Goal: Information Seeking & Learning: Learn about a topic

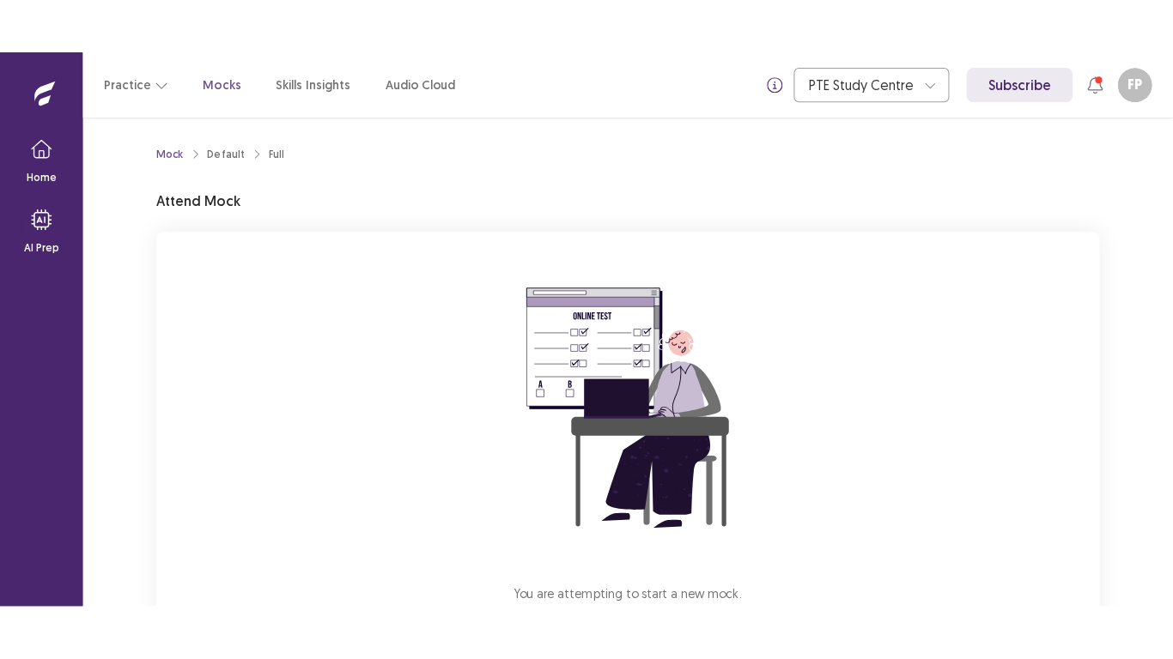
scroll to position [128, 0]
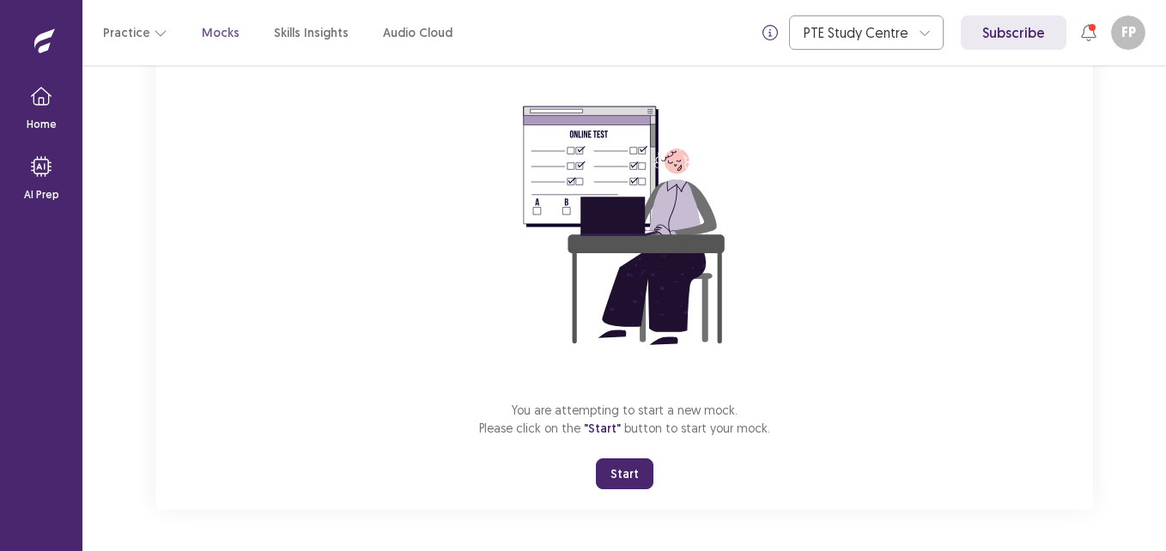
click at [628, 473] on button "Start" at bounding box center [625, 474] width 58 height 31
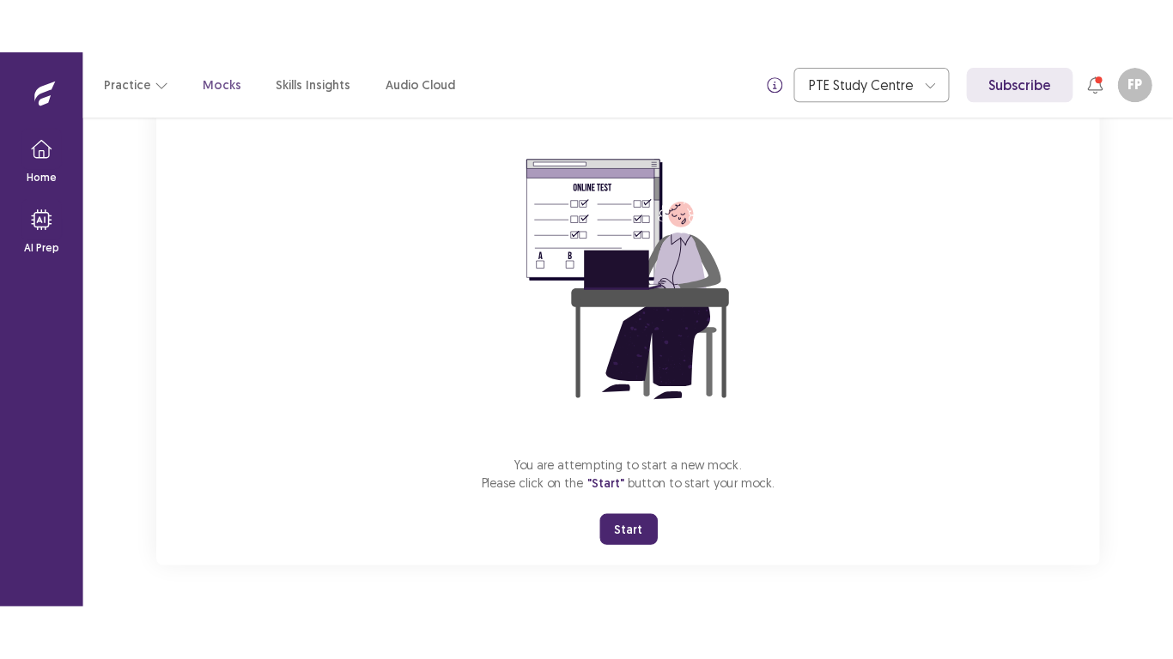
scroll to position [20, 0]
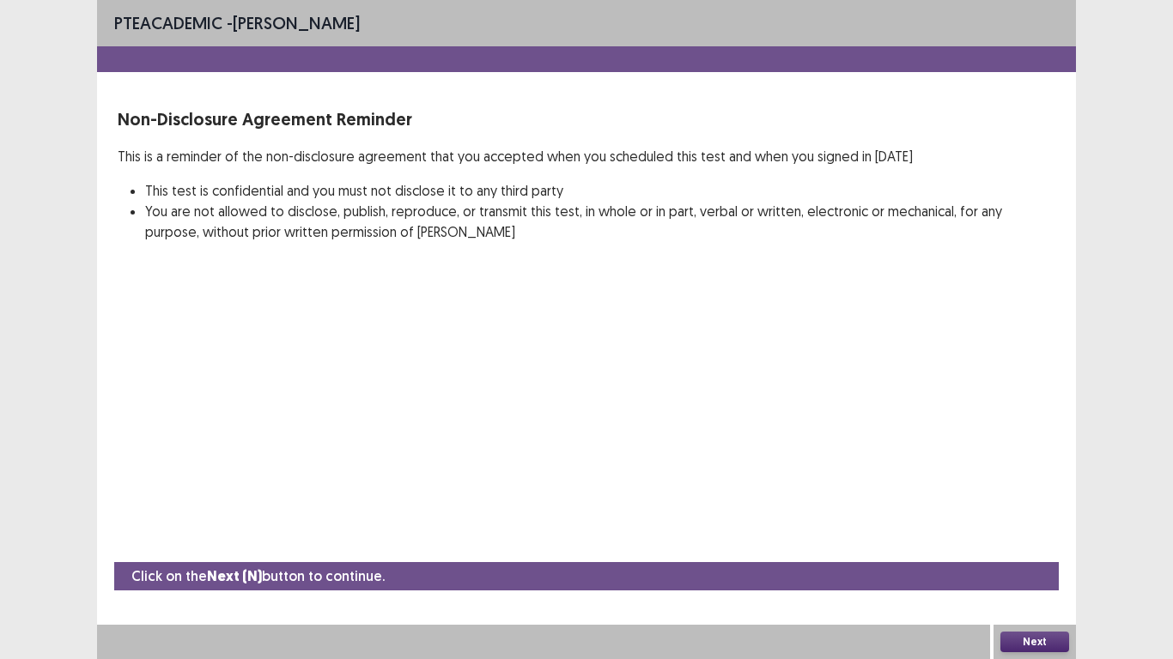
click at [1019, 550] on button "Next" at bounding box center [1034, 642] width 69 height 21
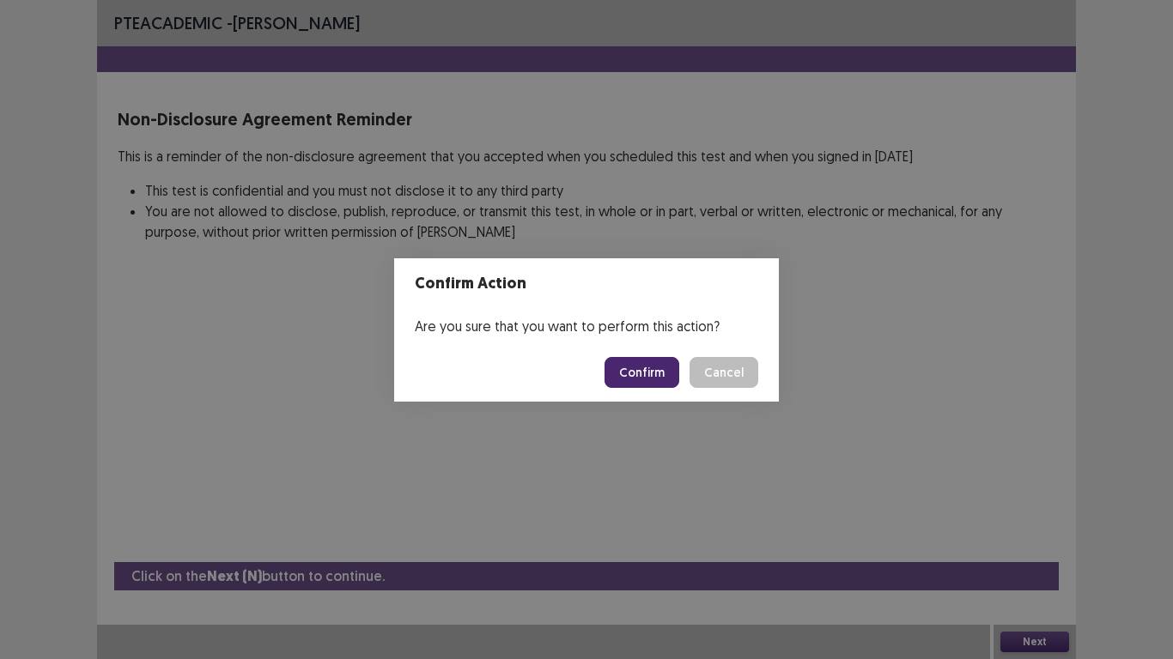
click at [647, 375] on button "Confirm" at bounding box center [641, 372] width 75 height 31
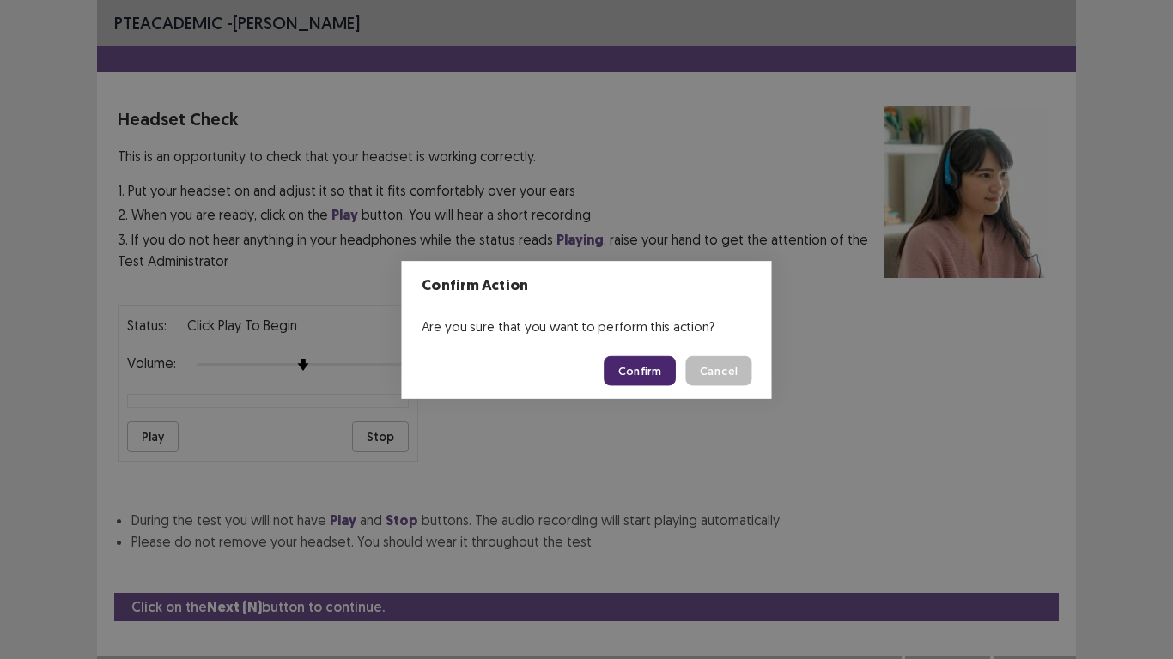
scroll to position [31, 0]
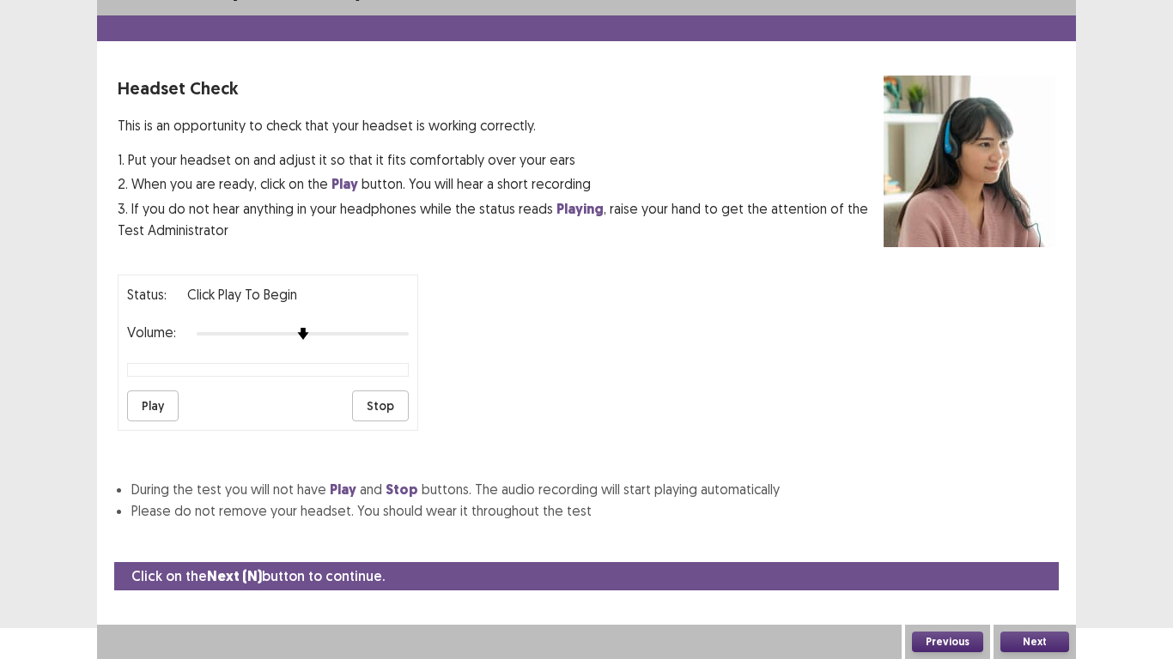
click at [134, 400] on button "Play" at bounding box center [153, 406] width 52 height 31
click at [1021, 550] on button "Next" at bounding box center [1034, 642] width 69 height 21
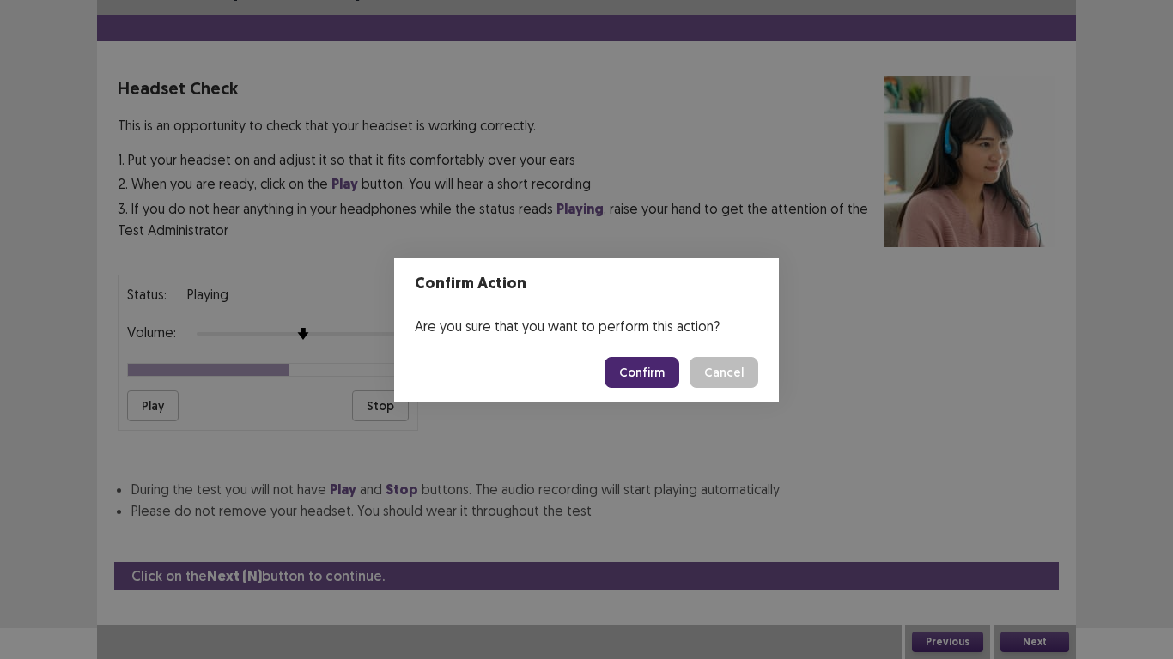
click at [642, 374] on button "Confirm" at bounding box center [641, 372] width 75 height 31
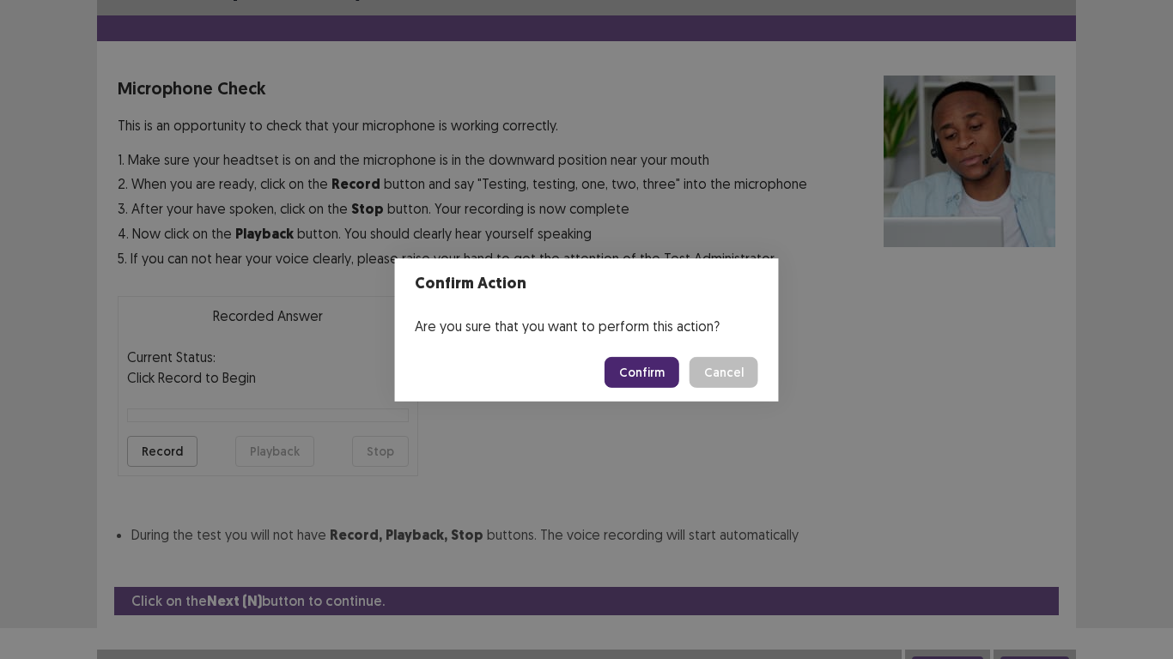
scroll to position [49, 0]
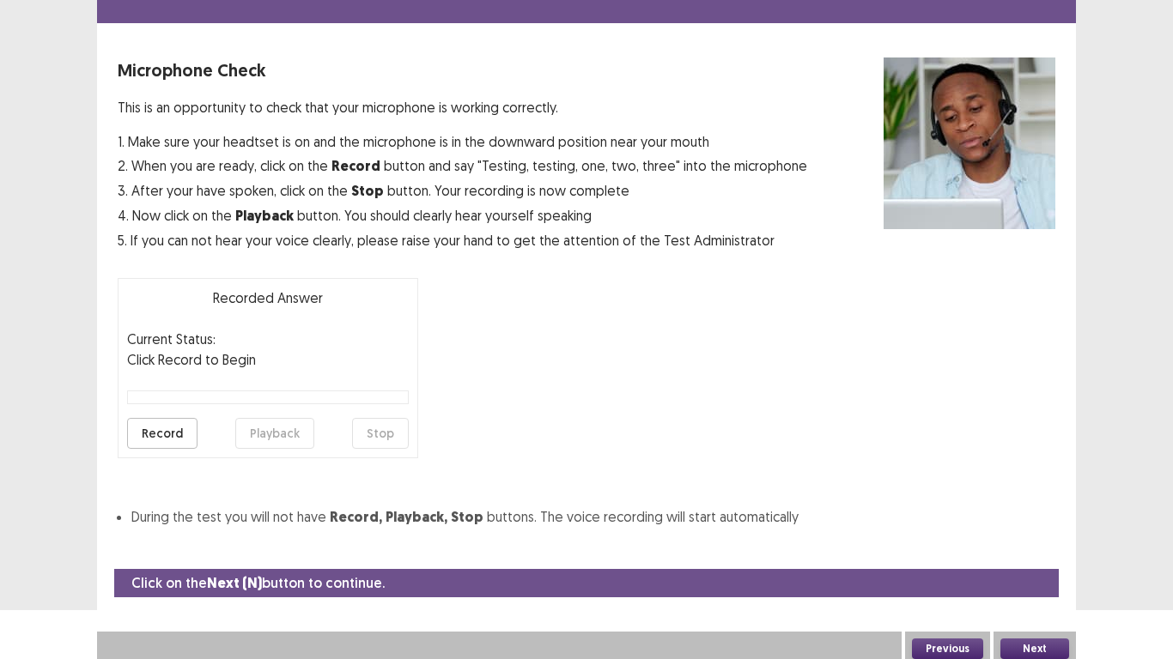
click at [141, 434] on button "Record" at bounding box center [162, 433] width 70 height 31
click at [379, 424] on button "Stop" at bounding box center [380, 433] width 57 height 31
click at [288, 421] on button "Playback" at bounding box center [274, 433] width 79 height 31
click at [1037, 550] on button "Next" at bounding box center [1034, 649] width 69 height 21
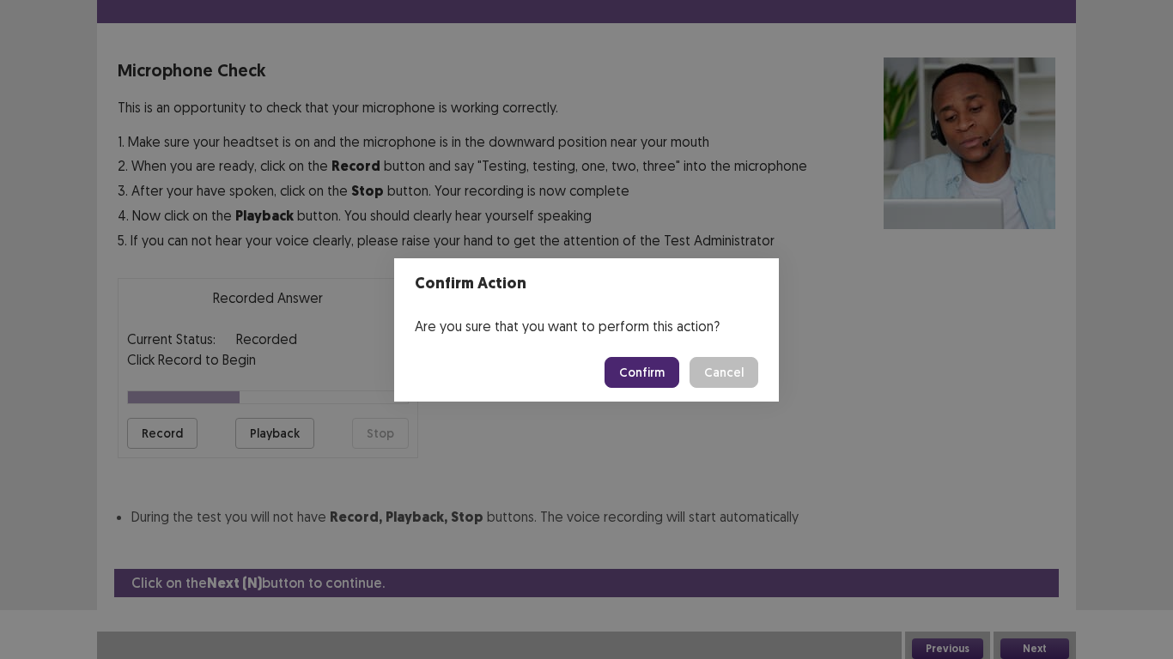
click at [655, 374] on button "Confirm" at bounding box center [641, 372] width 75 height 31
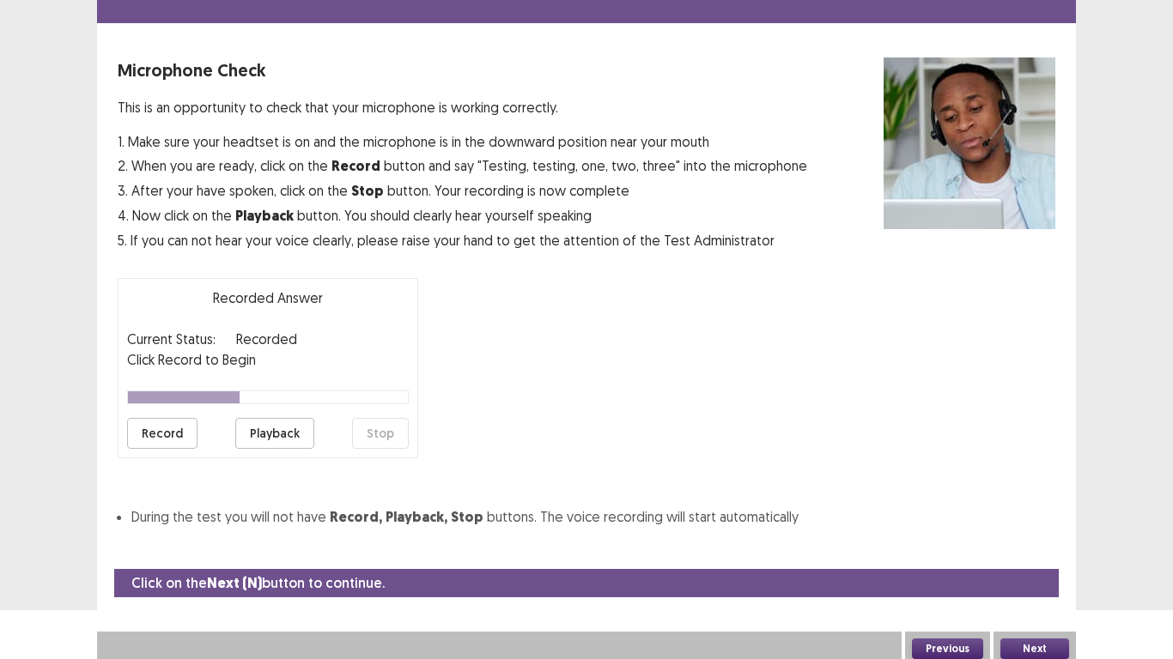
scroll to position [5, 0]
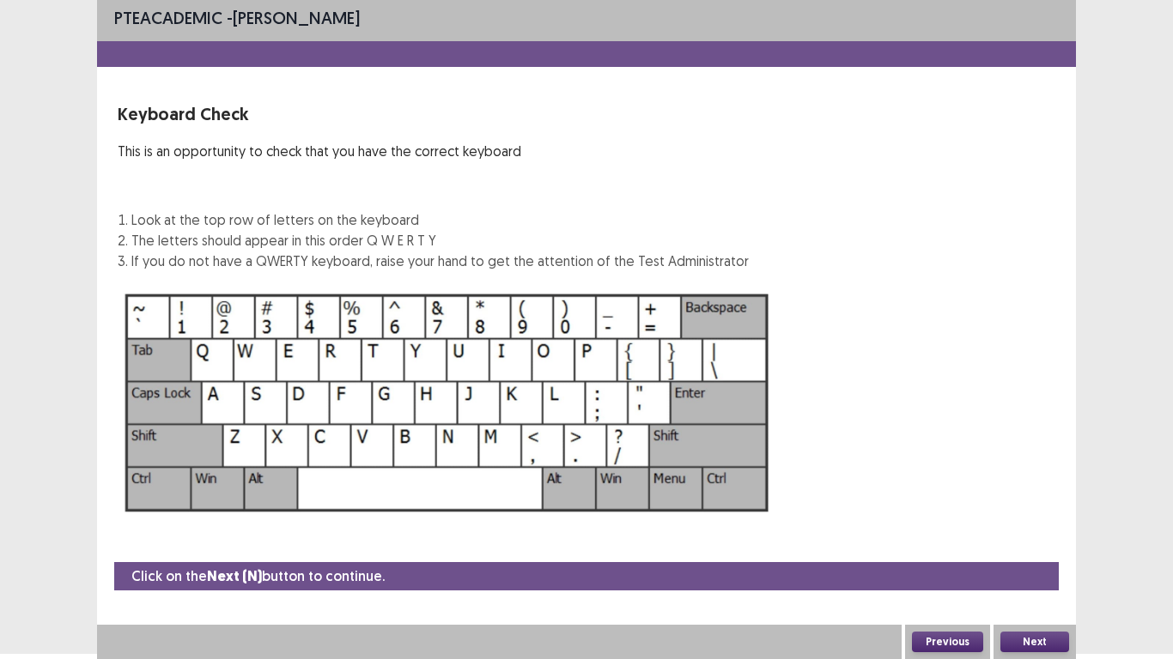
click at [1029, 550] on button "Next" at bounding box center [1034, 642] width 69 height 21
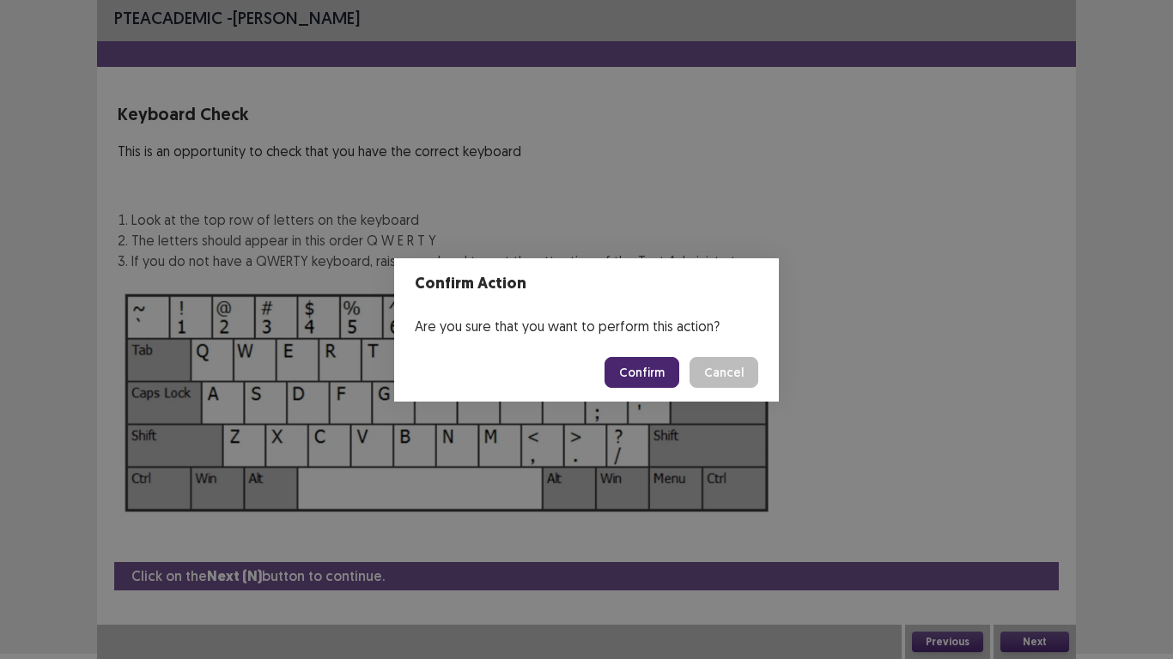
click at [621, 372] on button "Confirm" at bounding box center [641, 372] width 75 height 31
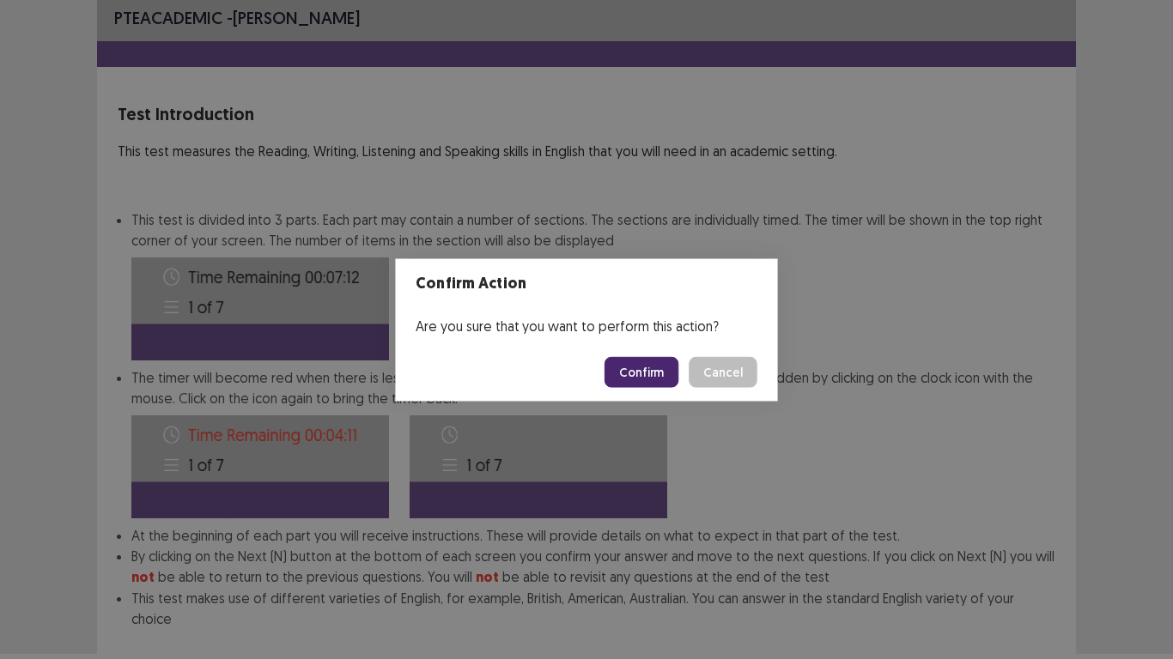
scroll to position [93, 0]
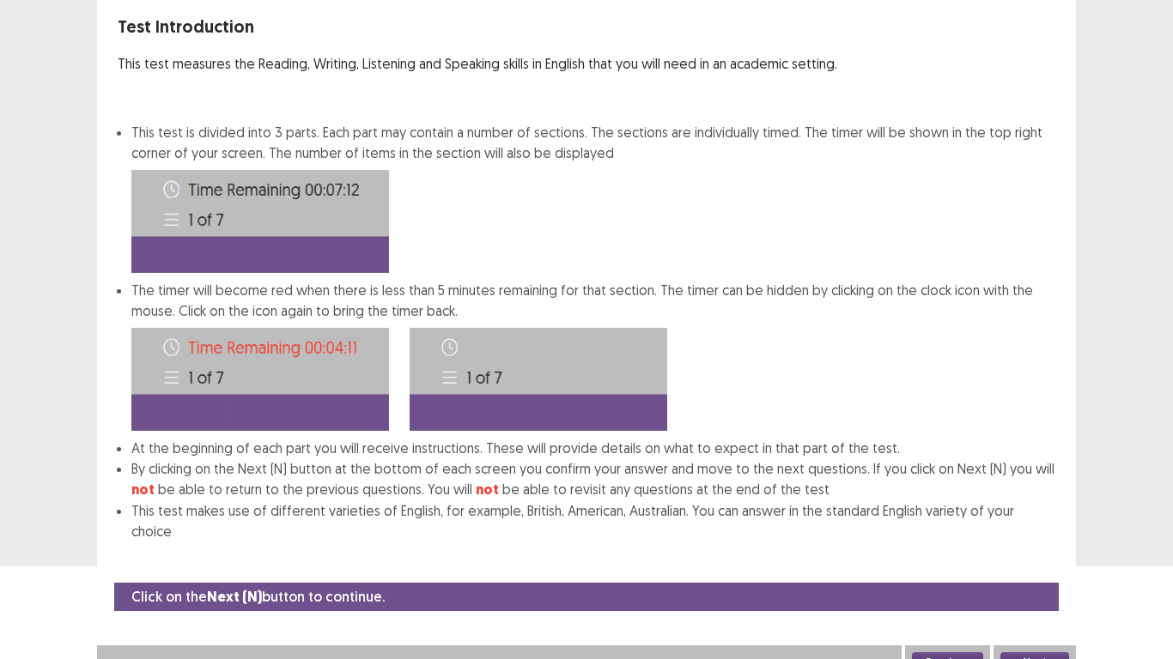
click at [1009, 550] on button "Next" at bounding box center [1034, 663] width 69 height 21
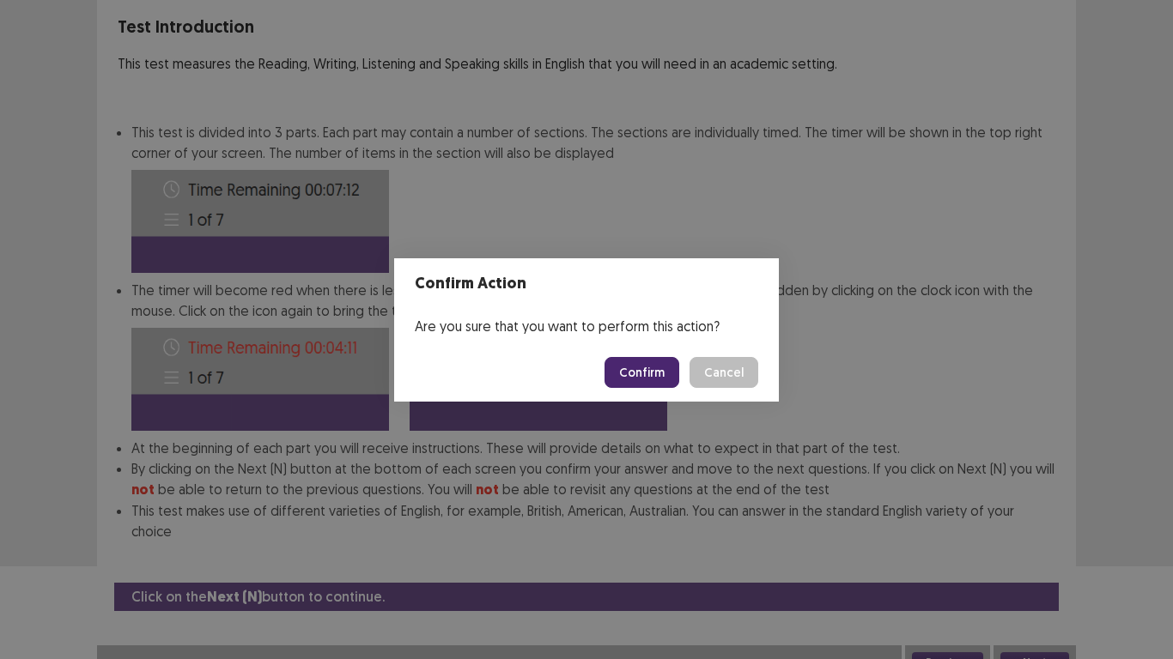
click at [655, 374] on button "Confirm" at bounding box center [641, 372] width 75 height 31
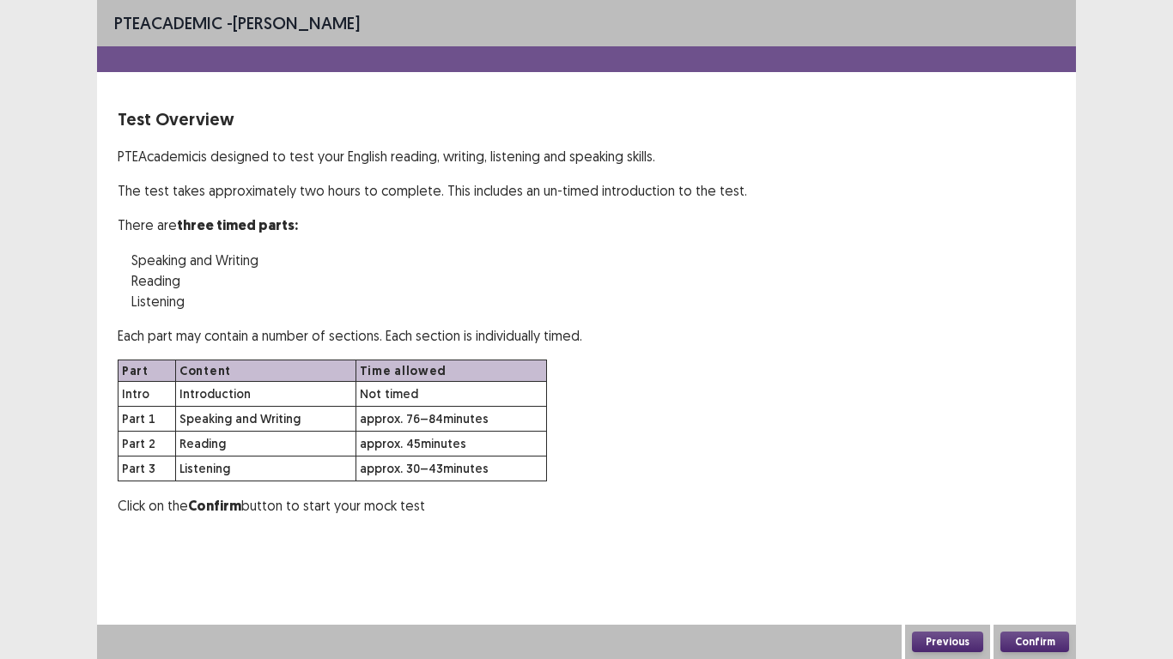
scroll to position [0, 0]
click at [1055, 550] on button "Confirm" at bounding box center [1034, 642] width 69 height 21
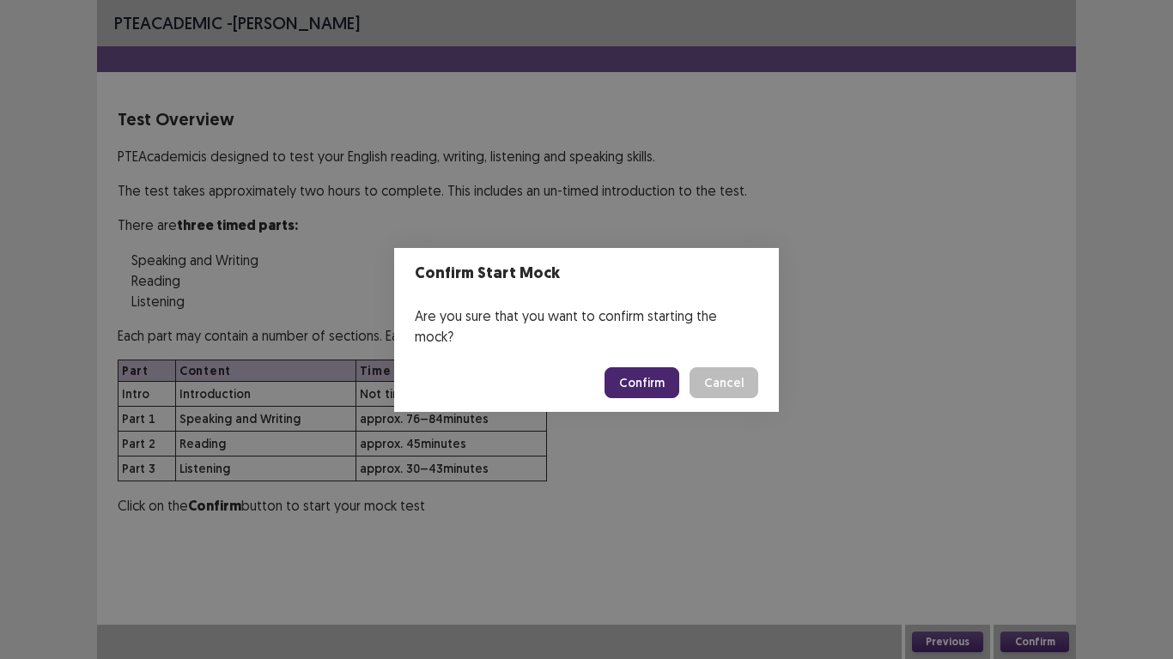
click at [644, 367] on button "Confirm" at bounding box center [641, 382] width 75 height 31
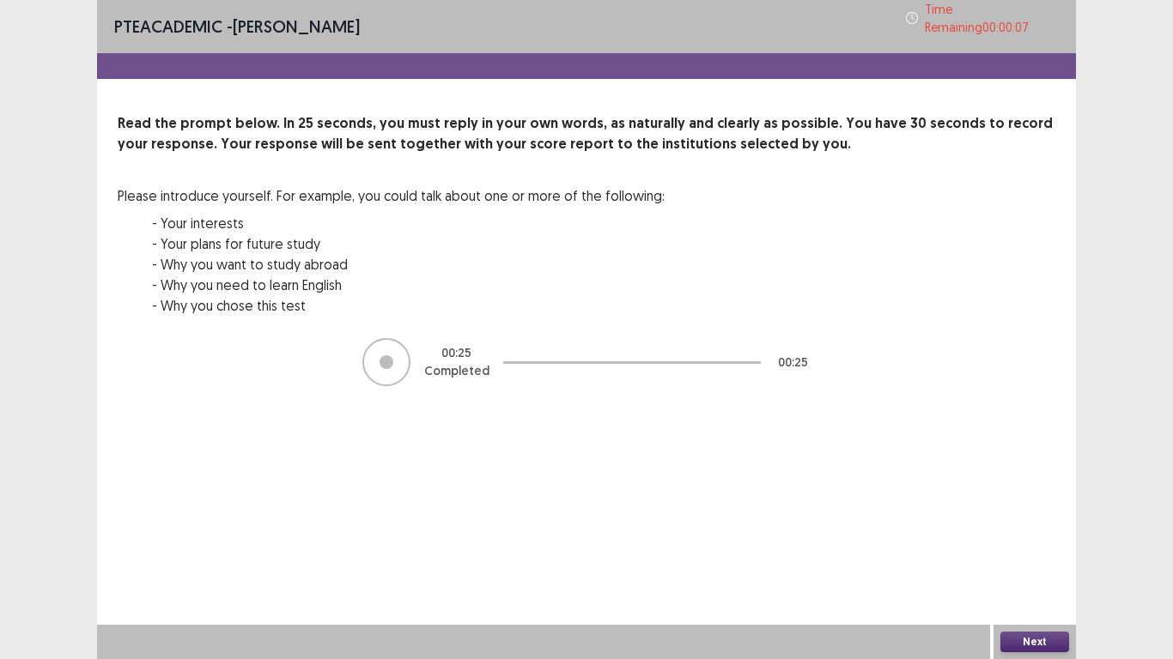
click at [1017, 550] on button "Next" at bounding box center [1034, 642] width 69 height 21
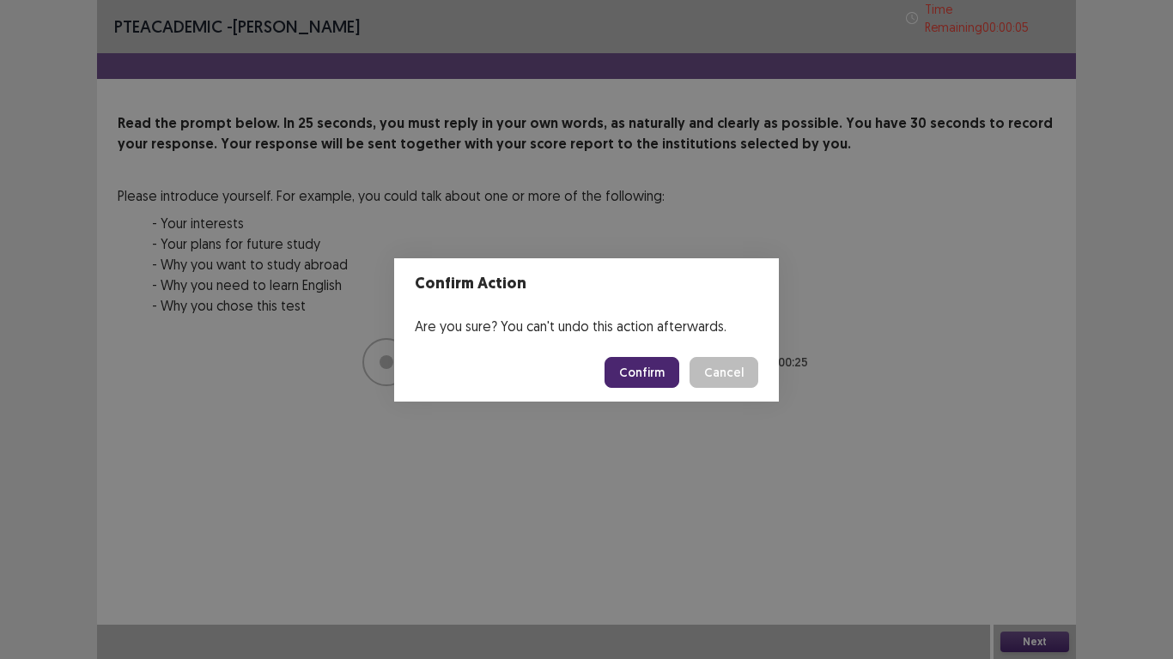
click at [651, 369] on button "Confirm" at bounding box center [641, 372] width 75 height 31
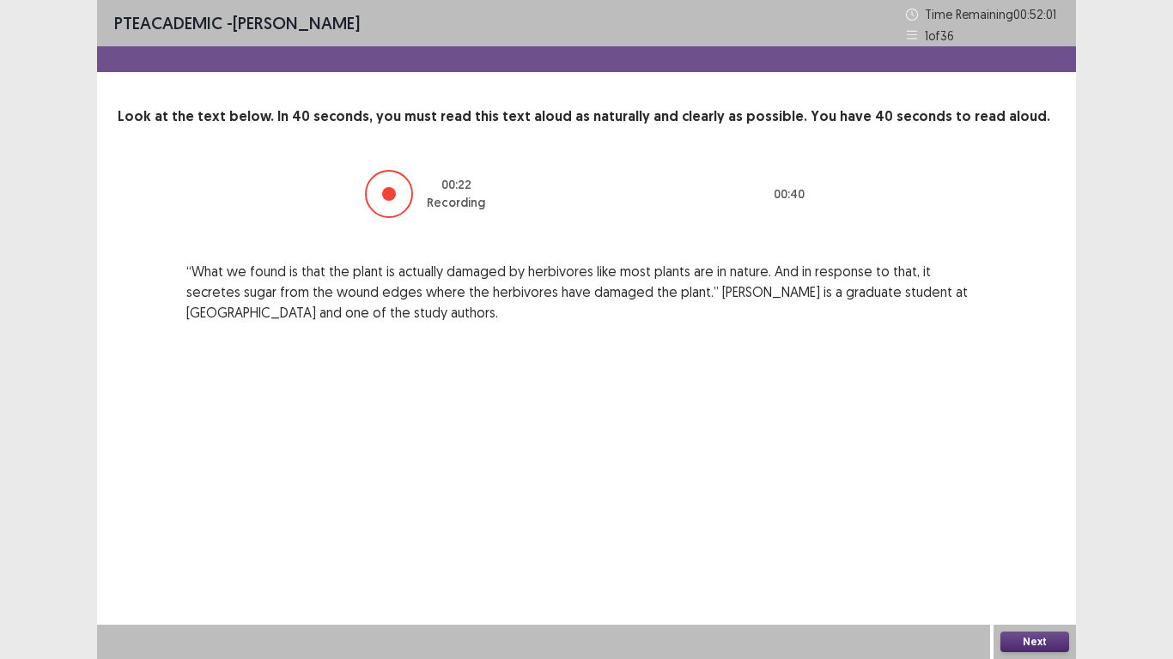
click at [1017, 550] on button "Next" at bounding box center [1034, 642] width 69 height 21
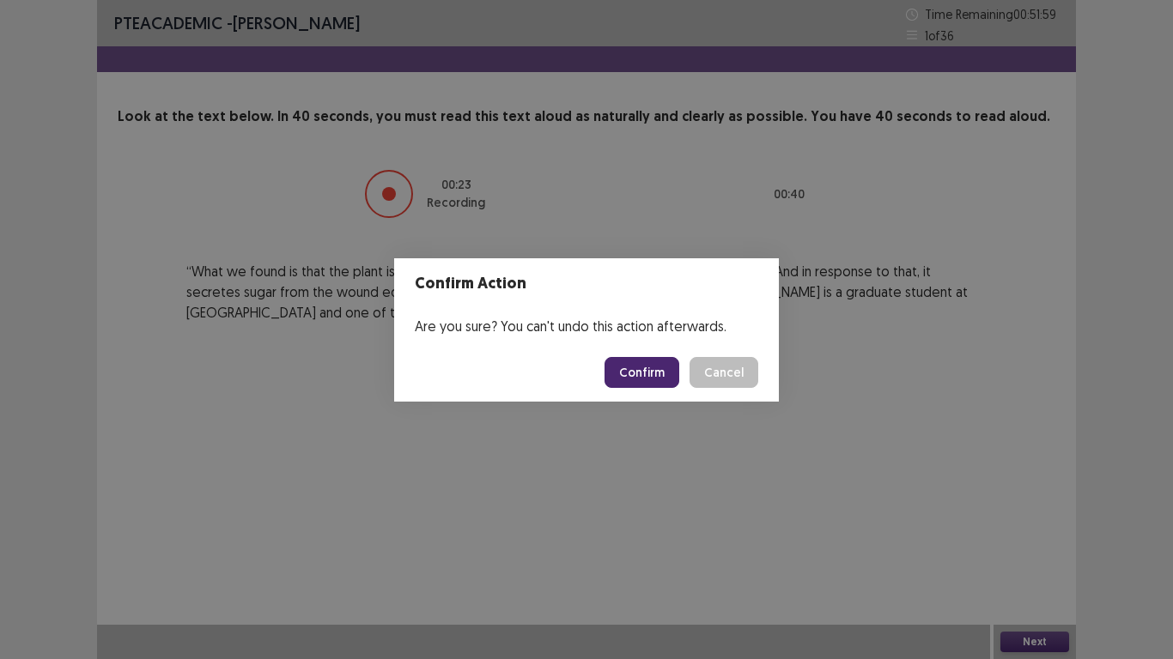
click at [632, 367] on button "Confirm" at bounding box center [641, 372] width 75 height 31
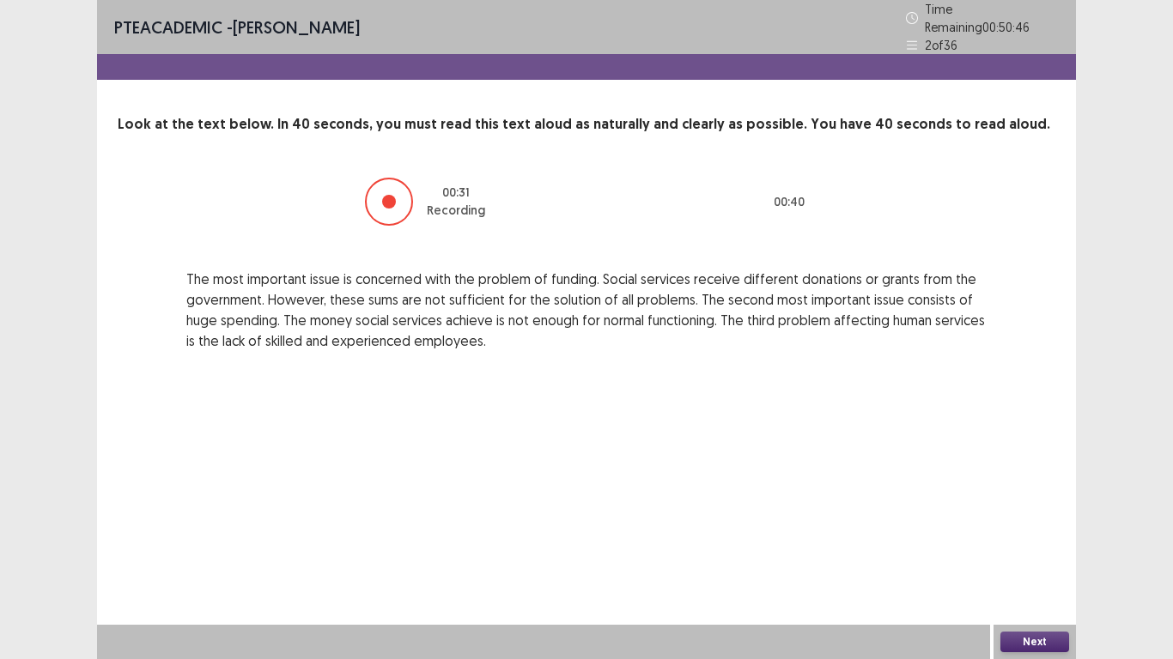
click at [1016, 550] on button "Next" at bounding box center [1034, 642] width 69 height 21
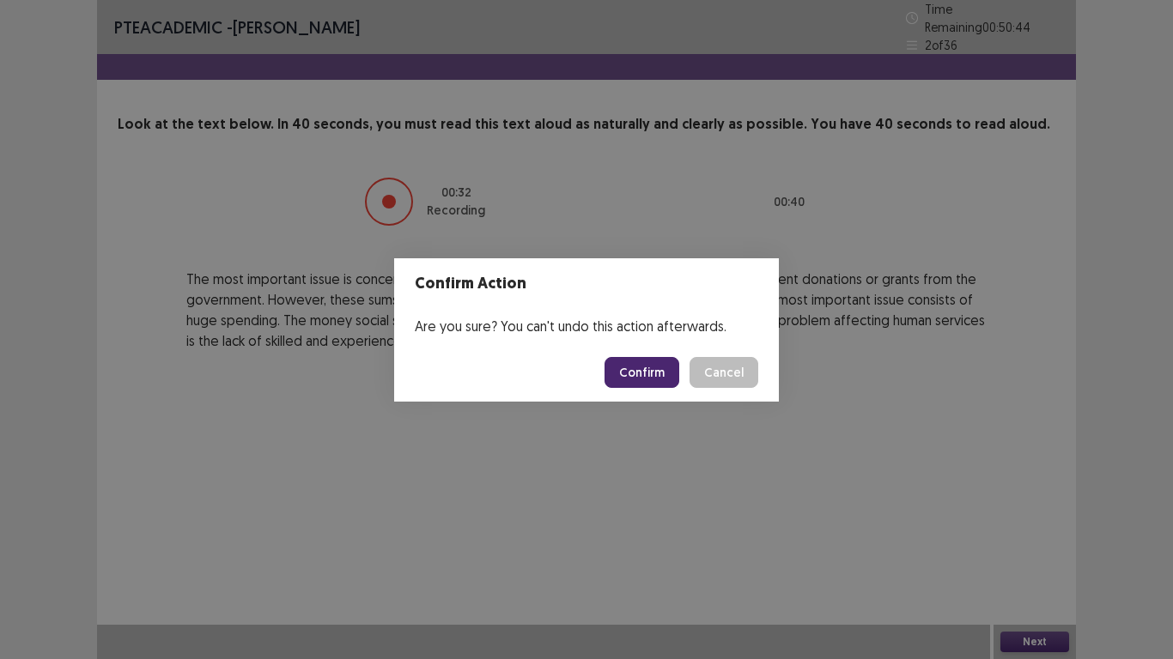
click at [647, 374] on button "Confirm" at bounding box center [641, 372] width 75 height 31
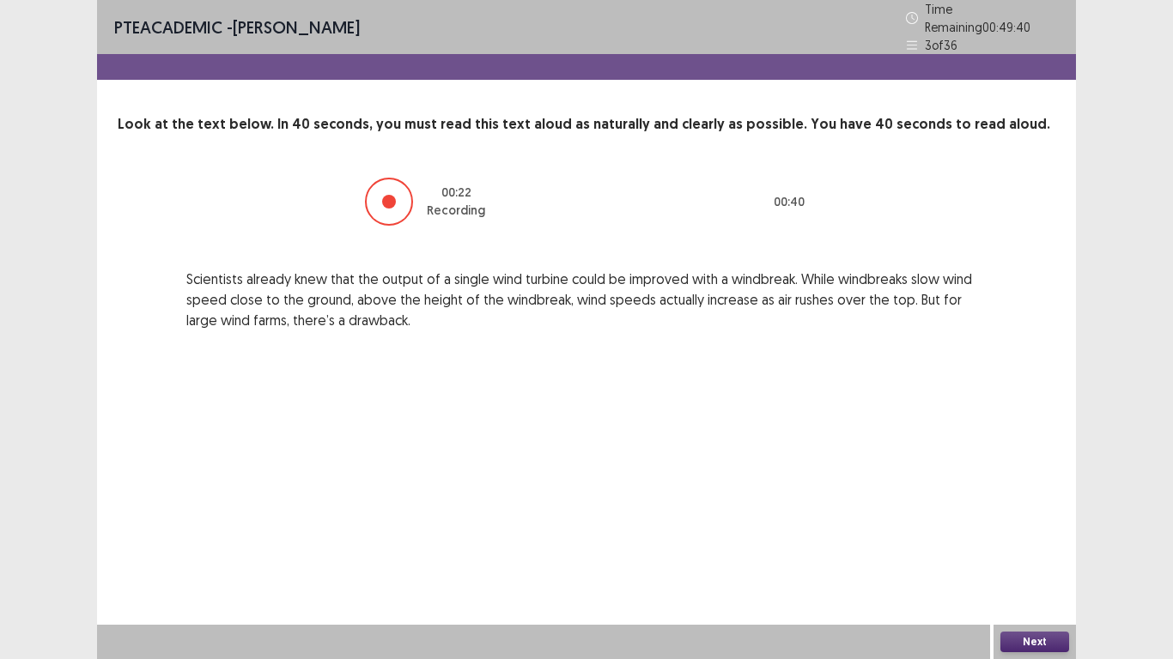
click at [1038, 550] on button "Next" at bounding box center [1034, 642] width 69 height 21
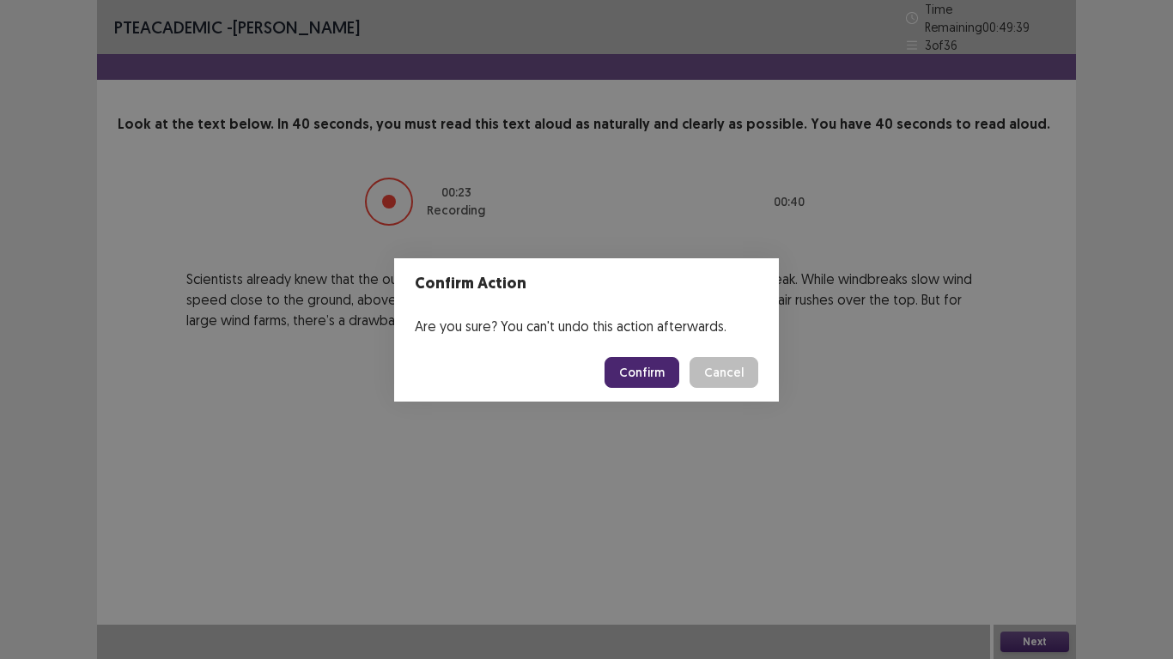
click at [647, 368] on button "Confirm" at bounding box center [641, 372] width 75 height 31
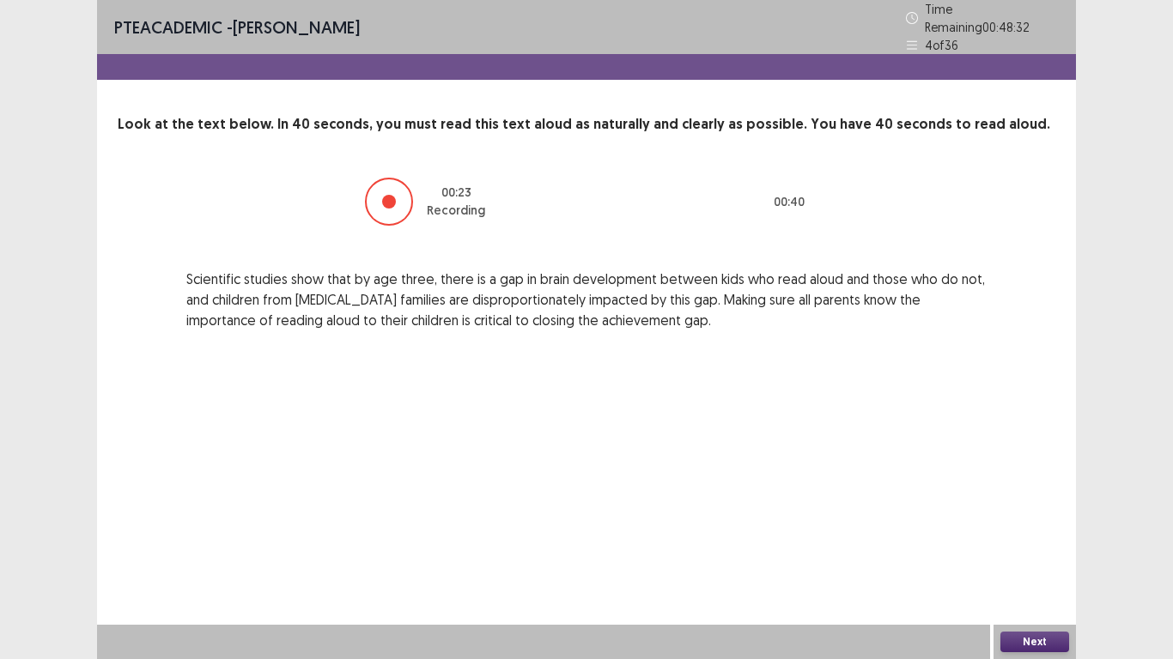
click at [1038, 550] on button "Next" at bounding box center [1034, 642] width 69 height 21
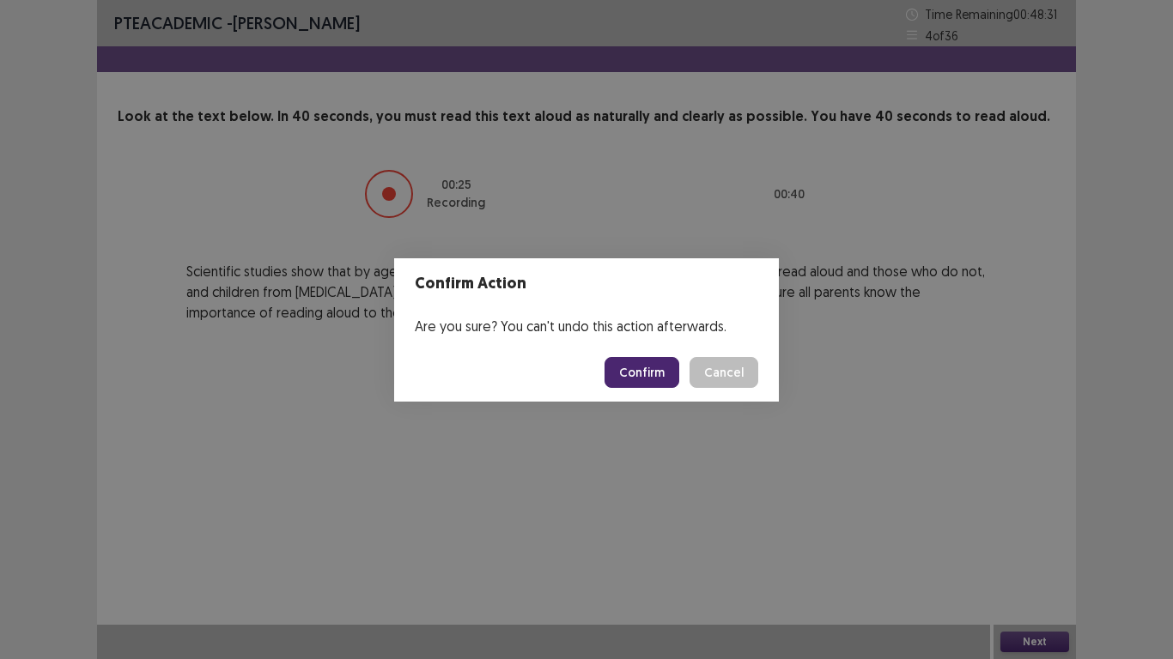
click at [639, 355] on footer "Confirm Cancel" at bounding box center [586, 372] width 385 height 58
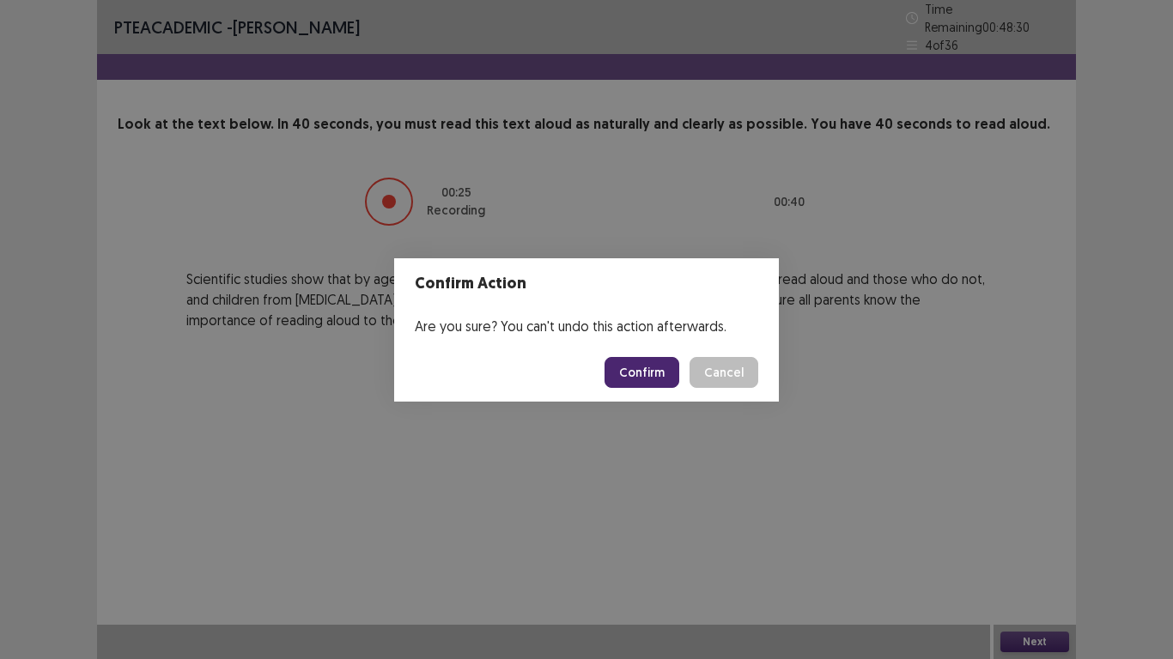
click at [637, 365] on button "Confirm" at bounding box center [641, 372] width 75 height 31
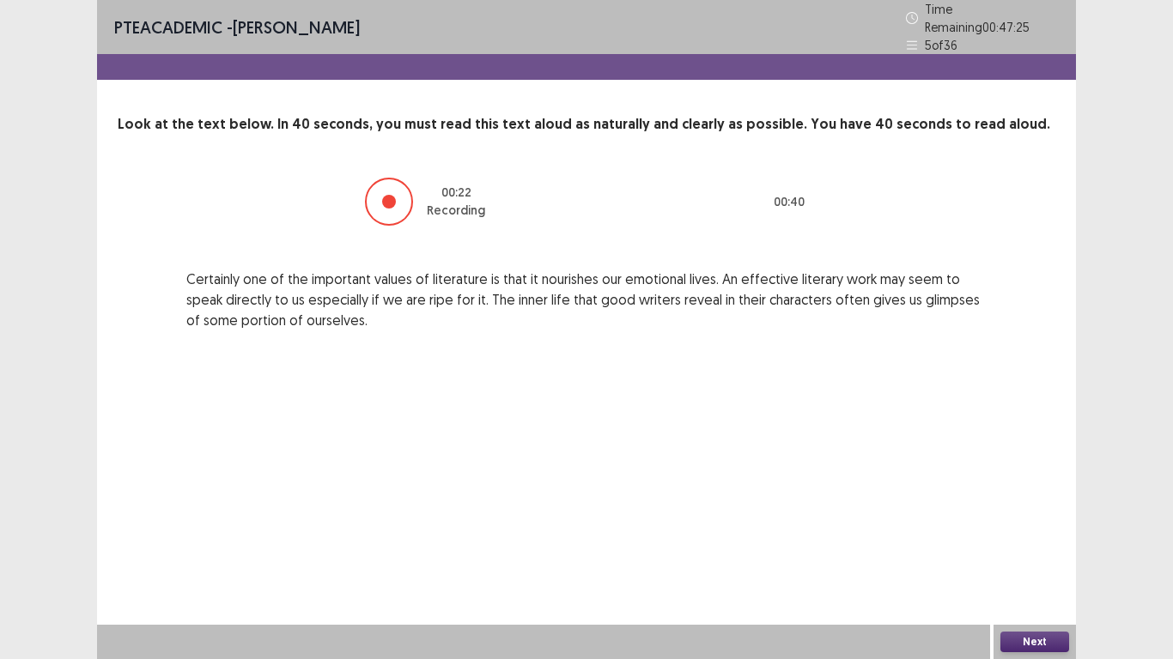
click at [1052, 550] on button "Next" at bounding box center [1034, 642] width 69 height 21
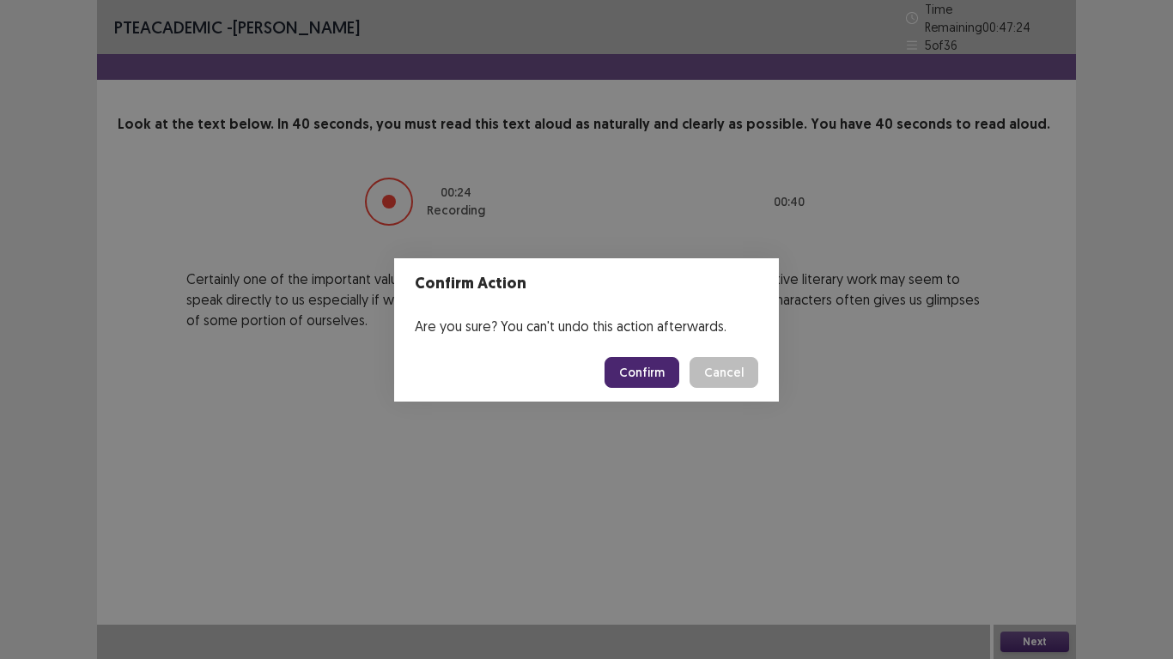
click at [649, 364] on button "Confirm" at bounding box center [641, 372] width 75 height 31
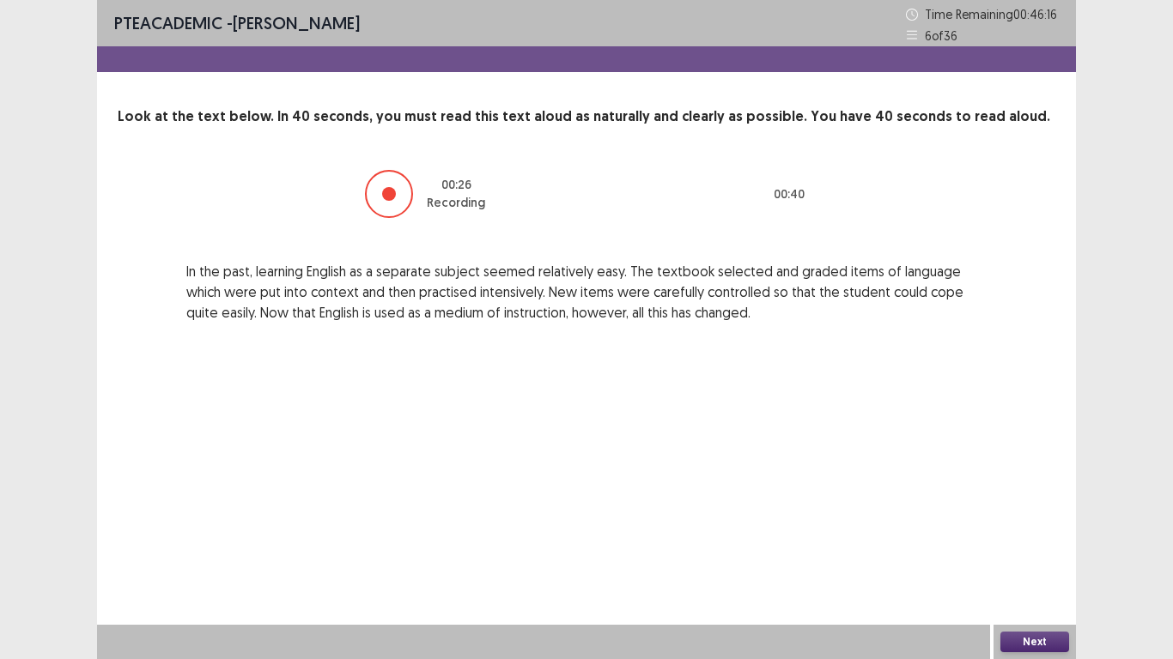
click at [1021, 550] on button "Next" at bounding box center [1034, 642] width 69 height 21
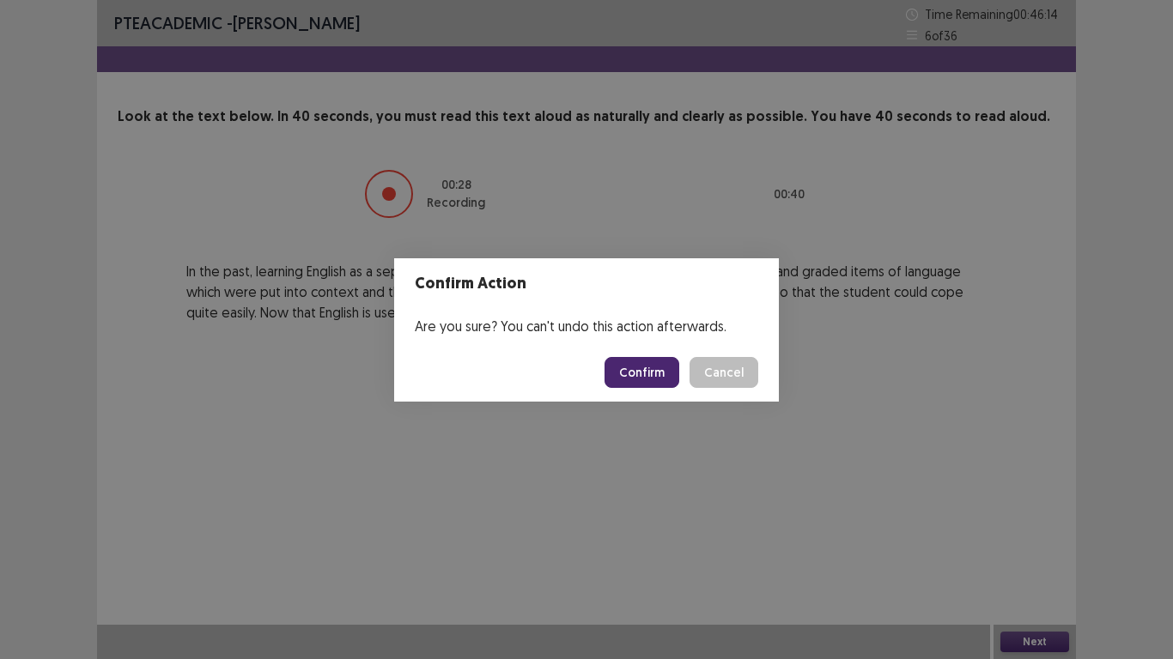
click at [646, 379] on button "Confirm" at bounding box center [641, 372] width 75 height 31
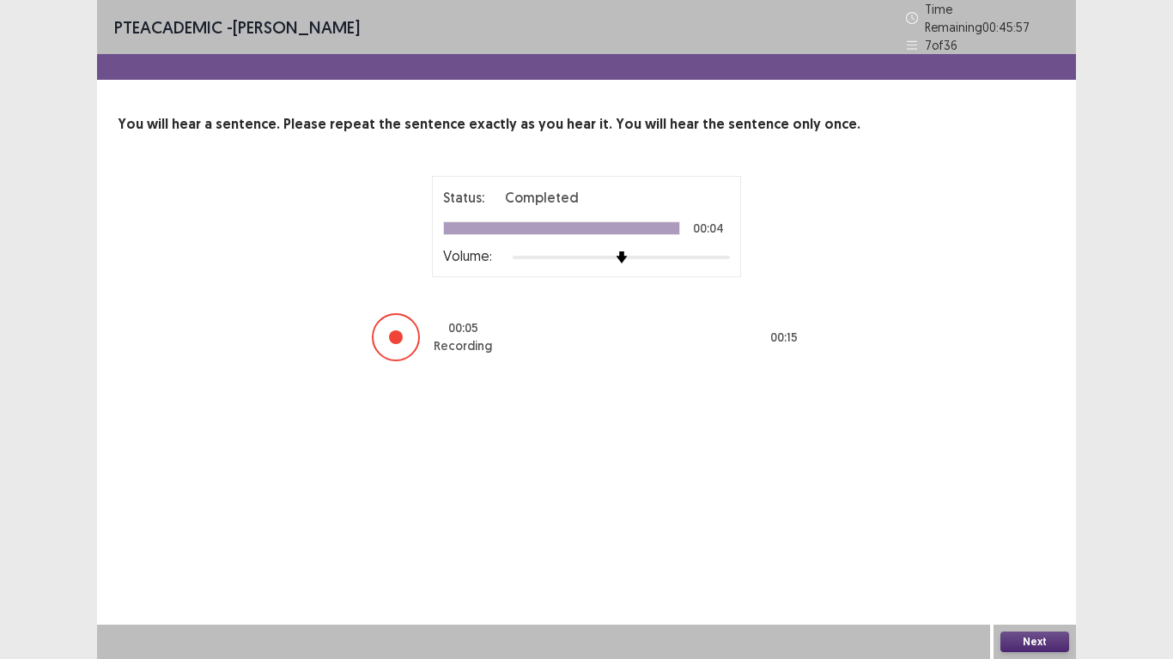
click at [1042, 550] on button "Next" at bounding box center [1034, 642] width 69 height 21
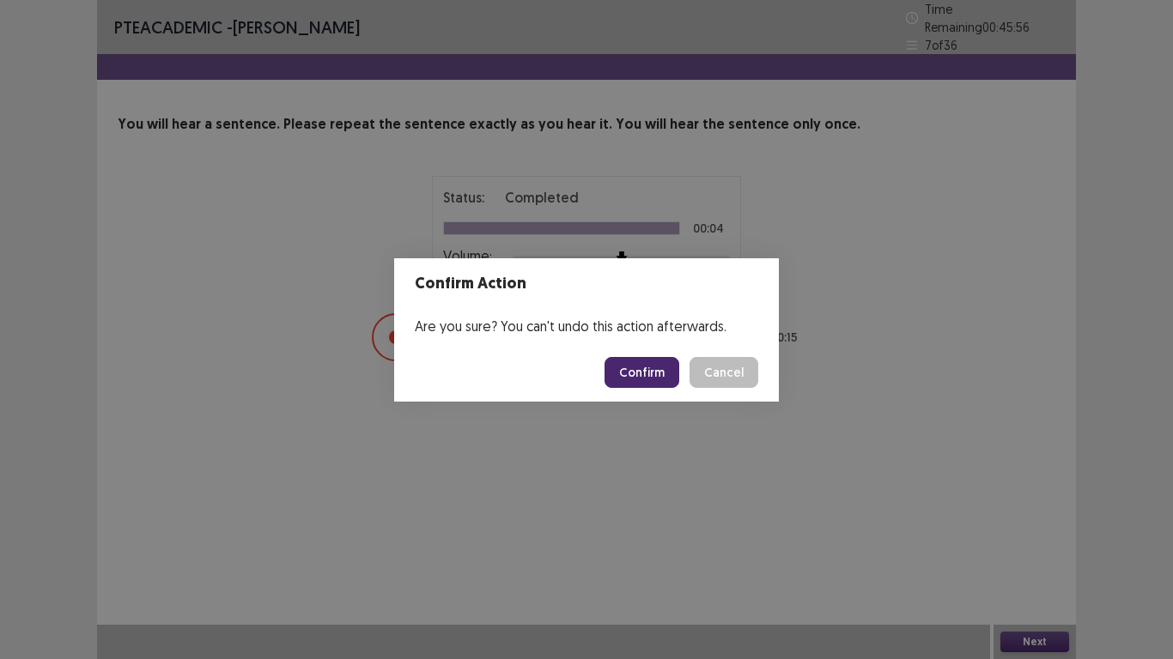
click at [659, 372] on button "Confirm" at bounding box center [641, 372] width 75 height 31
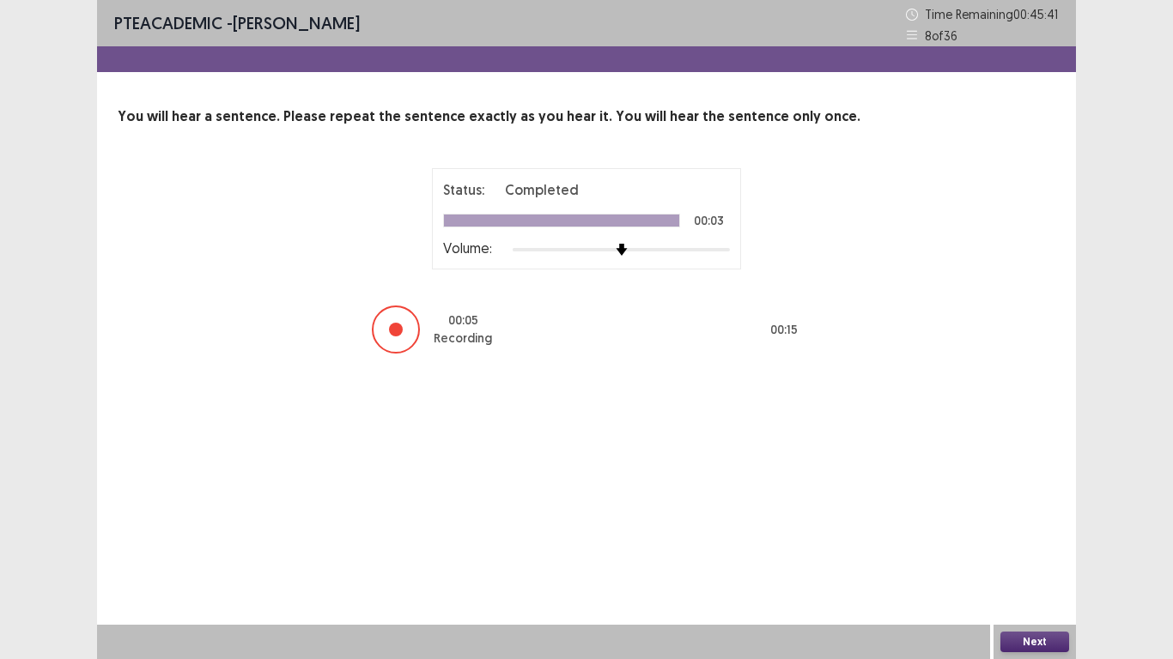
click at [1013, 550] on button "Next" at bounding box center [1034, 642] width 69 height 21
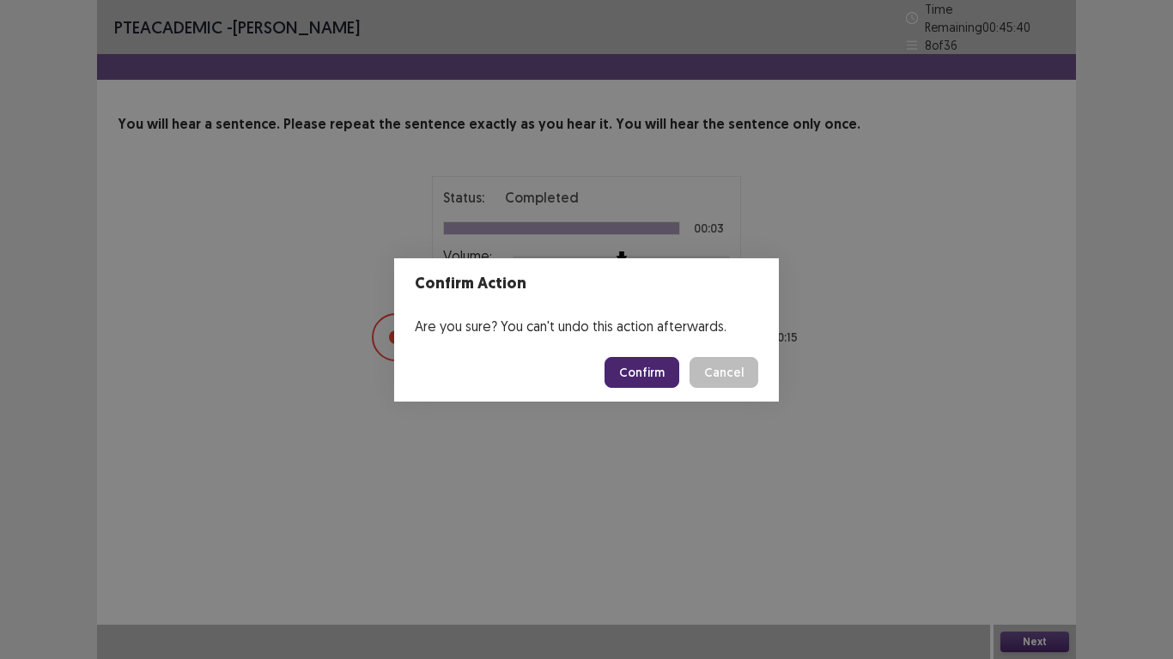
click at [656, 374] on button "Confirm" at bounding box center [641, 372] width 75 height 31
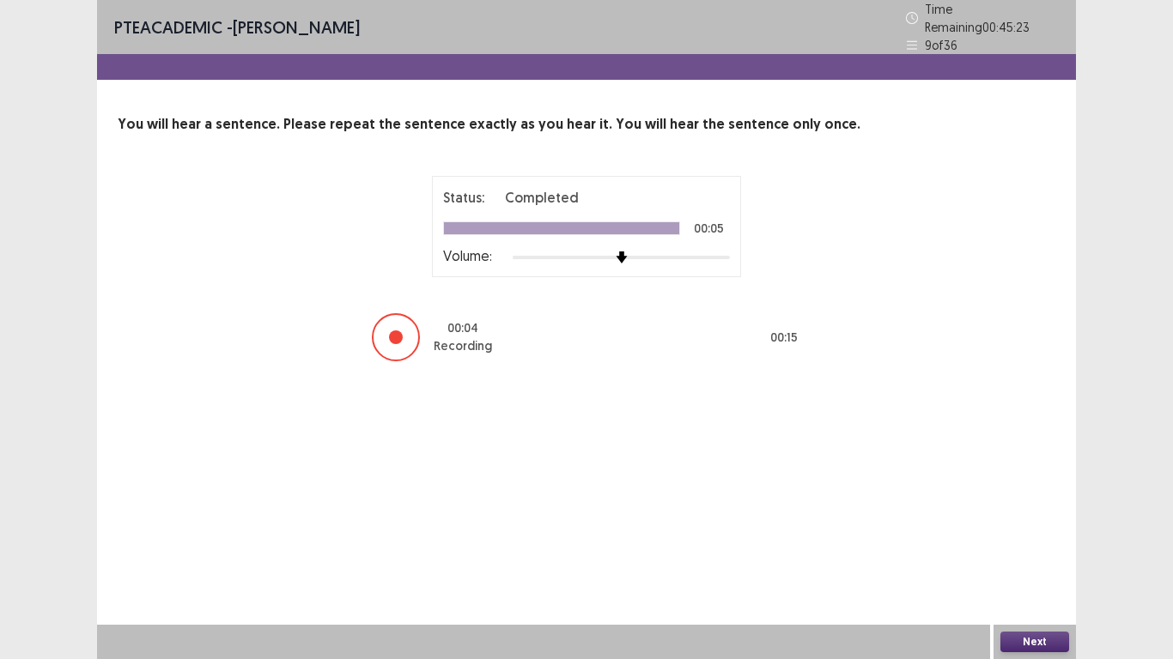
click at [1025, 550] on button "Next" at bounding box center [1034, 642] width 69 height 21
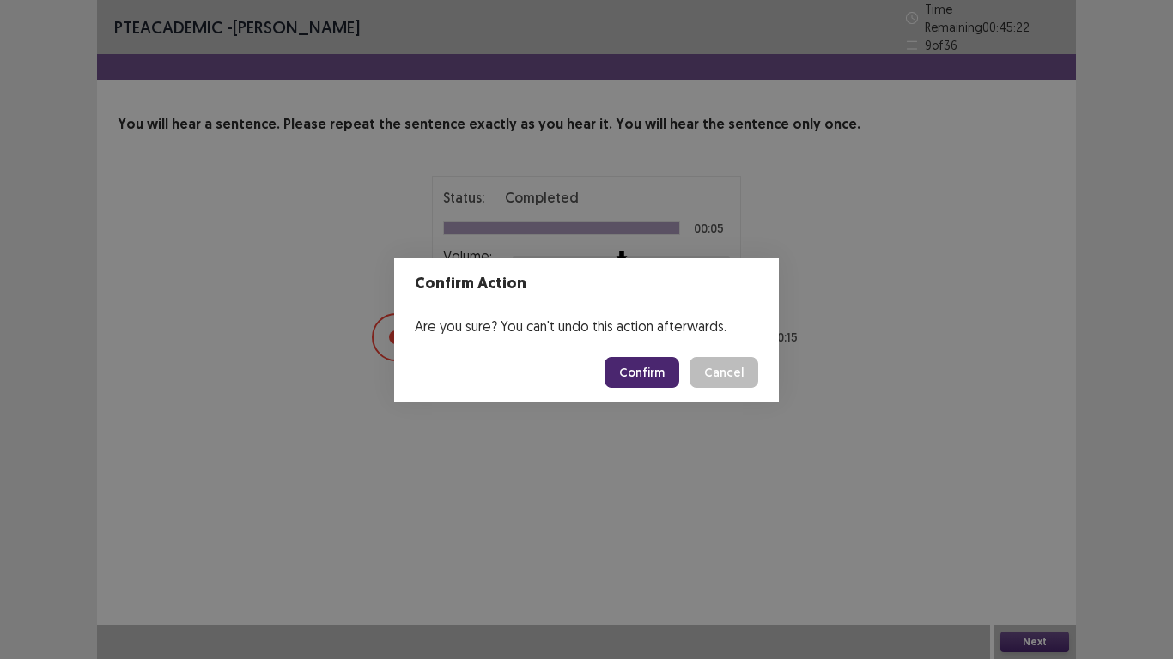
click at [650, 365] on button "Confirm" at bounding box center [641, 372] width 75 height 31
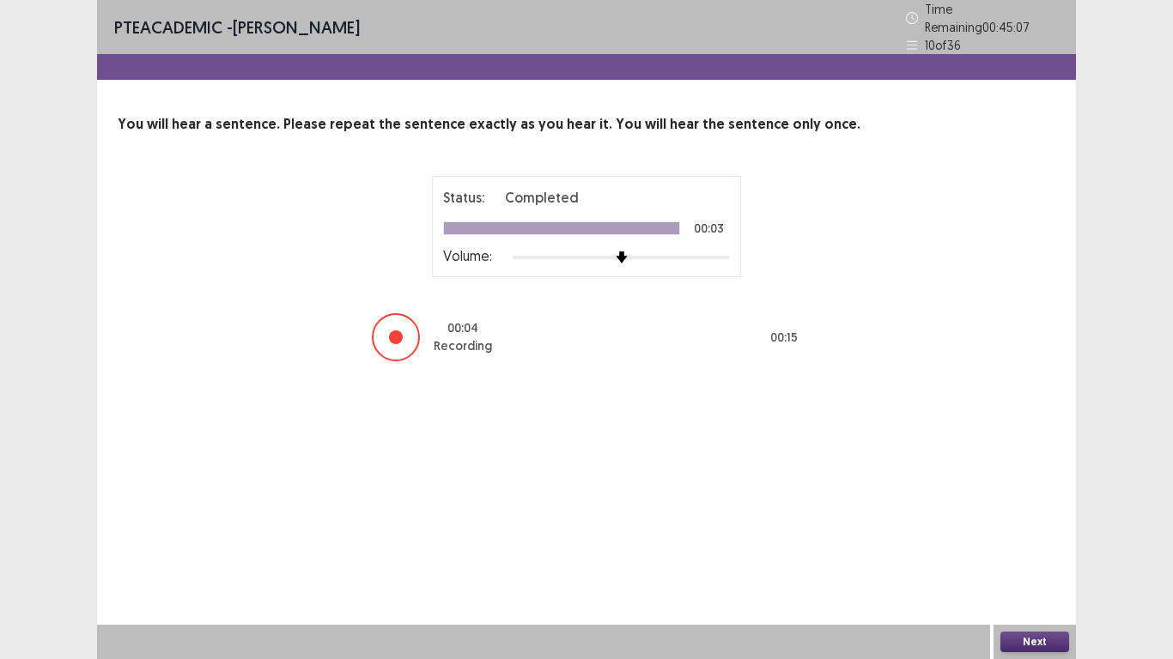
click at [1004, 550] on button "Next" at bounding box center [1034, 642] width 69 height 21
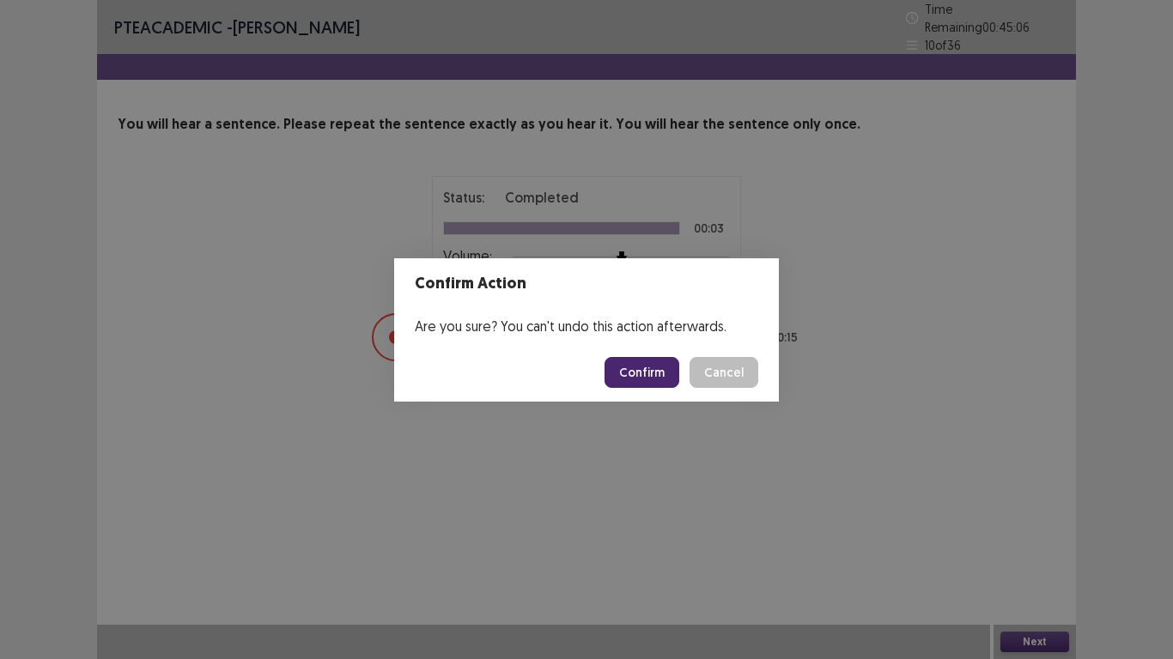
click at [632, 367] on button "Confirm" at bounding box center [641, 372] width 75 height 31
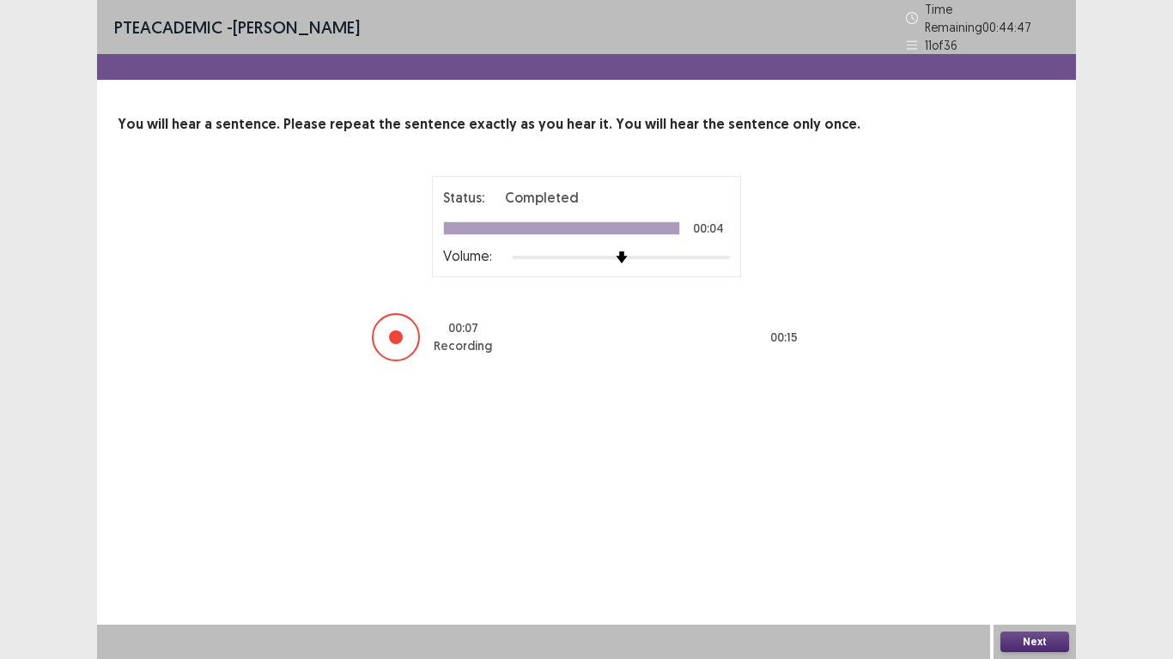
click at [1025, 550] on button "Next" at bounding box center [1034, 642] width 69 height 21
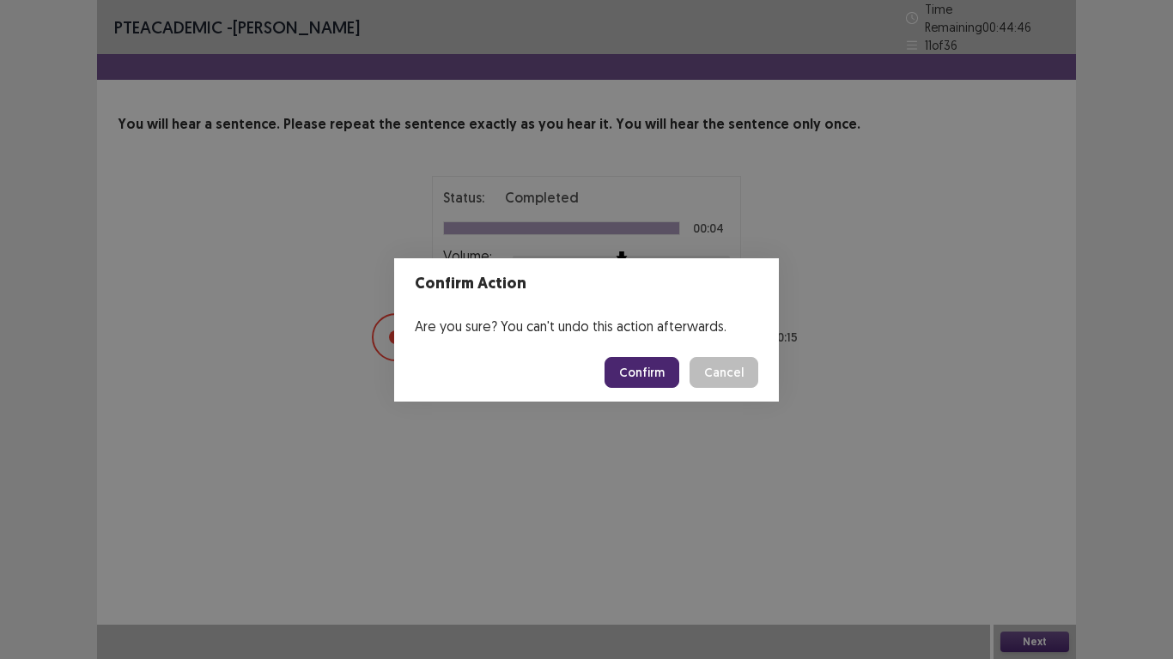
click at [640, 364] on button "Confirm" at bounding box center [641, 372] width 75 height 31
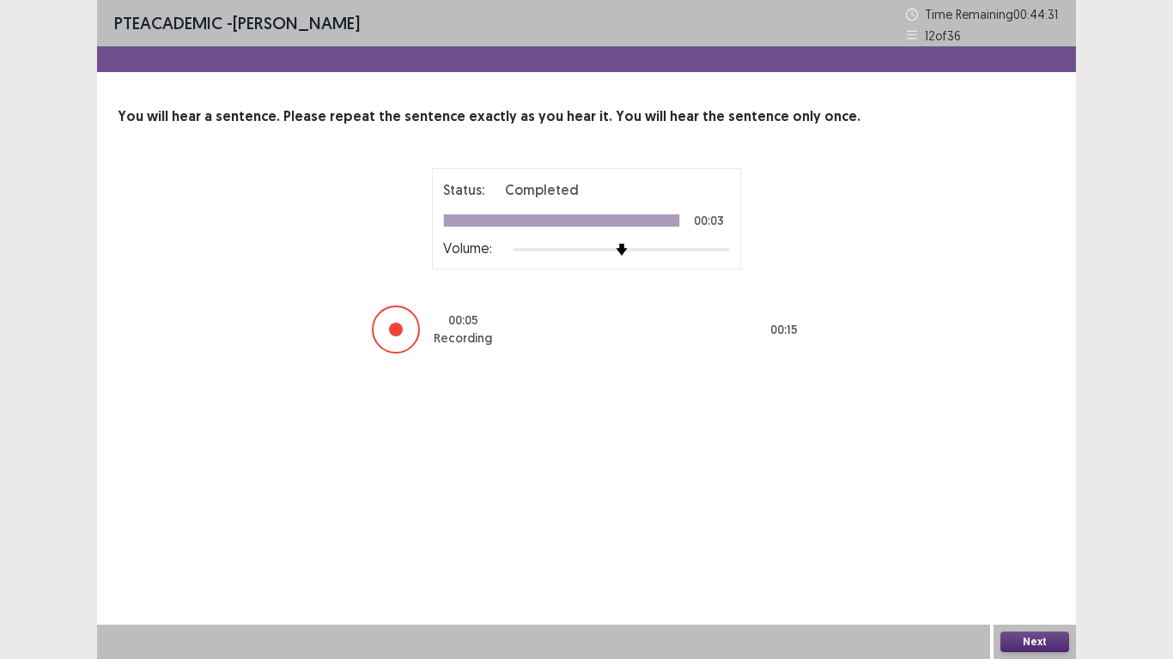
click at [1040, 550] on div "Next" at bounding box center [1034, 642] width 82 height 34
click at [1037, 550] on button "Next" at bounding box center [1034, 642] width 69 height 21
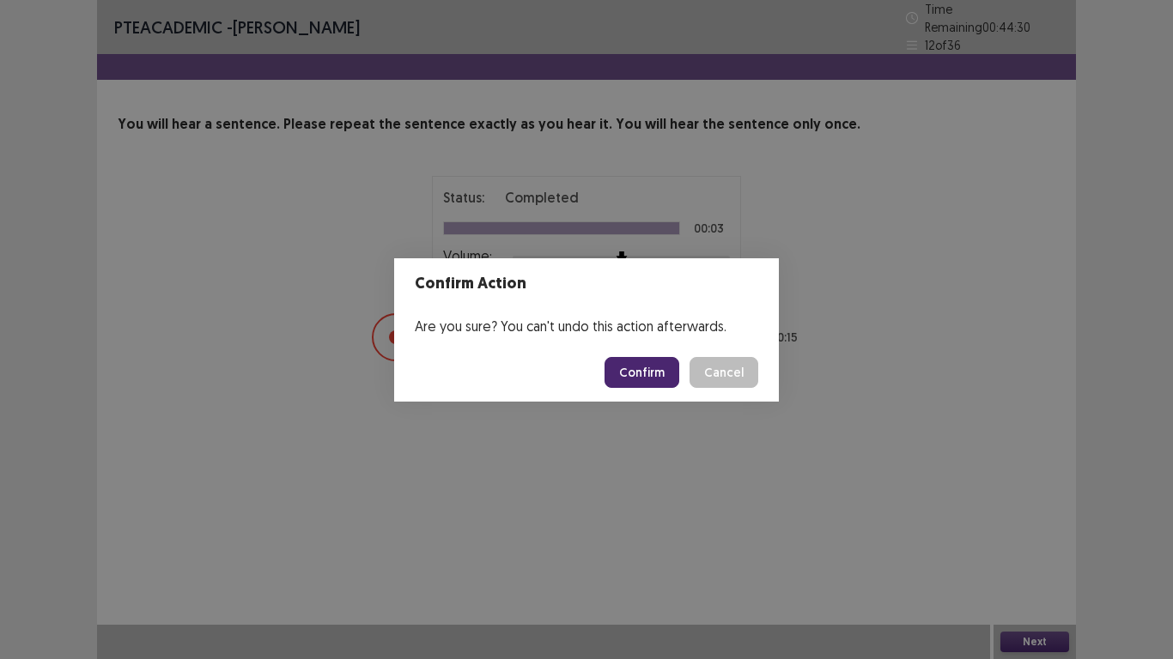
click at [635, 361] on button "Confirm" at bounding box center [641, 372] width 75 height 31
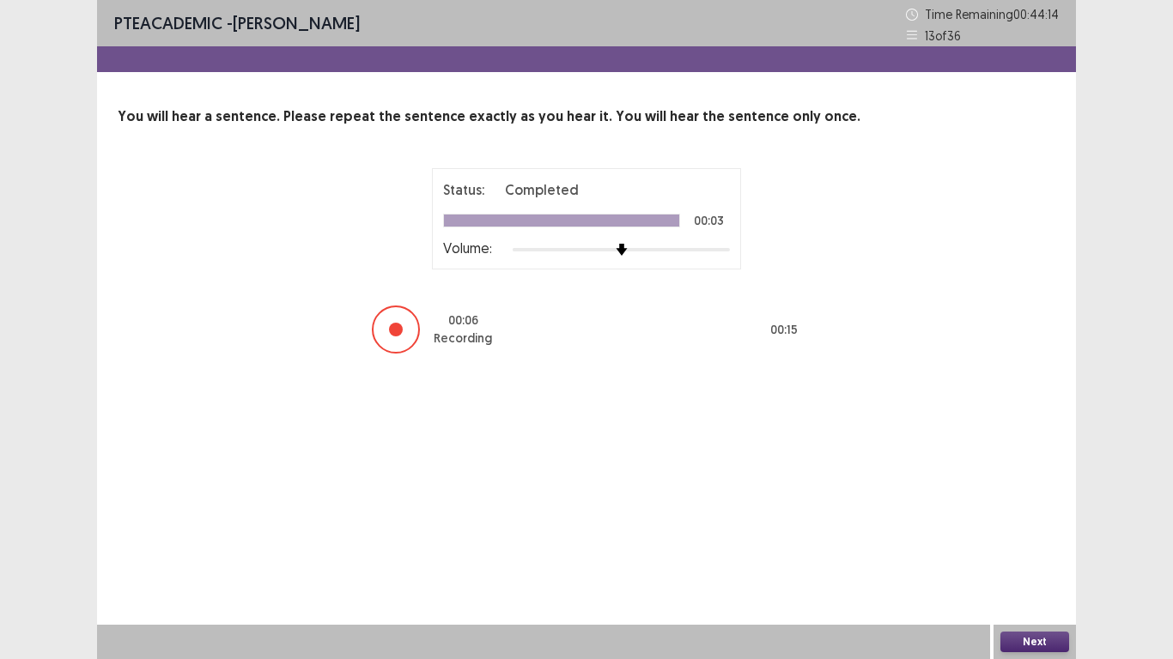
click at [1012, 550] on button "Next" at bounding box center [1034, 642] width 69 height 21
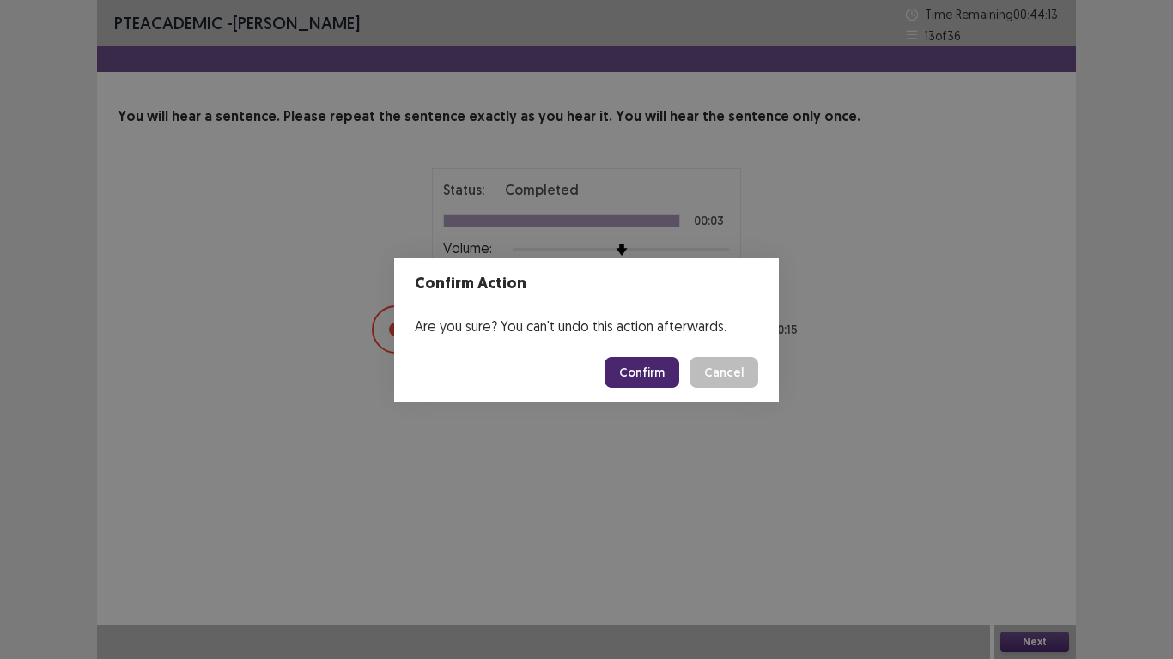
click at [629, 364] on button "Confirm" at bounding box center [641, 372] width 75 height 31
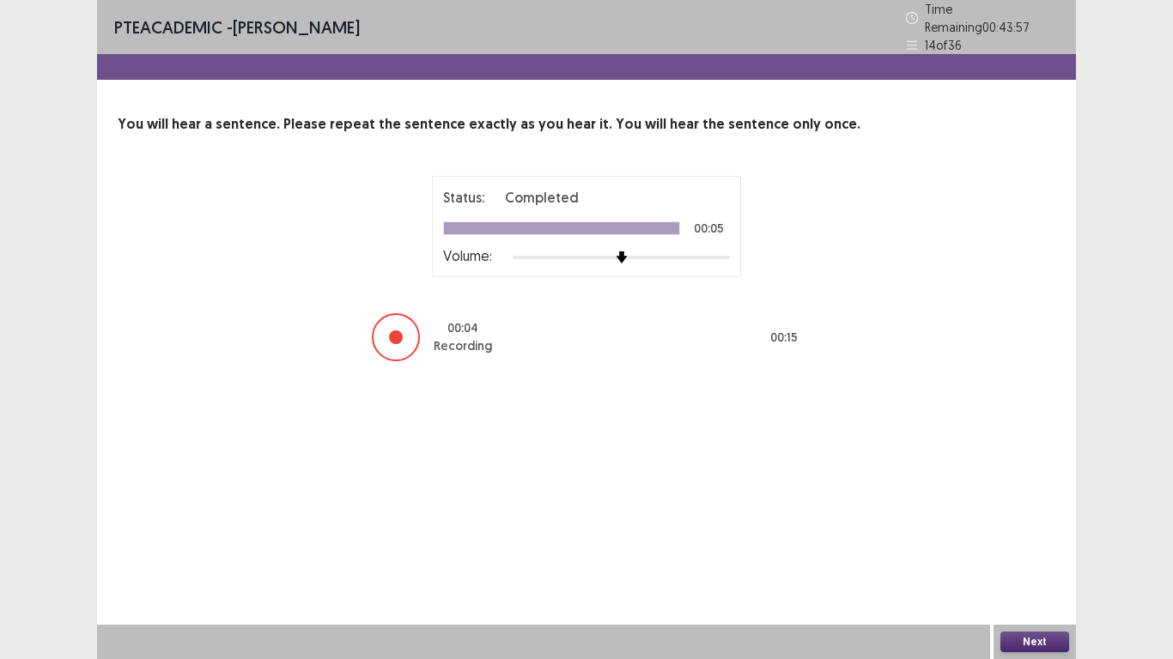
click at [1027, 550] on button "Next" at bounding box center [1034, 642] width 69 height 21
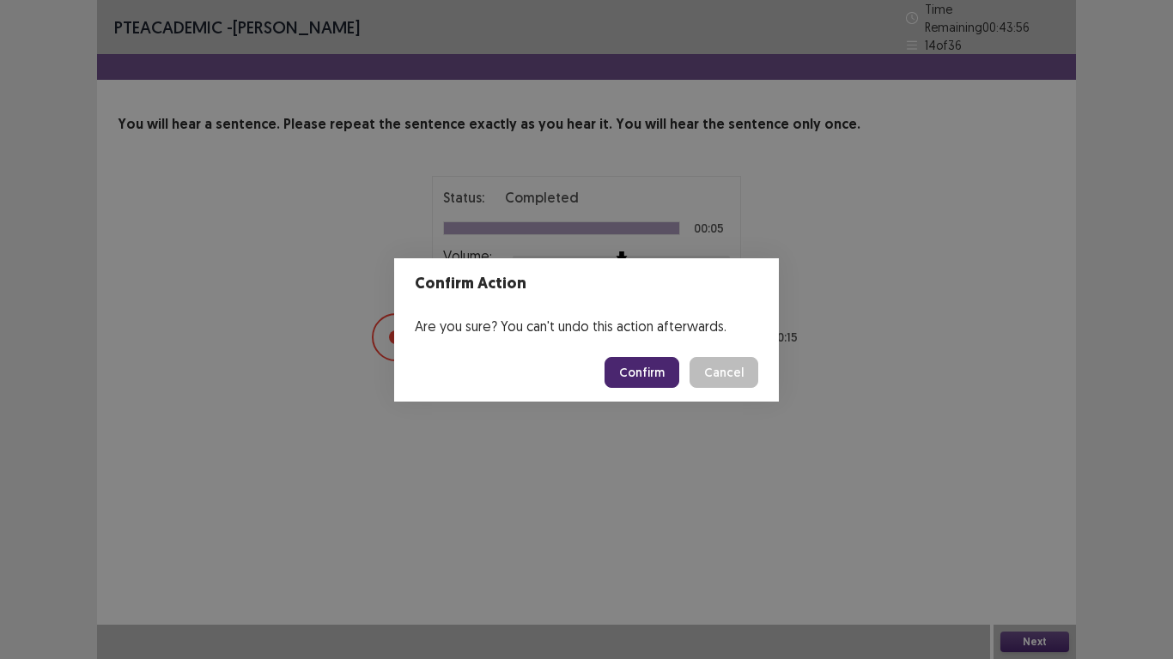
click at [642, 376] on button "Confirm" at bounding box center [641, 372] width 75 height 31
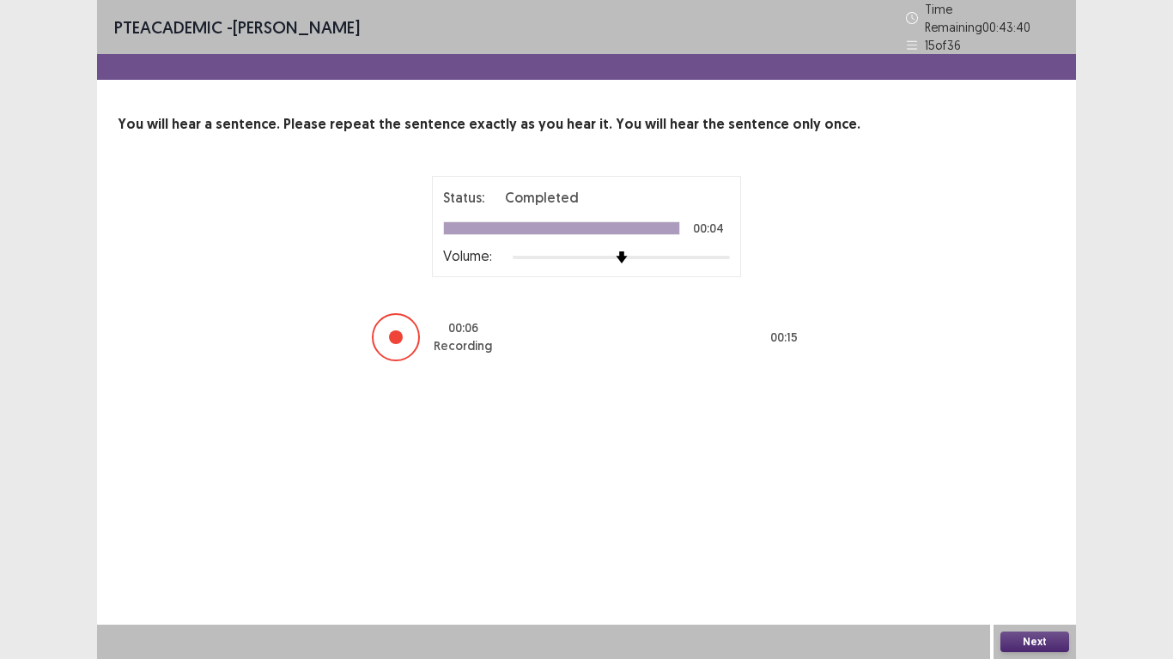
click at [1024, 550] on button "Next" at bounding box center [1034, 642] width 69 height 21
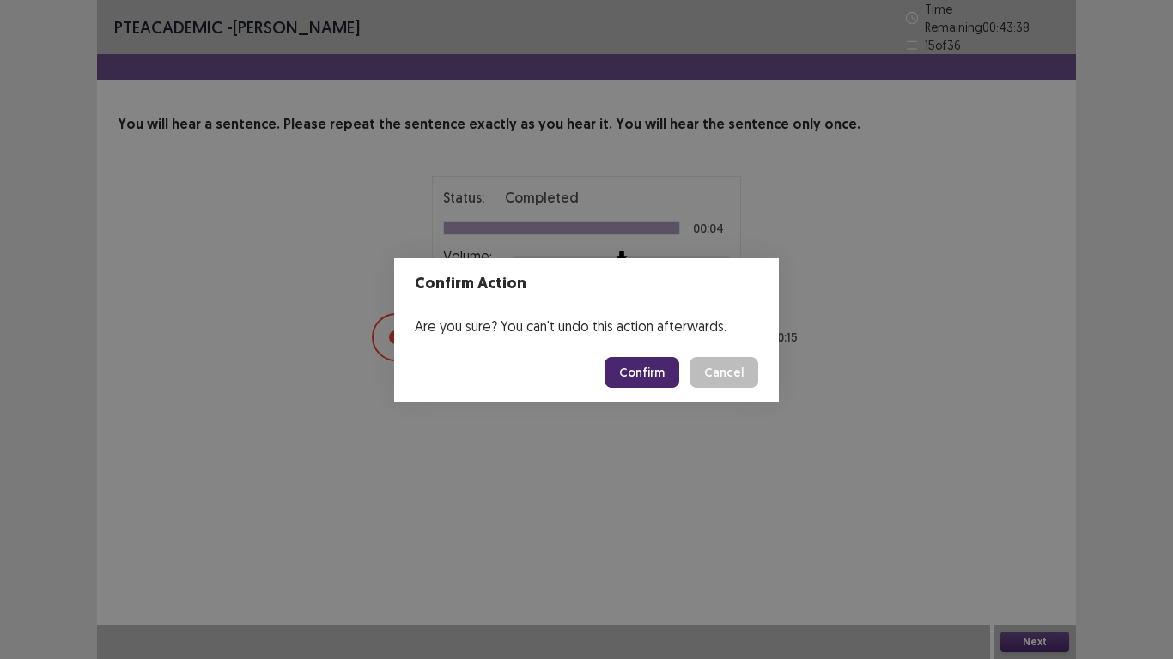
click at [641, 380] on button "Confirm" at bounding box center [641, 372] width 75 height 31
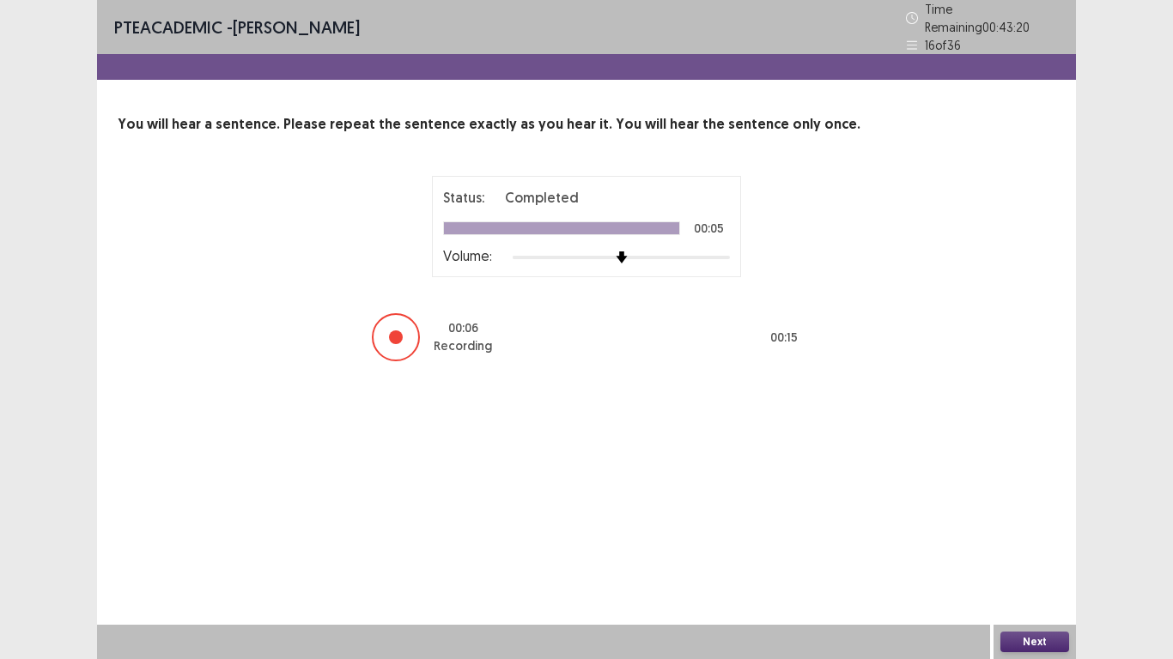
click at [1039, 550] on button "Next" at bounding box center [1034, 642] width 69 height 21
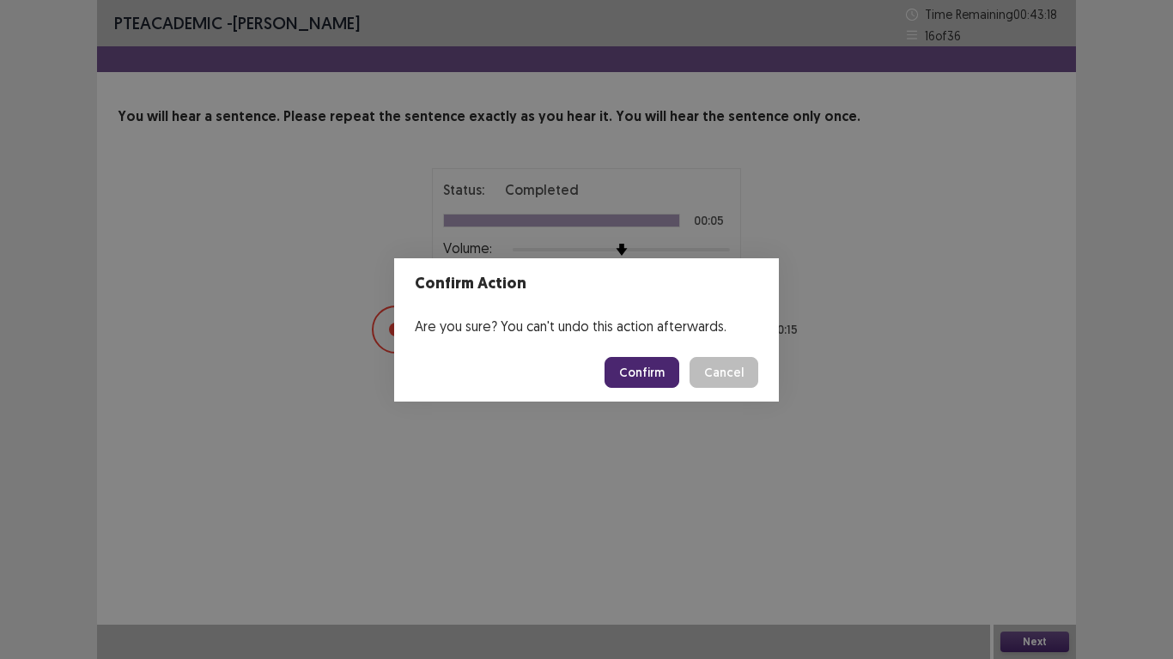
click at [649, 367] on button "Confirm" at bounding box center [641, 372] width 75 height 31
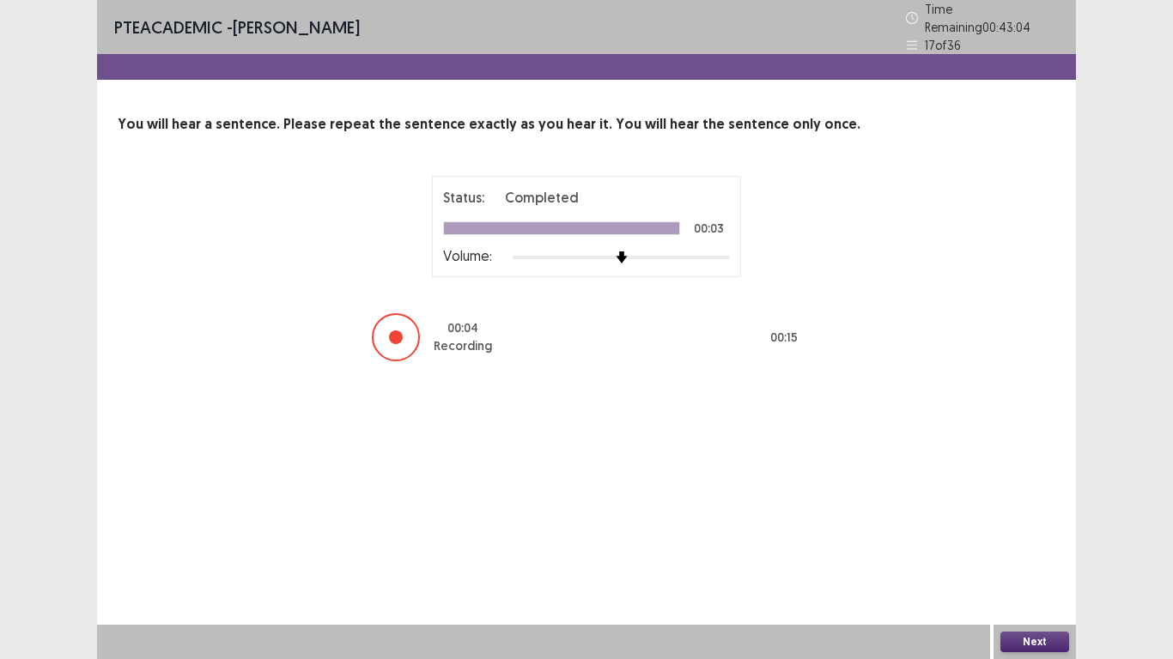
click at [1041, 550] on button "Next" at bounding box center [1034, 642] width 69 height 21
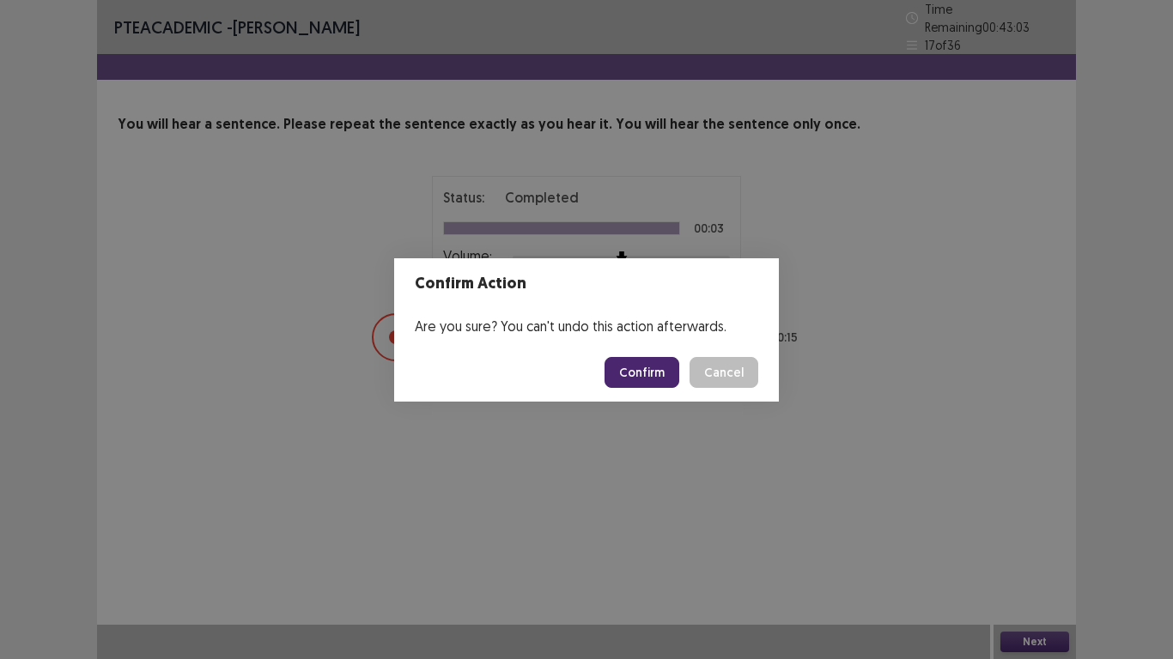
click at [653, 360] on button "Confirm" at bounding box center [641, 372] width 75 height 31
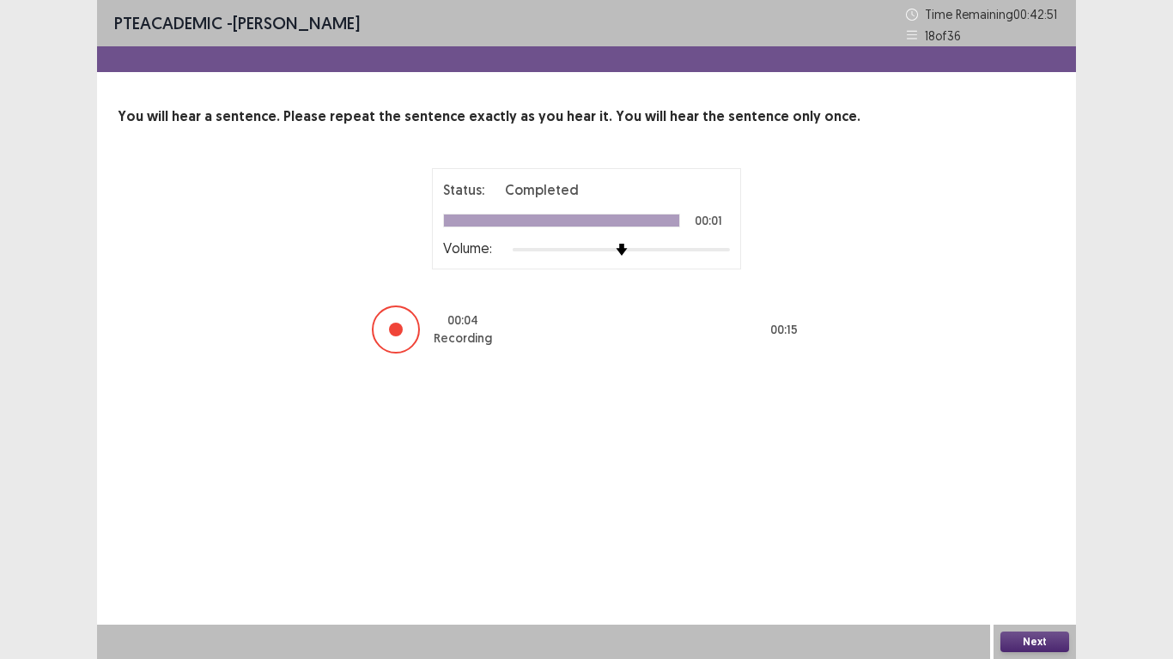
click at [1022, 550] on button "Next" at bounding box center [1034, 642] width 69 height 21
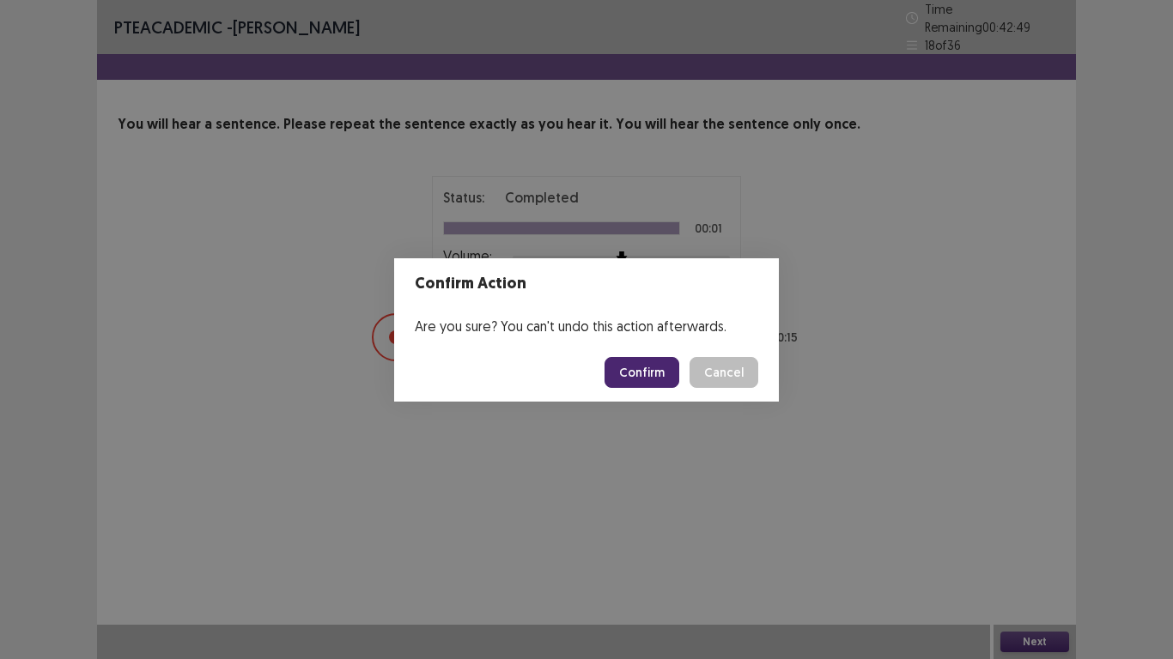
click at [670, 377] on button "Confirm" at bounding box center [641, 372] width 75 height 31
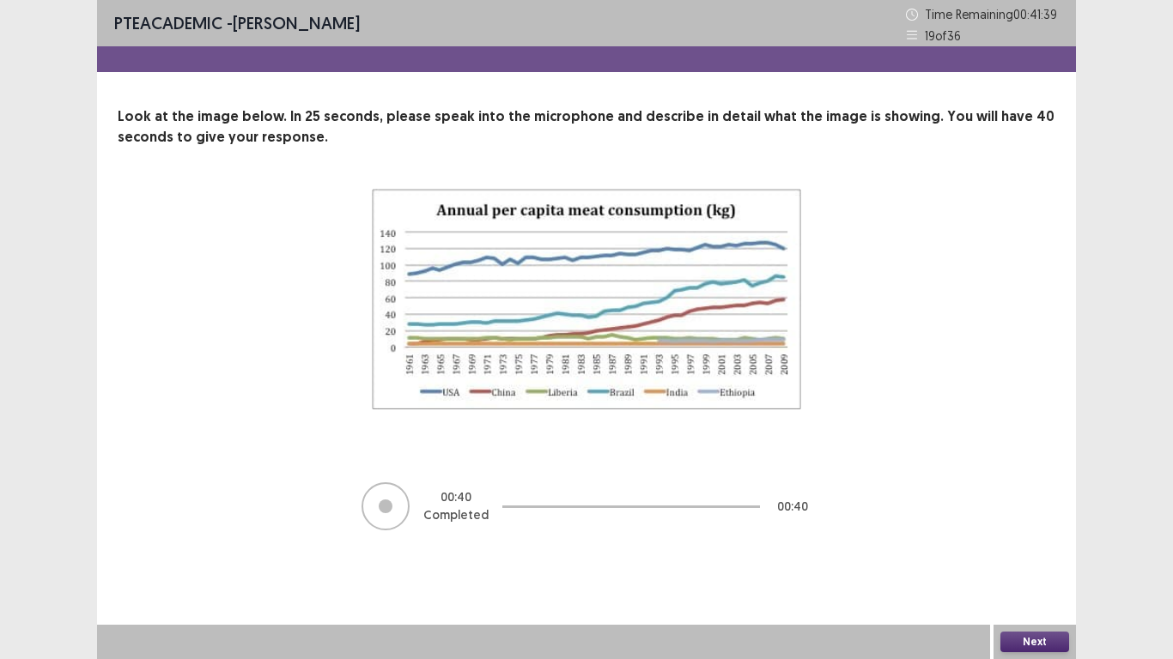
click at [1024, 550] on button "Next" at bounding box center [1034, 642] width 69 height 21
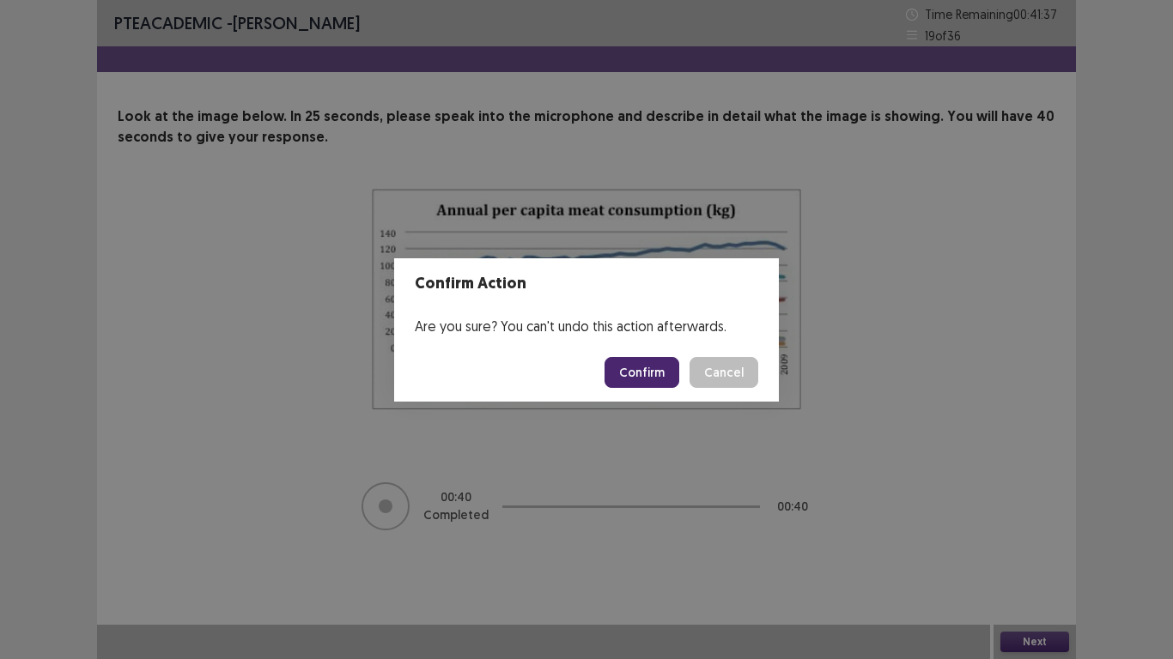
click at [631, 380] on button "Confirm" at bounding box center [641, 372] width 75 height 31
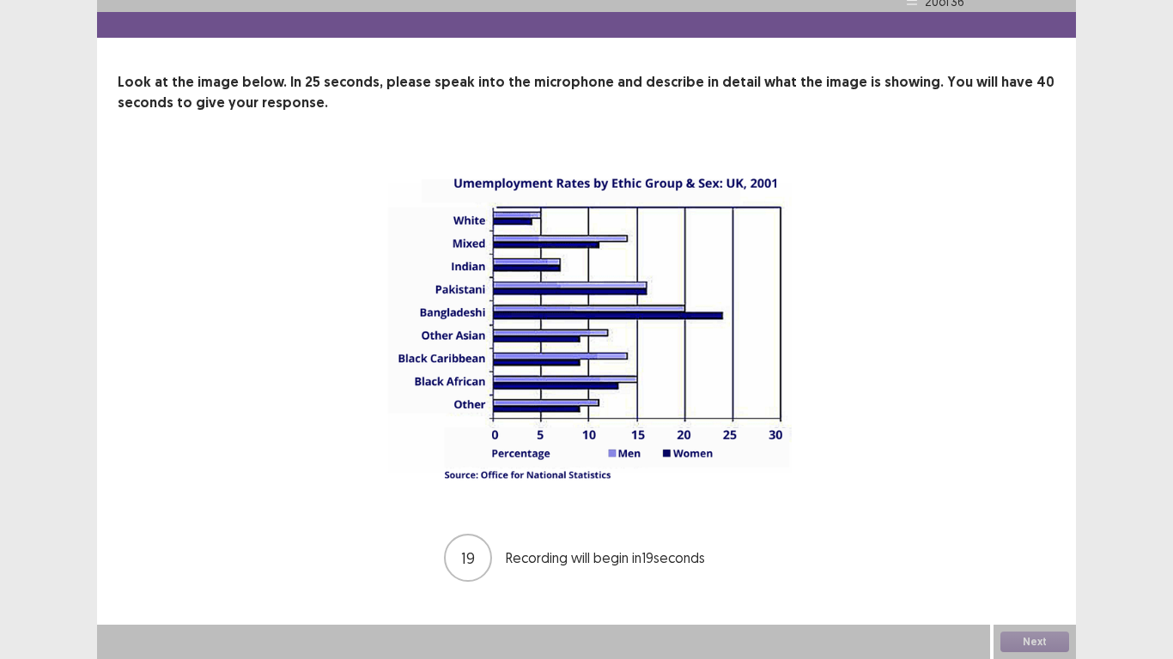
scroll to position [33, 0]
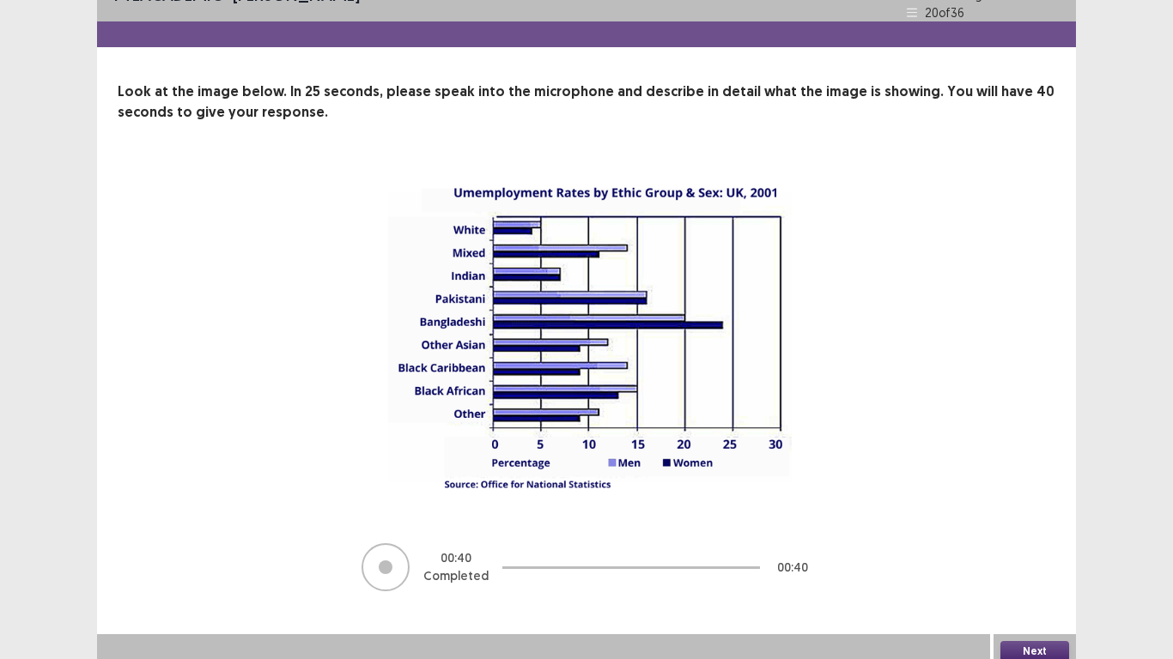
click at [1057, 550] on button "Next" at bounding box center [1034, 651] width 69 height 21
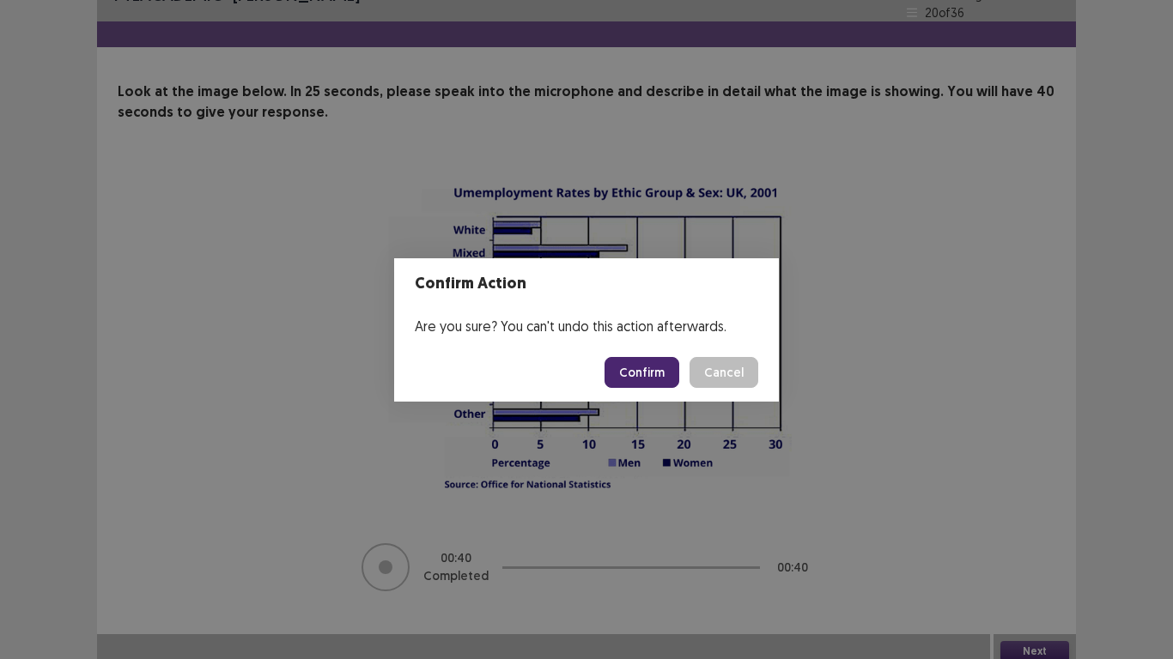
click at [660, 361] on button "Confirm" at bounding box center [641, 372] width 75 height 31
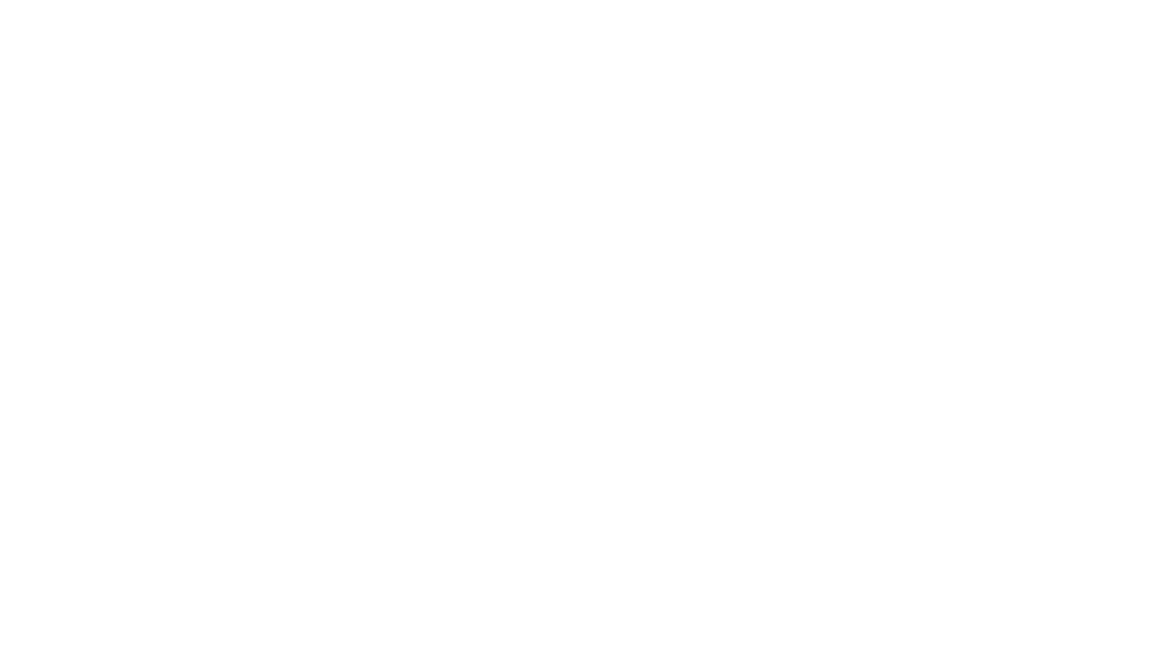
scroll to position [0, 0]
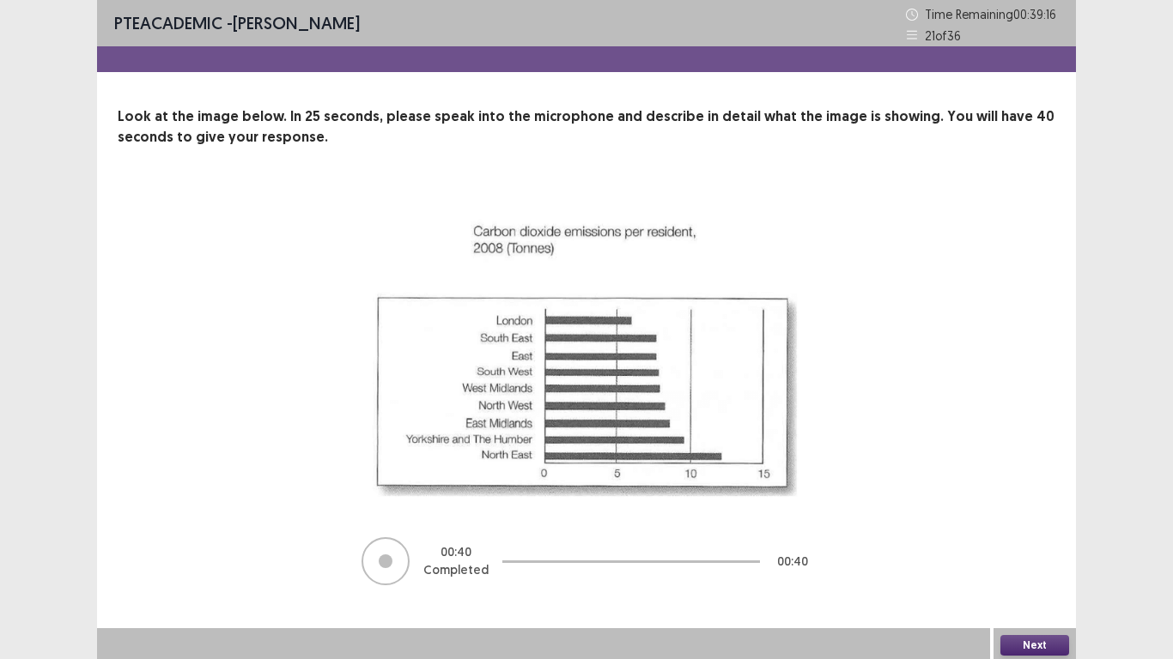
click at [1014, 550] on div "Next" at bounding box center [1034, 646] width 82 height 34
click at [1019, 550] on button "Next" at bounding box center [1034, 645] width 69 height 21
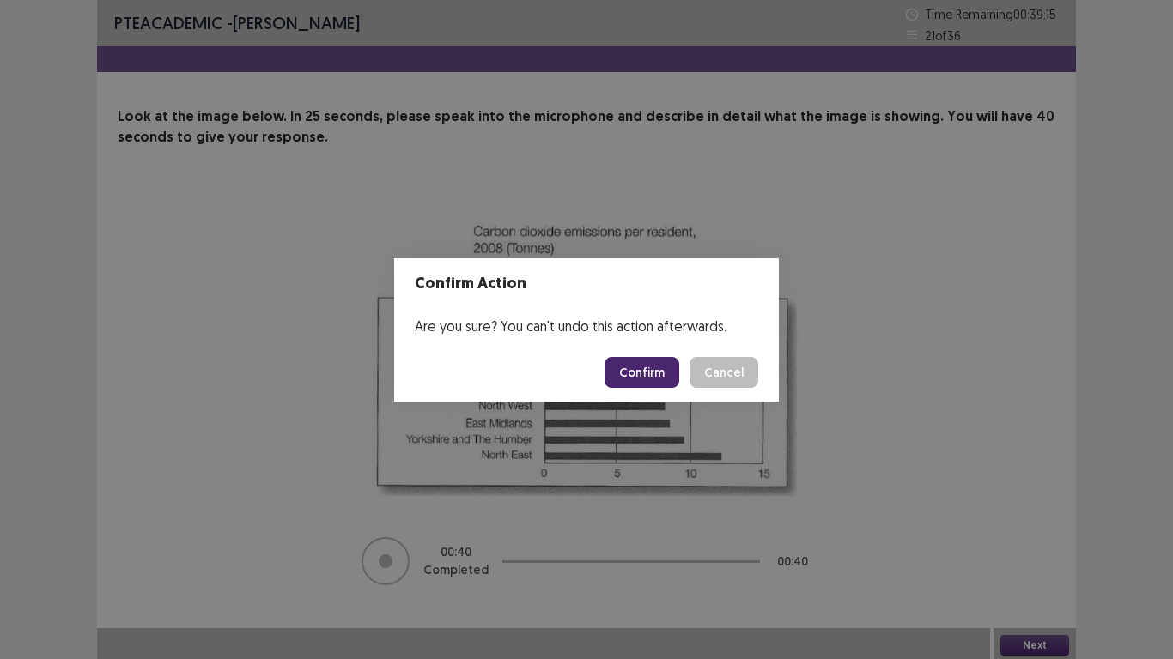
click at [635, 371] on button "Confirm" at bounding box center [641, 372] width 75 height 31
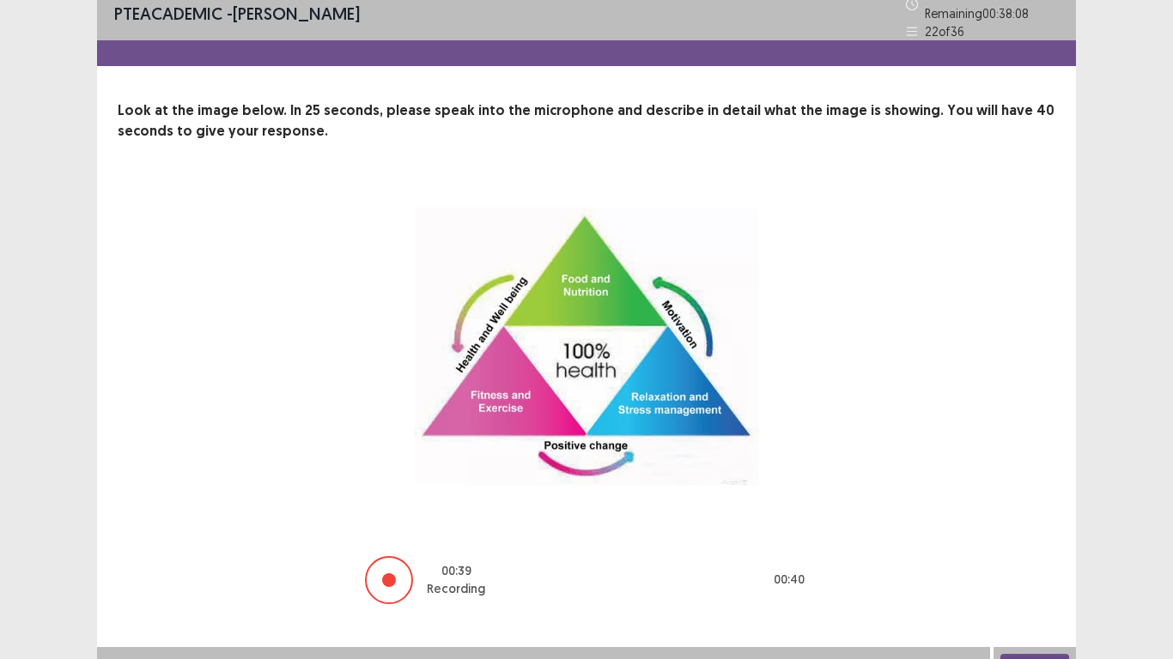
scroll to position [28, 0]
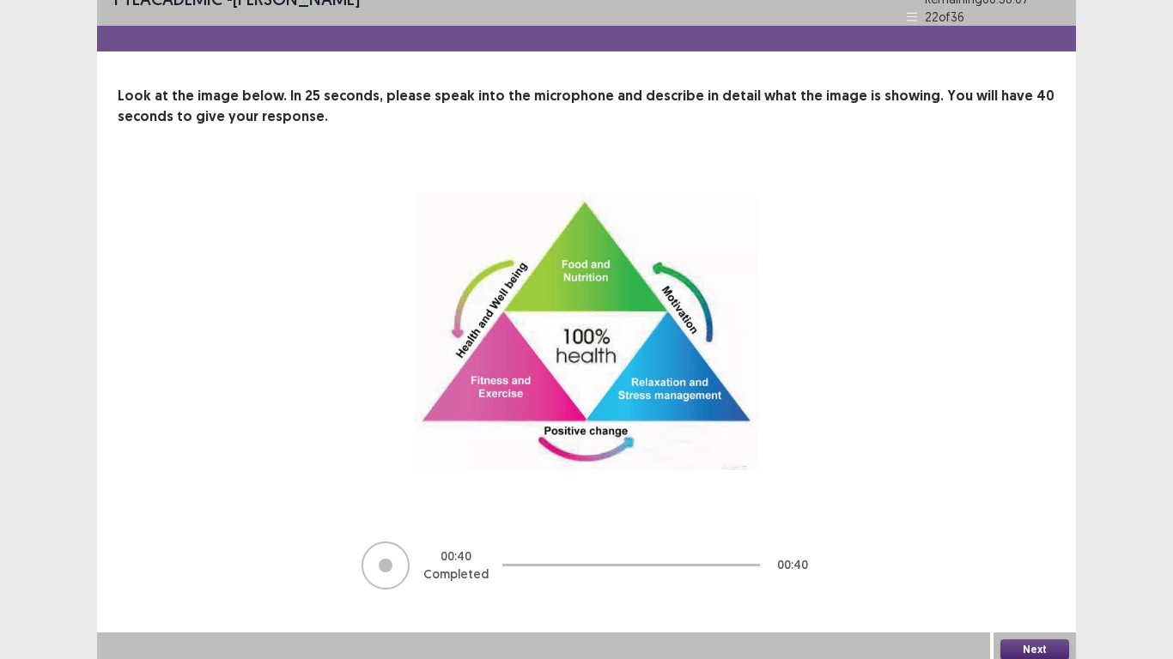
click at [1028, 550] on div "Next" at bounding box center [1034, 650] width 82 height 34
click at [1028, 550] on button "Next" at bounding box center [1034, 650] width 69 height 21
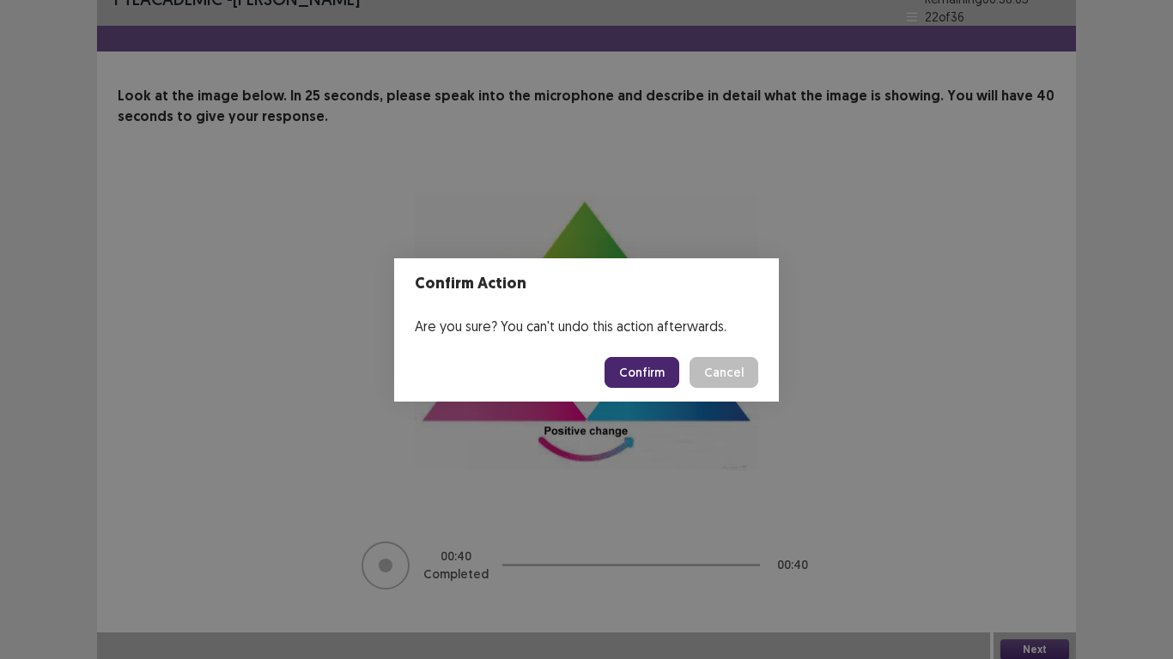
click at [649, 386] on button "Confirm" at bounding box center [641, 372] width 75 height 31
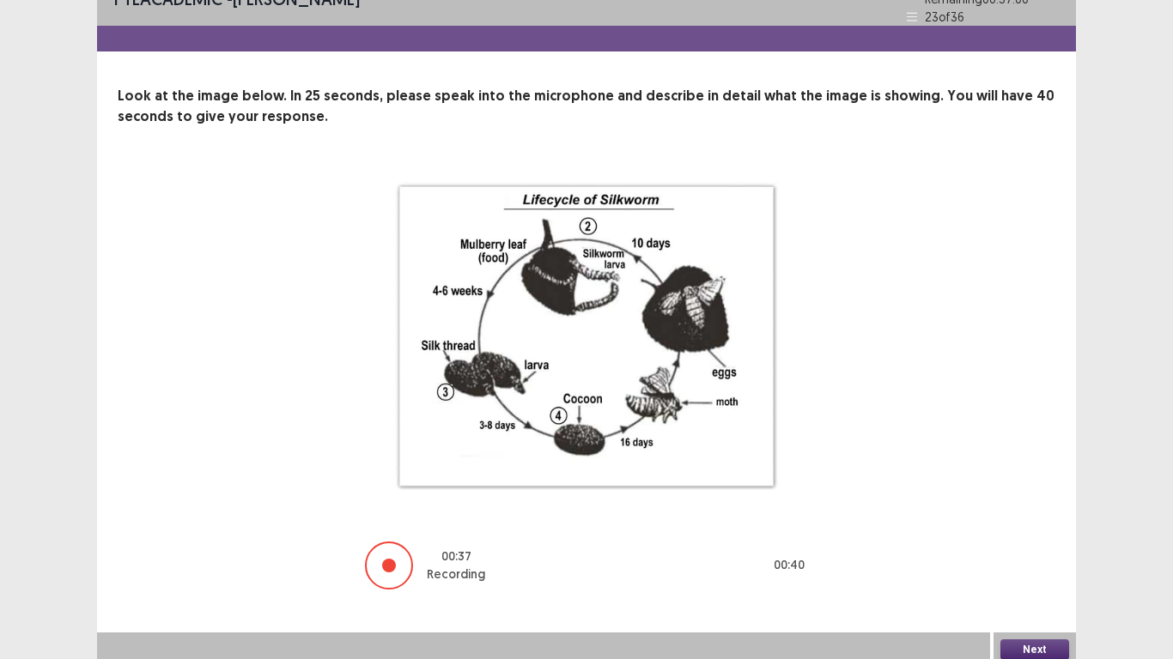
click at [1024, 550] on button "Next" at bounding box center [1034, 650] width 69 height 21
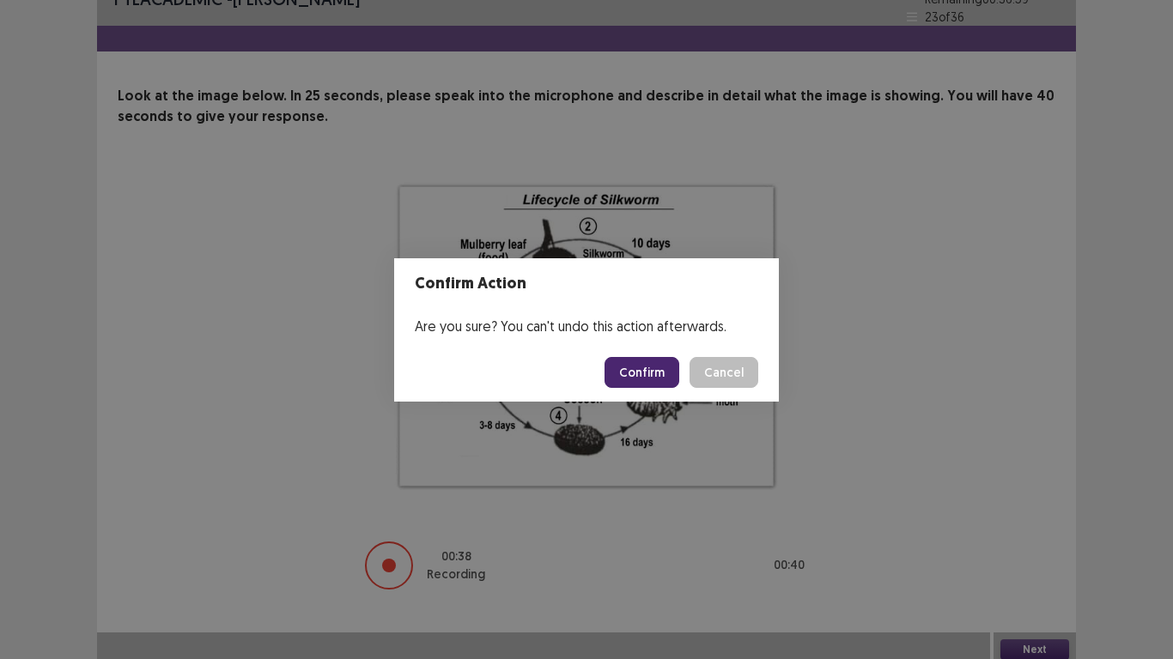
click at [648, 374] on button "Confirm" at bounding box center [641, 372] width 75 height 31
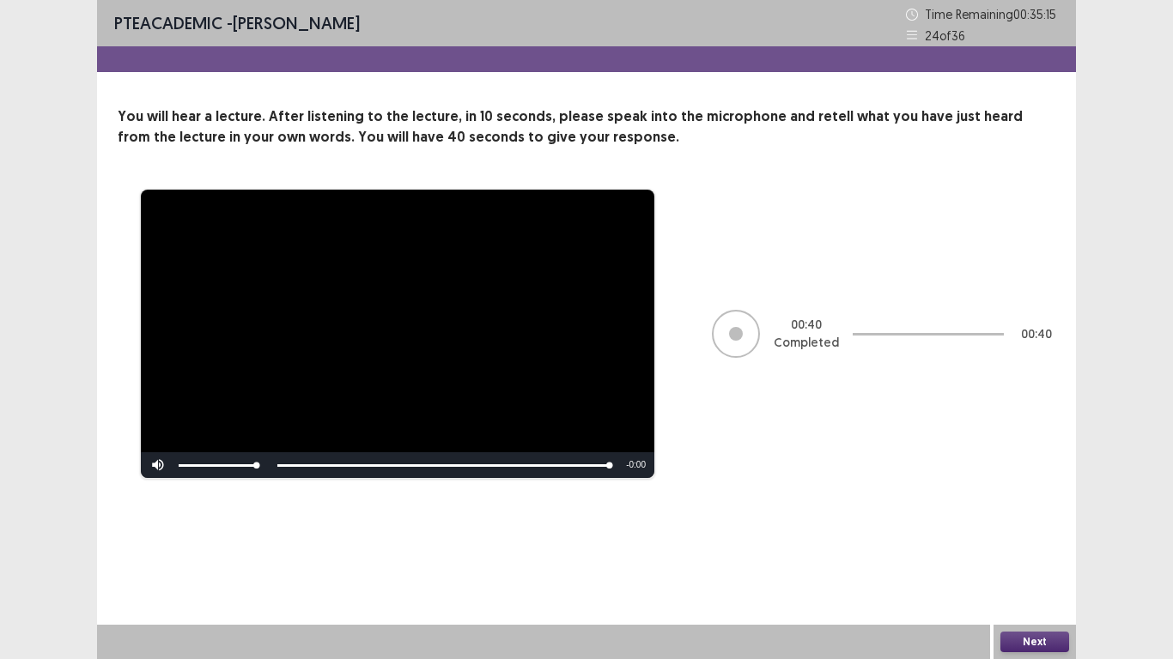
click at [1032, 550] on button "Next" at bounding box center [1034, 642] width 69 height 21
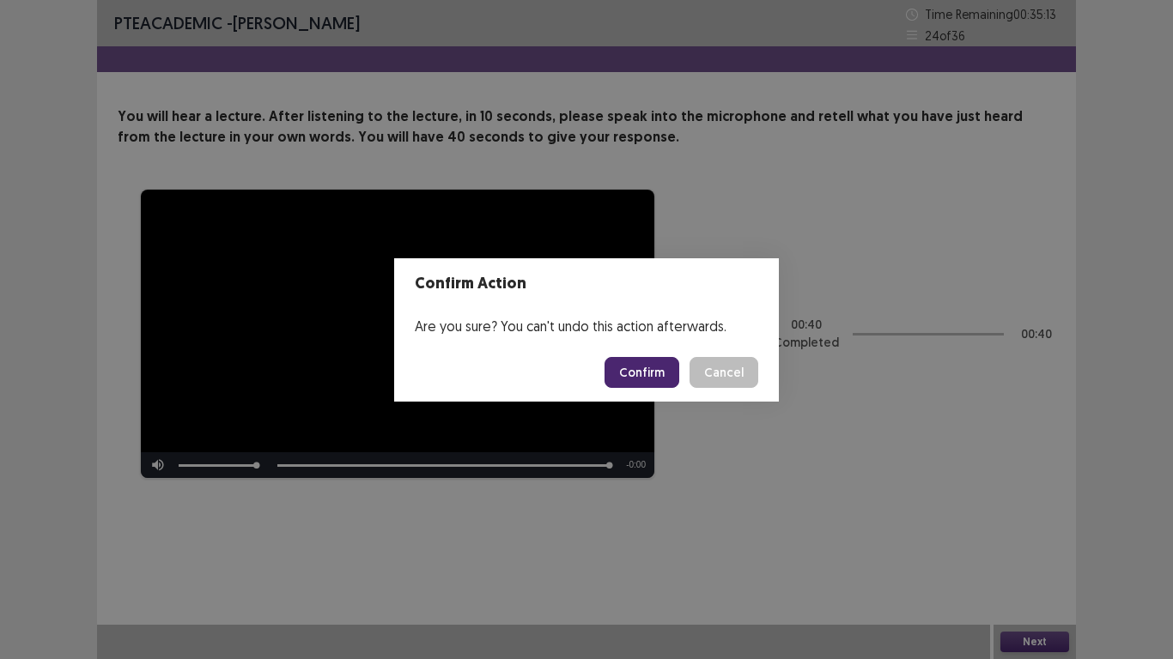
click at [641, 362] on button "Confirm" at bounding box center [641, 372] width 75 height 31
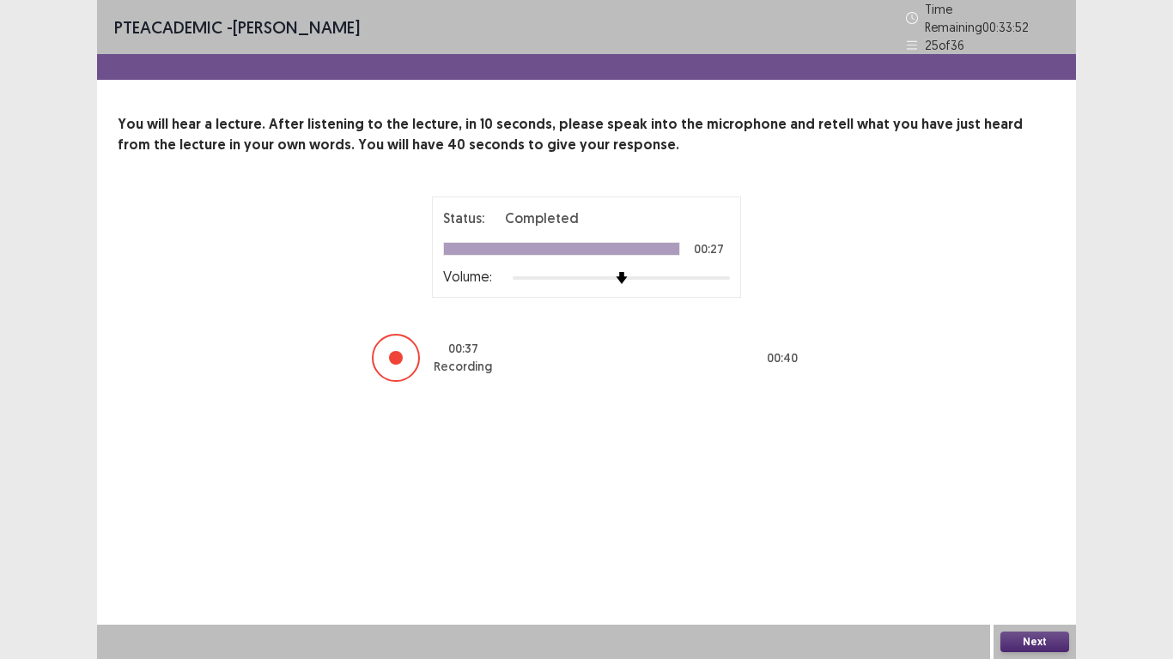
click at [1036, 550] on button "Next" at bounding box center [1034, 642] width 69 height 21
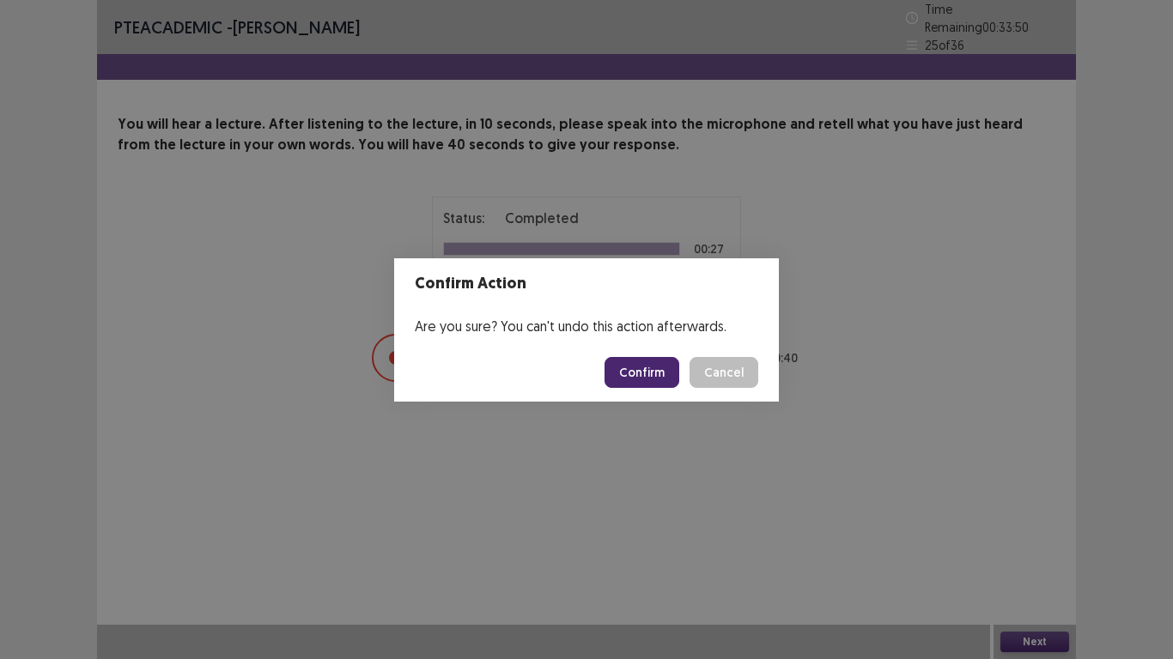
click at [642, 363] on button "Confirm" at bounding box center [641, 372] width 75 height 31
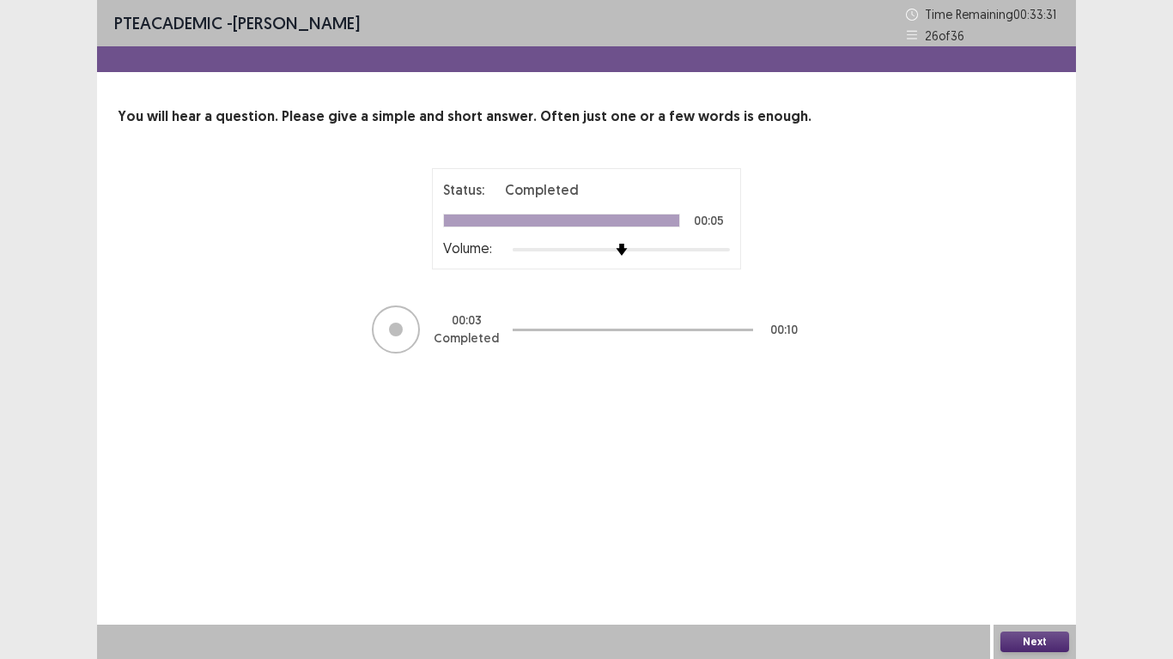
click at [1022, 550] on button "Next" at bounding box center [1034, 642] width 69 height 21
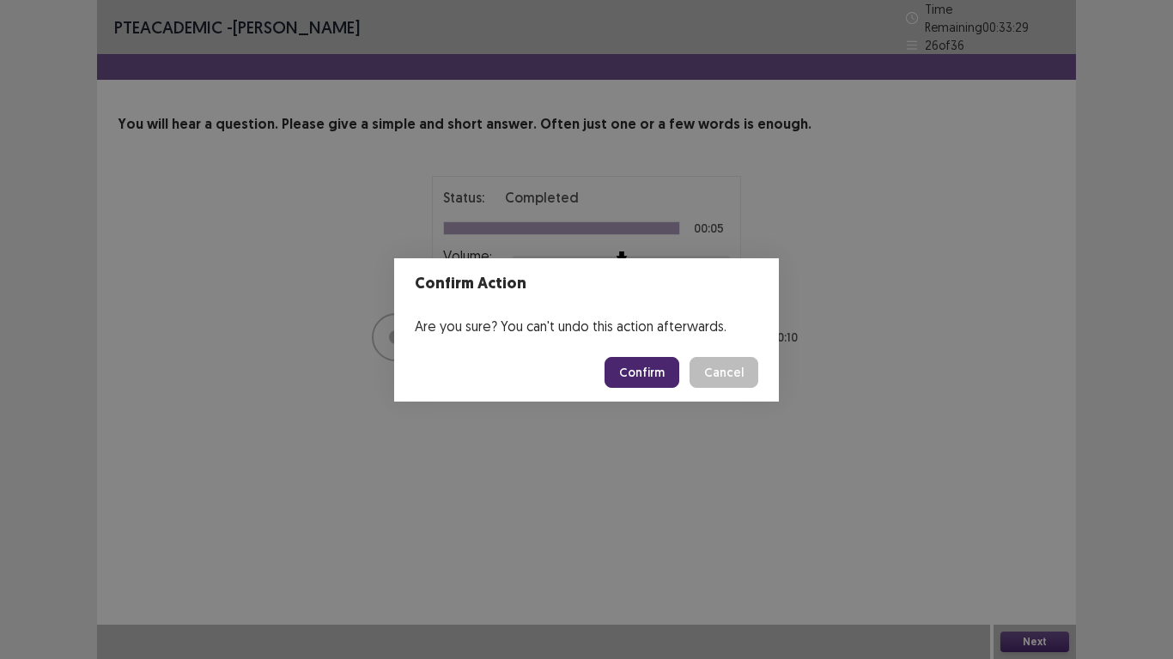
click at [660, 377] on button "Confirm" at bounding box center [641, 372] width 75 height 31
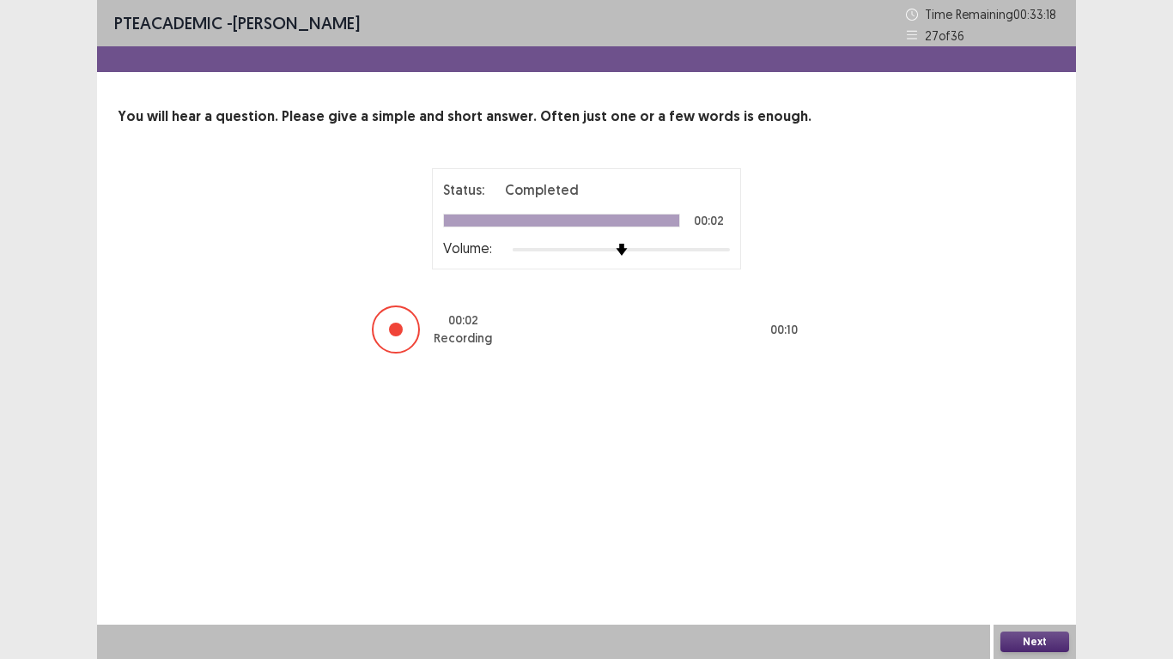
click at [1058, 550] on button "Next" at bounding box center [1034, 642] width 69 height 21
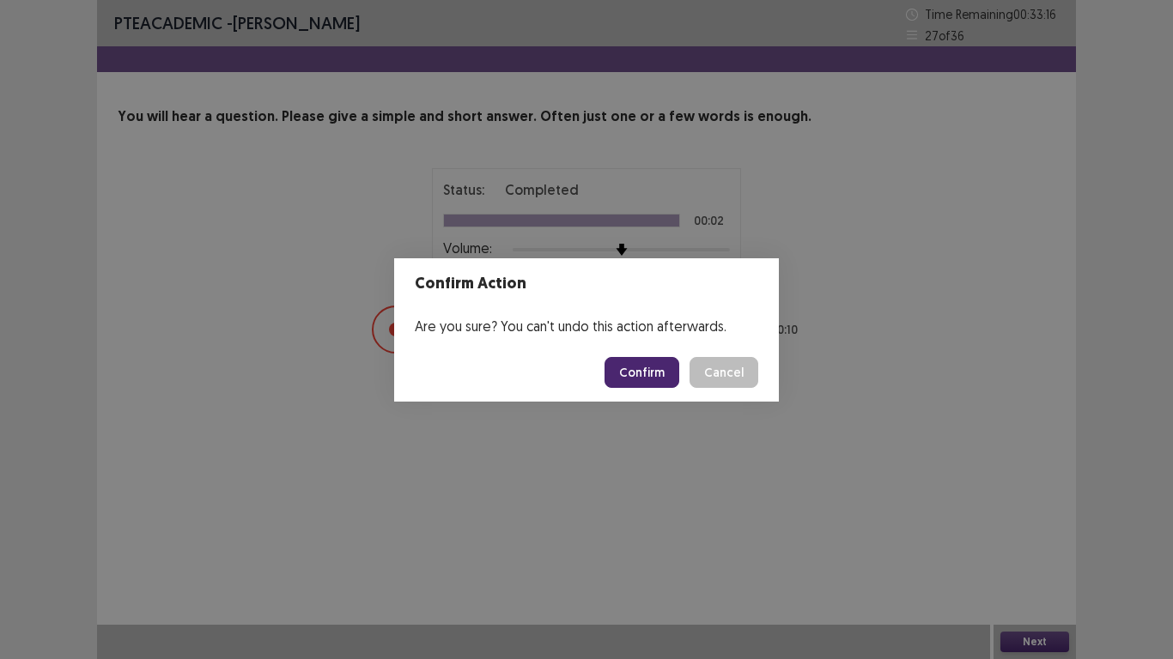
click at [645, 385] on button "Confirm" at bounding box center [641, 372] width 75 height 31
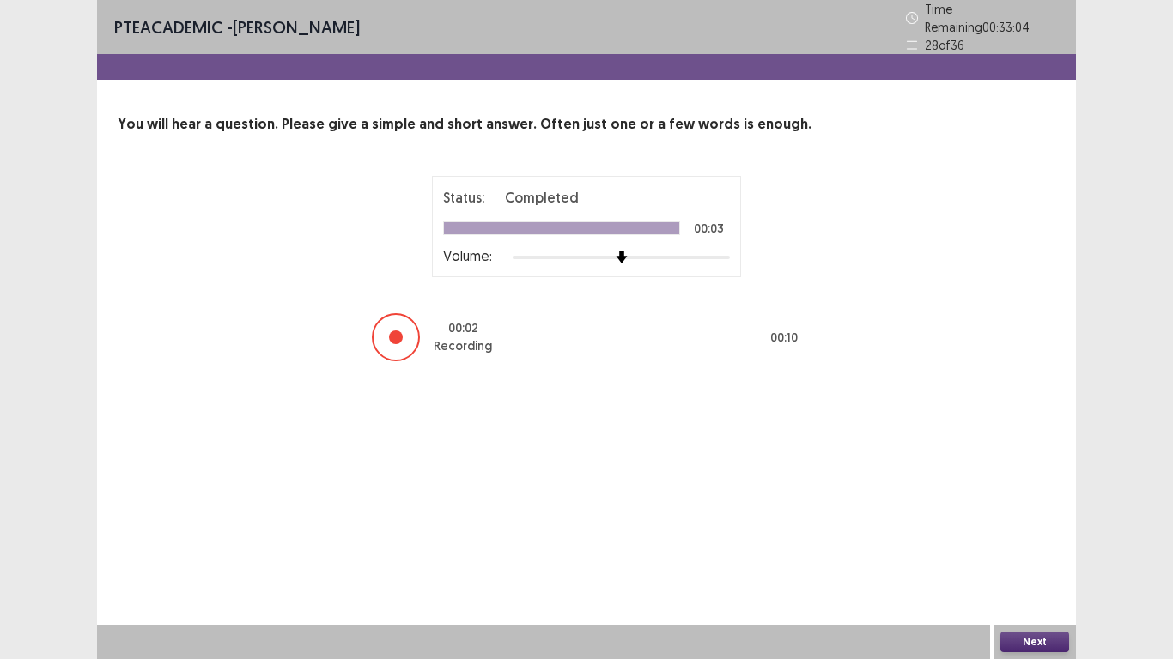
click at [1018, 550] on button "Next" at bounding box center [1034, 642] width 69 height 21
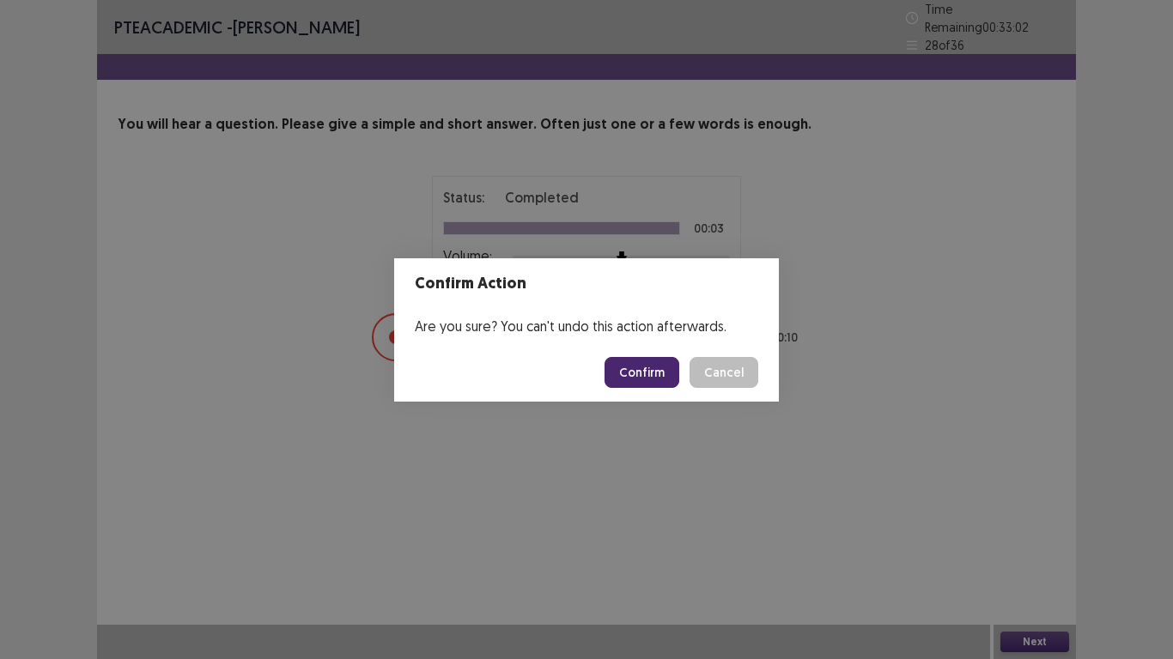
click at [655, 376] on button "Confirm" at bounding box center [641, 372] width 75 height 31
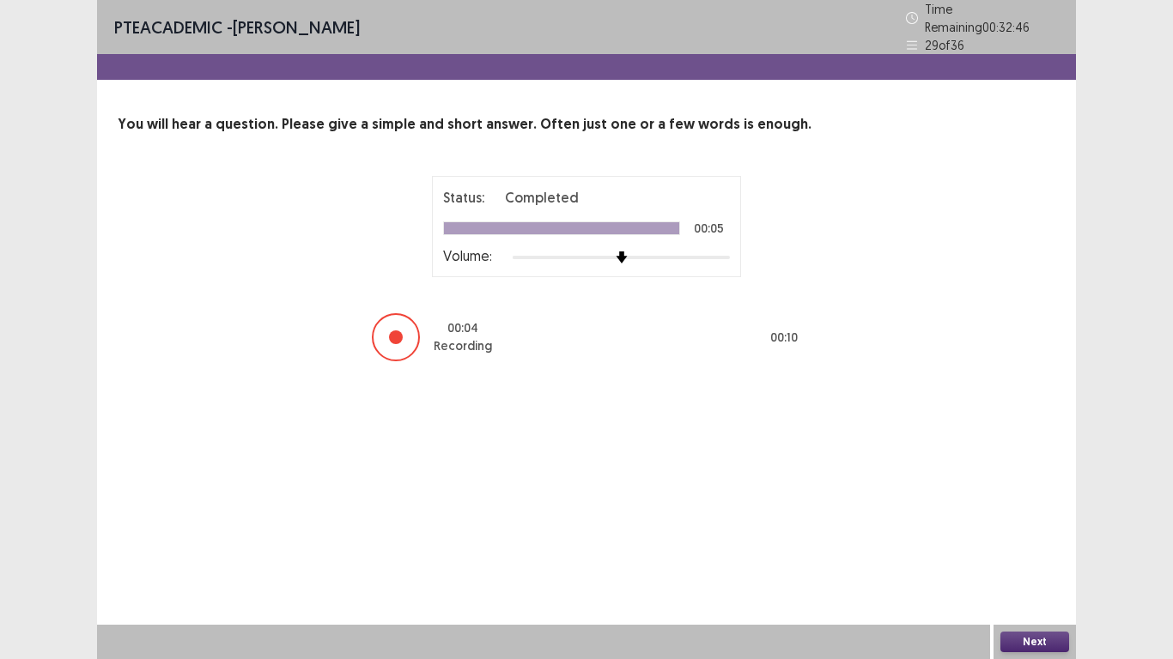
click at [1033, 550] on button "Next" at bounding box center [1034, 642] width 69 height 21
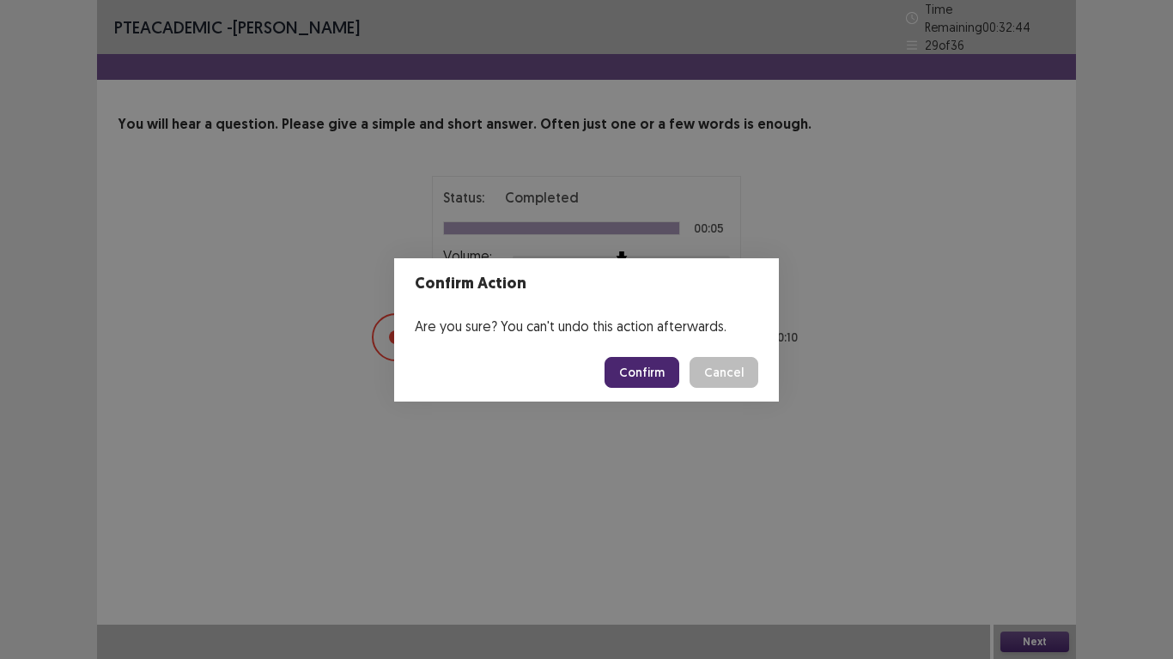
click at [649, 372] on button "Confirm" at bounding box center [641, 372] width 75 height 31
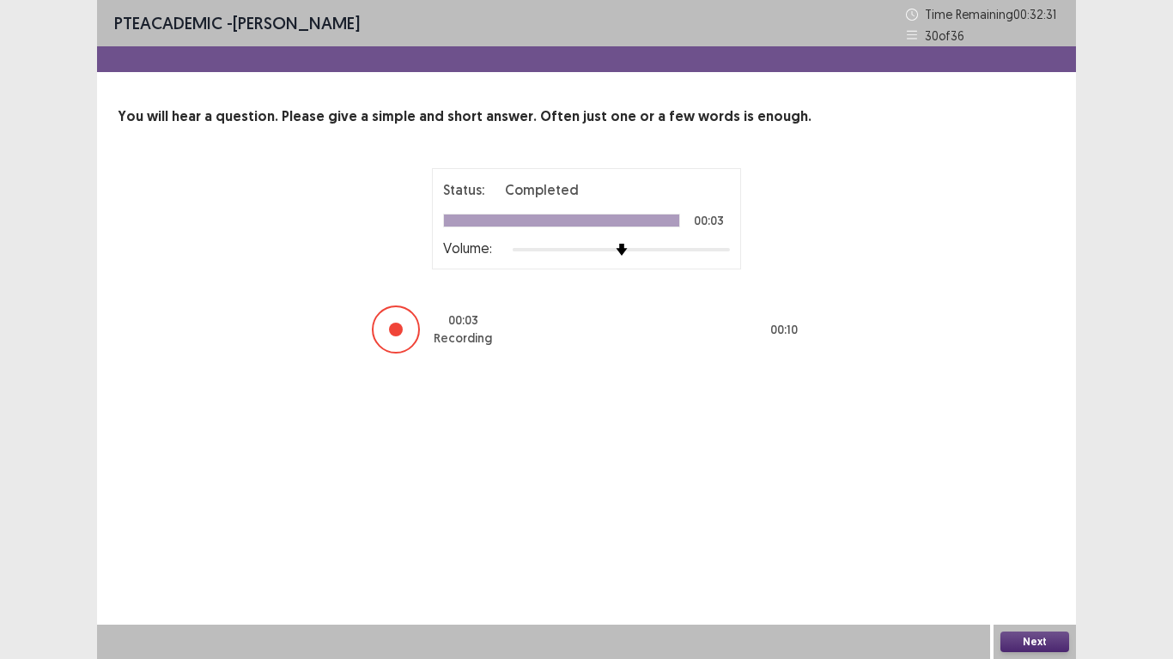
click at [1009, 550] on button "Next" at bounding box center [1034, 642] width 69 height 21
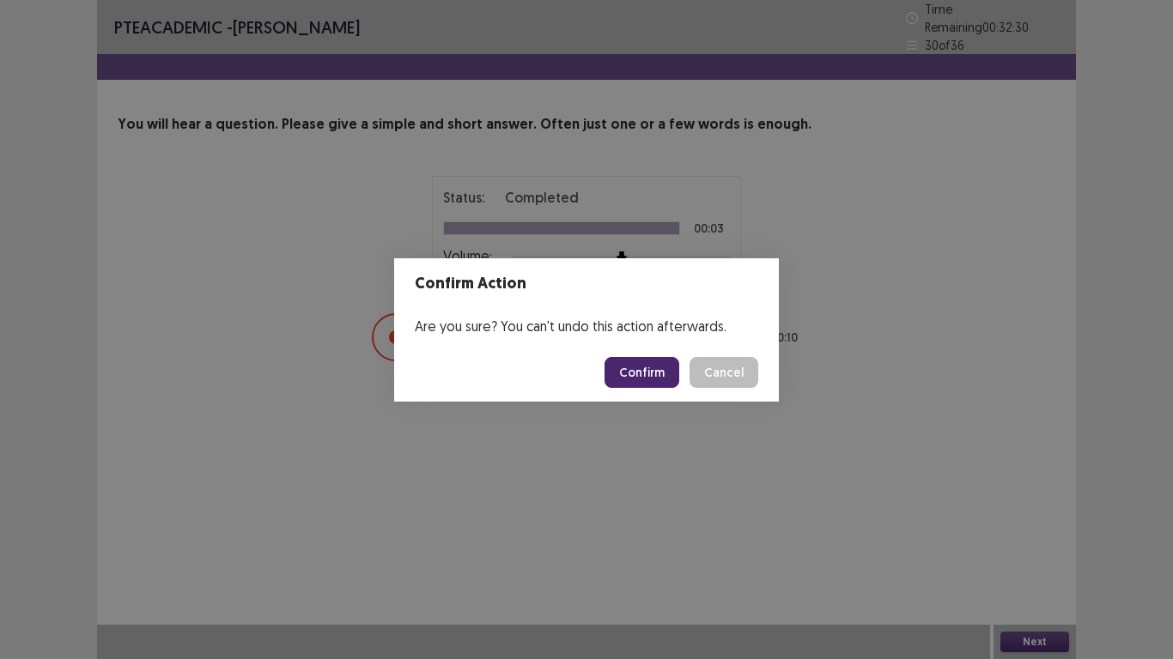
click at [659, 371] on button "Confirm" at bounding box center [641, 372] width 75 height 31
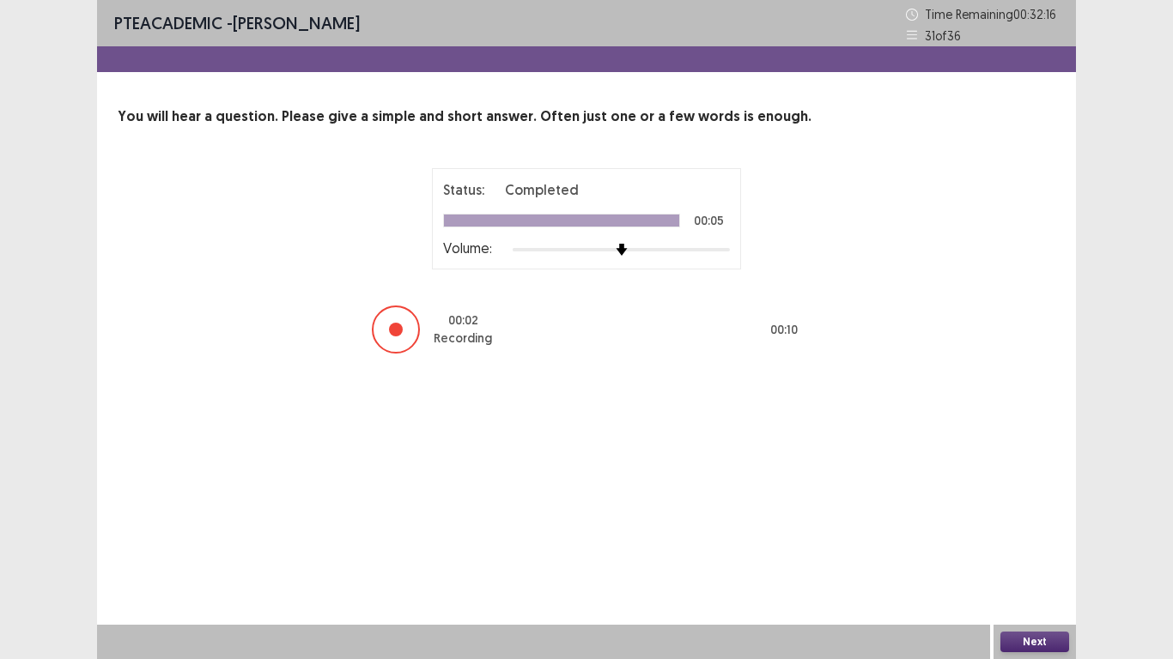
click at [1042, 550] on button "Next" at bounding box center [1034, 642] width 69 height 21
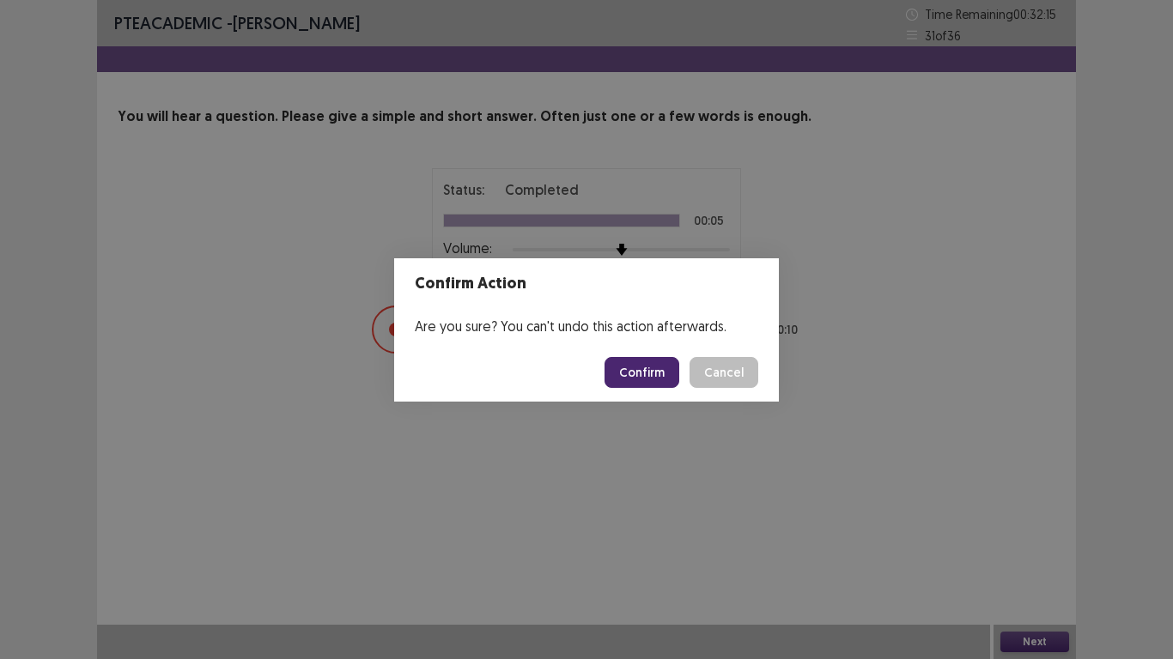
click at [638, 384] on button "Confirm" at bounding box center [641, 372] width 75 height 31
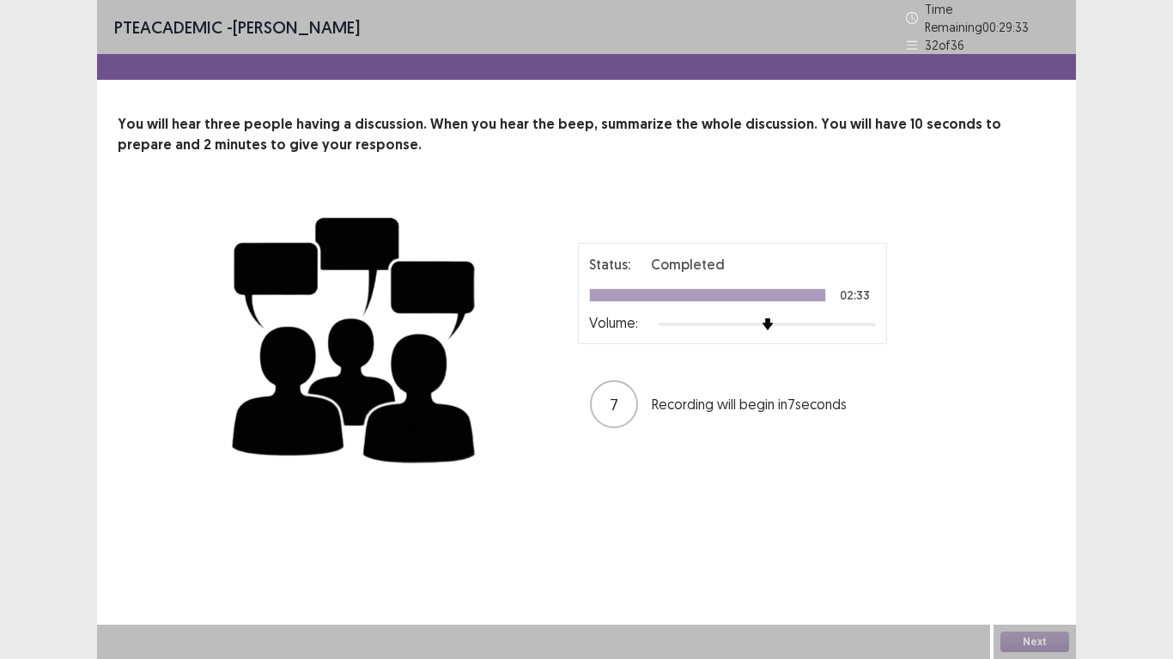
drag, startPoint x: 638, startPoint y: 384, endPoint x: 531, endPoint y: 446, distance: 123.6
click at [531, 446] on div "Status: Completed 02:33 Volume: 7 Recording will begin in 7 seconds" at bounding box center [586, 337] width 721 height 281
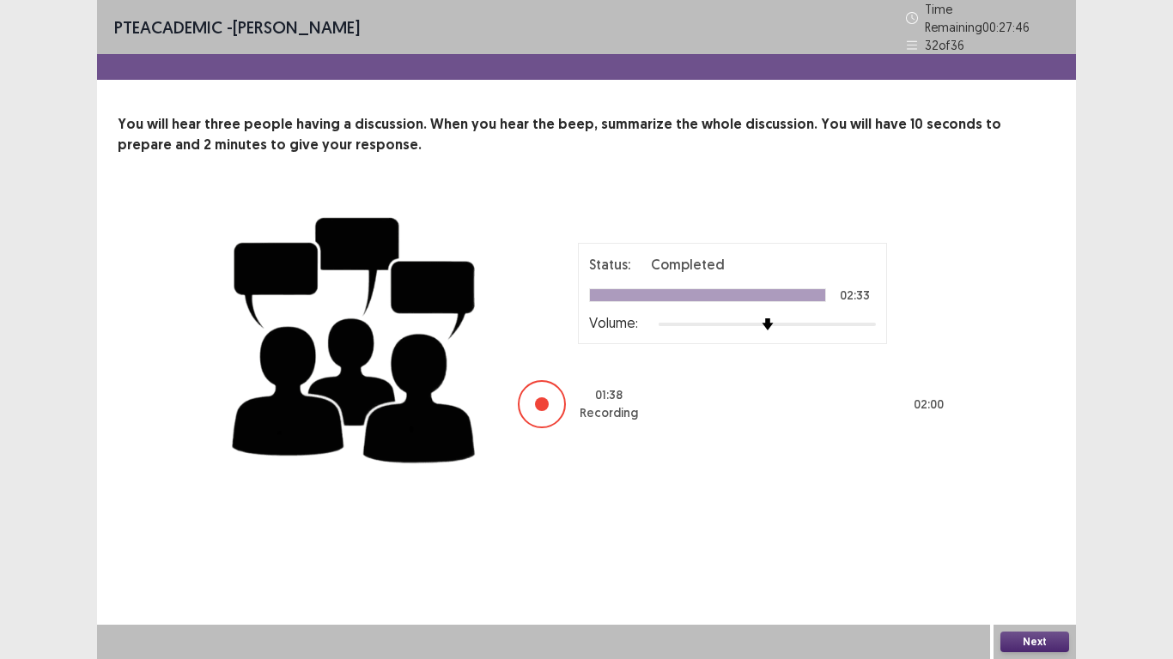
click at [1043, 550] on button "Next" at bounding box center [1034, 642] width 69 height 21
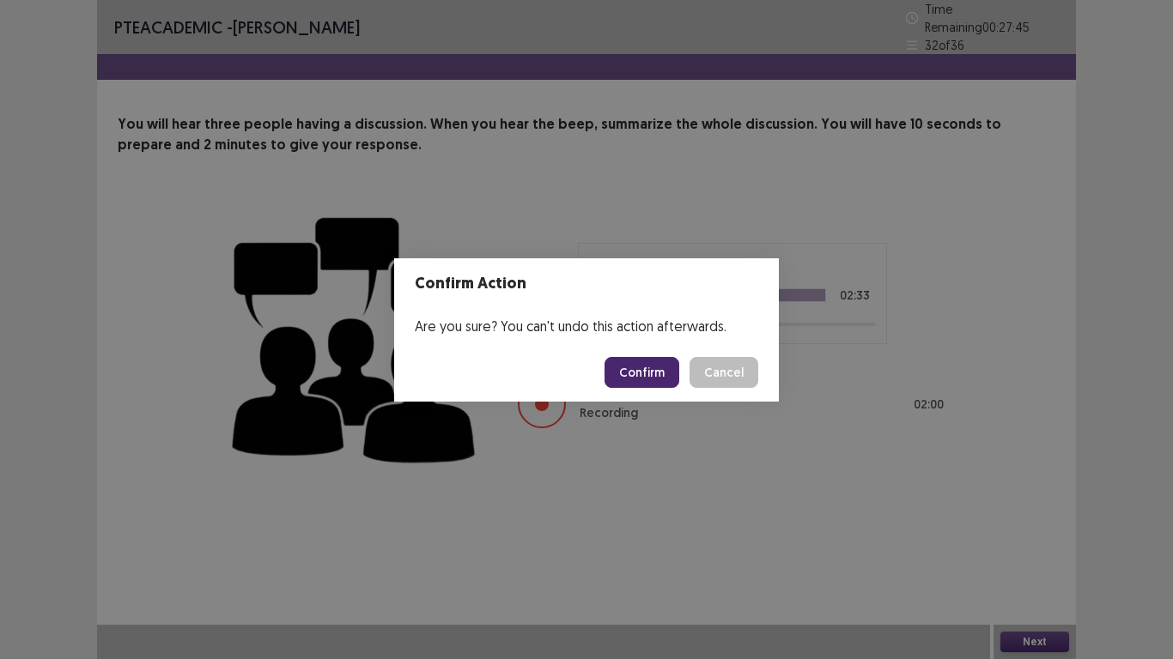
click at [660, 385] on button "Confirm" at bounding box center [641, 372] width 75 height 31
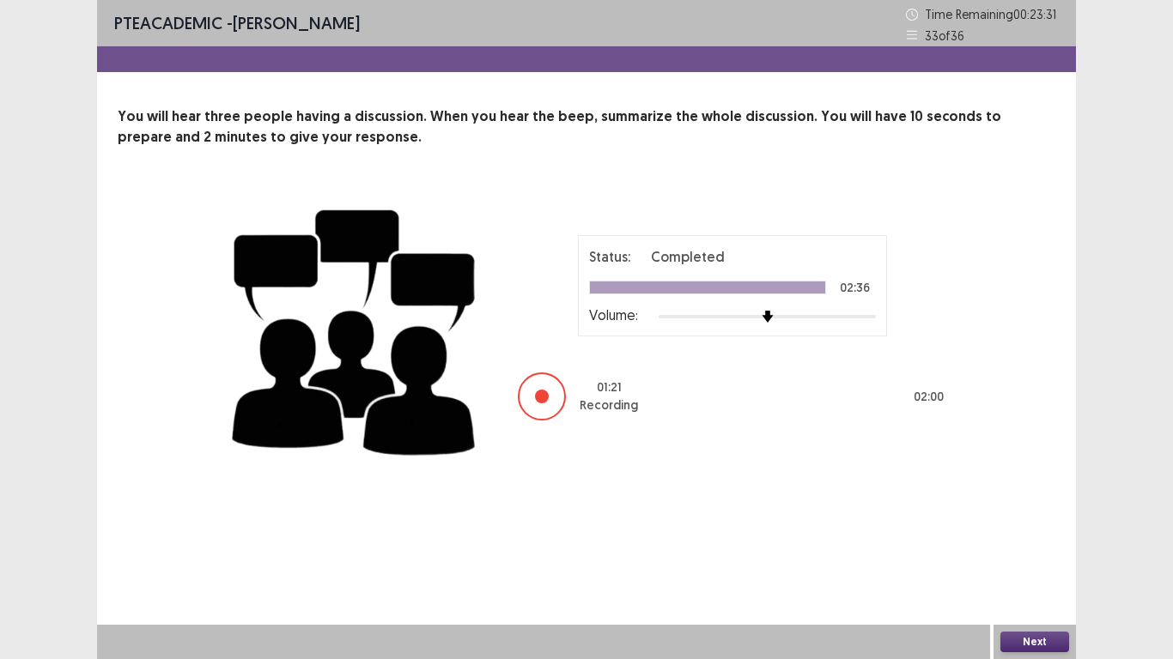
click at [1032, 550] on button "Next" at bounding box center [1034, 642] width 69 height 21
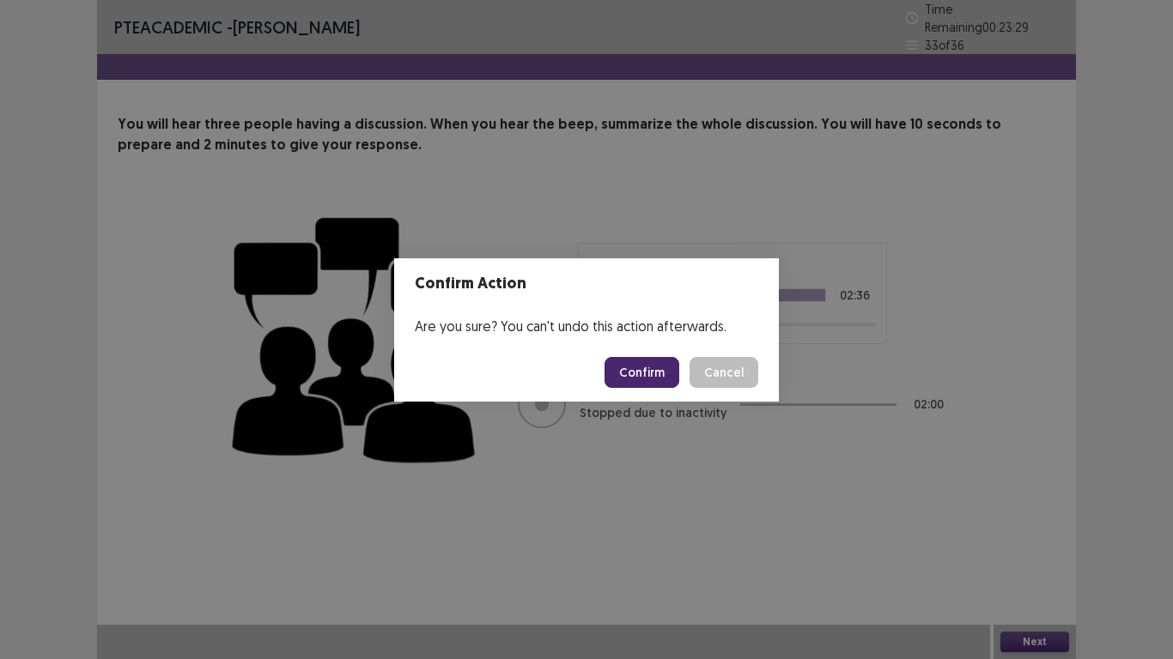
click at [643, 357] on button "Confirm" at bounding box center [641, 372] width 75 height 31
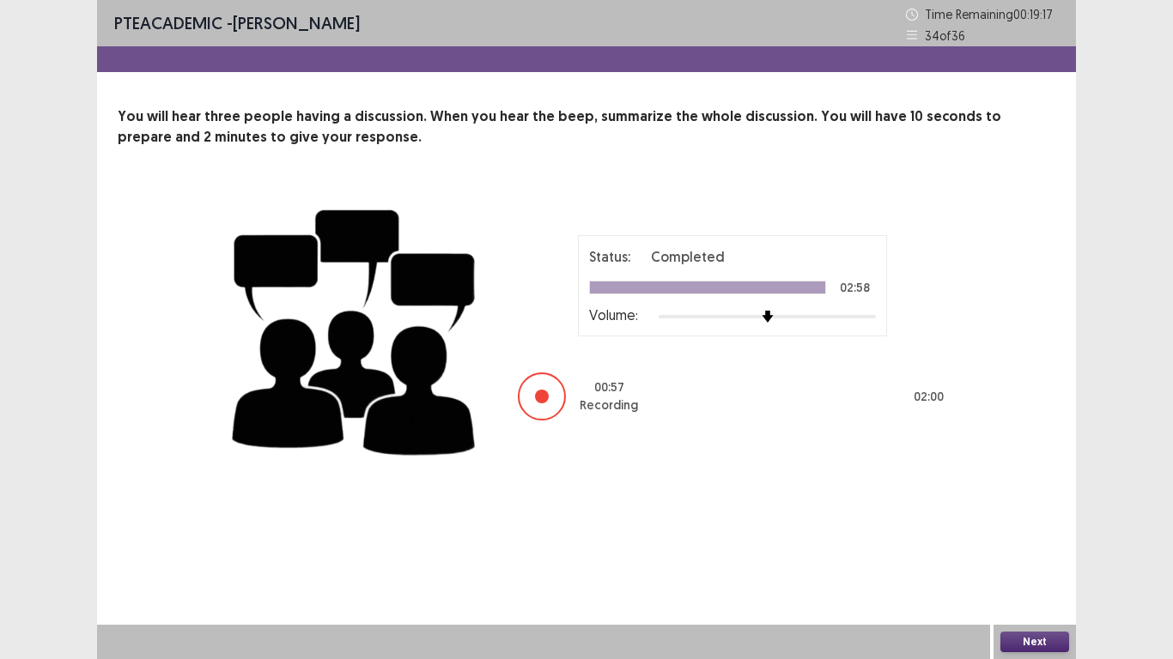
click at [640, 398] on div "00 : 57 Recording 02 : 00" at bounding box center [732, 397] width 429 height 52
click at [1026, 550] on button "Next" at bounding box center [1034, 642] width 69 height 21
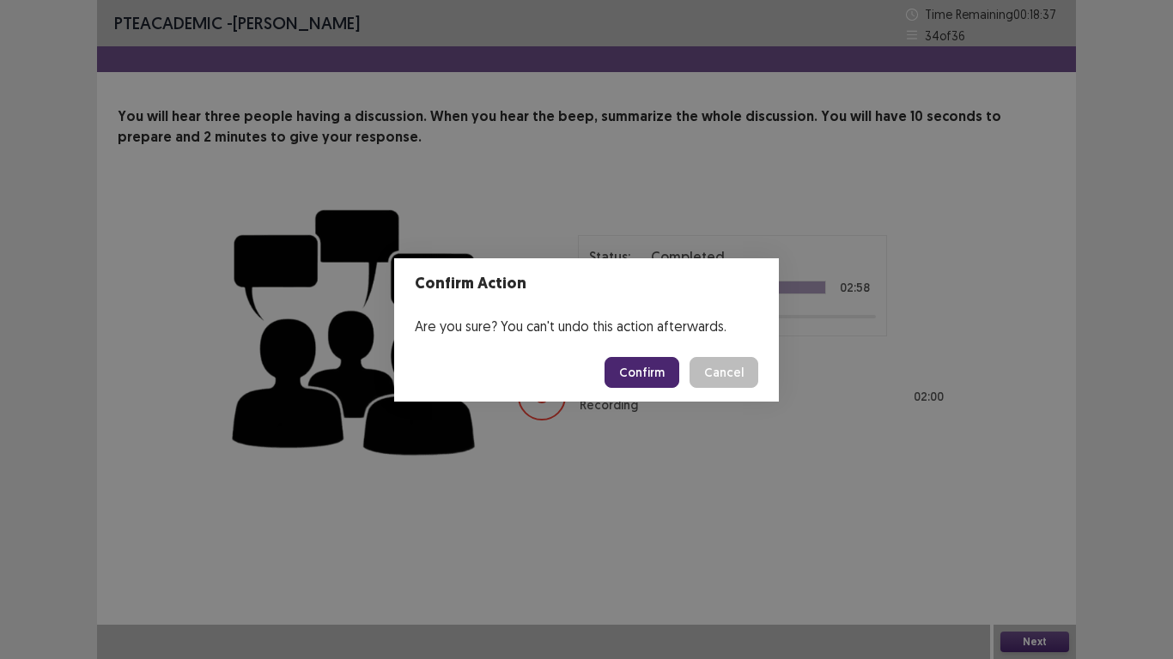
click at [654, 366] on button "Confirm" at bounding box center [641, 372] width 75 height 31
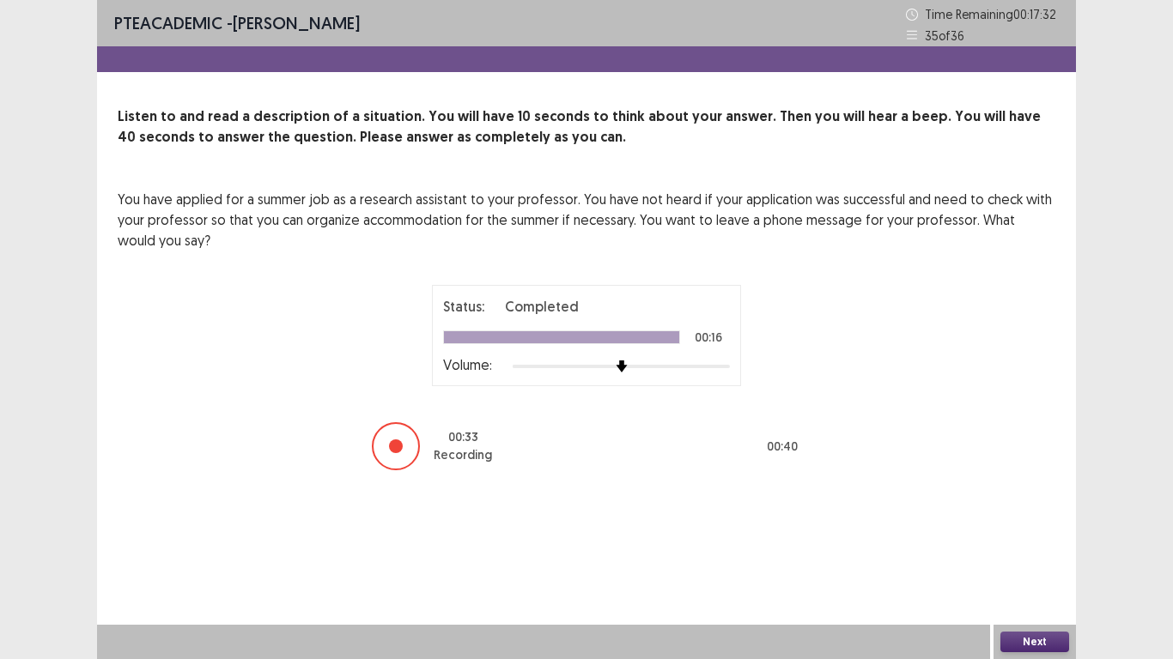
click at [1046, 550] on button "Next" at bounding box center [1034, 642] width 69 height 21
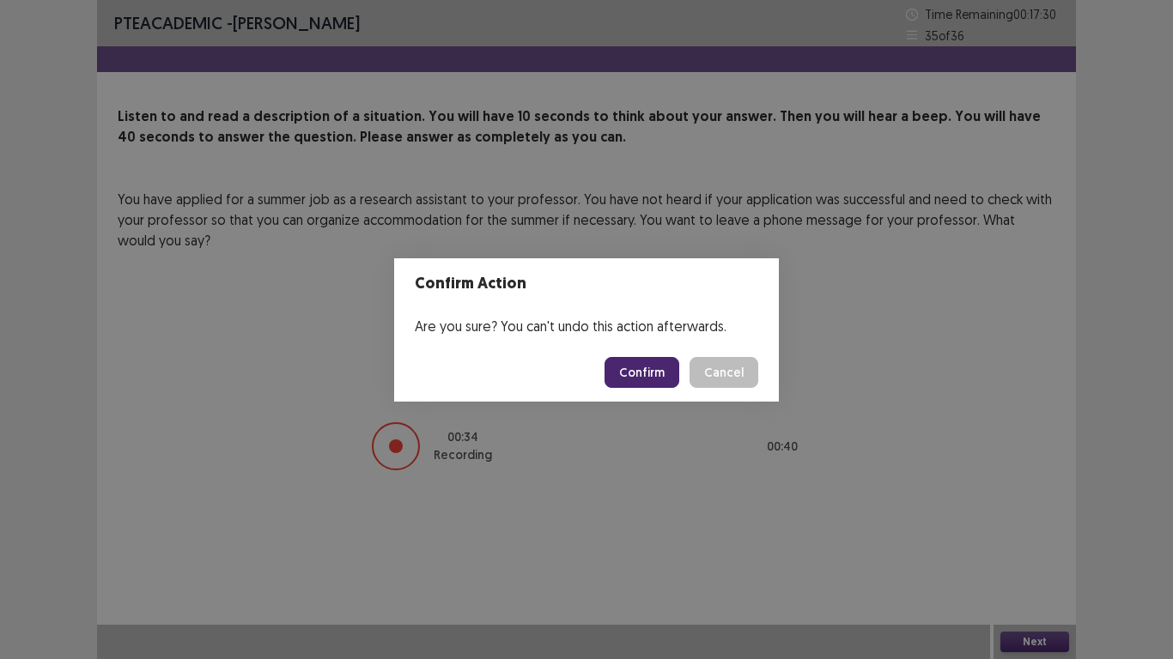
click at [639, 386] on button "Confirm" at bounding box center [641, 372] width 75 height 31
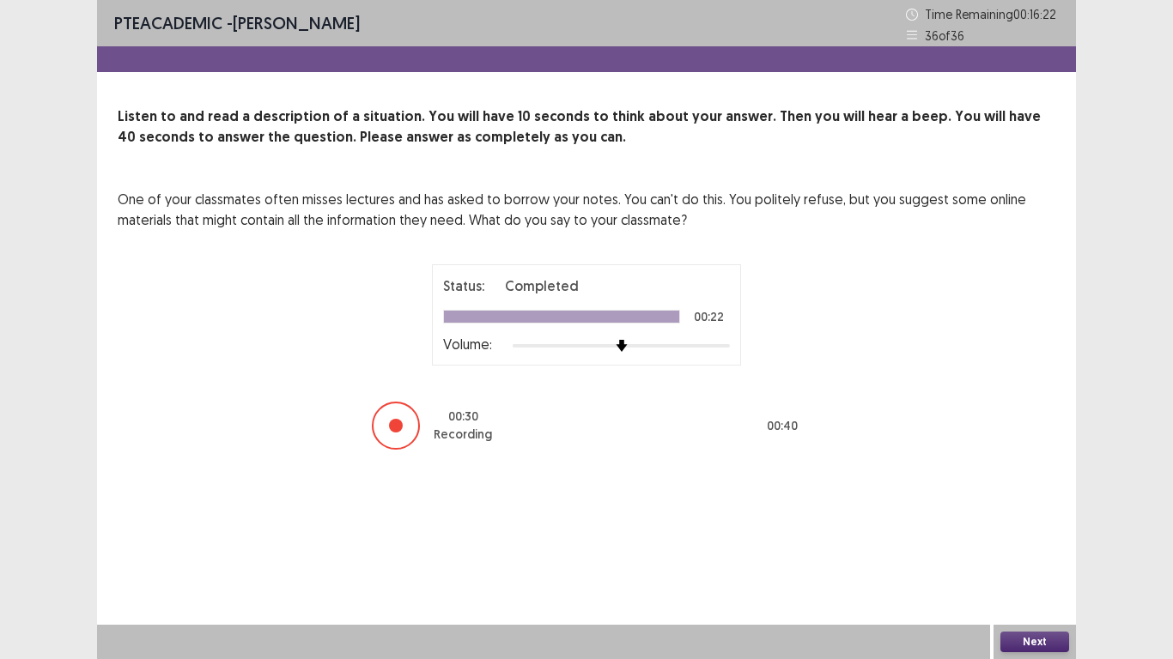
click at [1024, 550] on button "Next" at bounding box center [1034, 642] width 69 height 21
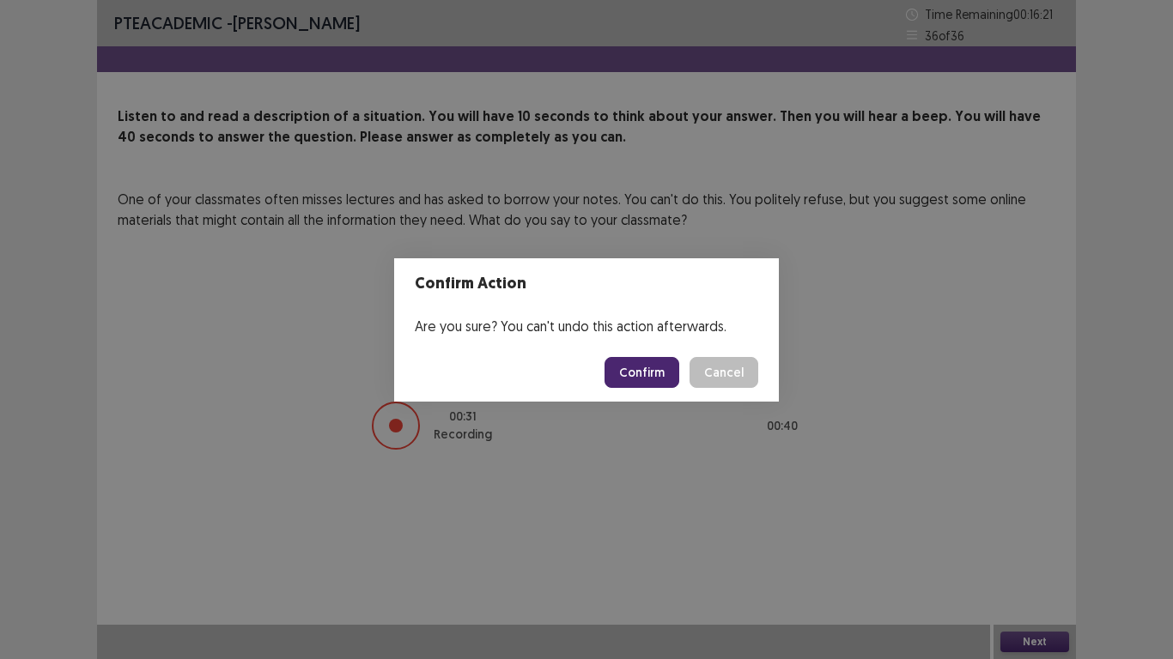
click at [654, 371] on button "Confirm" at bounding box center [641, 372] width 75 height 31
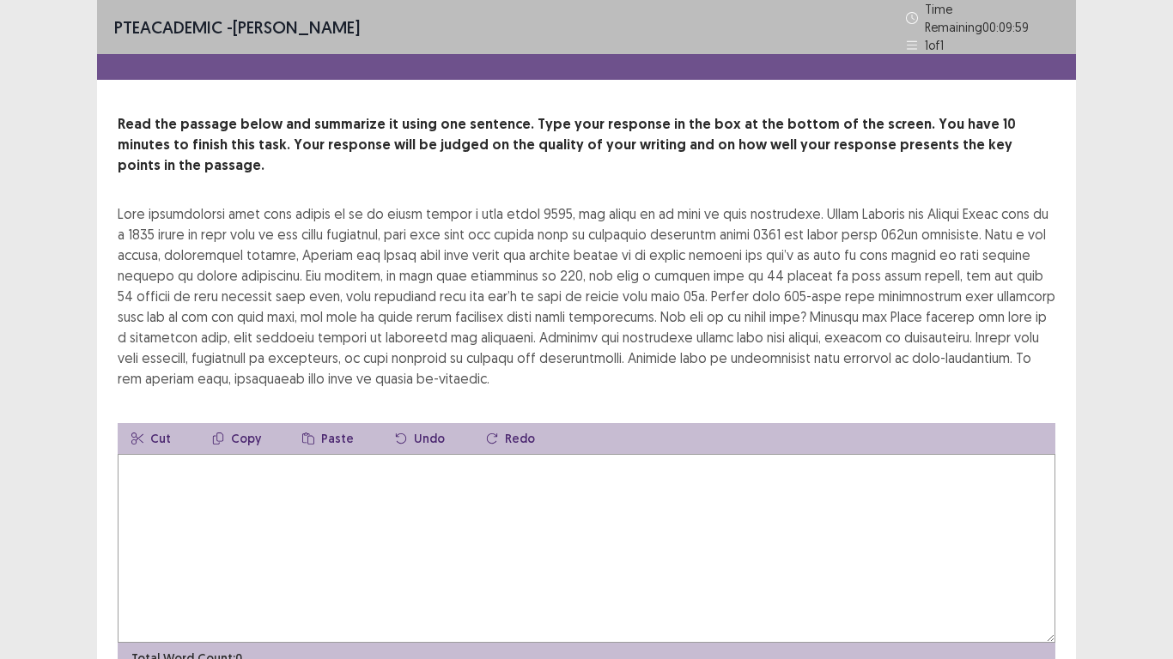
click at [322, 454] on textarea at bounding box center [587, 548] width 938 height 189
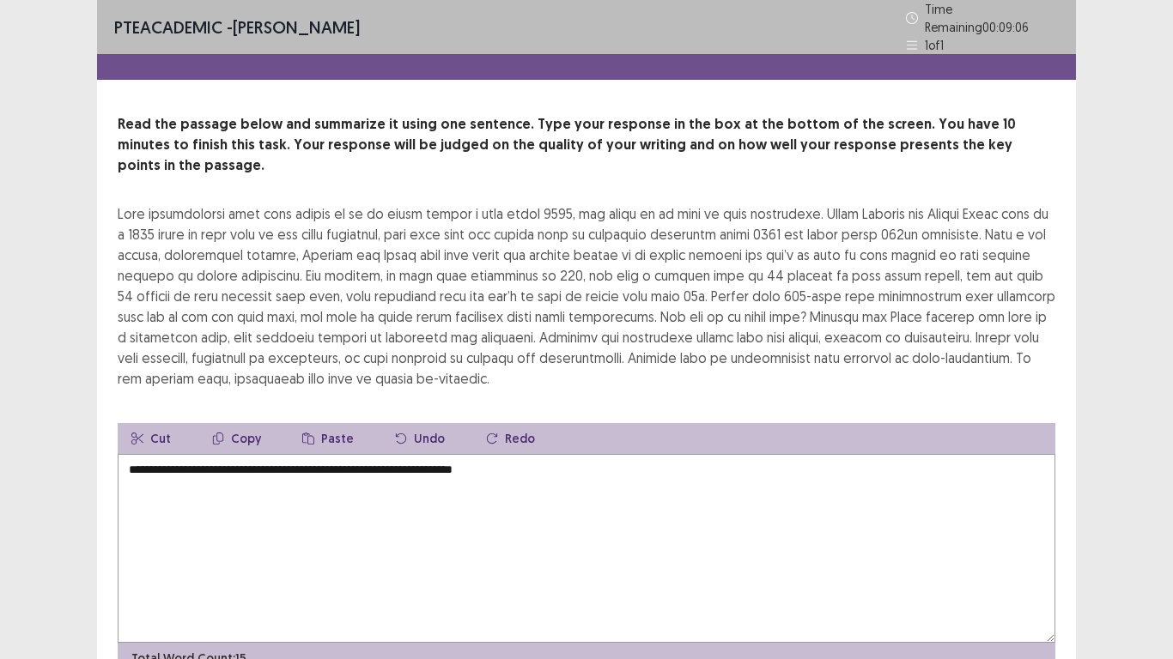
drag, startPoint x: 325, startPoint y: 446, endPoint x: 286, endPoint y: 444, distance: 39.5
click at [286, 454] on textarea "**********" at bounding box center [587, 548] width 938 height 189
click at [360, 454] on textarea "**********" at bounding box center [587, 548] width 938 height 189
click at [545, 454] on textarea "**********" at bounding box center [587, 548] width 938 height 189
click at [823, 454] on textarea "**********" at bounding box center [587, 548] width 938 height 189
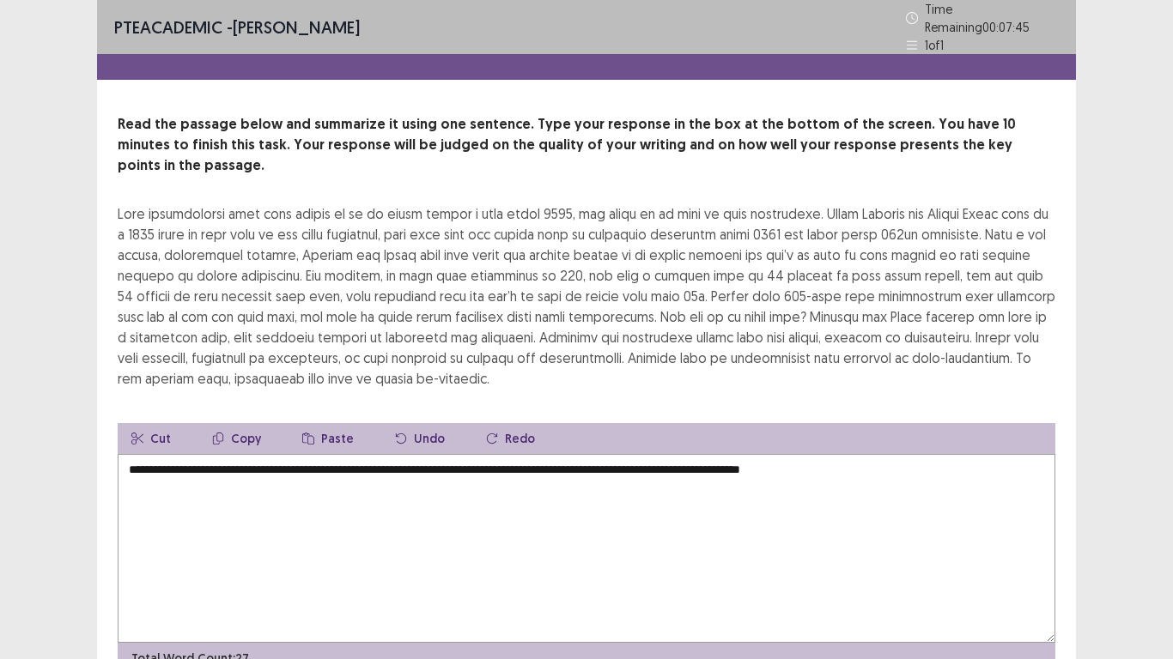
click at [891, 454] on textarea "**********" at bounding box center [587, 548] width 938 height 189
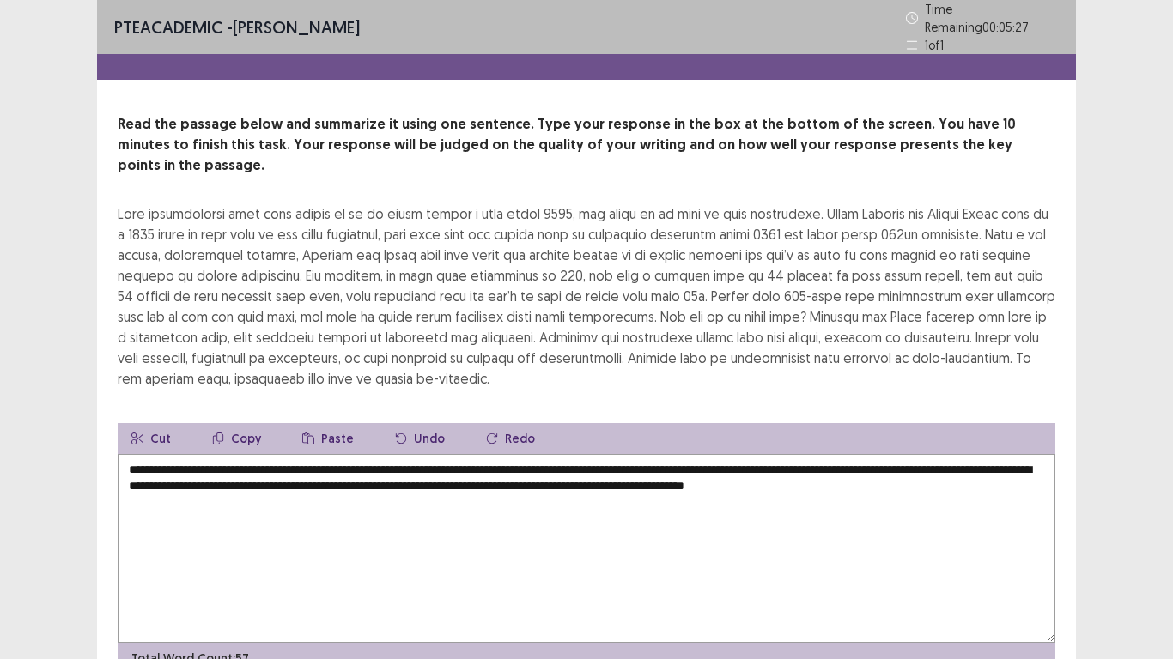
drag, startPoint x: 891, startPoint y: 446, endPoint x: 311, endPoint y: 452, distance: 580.5
click at [311, 454] on textarea "**********" at bounding box center [587, 548] width 938 height 189
drag, startPoint x: 626, startPoint y: 443, endPoint x: 646, endPoint y: 446, distance: 19.9
click at [646, 454] on textarea "**********" at bounding box center [587, 548] width 938 height 189
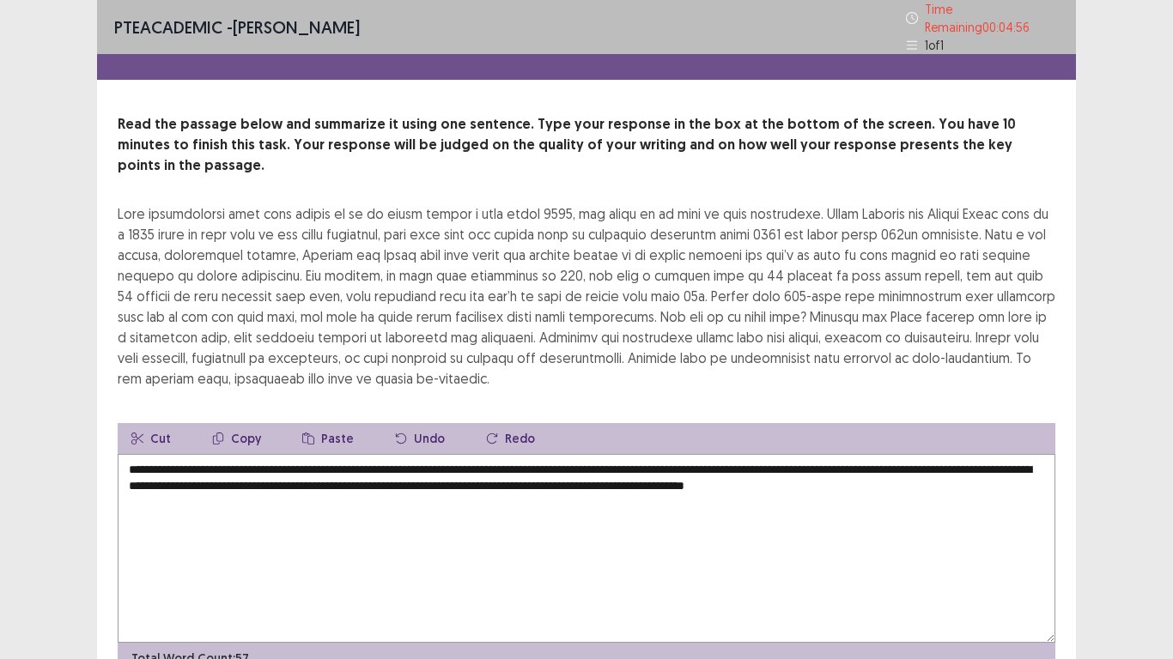
drag, startPoint x: 127, startPoint y: 459, endPoint x: 183, endPoint y: 471, distance: 57.1
click at [183, 471] on textarea "**********" at bounding box center [587, 548] width 938 height 189
drag, startPoint x: 179, startPoint y: 461, endPoint x: 131, endPoint y: 461, distance: 48.9
click at [131, 461] on textarea "**********" at bounding box center [587, 548] width 938 height 189
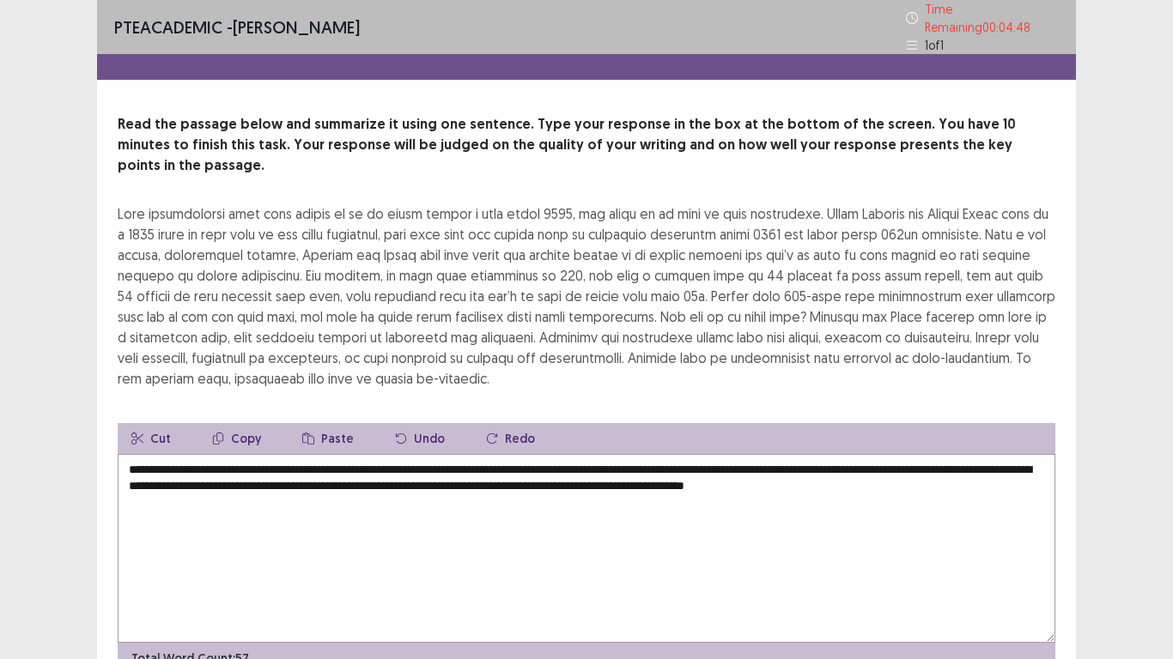
click at [131, 461] on textarea "**********" at bounding box center [587, 548] width 938 height 189
click at [756, 464] on textarea "**********" at bounding box center [587, 548] width 938 height 189
drag, startPoint x: 906, startPoint y: 460, endPoint x: 948, endPoint y: 460, distance: 42.1
click at [948, 460] on textarea "**********" at bounding box center [587, 548] width 938 height 189
click at [880, 456] on textarea "**********" at bounding box center [587, 548] width 938 height 189
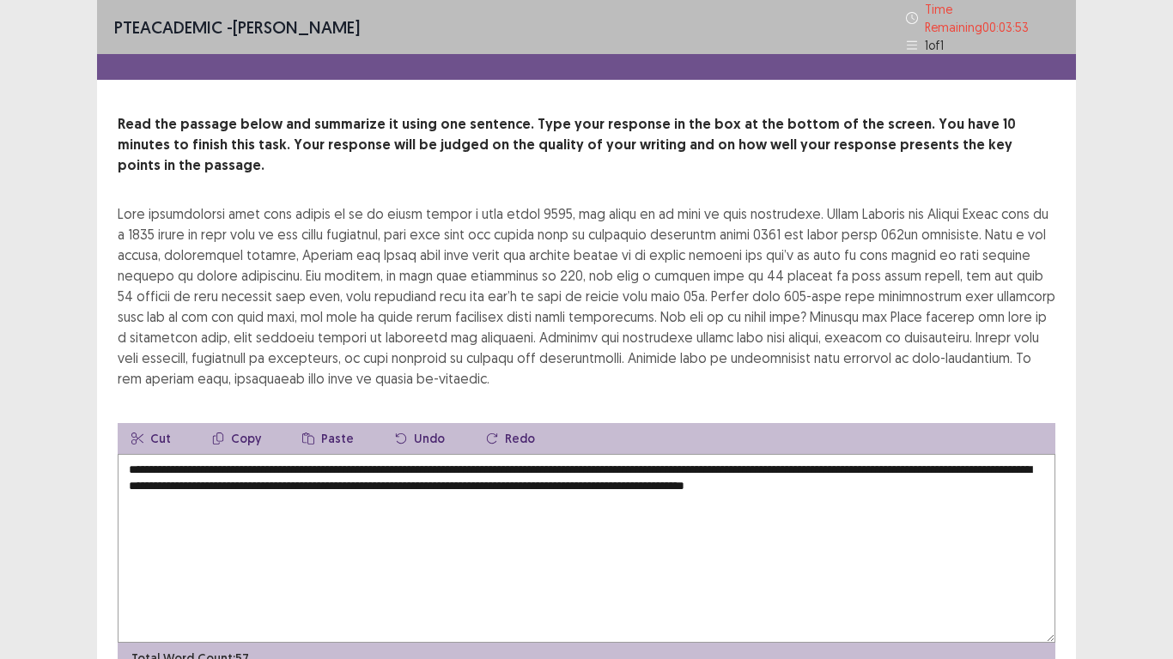
drag, startPoint x: 129, startPoint y: 457, endPoint x: 180, endPoint y: 463, distance: 51.9
click at [180, 463] on textarea "**********" at bounding box center [587, 548] width 938 height 189
click at [147, 461] on textarea "**********" at bounding box center [587, 548] width 938 height 189
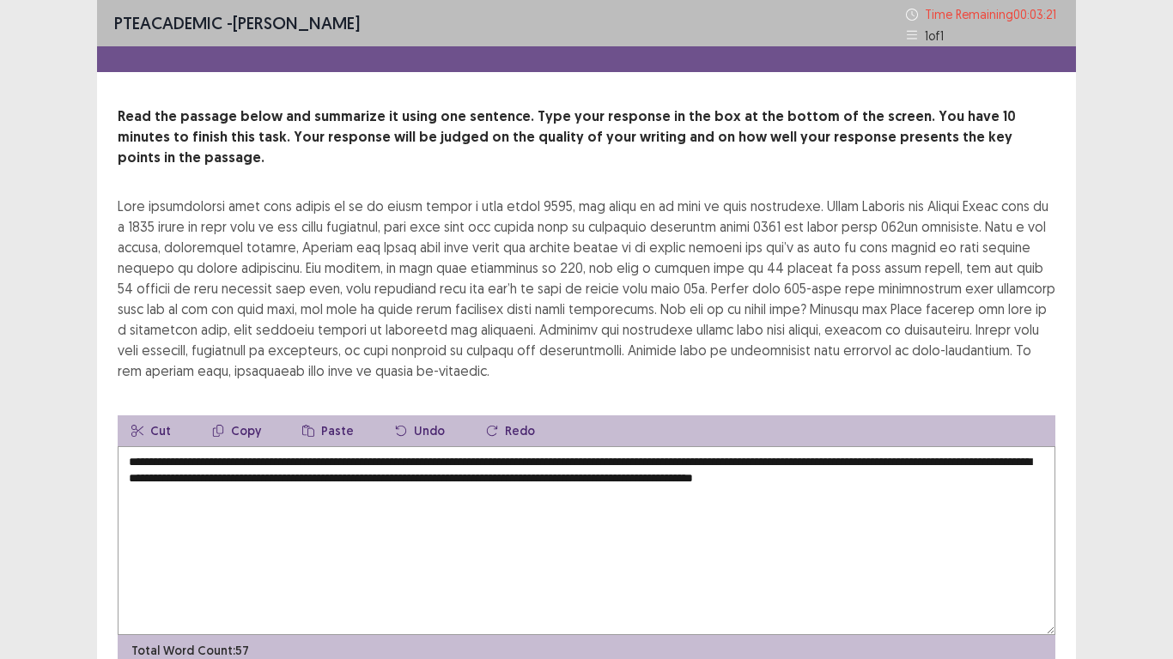
click at [206, 462] on textarea "**********" at bounding box center [587, 540] width 938 height 189
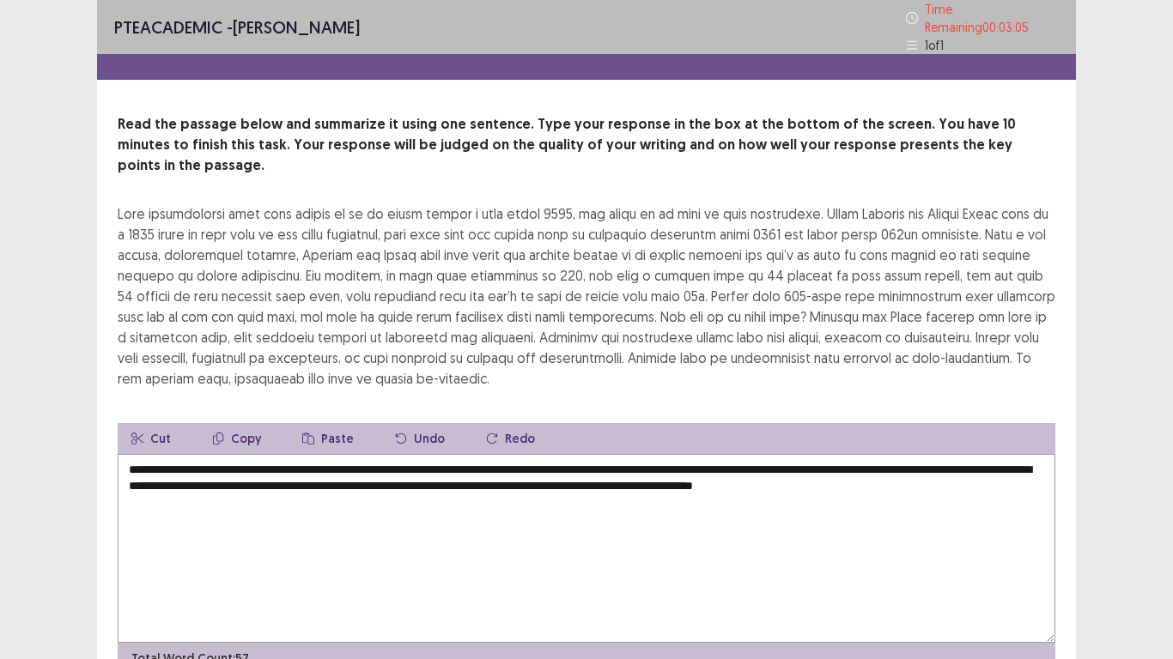
click at [377, 459] on textarea "**********" at bounding box center [587, 548] width 938 height 189
drag, startPoint x: 458, startPoint y: 459, endPoint x: 520, endPoint y: 466, distance: 63.1
click at [520, 466] on textarea "**********" at bounding box center [587, 548] width 938 height 189
drag, startPoint x: 548, startPoint y: 459, endPoint x: 444, endPoint y: 462, distance: 103.9
click at [444, 462] on textarea "**********" at bounding box center [587, 548] width 938 height 189
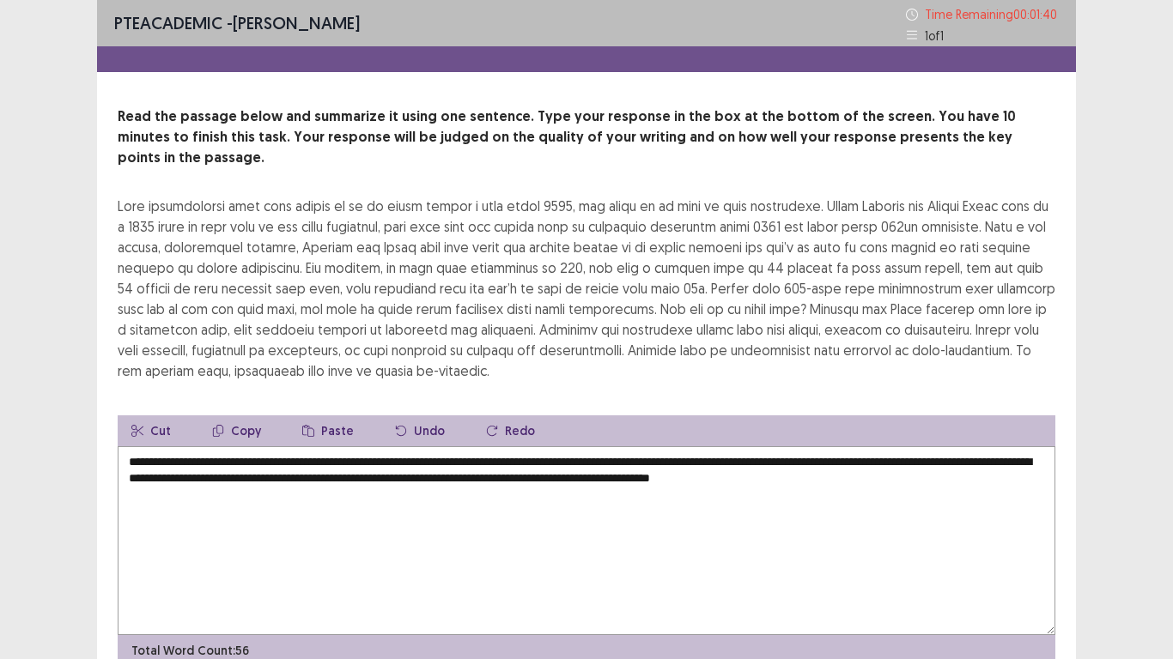
click at [444, 459] on textarea "**********" at bounding box center [587, 540] width 938 height 189
click at [501, 462] on textarea "**********" at bounding box center [587, 540] width 938 height 189
click at [447, 459] on textarea "**********" at bounding box center [587, 540] width 938 height 189
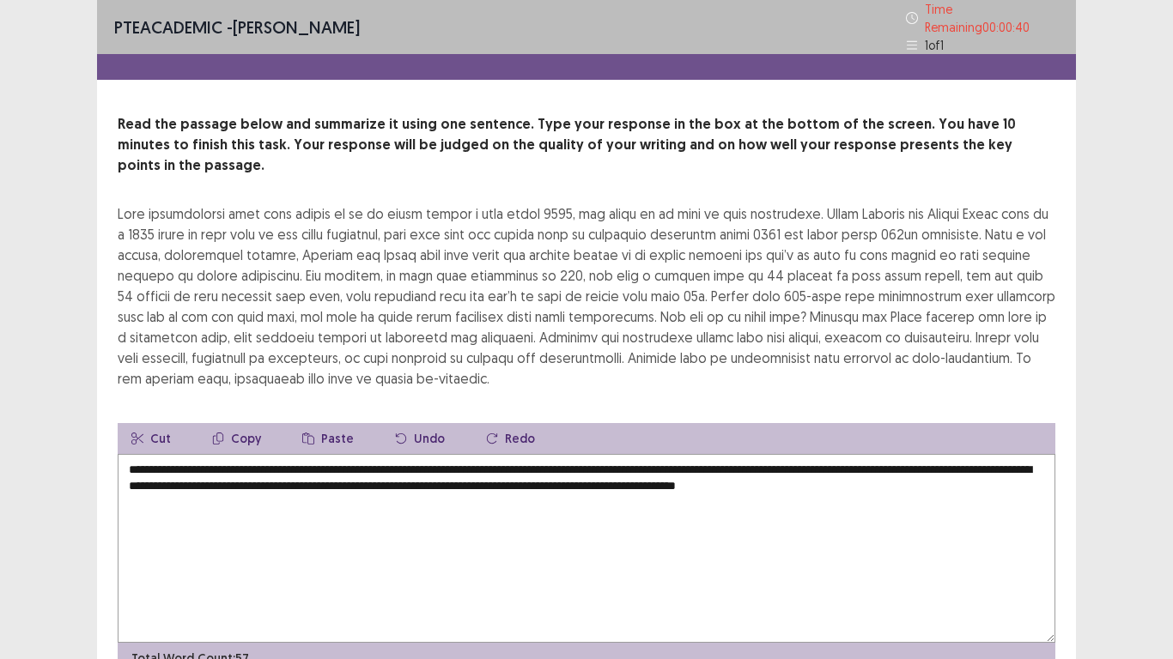
drag, startPoint x: 687, startPoint y: 440, endPoint x: 734, endPoint y: 444, distance: 47.4
click at [734, 454] on textarea "**********" at bounding box center [587, 548] width 938 height 189
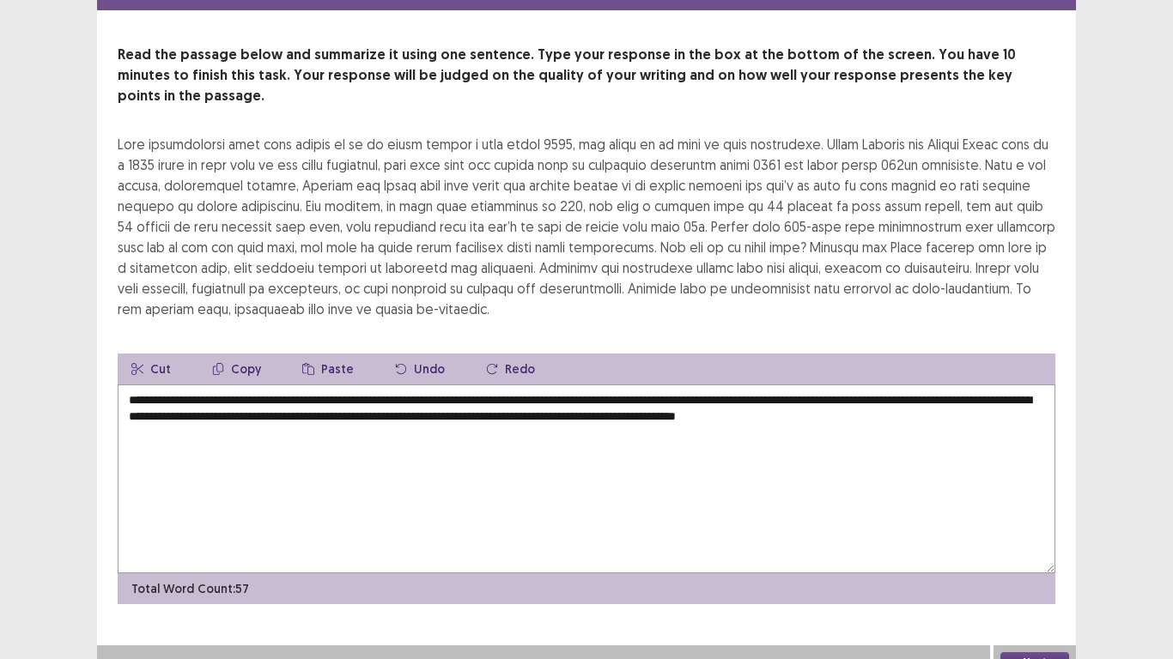
type textarea "**********"
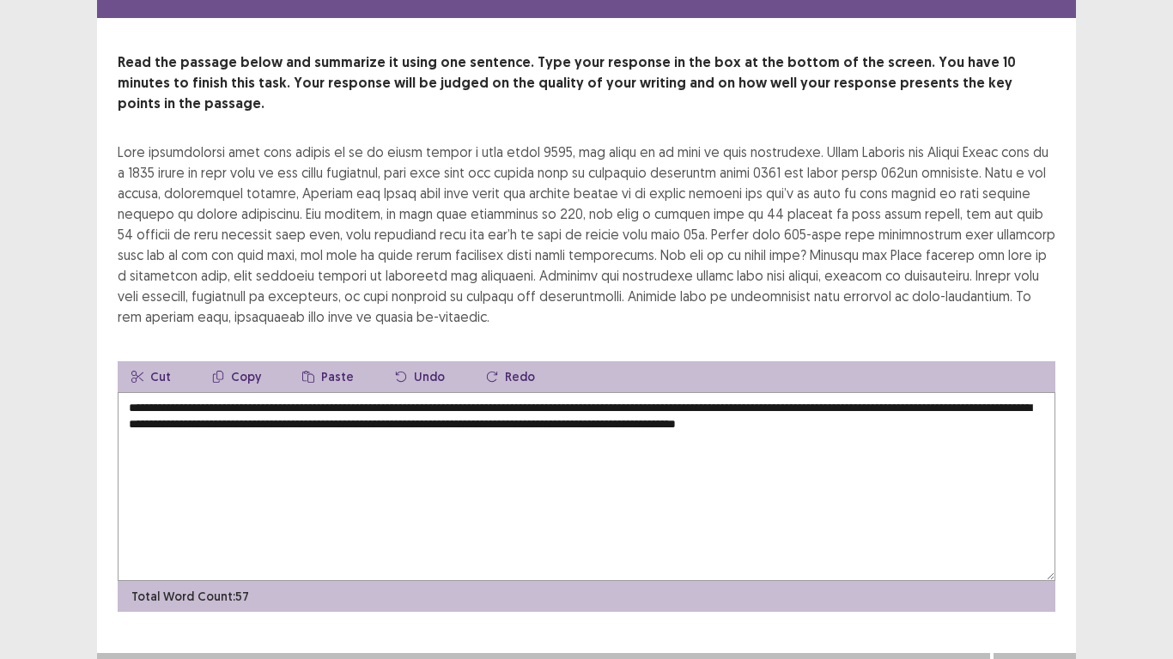
click at [1046, 550] on button "Next" at bounding box center [1034, 670] width 69 height 21
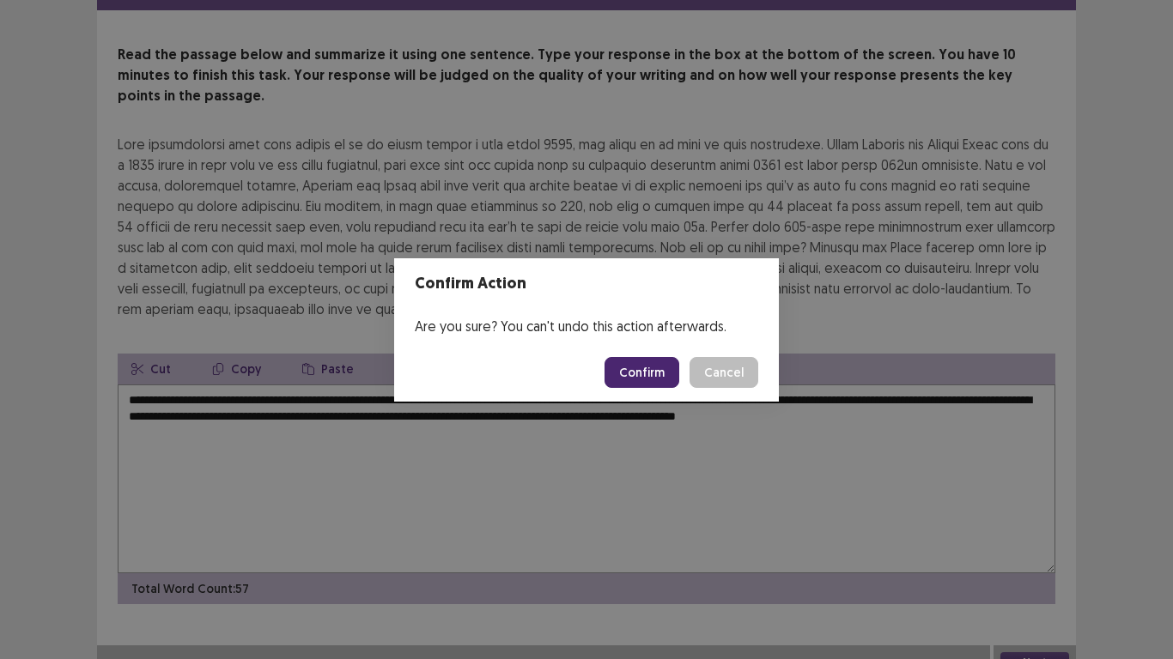
click at [629, 384] on button "Confirm" at bounding box center [641, 372] width 75 height 31
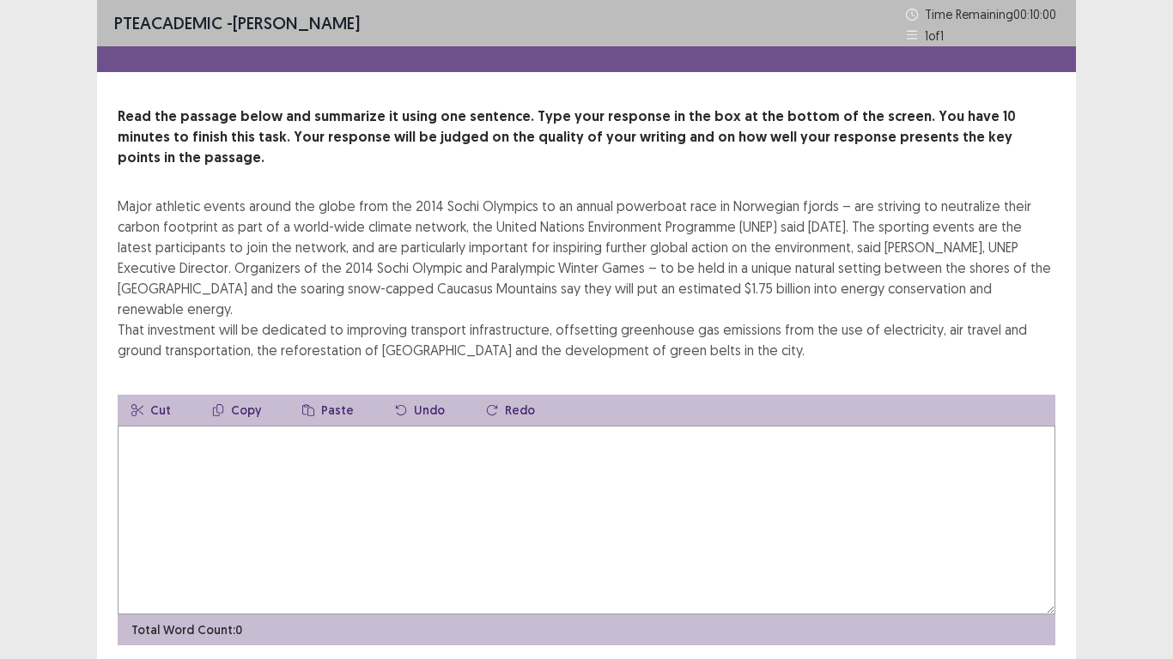
click at [421, 435] on textarea at bounding box center [587, 520] width 938 height 189
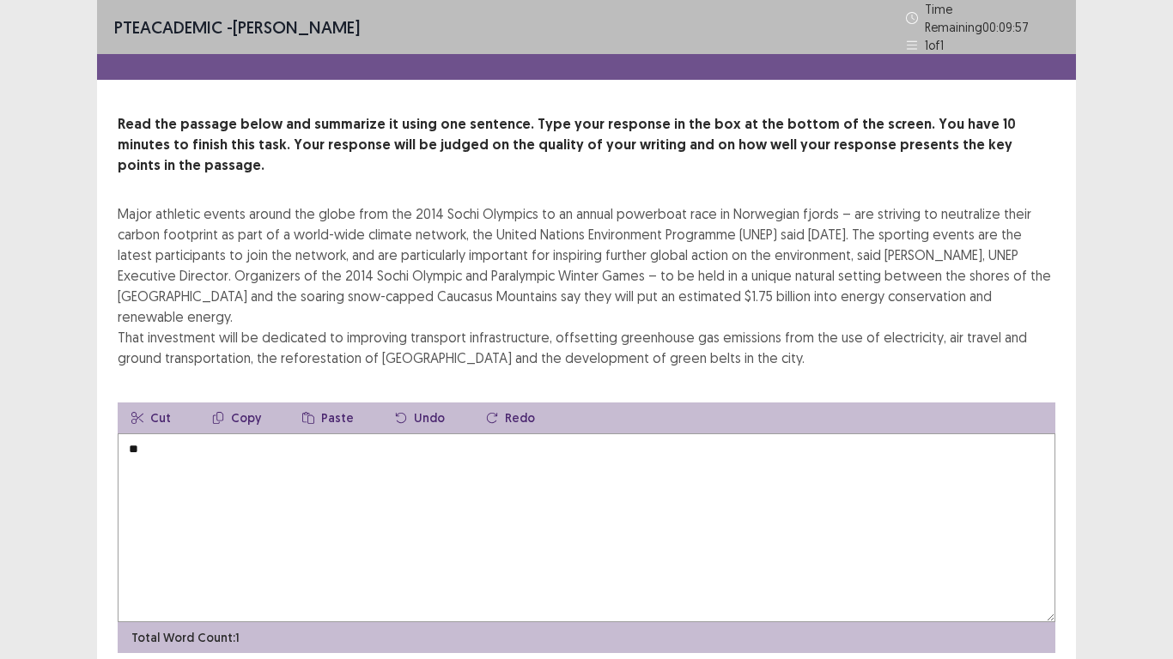
type textarea "*"
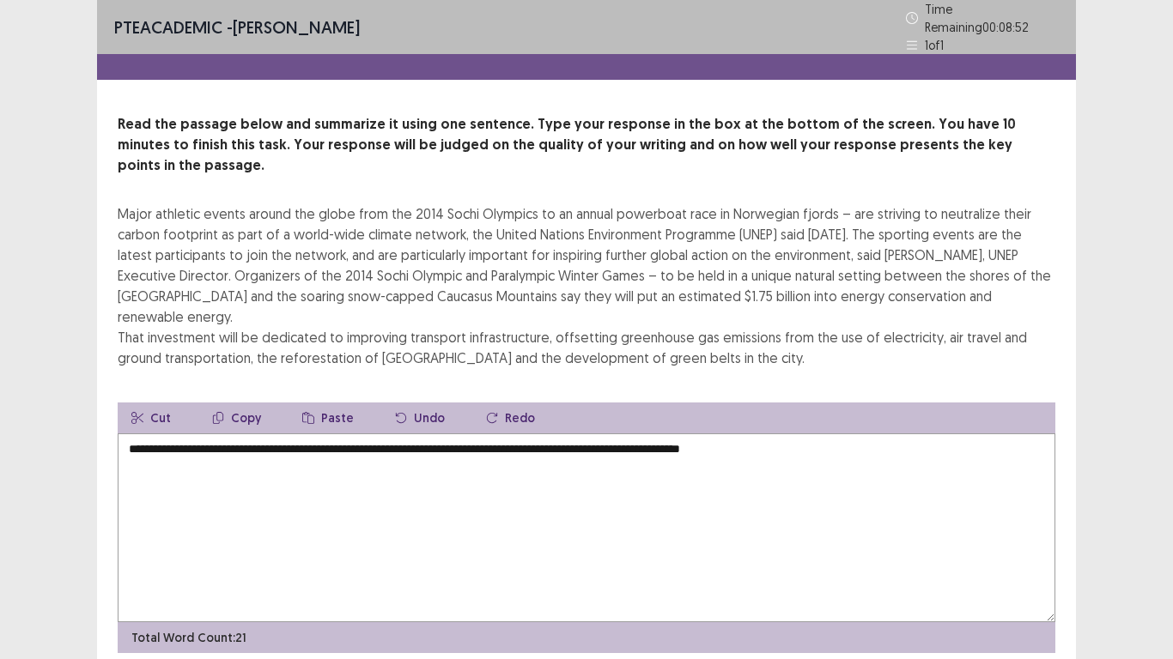
click at [758, 434] on textarea "**********" at bounding box center [587, 528] width 938 height 189
click at [818, 434] on textarea "**********" at bounding box center [587, 528] width 938 height 189
click at [136, 434] on textarea "**********" at bounding box center [587, 528] width 938 height 189
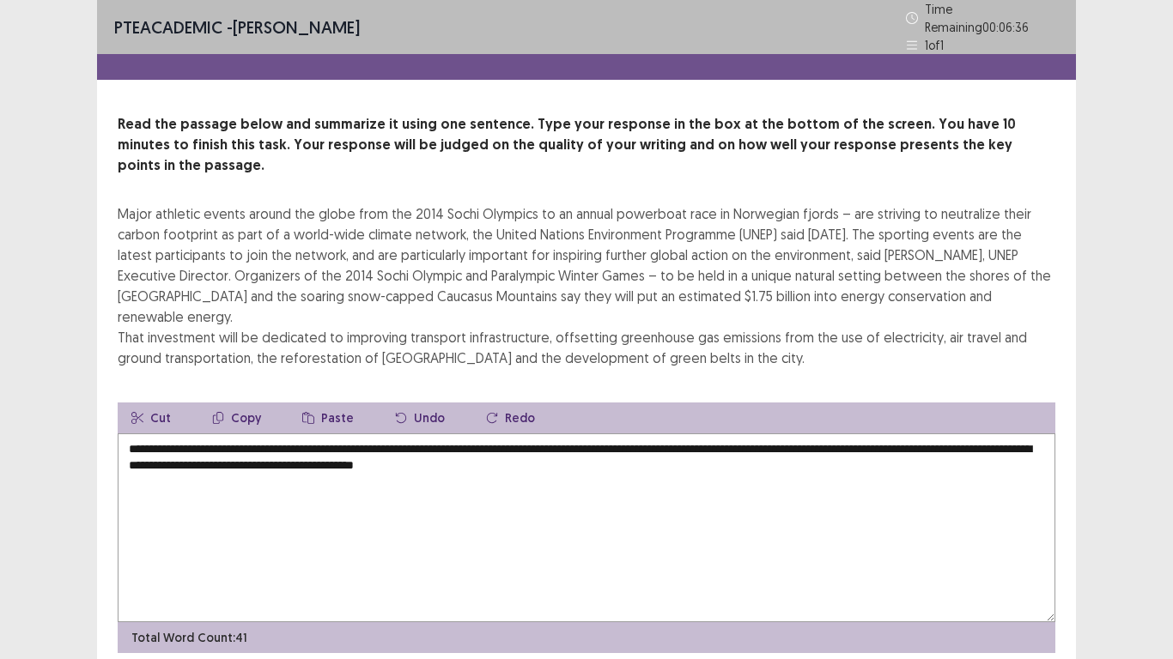
click at [436, 434] on textarea "**********" at bounding box center [587, 528] width 938 height 189
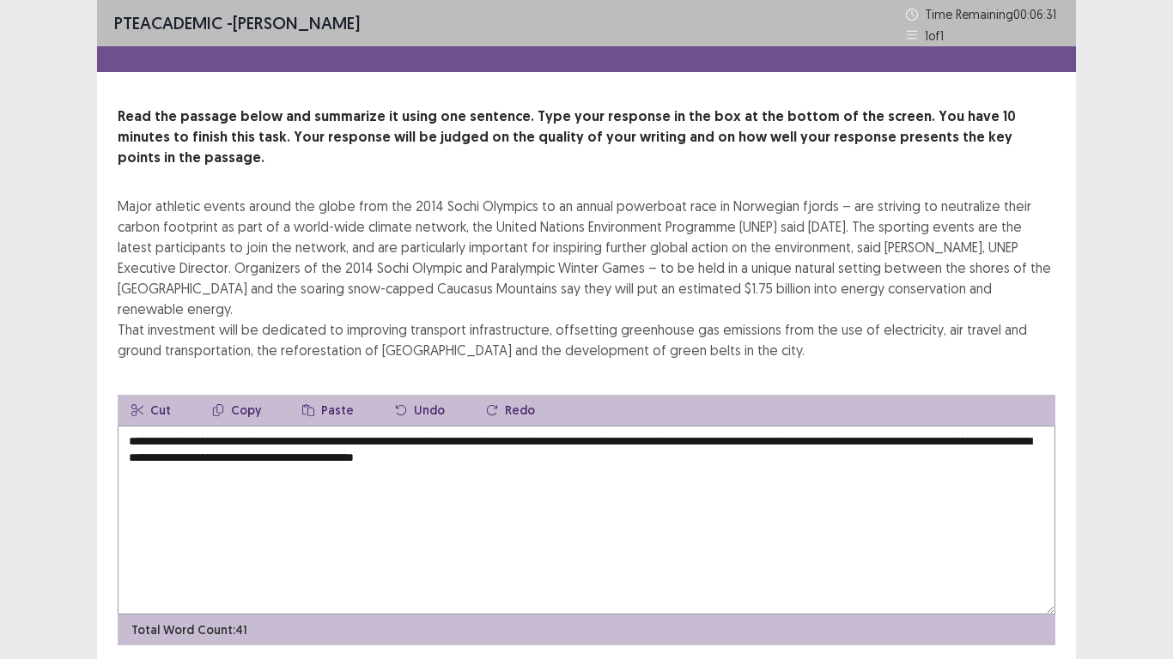
click at [398, 426] on textarea "**********" at bounding box center [587, 520] width 938 height 189
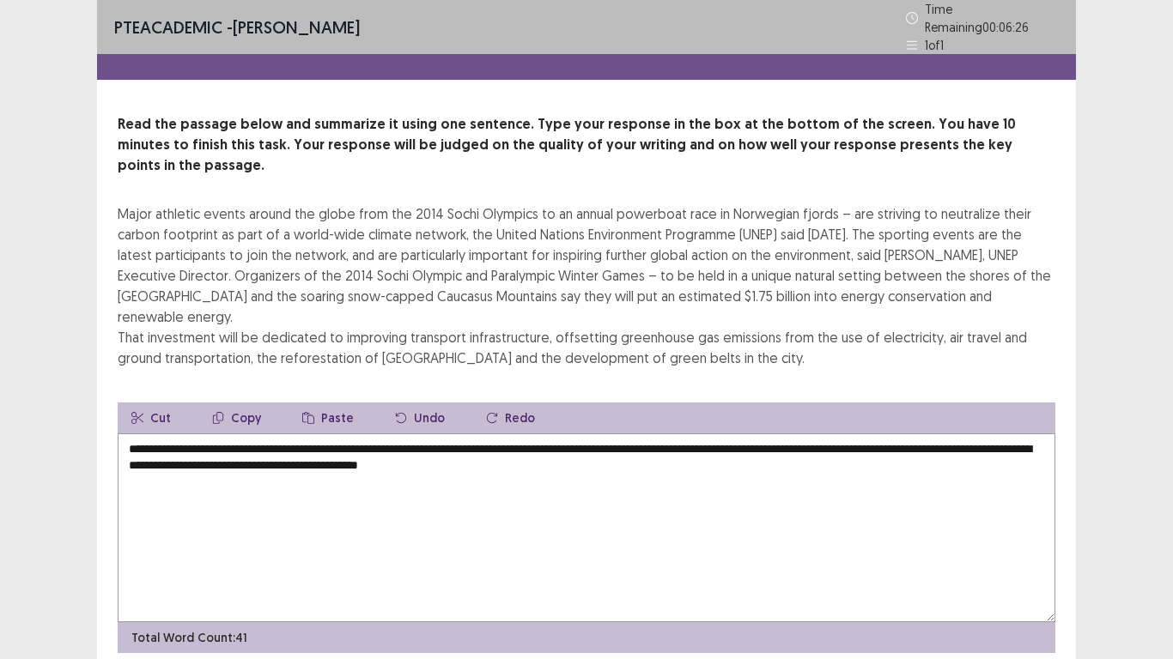
click at [424, 434] on textarea "**********" at bounding box center [587, 528] width 938 height 189
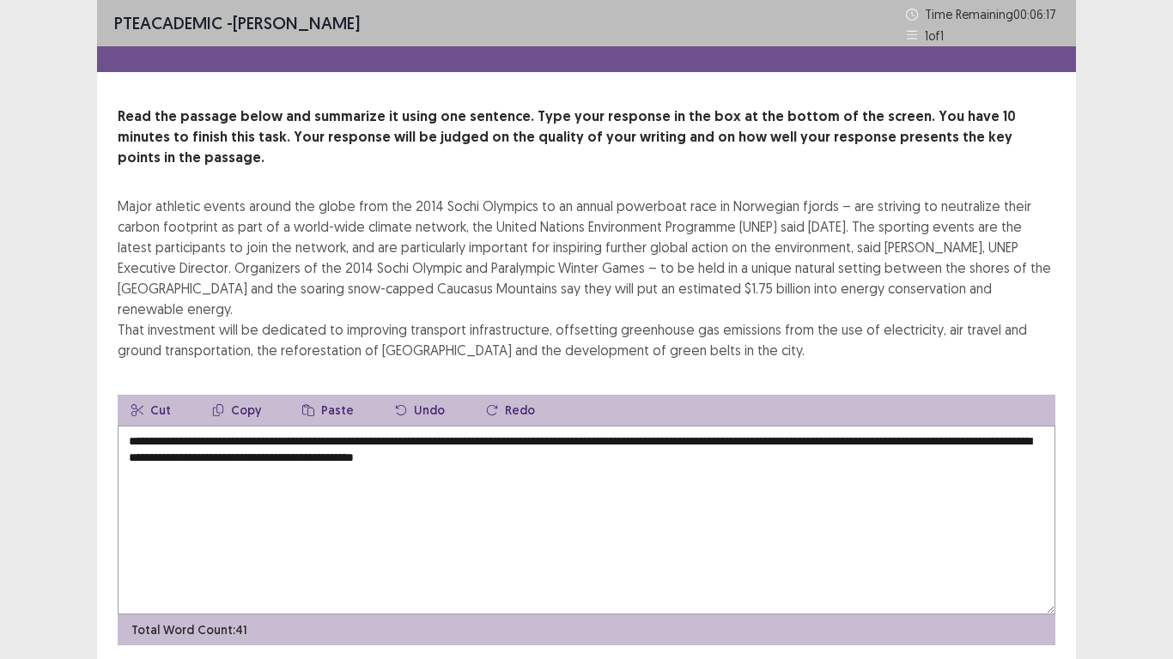
click at [362, 426] on textarea "**********" at bounding box center [587, 520] width 938 height 189
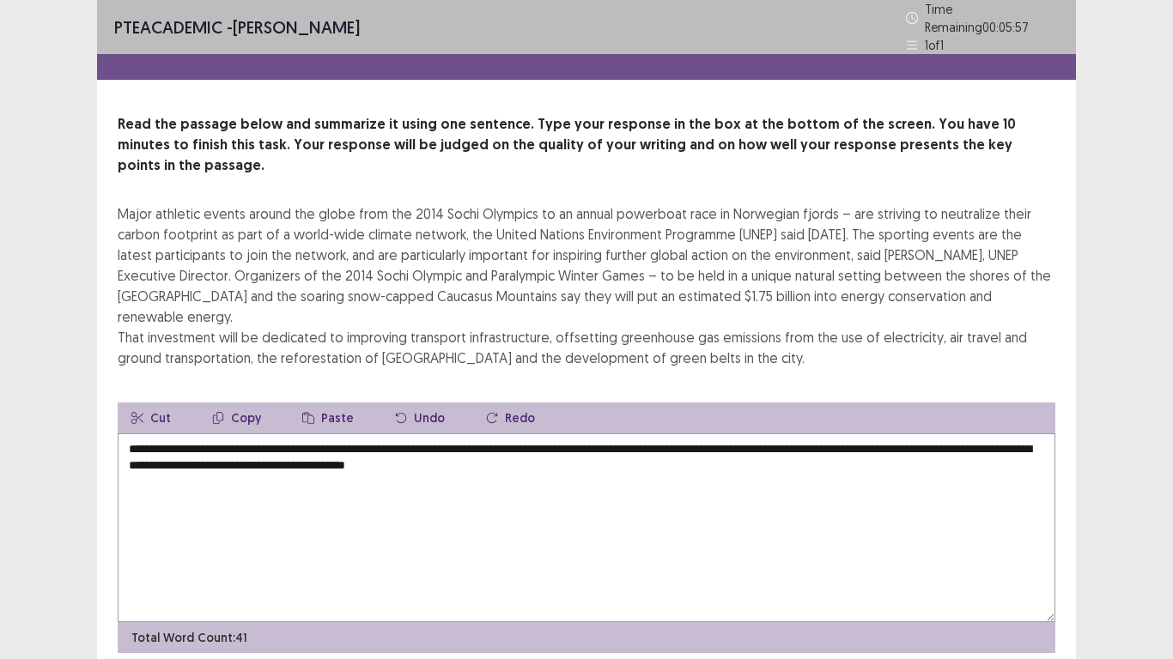
click at [385, 434] on textarea "**********" at bounding box center [587, 528] width 938 height 189
click at [665, 434] on textarea "**********" at bounding box center [587, 528] width 938 height 189
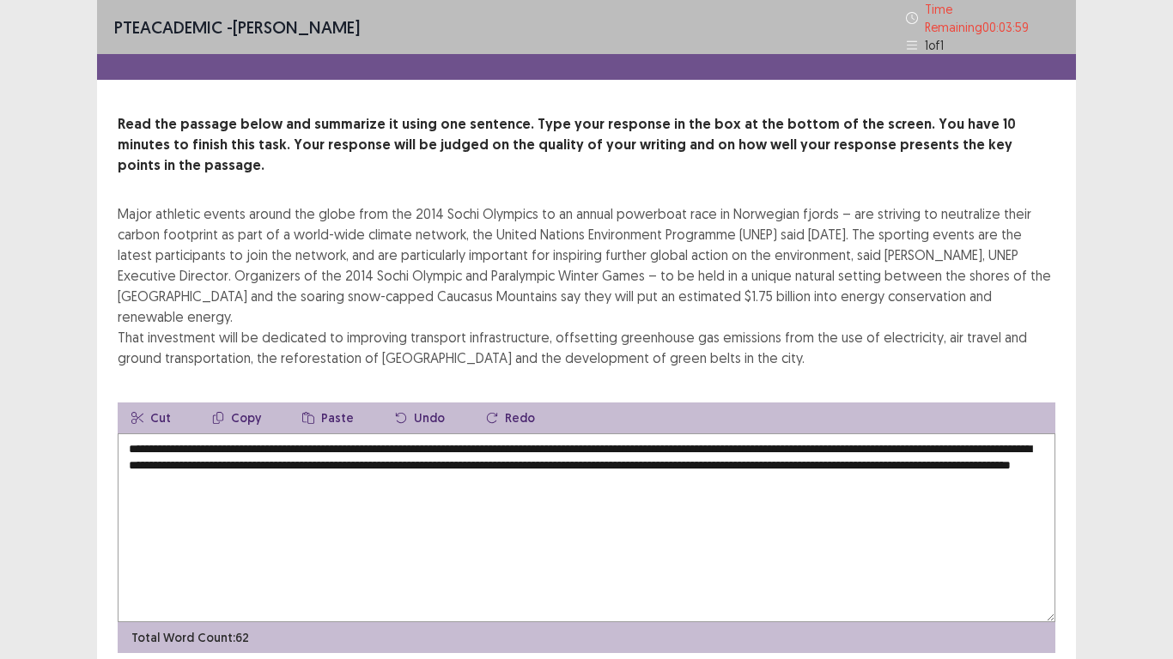
click at [477, 434] on textarea "**********" at bounding box center [587, 528] width 938 height 189
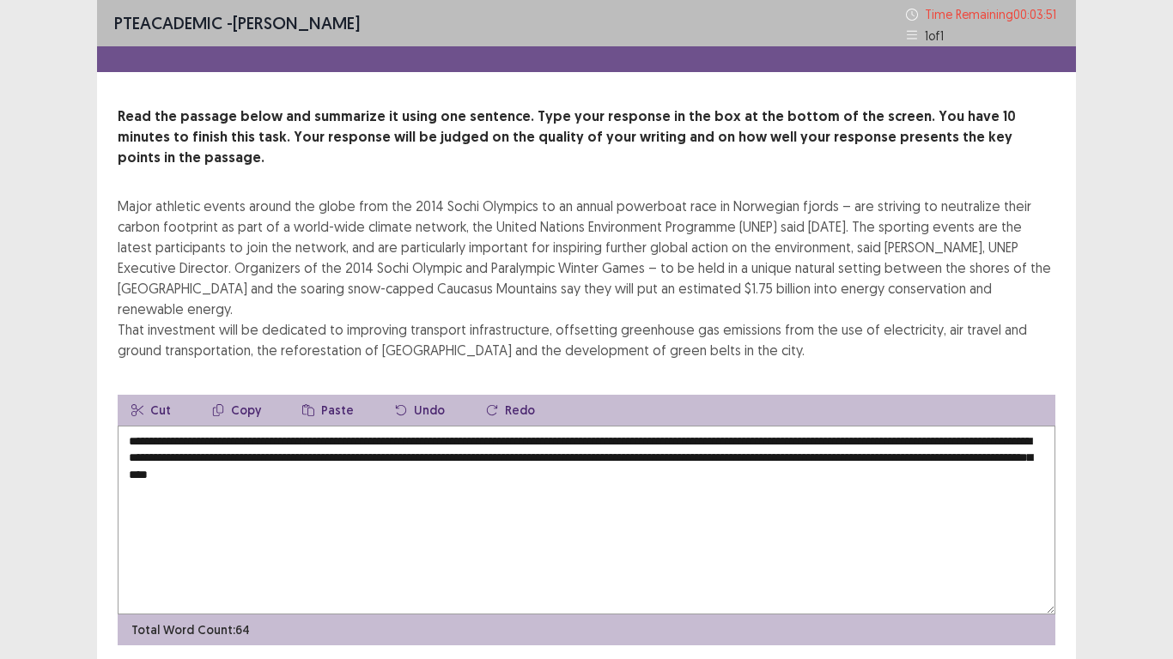
click at [557, 440] on textarea "**********" at bounding box center [587, 520] width 938 height 189
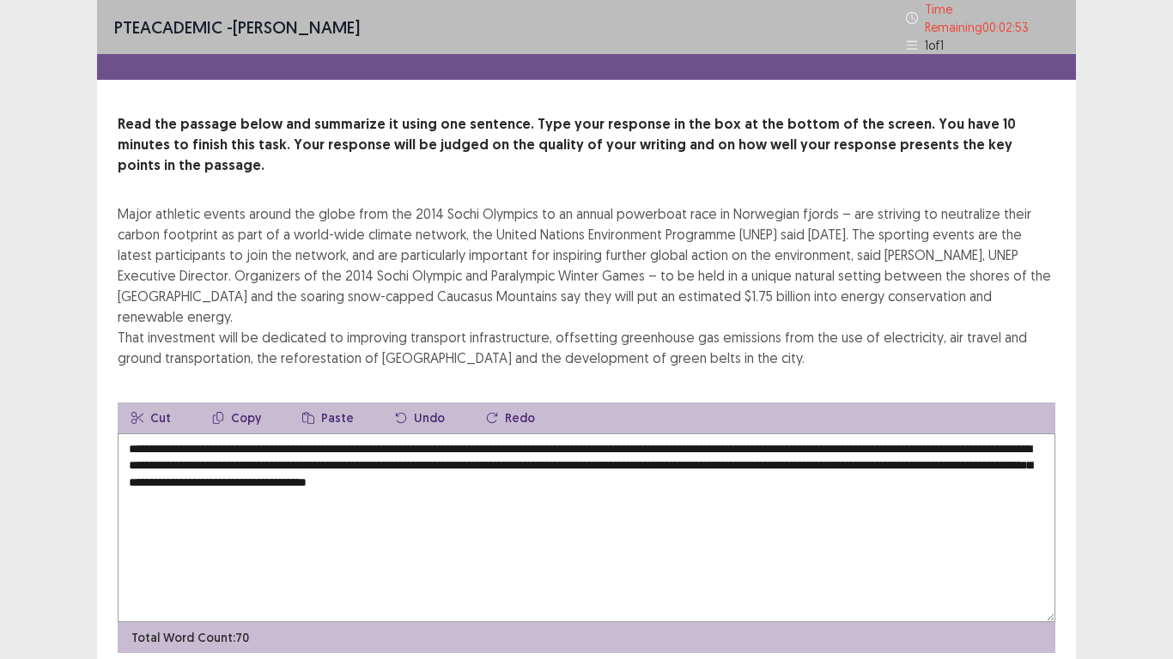
click at [586, 436] on textarea "**********" at bounding box center [587, 528] width 938 height 189
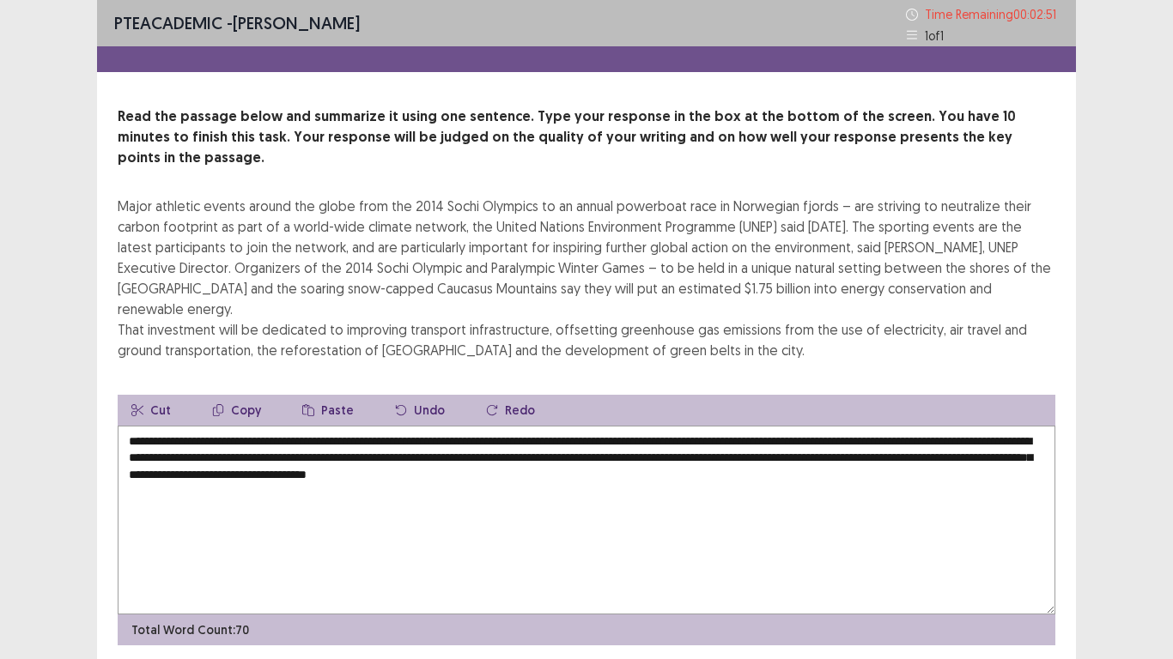
click at [563, 436] on textarea "**********" at bounding box center [587, 520] width 938 height 189
drag, startPoint x: 742, startPoint y: 417, endPoint x: 834, endPoint y: 414, distance: 91.9
click at [834, 426] on textarea "**********" at bounding box center [587, 520] width 938 height 189
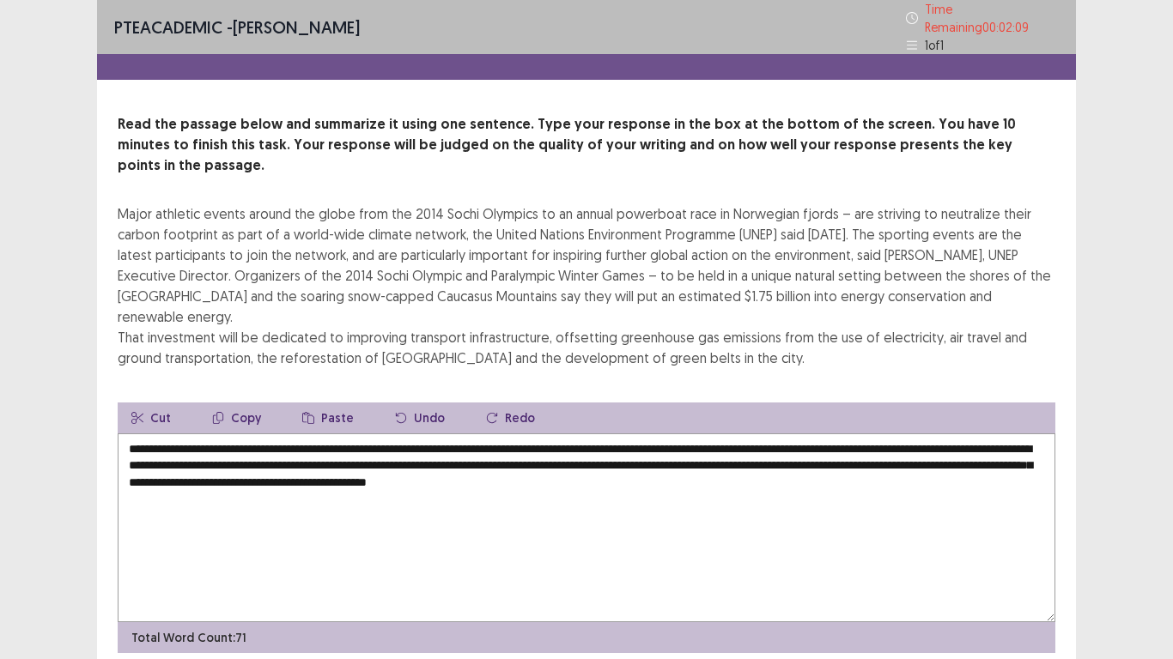
click at [754, 434] on textarea "**********" at bounding box center [587, 528] width 938 height 189
drag, startPoint x: 743, startPoint y: 419, endPoint x: 835, endPoint y: 416, distance: 91.9
click at [835, 434] on textarea "**********" at bounding box center [587, 528] width 938 height 189
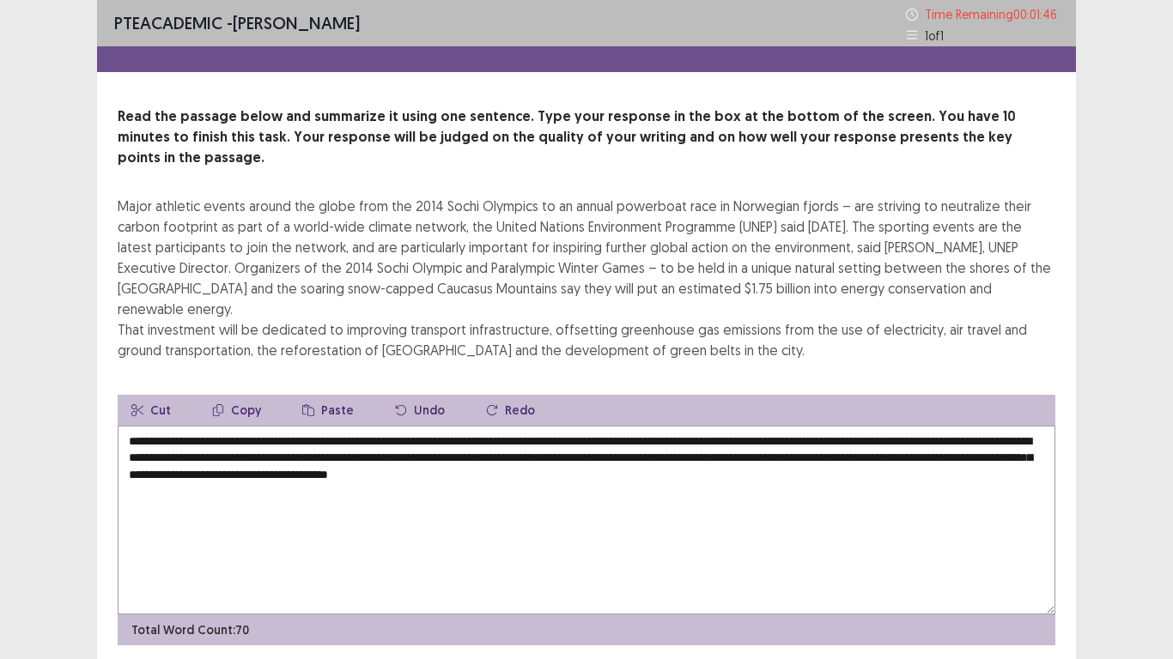
click at [850, 426] on textarea "**********" at bounding box center [587, 520] width 938 height 189
click at [799, 426] on textarea "**********" at bounding box center [587, 520] width 938 height 189
click at [798, 426] on textarea "**********" at bounding box center [587, 520] width 938 height 189
click at [767, 426] on textarea "**********" at bounding box center [587, 520] width 938 height 189
click at [848, 426] on textarea "**********" at bounding box center [587, 520] width 938 height 189
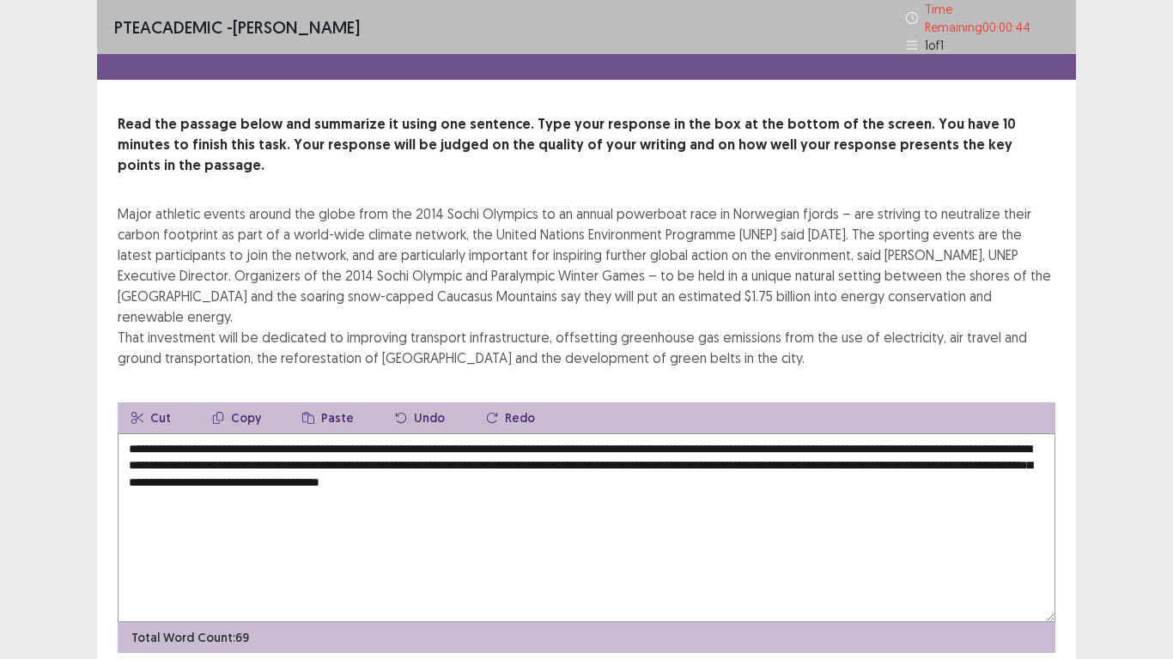
drag, startPoint x: 182, startPoint y: 417, endPoint x: 219, endPoint y: 422, distance: 37.3
click at [219, 434] on textarea "**********" at bounding box center [587, 528] width 938 height 189
click at [827, 434] on textarea "**********" at bounding box center [587, 528] width 938 height 189
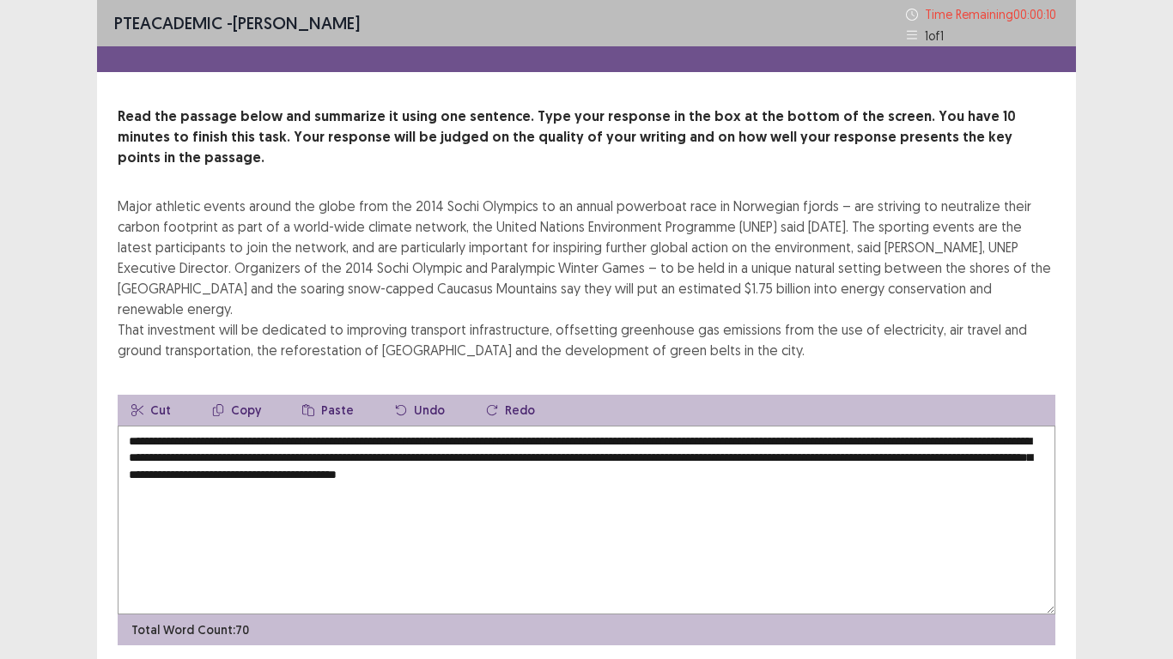
drag, startPoint x: 269, startPoint y: 418, endPoint x: 325, endPoint y: 418, distance: 56.7
click at [325, 426] on textarea "**********" at bounding box center [587, 520] width 938 height 189
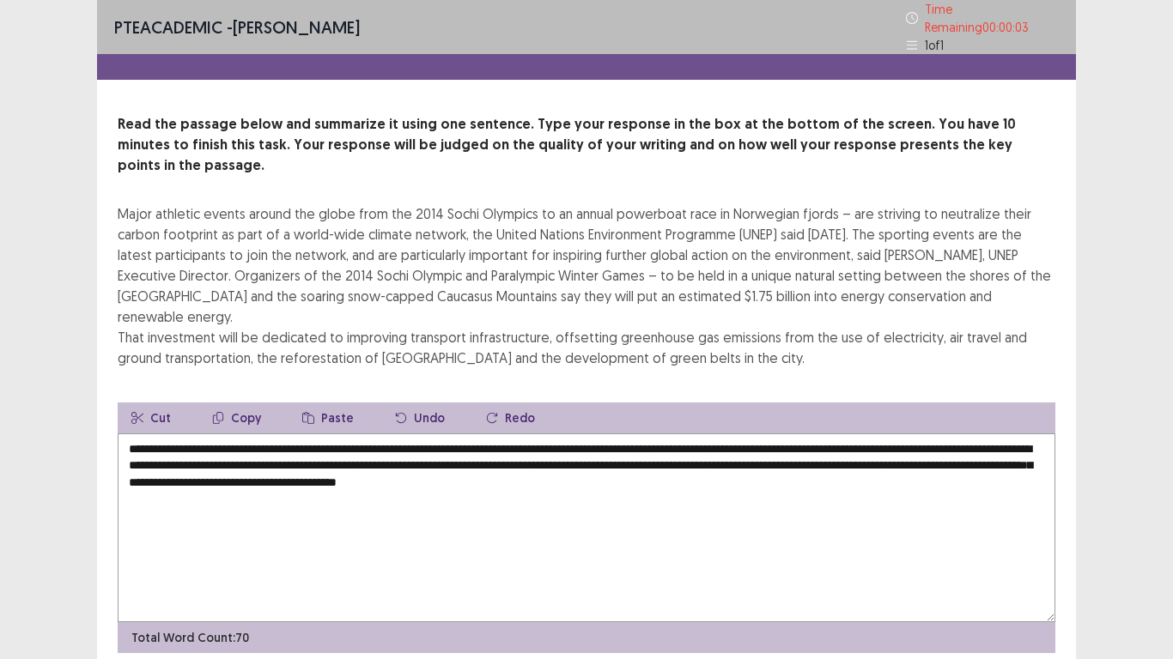
click at [409, 434] on textarea "**********" at bounding box center [587, 528] width 938 height 189
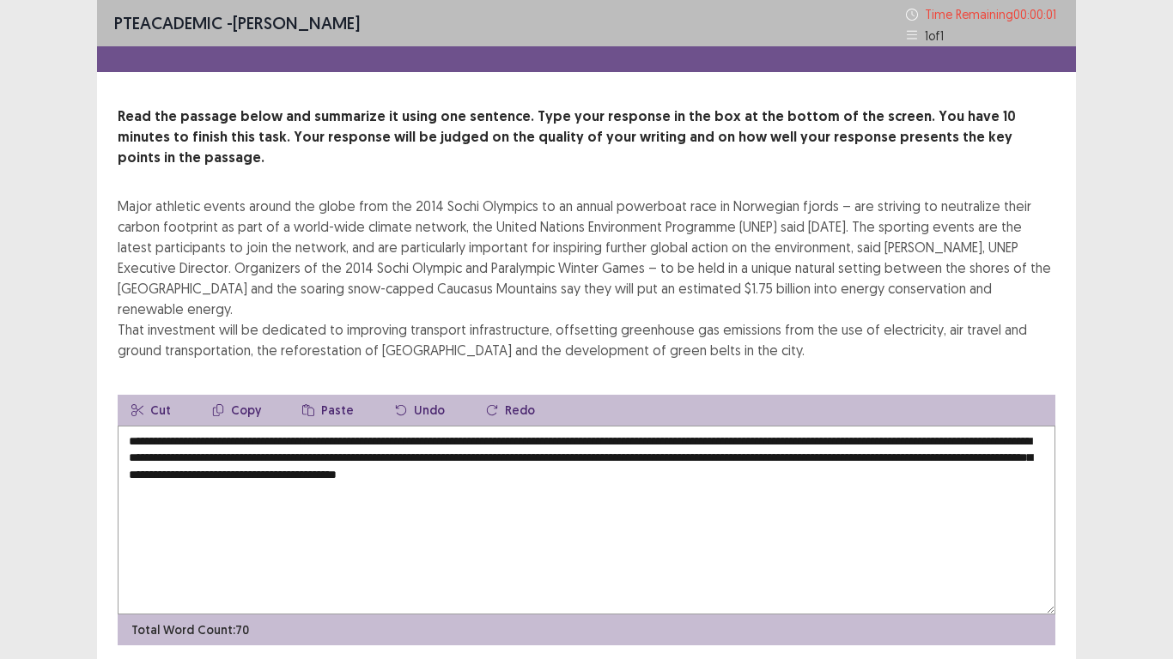
type textarea "**********"
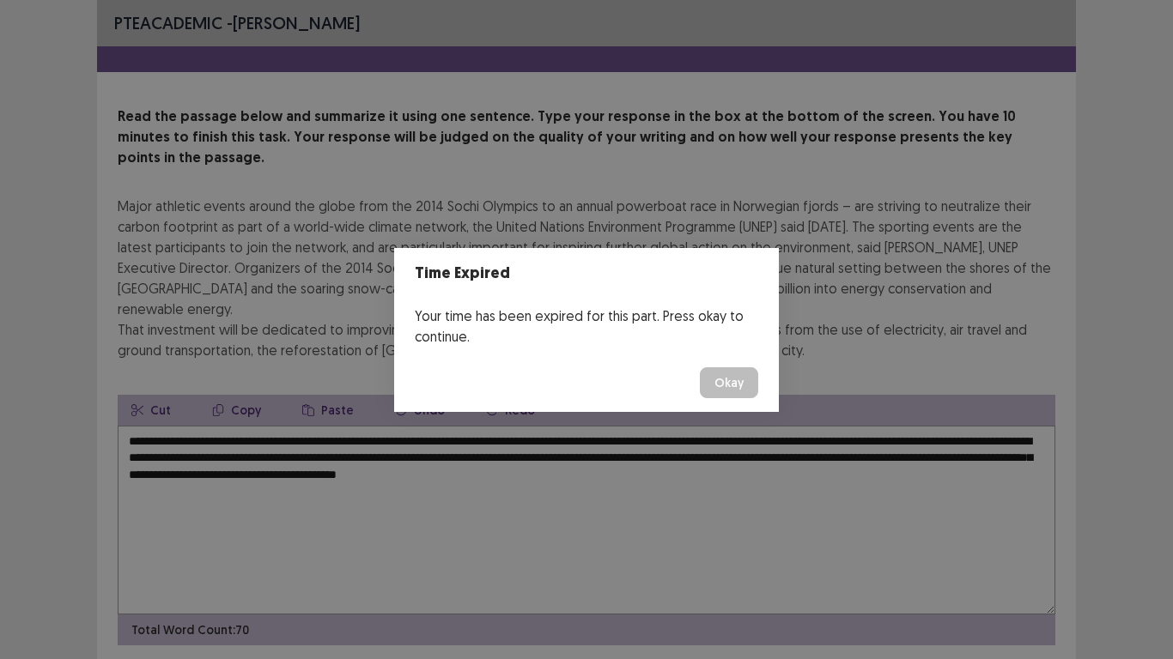
click at [728, 386] on button "Okay" at bounding box center [729, 382] width 58 height 31
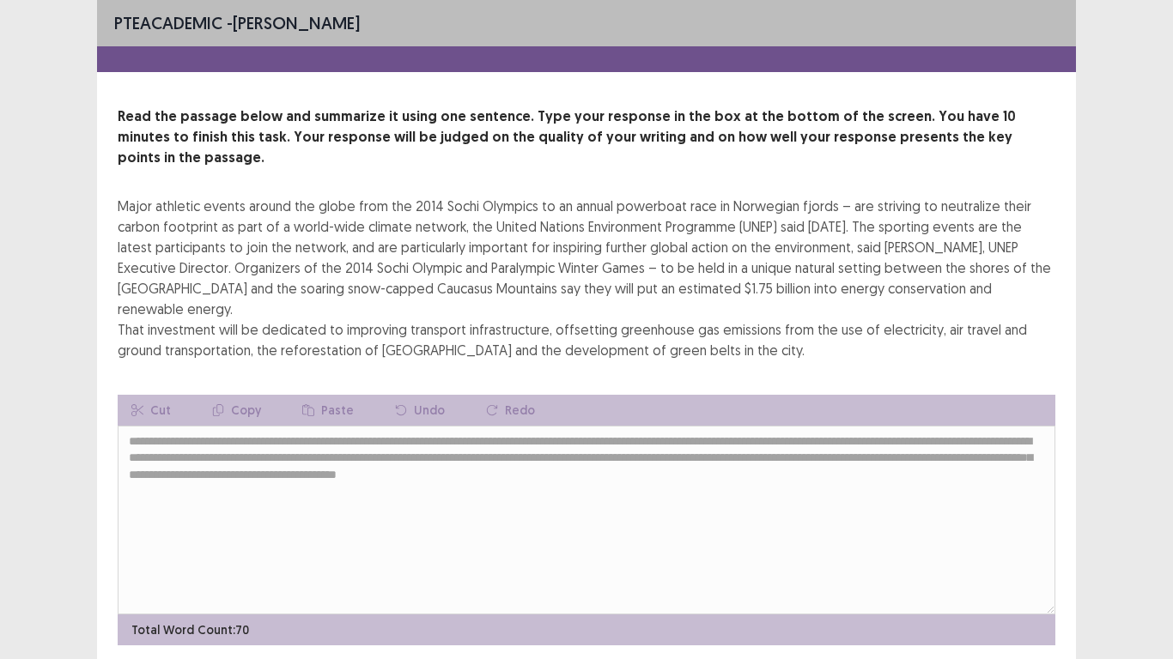
scroll to position [14, 0]
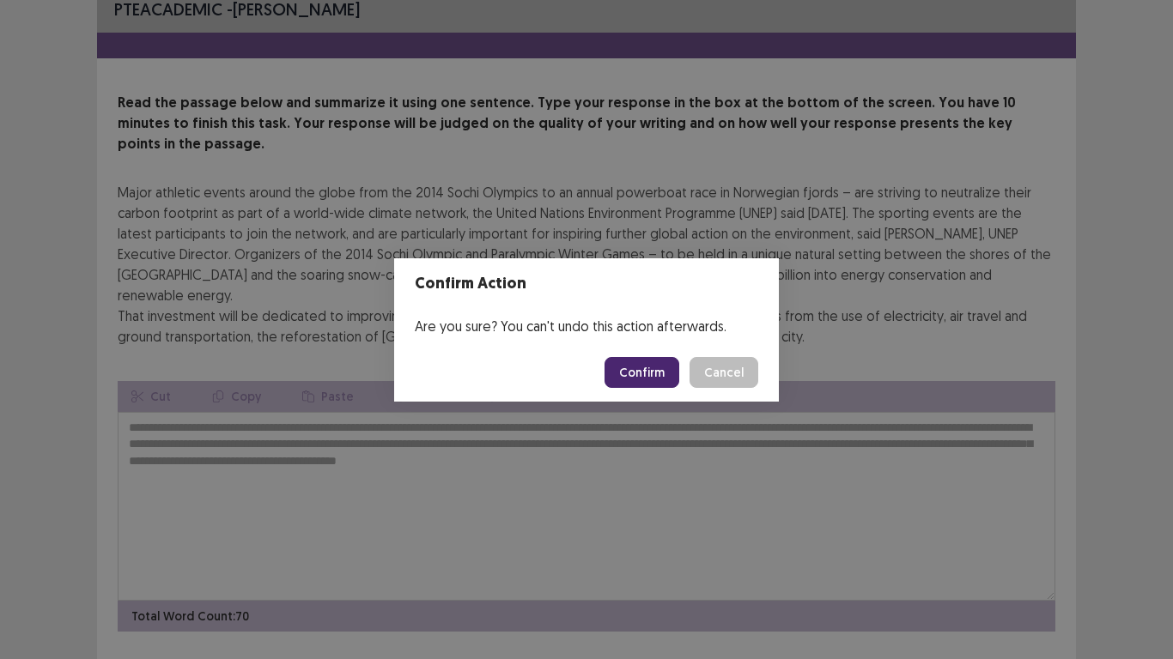
click at [623, 377] on button "Confirm" at bounding box center [641, 372] width 75 height 31
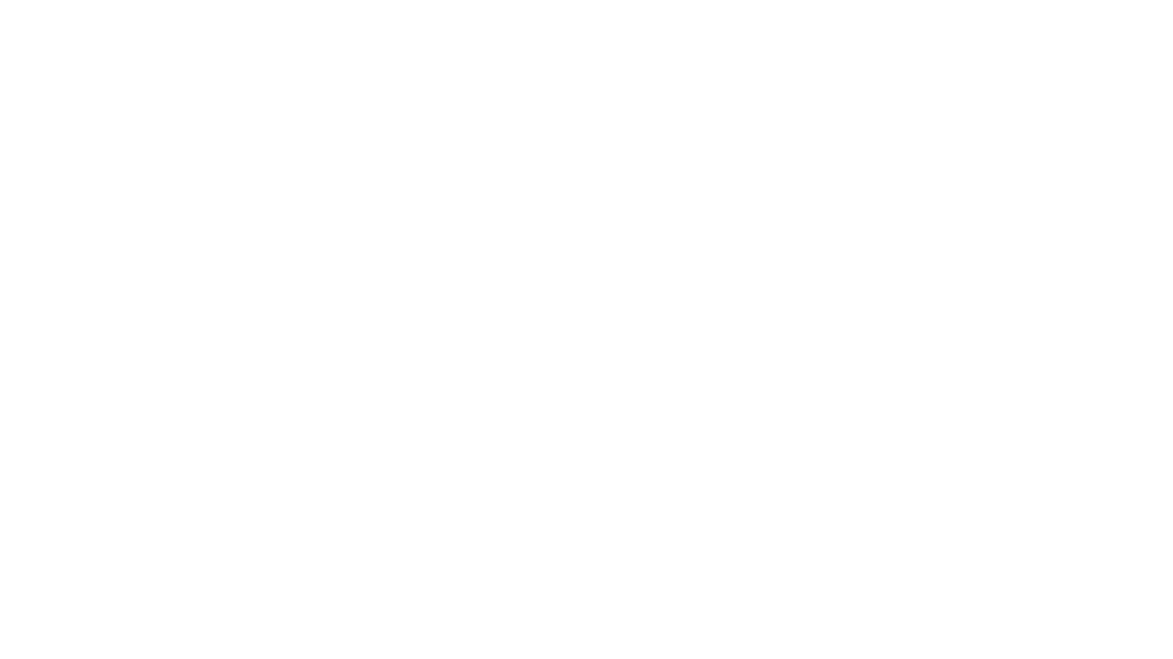
scroll to position [0, 0]
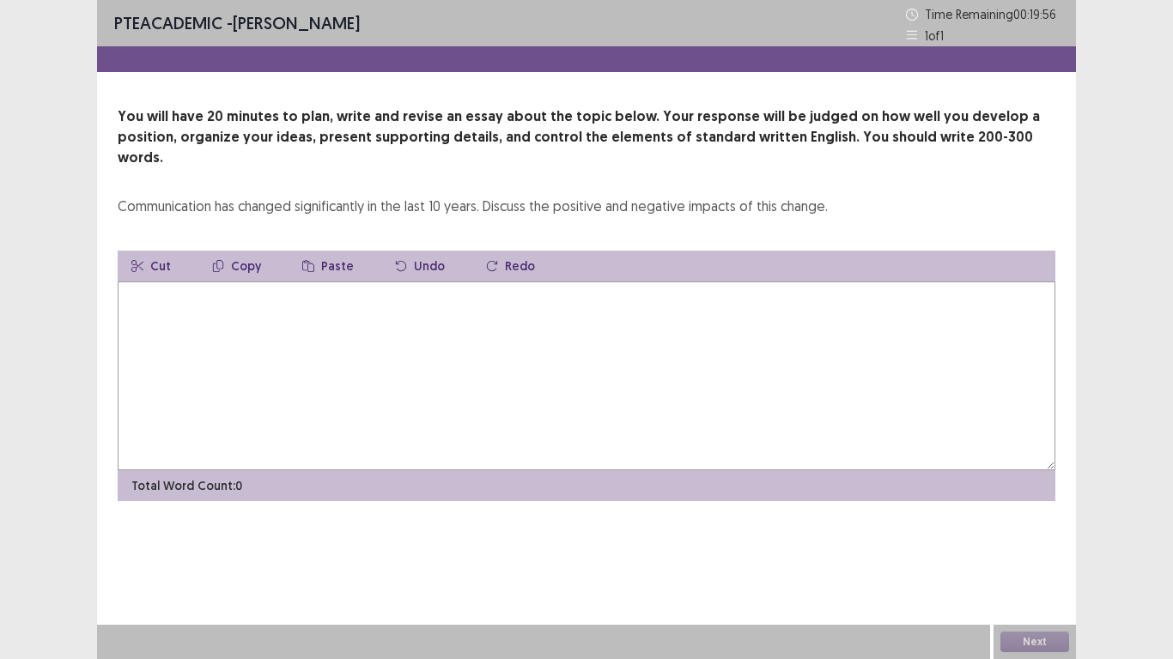
click at [623, 377] on textarea at bounding box center [587, 376] width 938 height 189
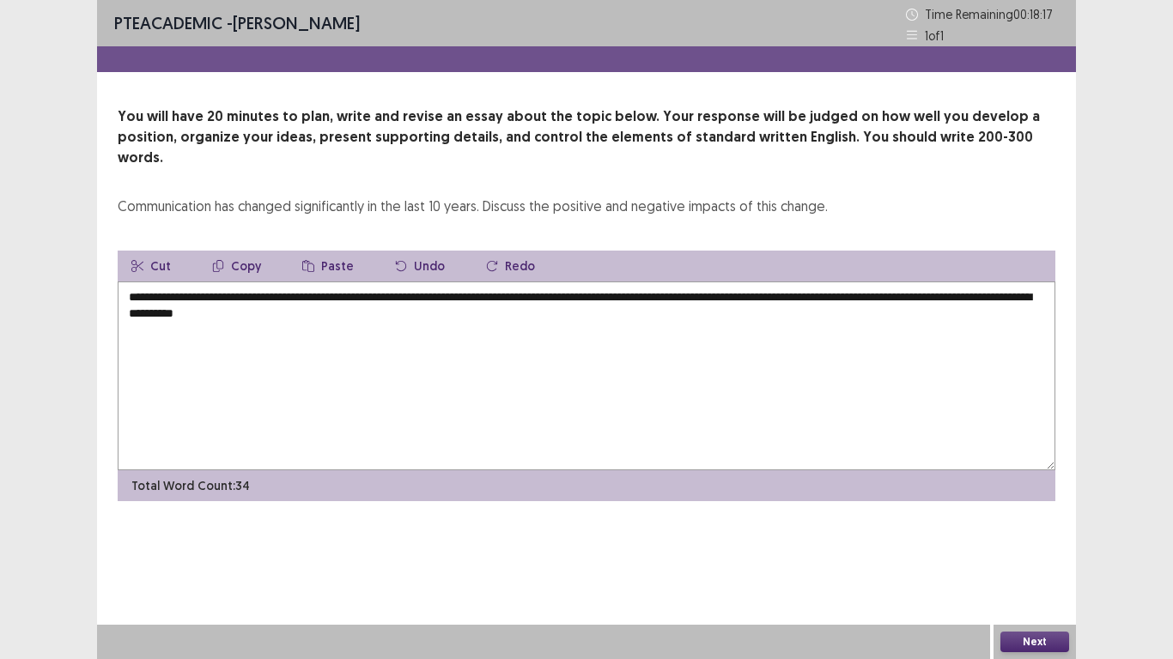
click at [378, 294] on textarea "**********" at bounding box center [587, 376] width 938 height 189
click at [404, 299] on textarea "**********" at bounding box center [587, 376] width 938 height 189
click at [374, 297] on textarea "**********" at bounding box center [587, 376] width 938 height 189
click at [410, 295] on textarea "**********" at bounding box center [587, 376] width 938 height 189
click at [786, 294] on textarea "**********" at bounding box center [587, 376] width 938 height 189
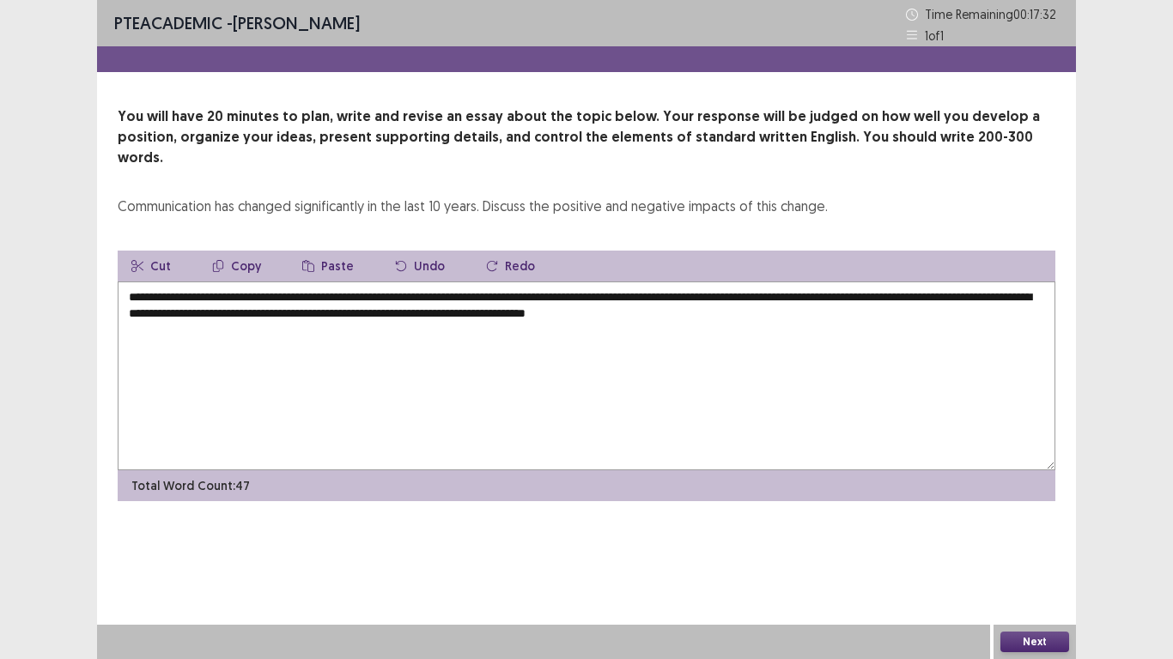
click at [849, 295] on textarea "**********" at bounding box center [587, 376] width 938 height 189
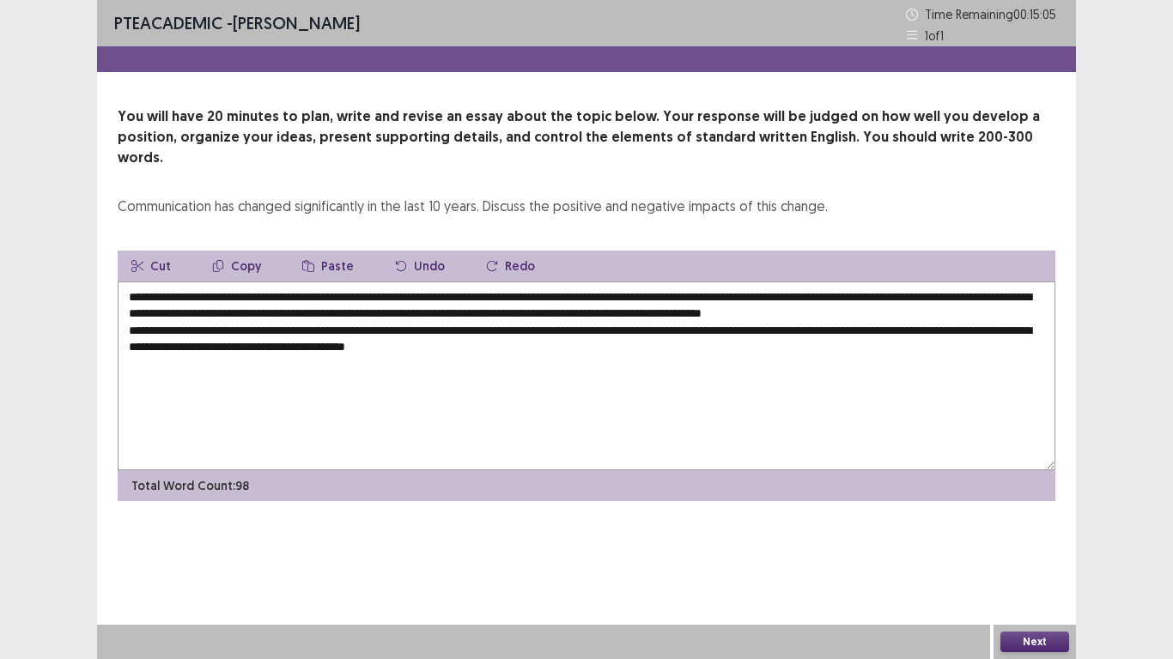
click at [553, 325] on textarea "**********" at bounding box center [587, 376] width 938 height 189
click at [598, 335] on textarea "**********" at bounding box center [587, 376] width 938 height 189
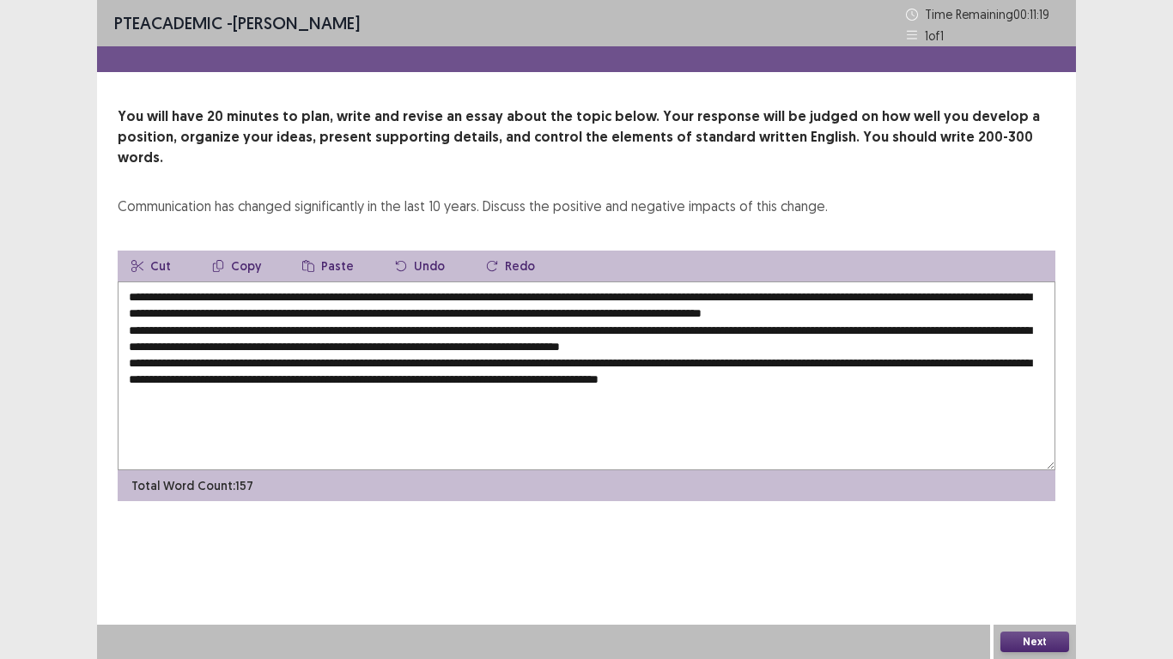
click at [825, 366] on textarea "**********" at bounding box center [587, 376] width 938 height 189
click at [945, 363] on textarea "**********" at bounding box center [587, 376] width 938 height 189
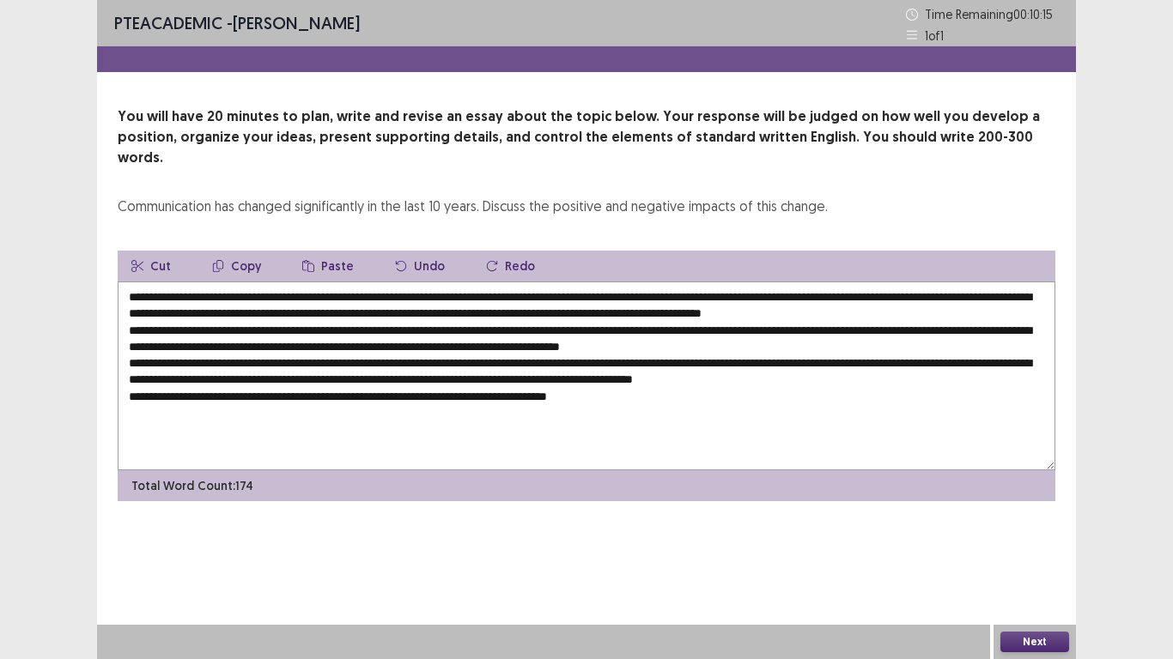
click at [474, 380] on textarea at bounding box center [587, 376] width 938 height 189
click at [633, 385] on textarea at bounding box center [587, 376] width 938 height 189
click at [710, 378] on textarea at bounding box center [587, 376] width 938 height 189
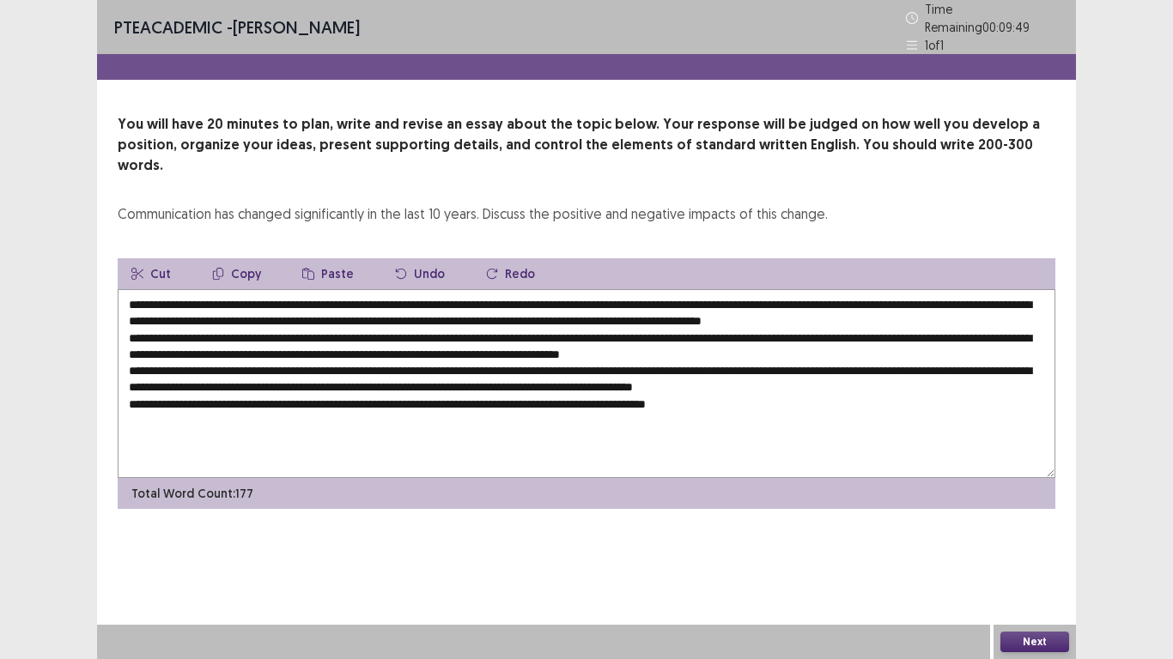
click at [793, 386] on textarea at bounding box center [587, 383] width 938 height 189
click at [781, 383] on textarea at bounding box center [587, 383] width 938 height 189
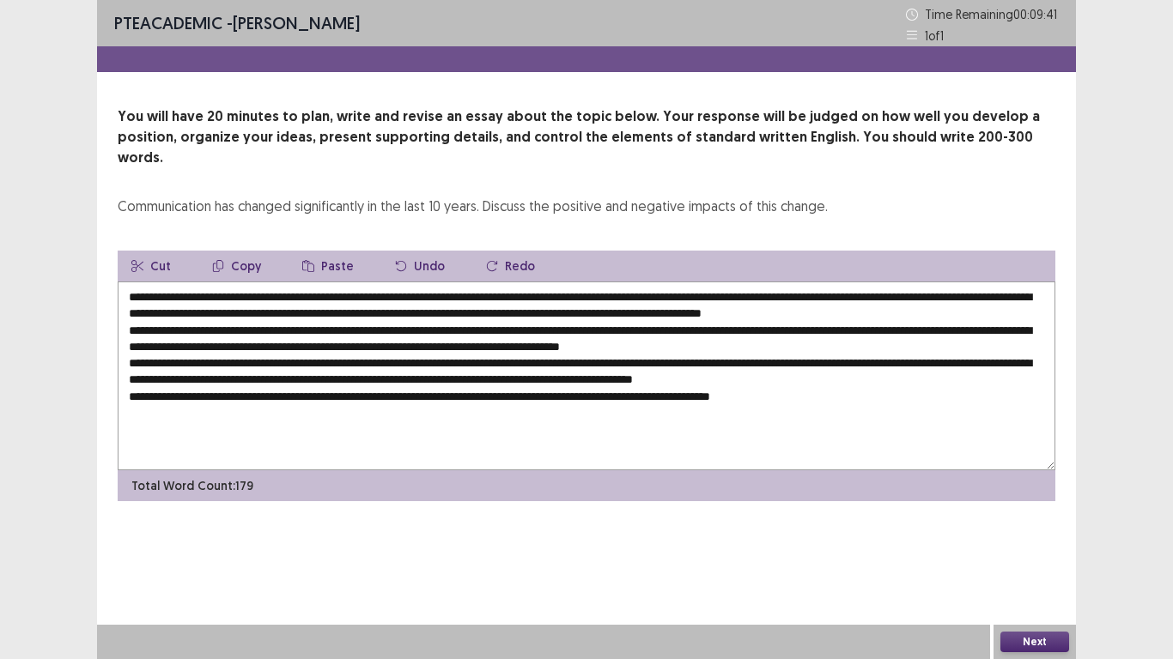
click at [835, 379] on textarea at bounding box center [587, 376] width 938 height 189
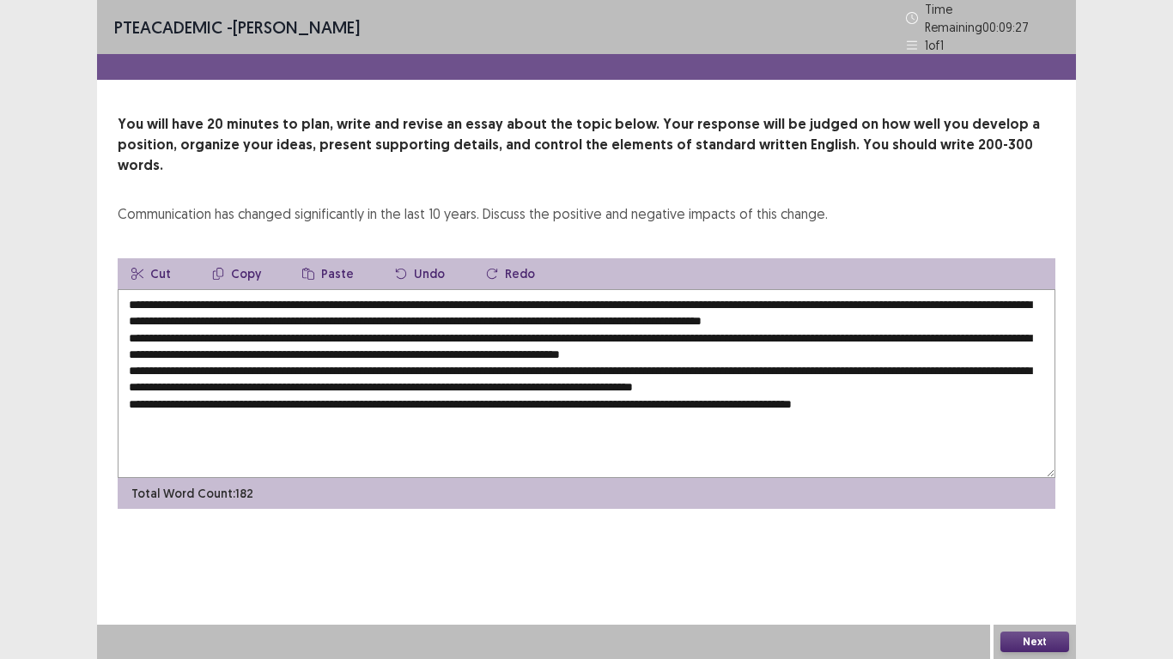
drag, startPoint x: 233, startPoint y: 278, endPoint x: 544, endPoint y: 279, distance: 310.8
click at [544, 289] on textarea at bounding box center [587, 383] width 938 height 189
click at [372, 289] on textarea at bounding box center [587, 383] width 938 height 189
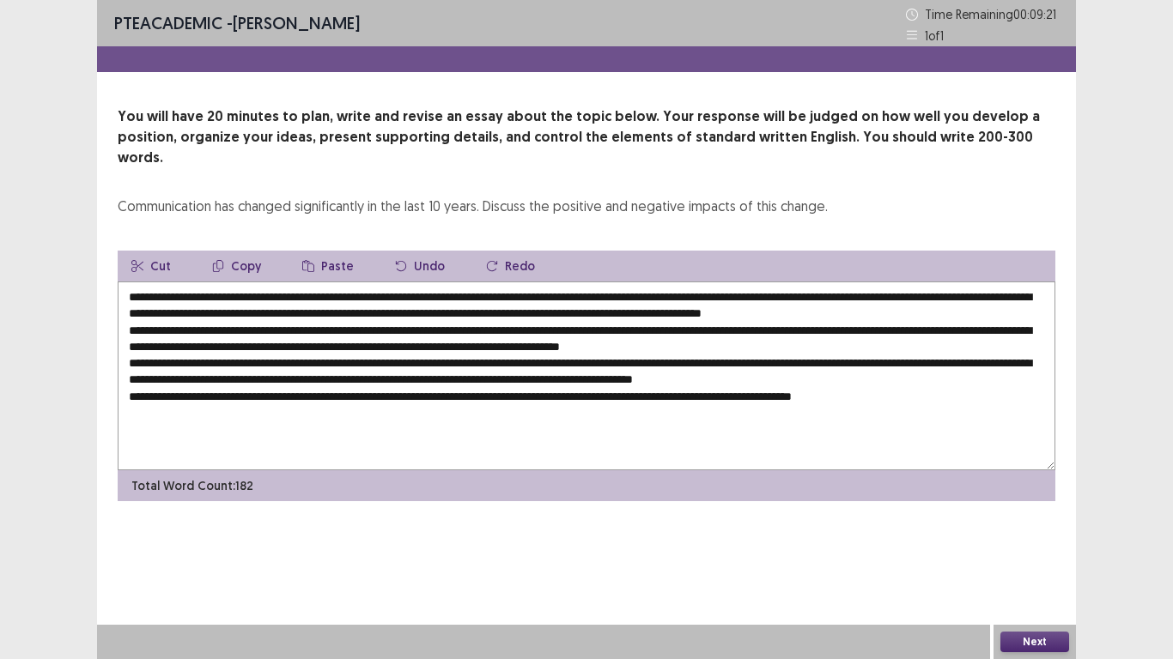
drag, startPoint x: 230, startPoint y: 275, endPoint x: 542, endPoint y: 278, distance: 311.7
click at [542, 282] on textarea at bounding box center [587, 376] width 938 height 189
drag, startPoint x: 532, startPoint y: 375, endPoint x: 561, endPoint y: 376, distance: 28.3
click at [561, 376] on textarea at bounding box center [587, 376] width 938 height 189
paste textarea "**********"
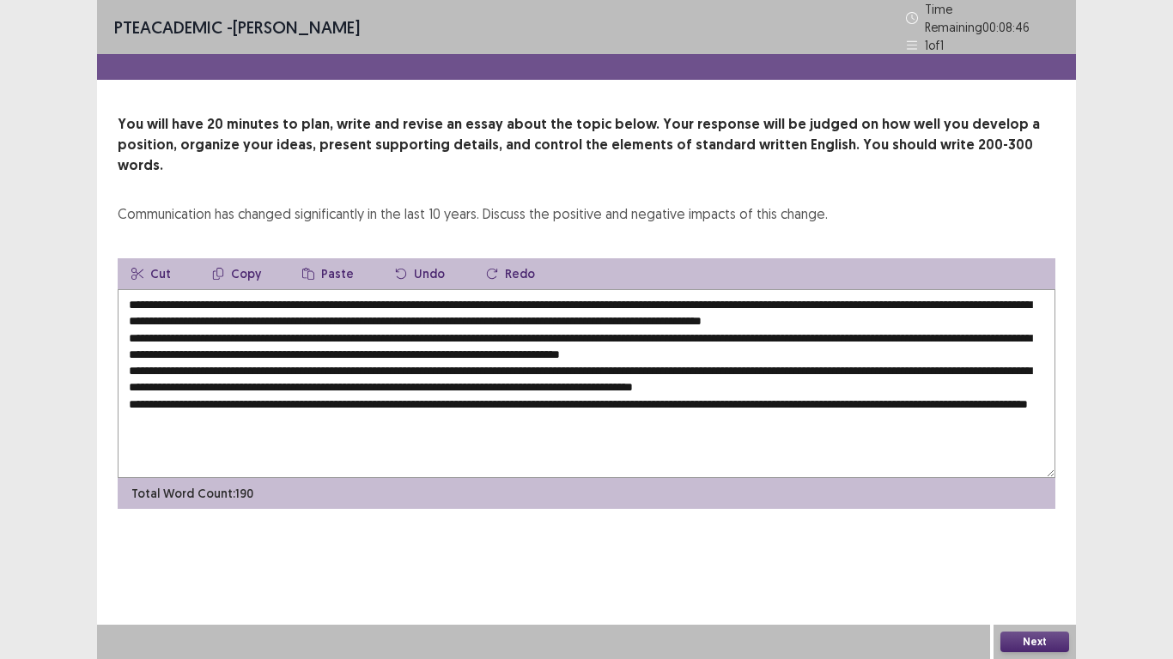
drag, startPoint x: 315, startPoint y: 276, endPoint x: 543, endPoint y: 275, distance: 227.5
click at [543, 289] on textarea at bounding box center [587, 383] width 938 height 189
drag, startPoint x: 509, startPoint y: 293, endPoint x: 544, endPoint y: 294, distance: 34.4
click at [544, 294] on textarea at bounding box center [587, 383] width 938 height 189
click at [231, 289] on textarea at bounding box center [587, 383] width 938 height 189
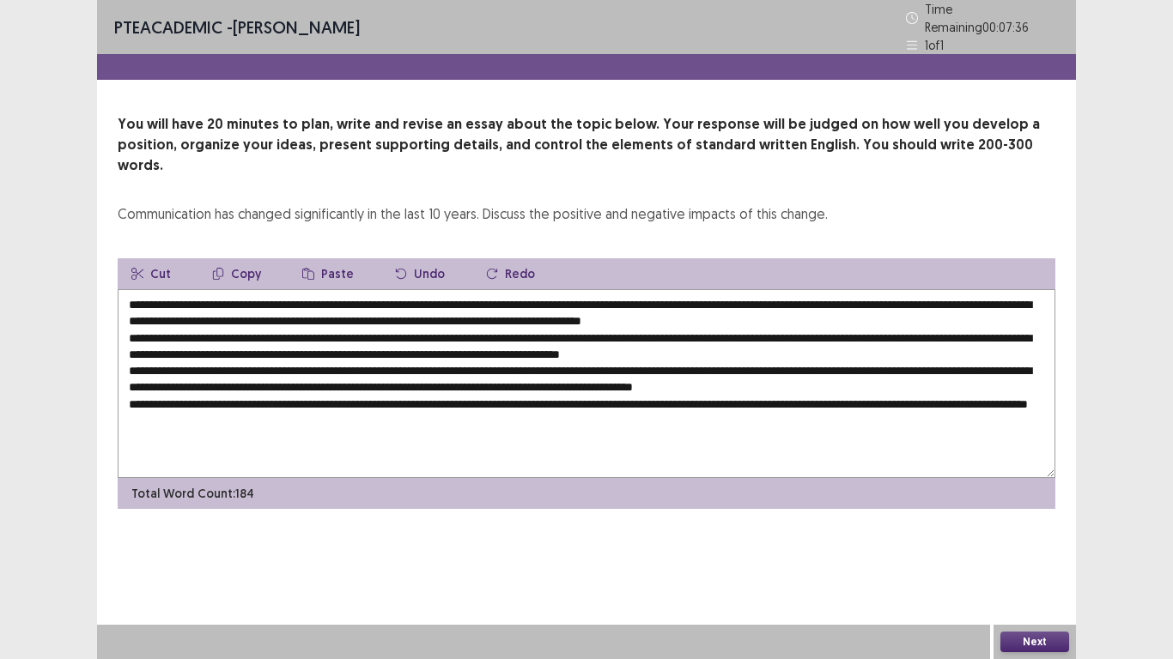
click at [646, 298] on textarea at bounding box center [587, 383] width 938 height 189
click at [649, 298] on textarea at bounding box center [587, 383] width 938 height 189
drag, startPoint x: 649, startPoint y: 298, endPoint x: 569, endPoint y: 295, distance: 79.9
click at [569, 295] on textarea at bounding box center [587, 383] width 938 height 189
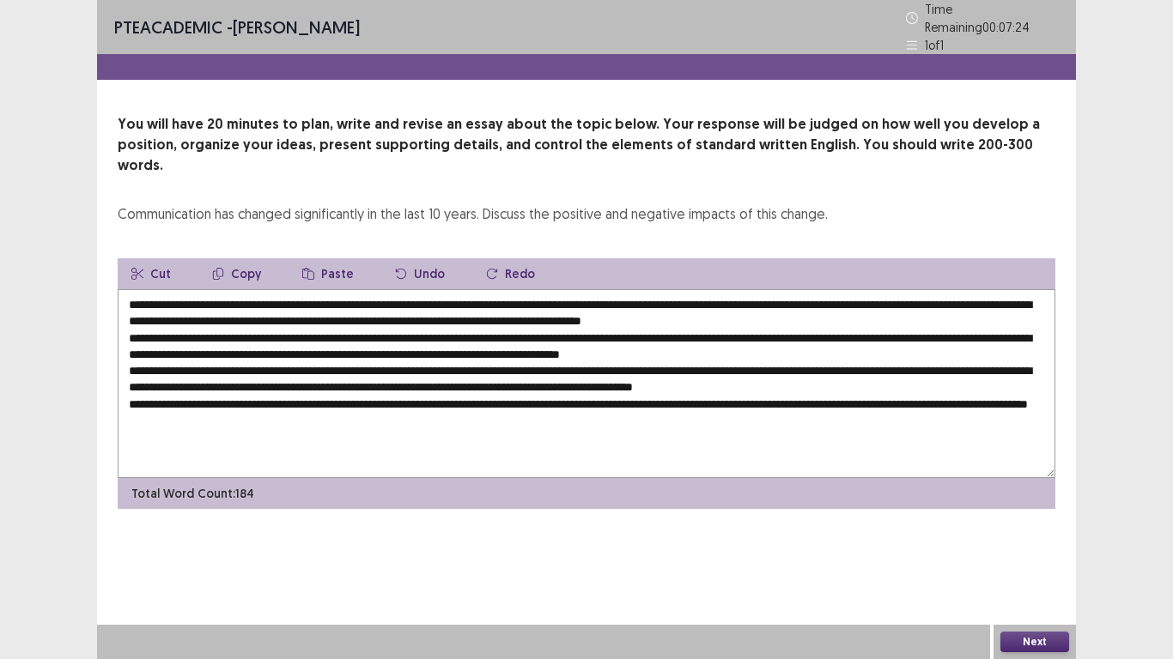
click at [655, 299] on textarea at bounding box center [587, 383] width 938 height 189
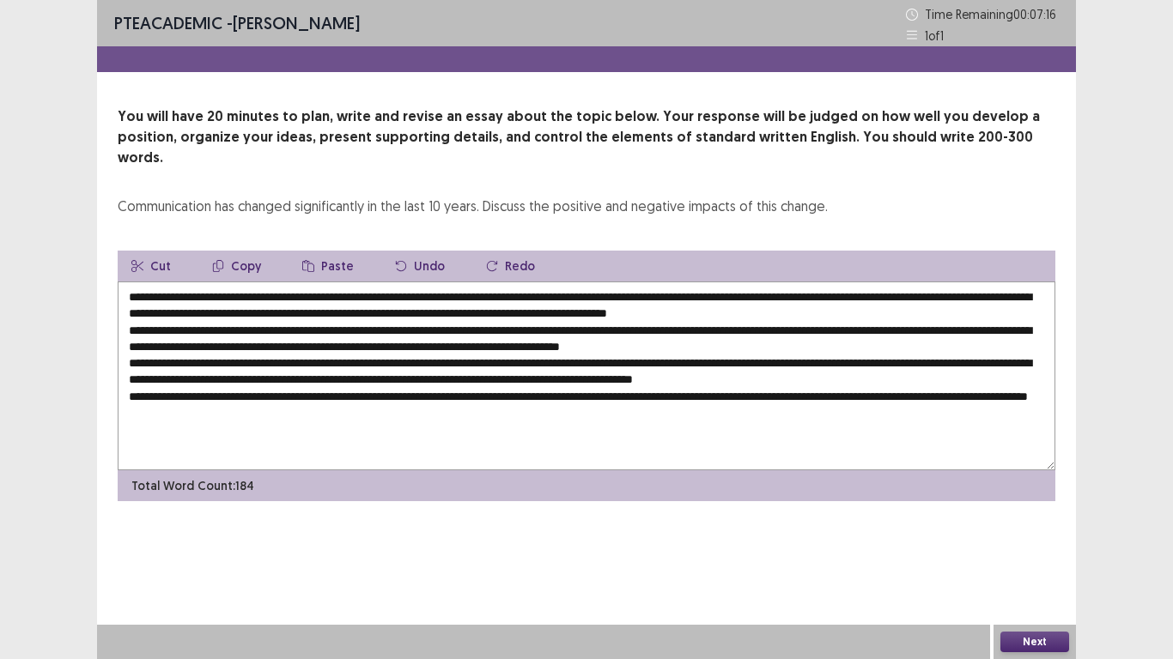
click at [696, 295] on textarea at bounding box center [587, 376] width 938 height 189
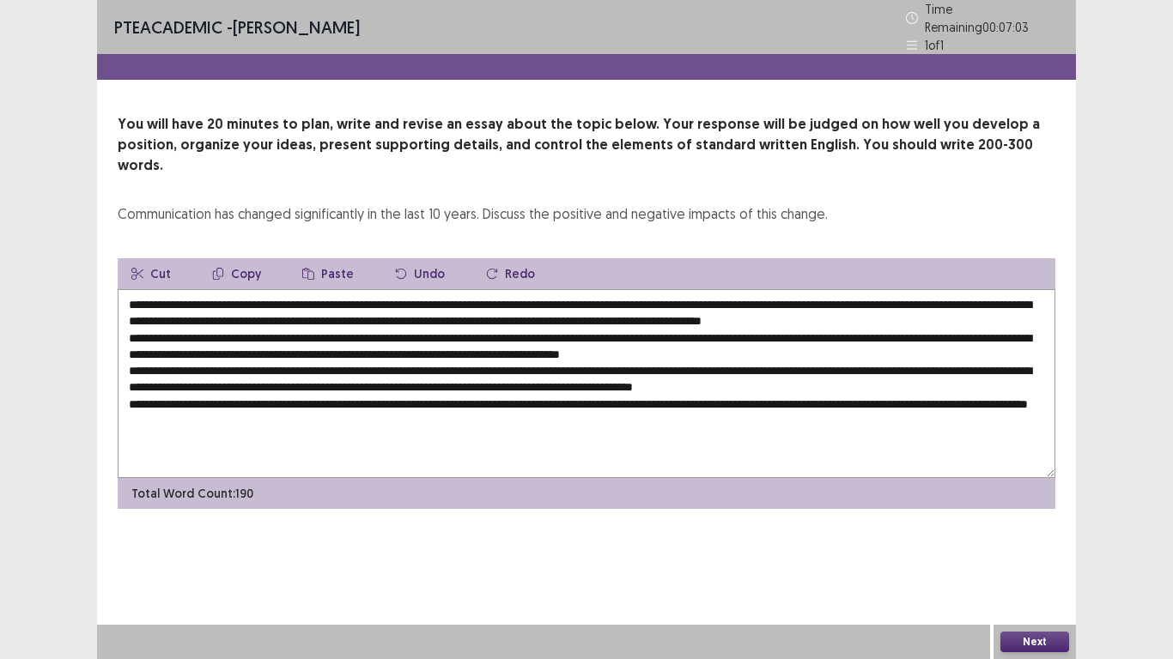
drag, startPoint x: 822, startPoint y: 293, endPoint x: 866, endPoint y: 295, distance: 43.8
click at [866, 295] on textarea at bounding box center [587, 383] width 938 height 189
drag, startPoint x: 374, startPoint y: 328, endPoint x: 409, endPoint y: 327, distance: 34.4
click at [409, 327] on textarea at bounding box center [587, 383] width 938 height 189
drag, startPoint x: 890, startPoint y: 329, endPoint x: 913, endPoint y: 330, distance: 23.2
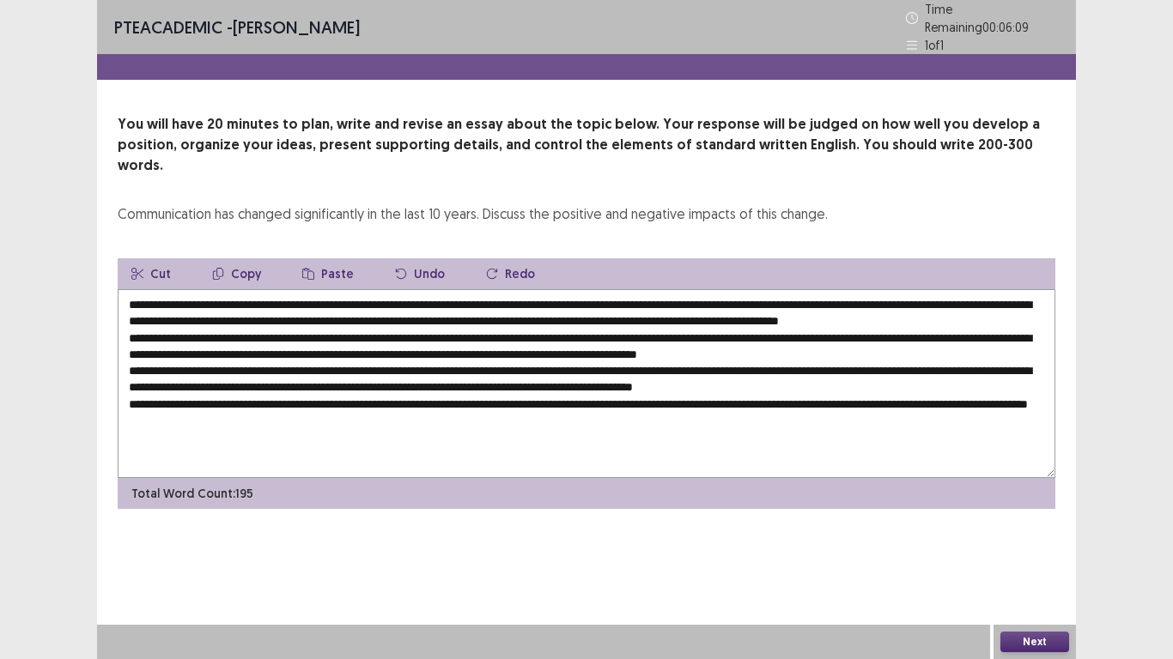
click at [913, 330] on textarea at bounding box center [587, 383] width 938 height 189
drag, startPoint x: 326, startPoint y: 343, endPoint x: 367, endPoint y: 349, distance: 40.7
click at [367, 349] on textarea at bounding box center [587, 383] width 938 height 189
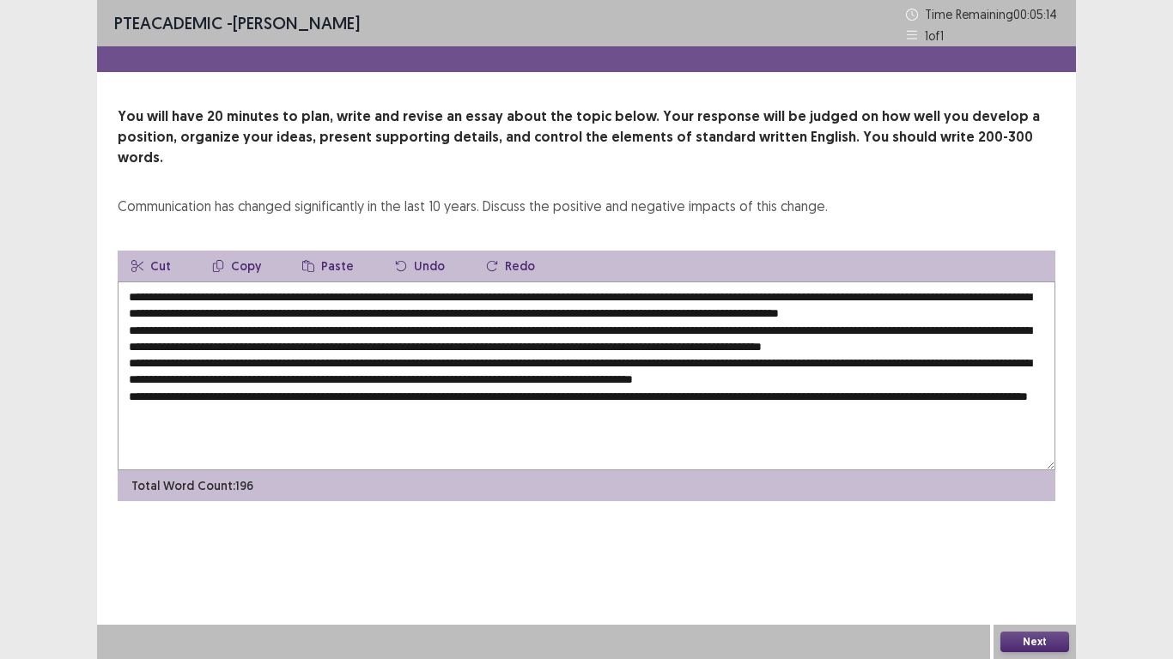
drag, startPoint x: 714, startPoint y: 345, endPoint x: 762, endPoint y: 349, distance: 48.2
click at [762, 349] on textarea at bounding box center [587, 376] width 938 height 189
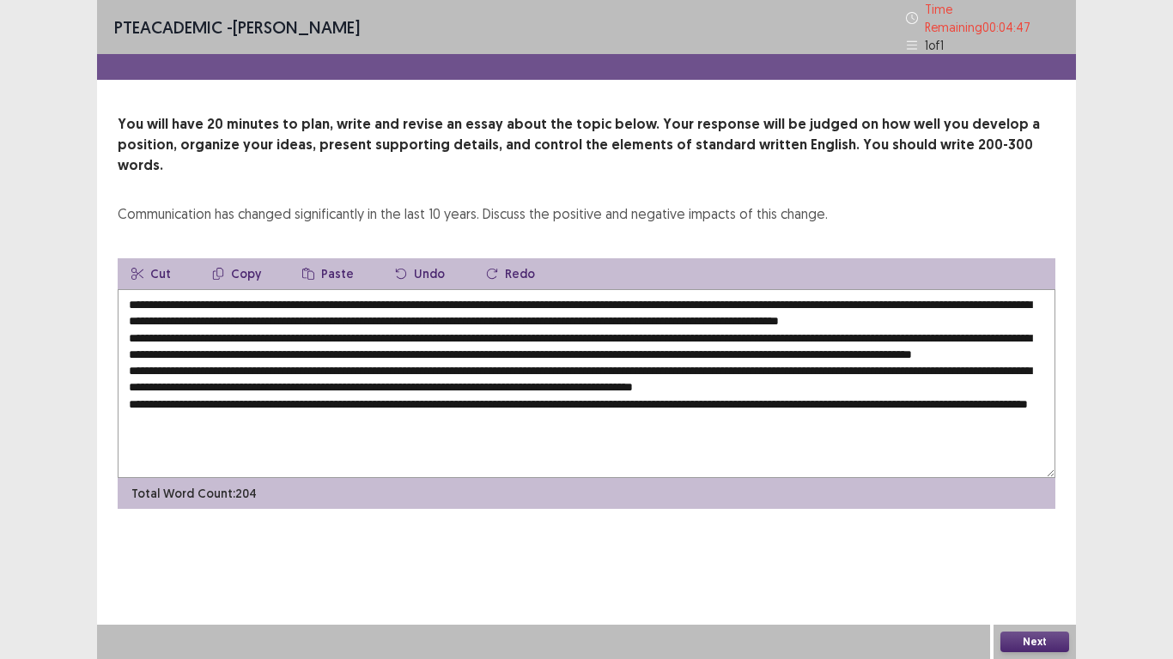
drag, startPoint x: 149, startPoint y: 361, endPoint x: 180, endPoint y: 361, distance: 31.8
click at [180, 361] on textarea at bounding box center [587, 383] width 938 height 189
drag, startPoint x: 384, startPoint y: 377, endPoint x: 421, endPoint y: 379, distance: 37.0
click at [421, 379] on textarea at bounding box center [587, 383] width 938 height 189
drag, startPoint x: 173, startPoint y: 392, endPoint x: 197, endPoint y: 395, distance: 24.2
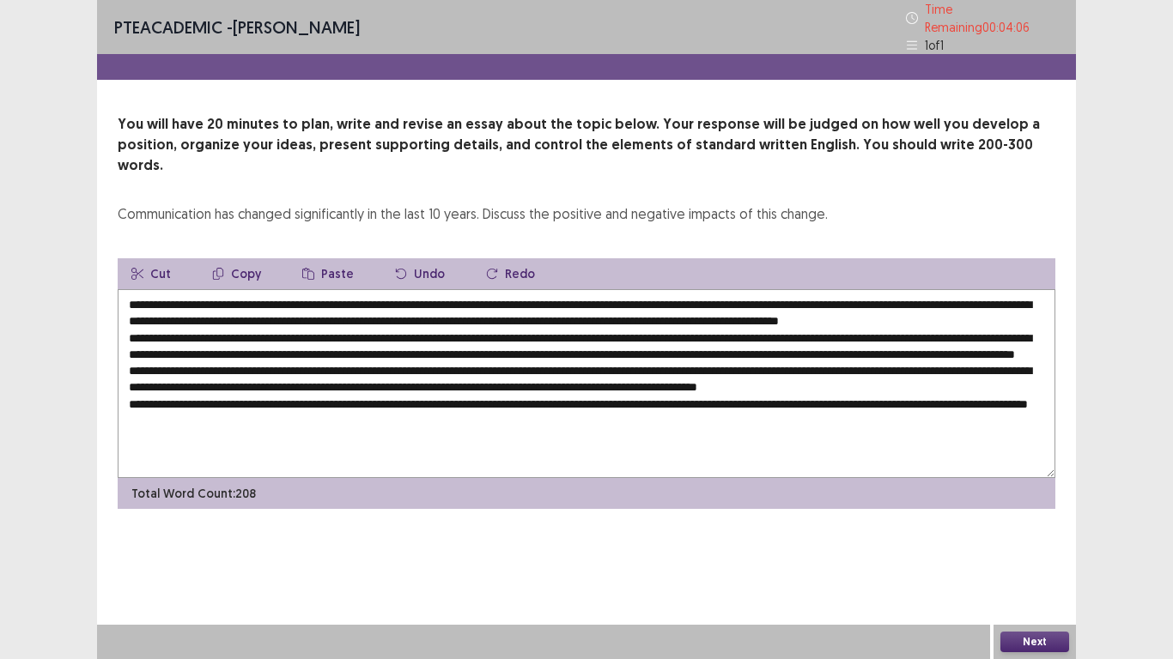
click at [197, 395] on textarea at bounding box center [587, 383] width 938 height 189
click at [205, 393] on textarea at bounding box center [587, 383] width 938 height 189
click at [303, 395] on textarea at bounding box center [587, 383] width 938 height 189
click at [323, 395] on textarea at bounding box center [587, 383] width 938 height 189
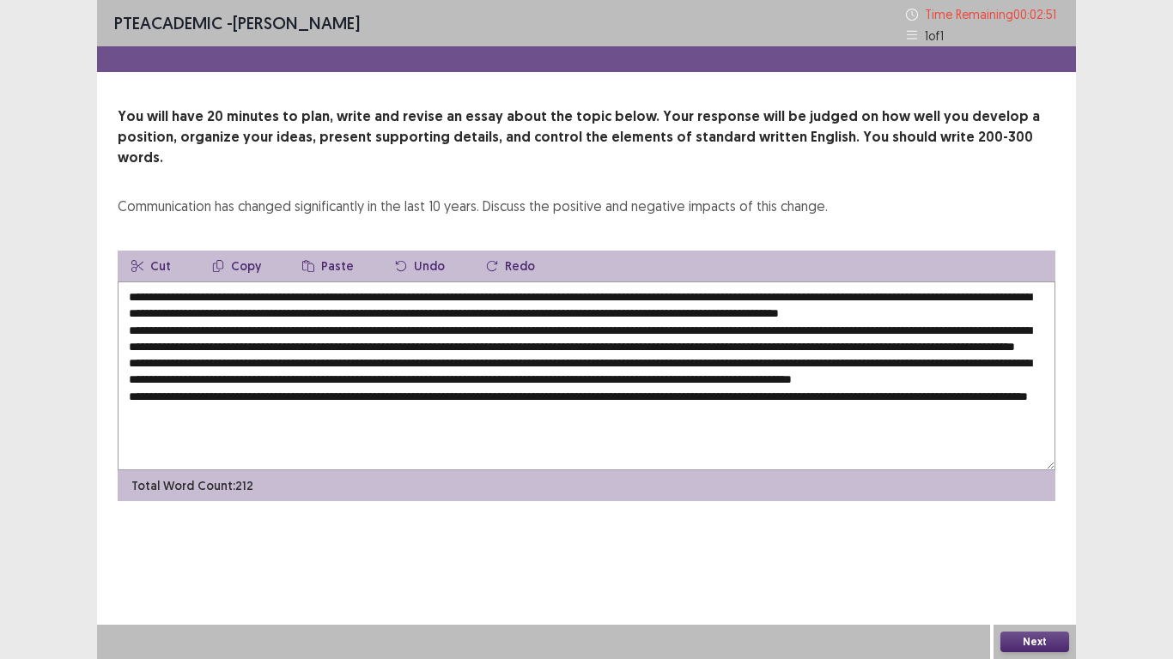
drag, startPoint x: 242, startPoint y: 394, endPoint x: 186, endPoint y: 394, distance: 55.8
click at [186, 394] on textarea at bounding box center [587, 376] width 938 height 189
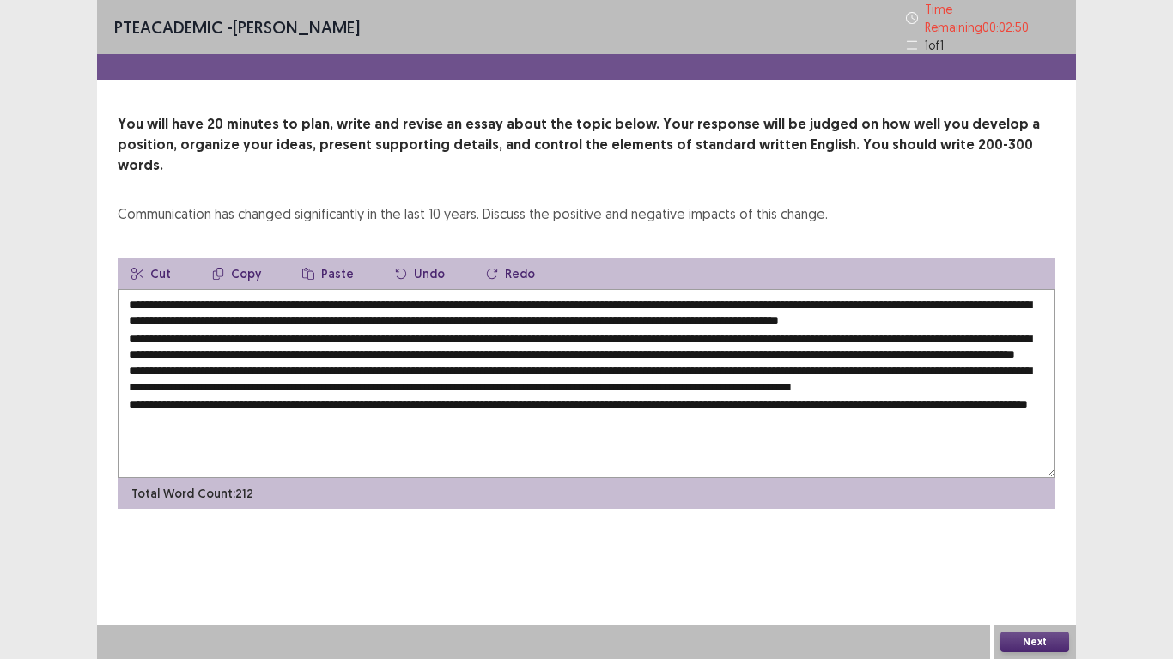
click at [186, 394] on textarea at bounding box center [587, 383] width 938 height 189
drag, startPoint x: 195, startPoint y: 395, endPoint x: 228, endPoint y: 394, distance: 32.6
click at [228, 394] on textarea at bounding box center [587, 383] width 938 height 189
click at [295, 395] on textarea at bounding box center [587, 383] width 938 height 189
click at [192, 397] on textarea at bounding box center [587, 383] width 938 height 189
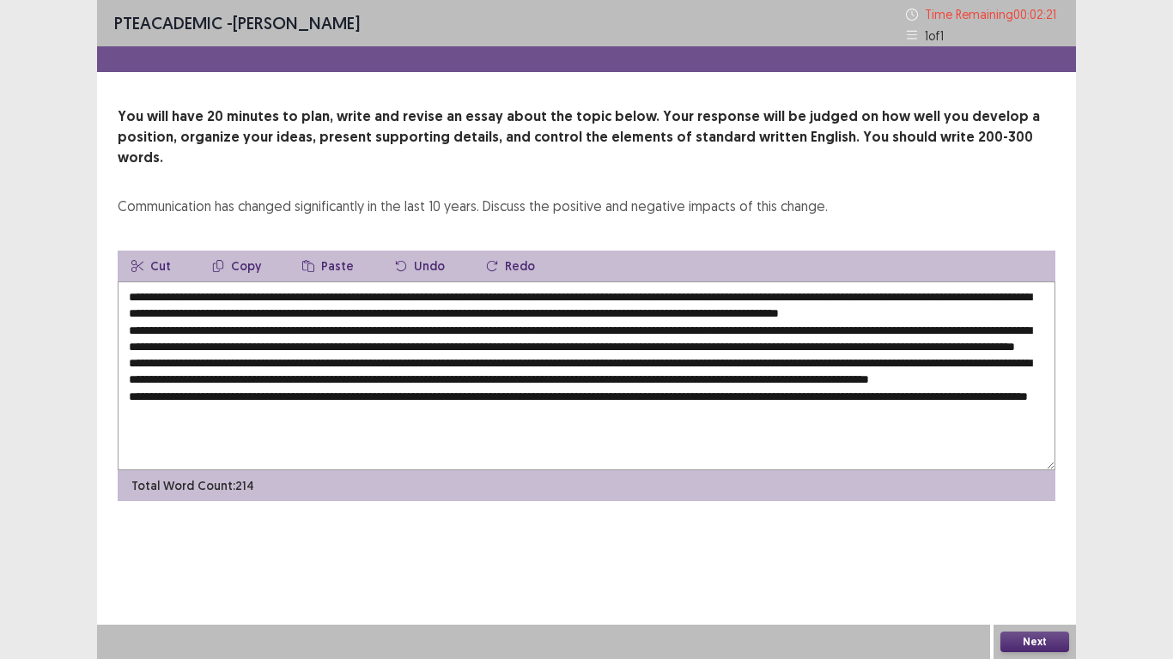
click at [433, 394] on textarea at bounding box center [587, 376] width 938 height 189
drag, startPoint x: 962, startPoint y: 395, endPoint x: 1011, endPoint y: 398, distance: 49.0
click at [1011, 398] on textarea at bounding box center [587, 376] width 938 height 189
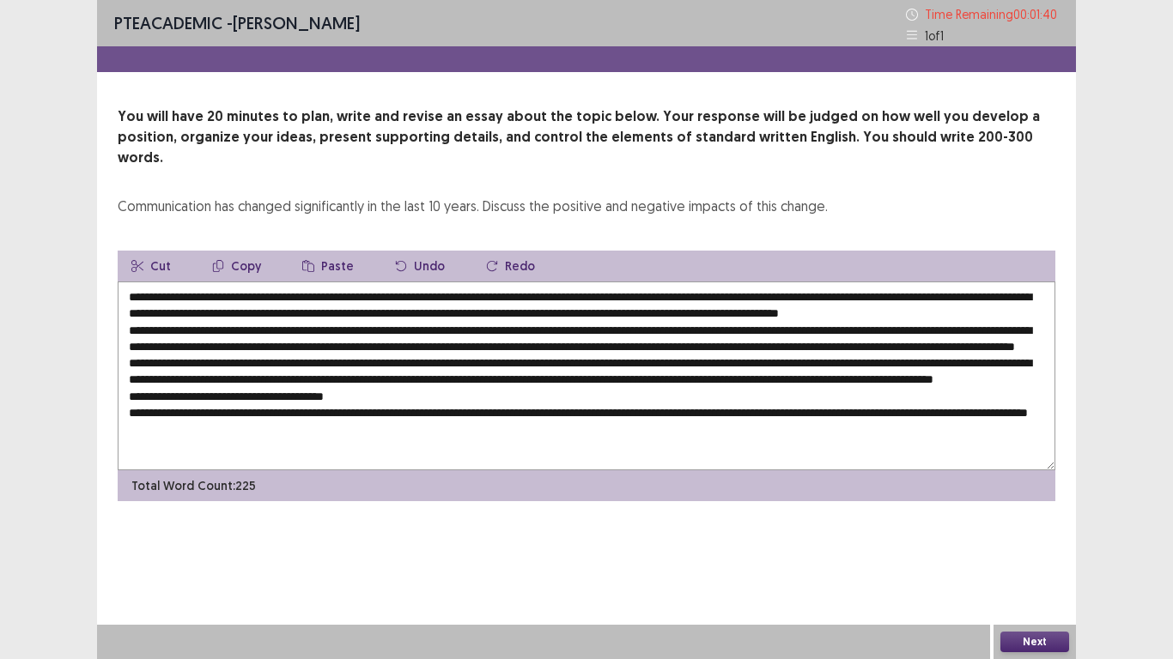
scroll to position [25, 0]
click at [128, 420] on textarea at bounding box center [587, 376] width 938 height 189
click at [132, 400] on textarea at bounding box center [587, 376] width 938 height 189
drag, startPoint x: 532, startPoint y: 402, endPoint x: 568, endPoint y: 402, distance: 35.2
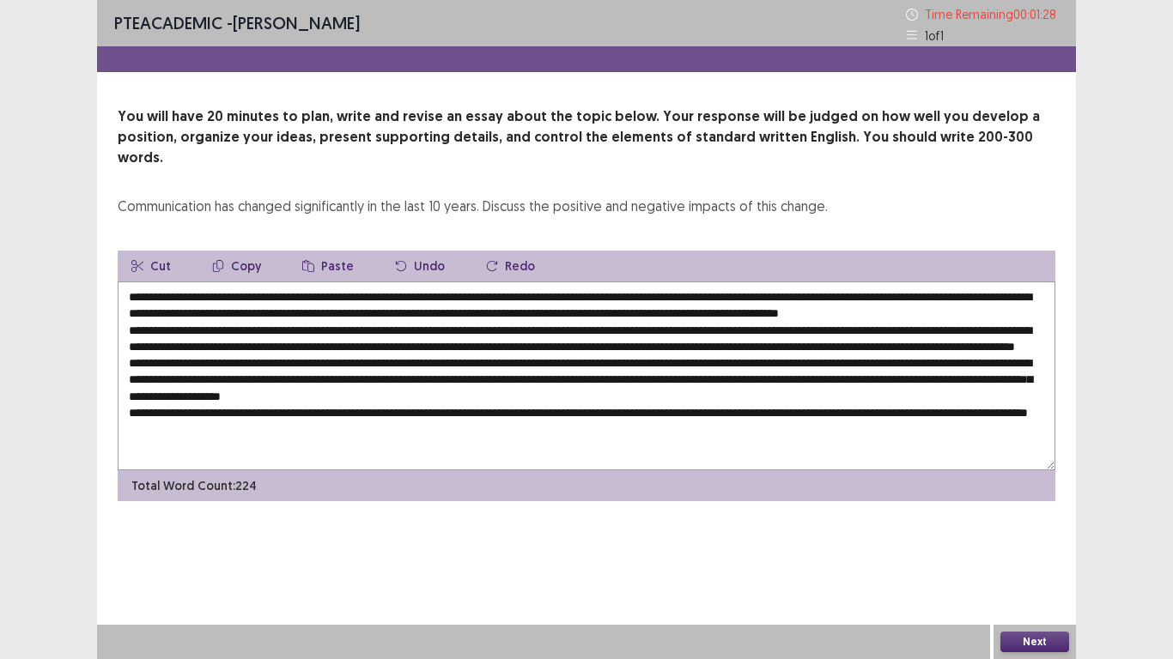
click at [568, 402] on textarea at bounding box center [587, 376] width 938 height 189
click at [533, 399] on textarea at bounding box center [587, 376] width 938 height 189
click at [677, 404] on textarea at bounding box center [587, 376] width 938 height 189
drag, startPoint x: 677, startPoint y: 404, endPoint x: 714, endPoint y: 404, distance: 36.9
click at [714, 404] on textarea at bounding box center [587, 376] width 938 height 189
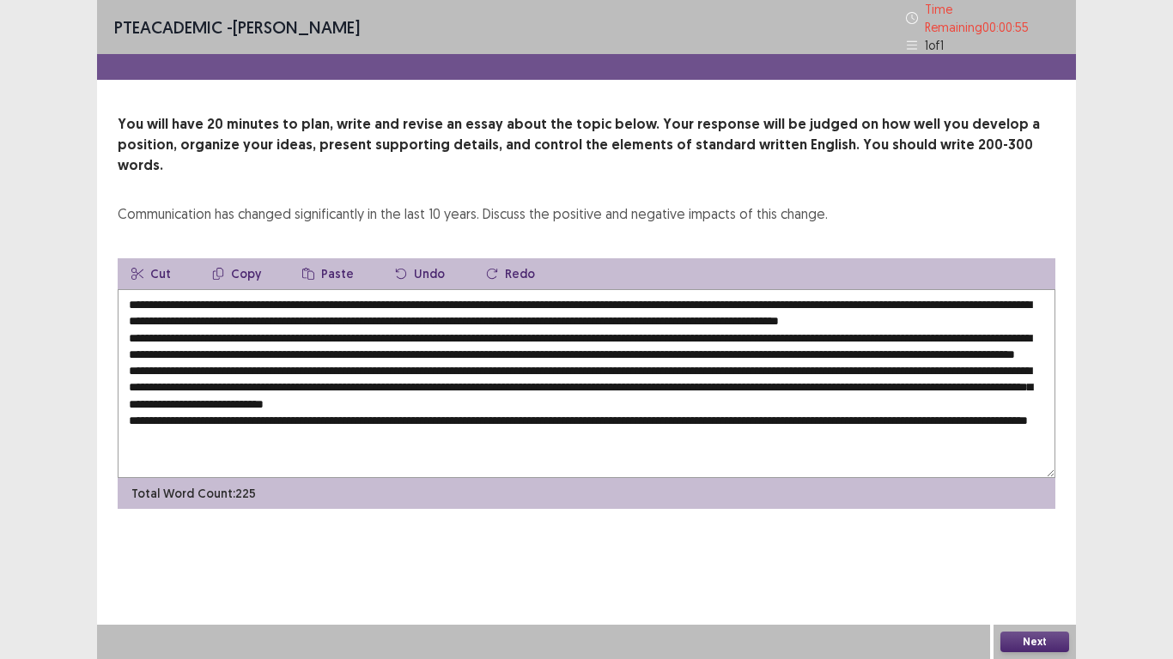
click at [530, 399] on textarea at bounding box center [587, 383] width 938 height 189
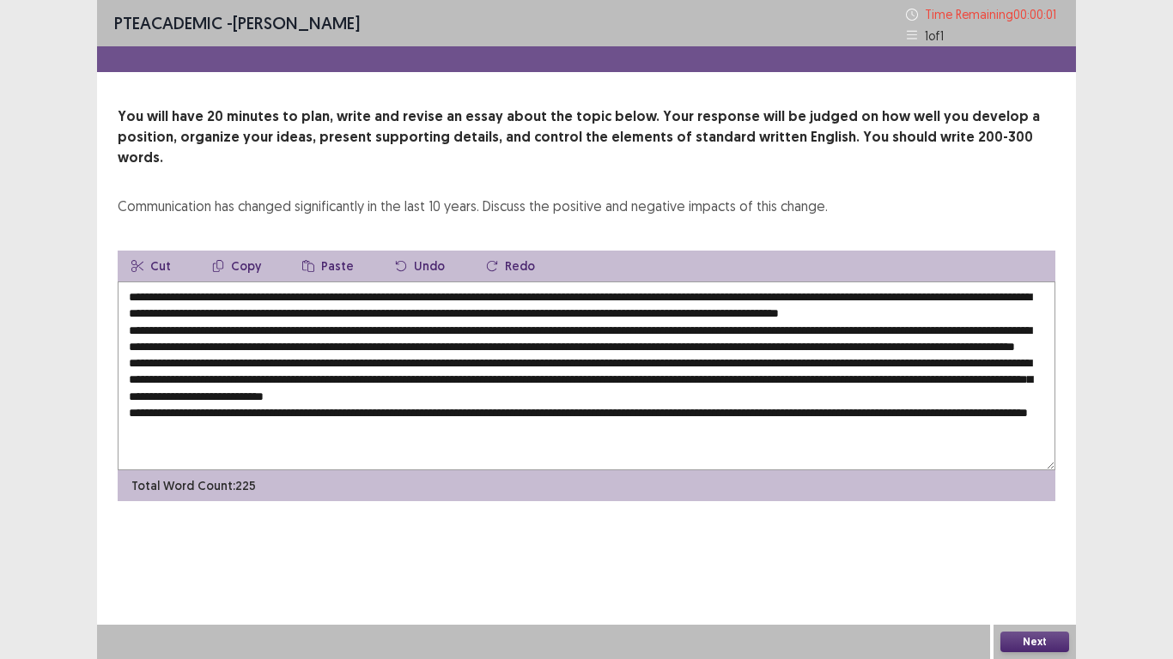
type textarea "**********"
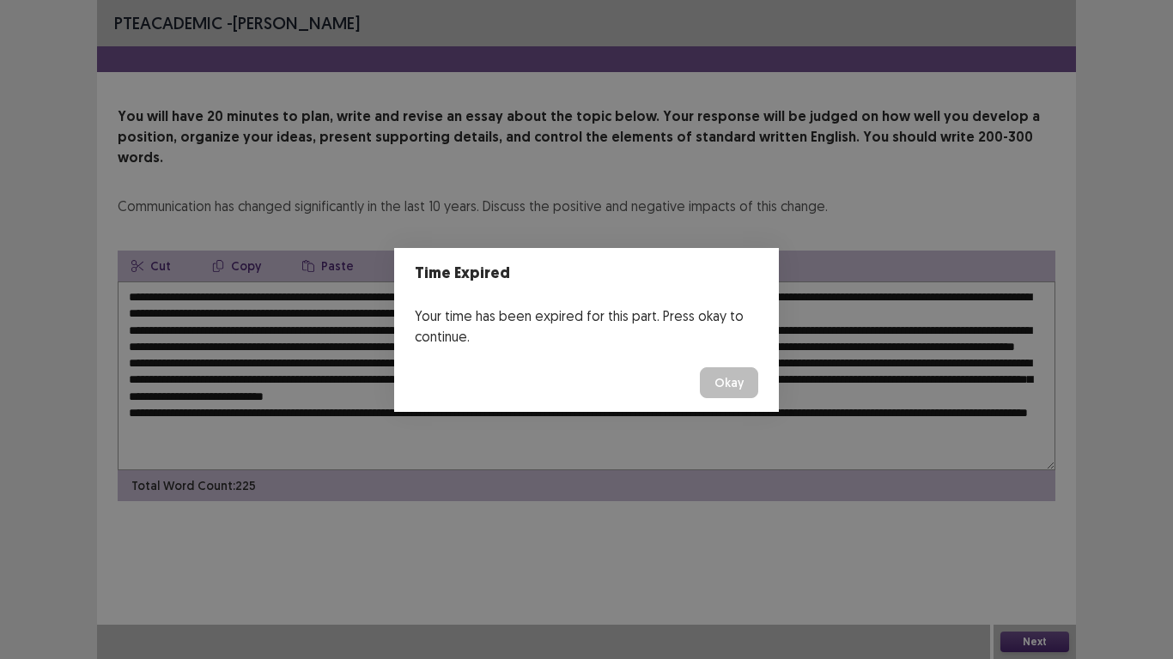
click at [737, 385] on button "Okay" at bounding box center [729, 382] width 58 height 31
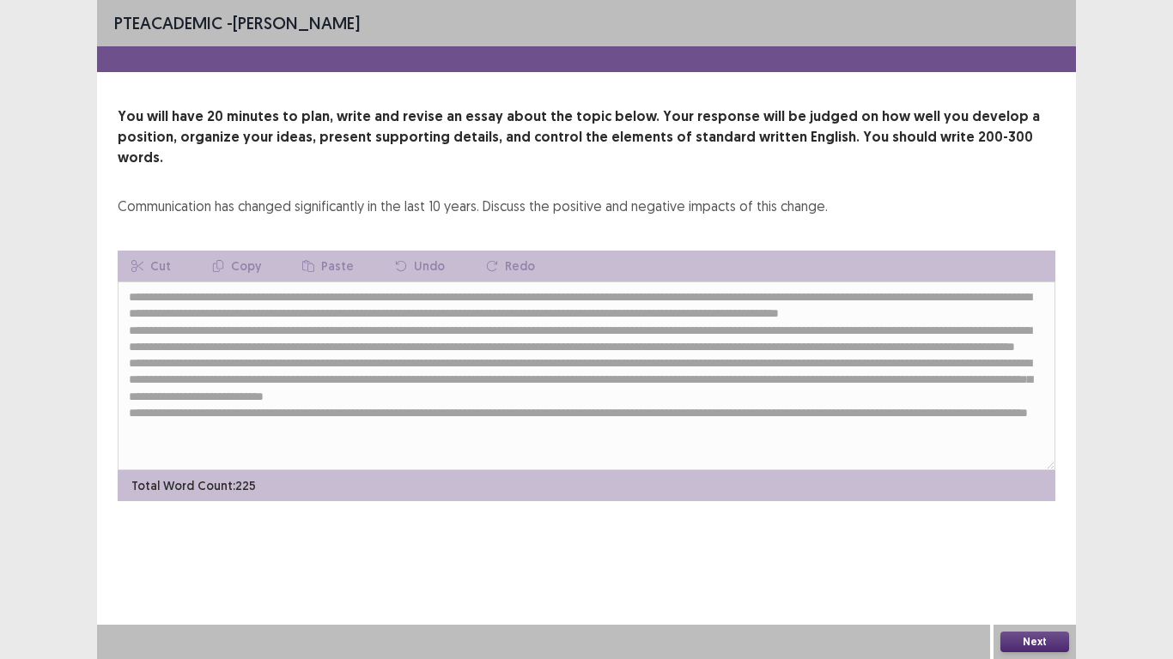
click at [1028, 550] on button "Next" at bounding box center [1034, 642] width 69 height 21
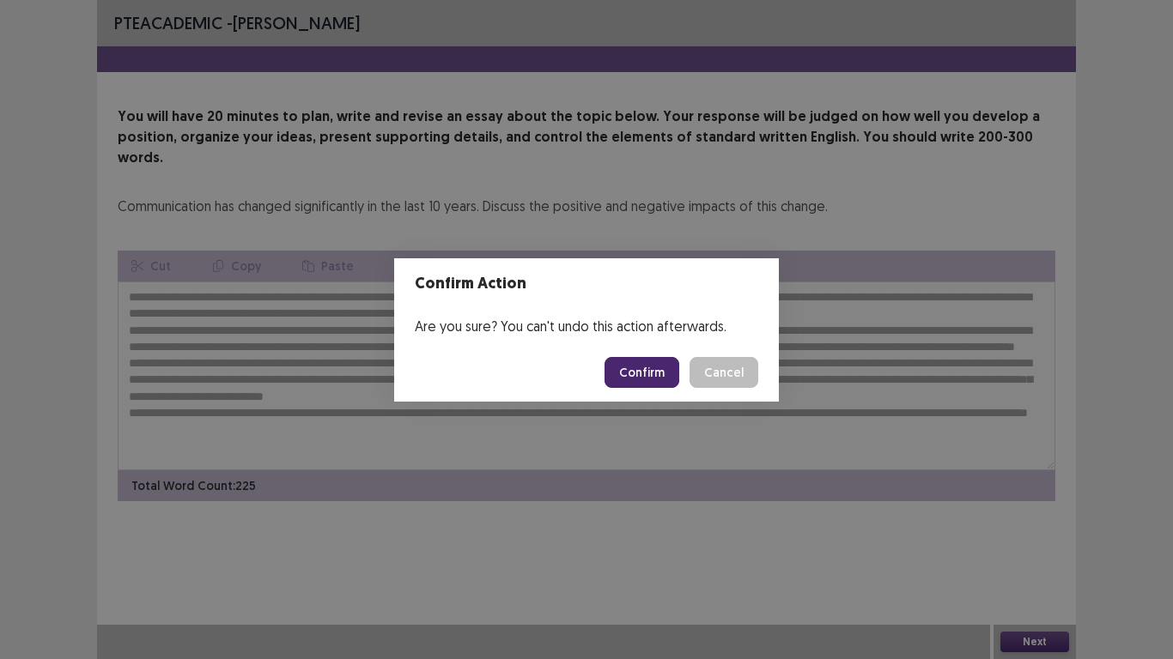
click at [626, 366] on button "Confirm" at bounding box center [641, 372] width 75 height 31
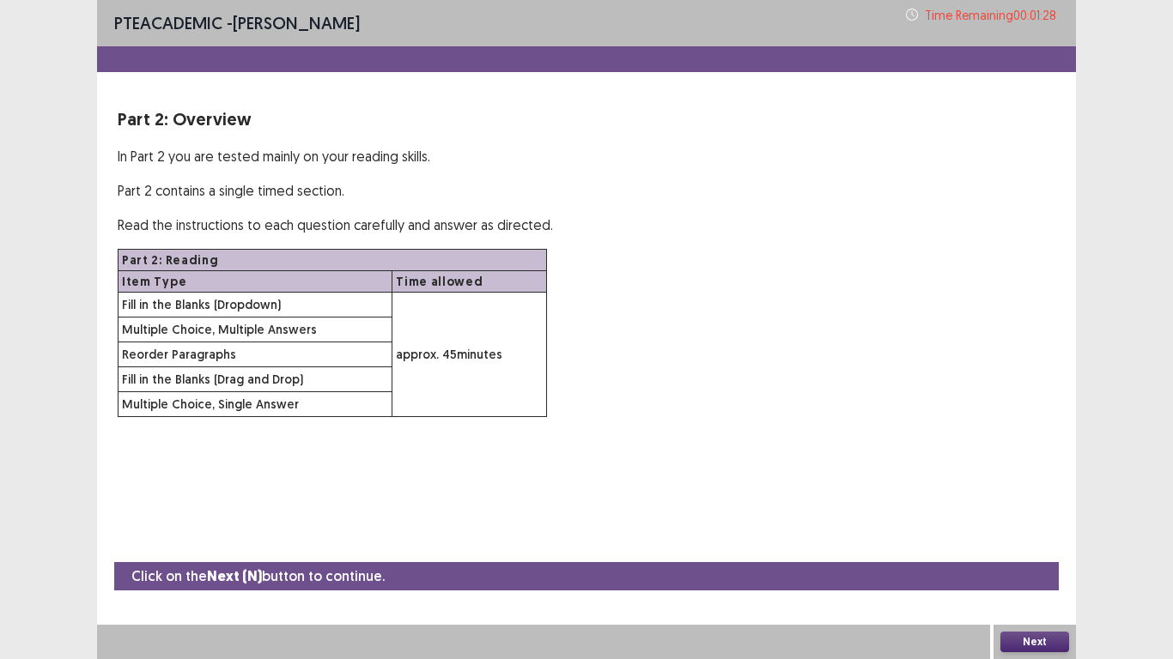
click at [1037, 550] on button "Next" at bounding box center [1034, 642] width 69 height 21
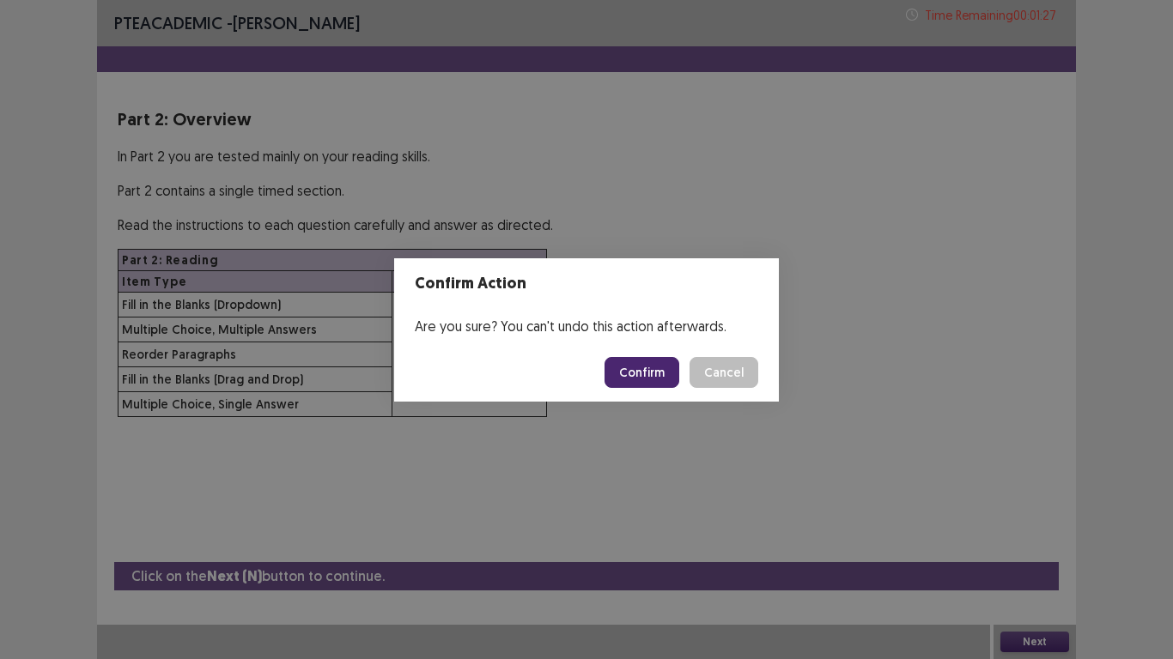
click at [650, 380] on button "Confirm" at bounding box center [641, 372] width 75 height 31
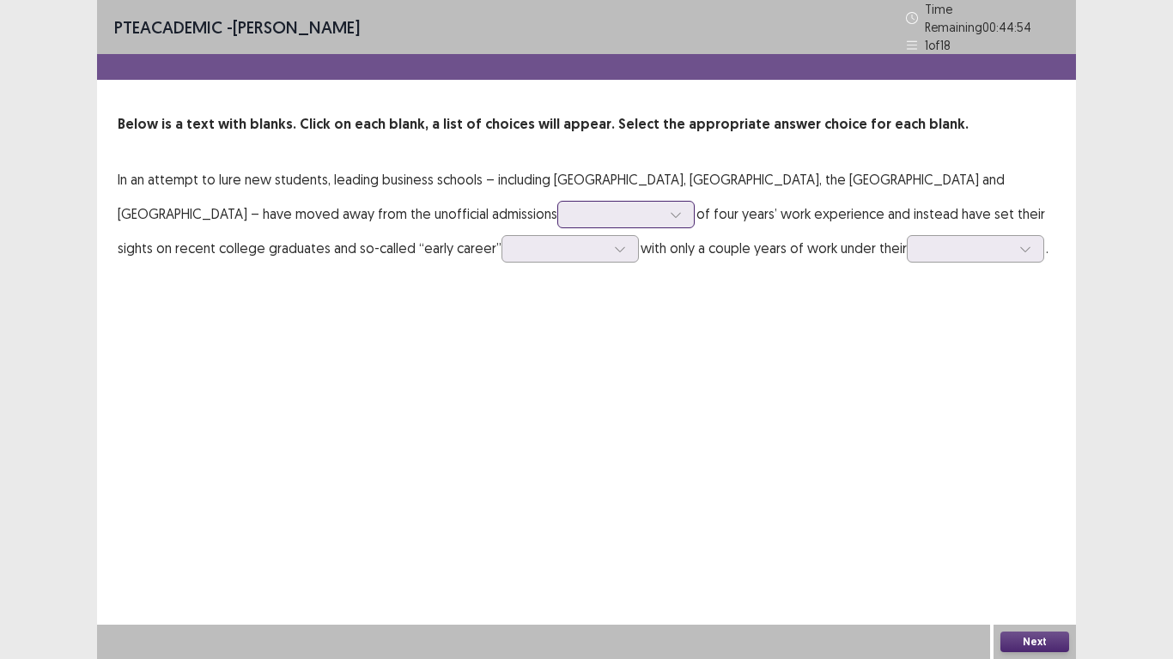
click at [572, 206] on div at bounding box center [616, 214] width 89 height 16
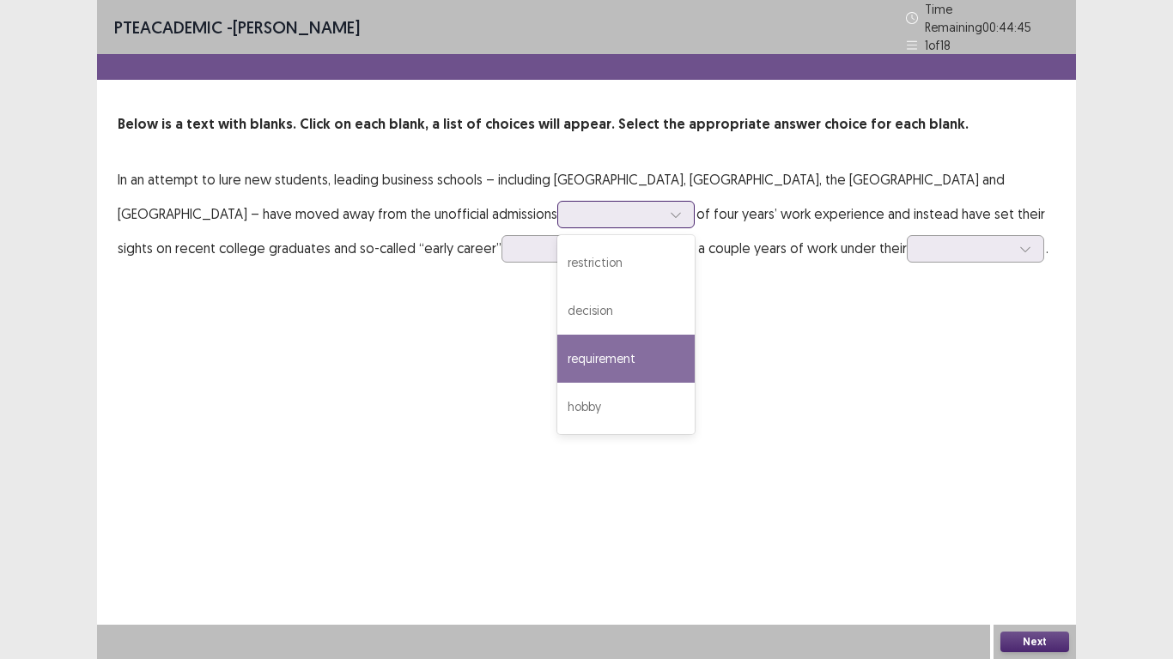
click at [557, 348] on div "requirement" at bounding box center [625, 359] width 137 height 48
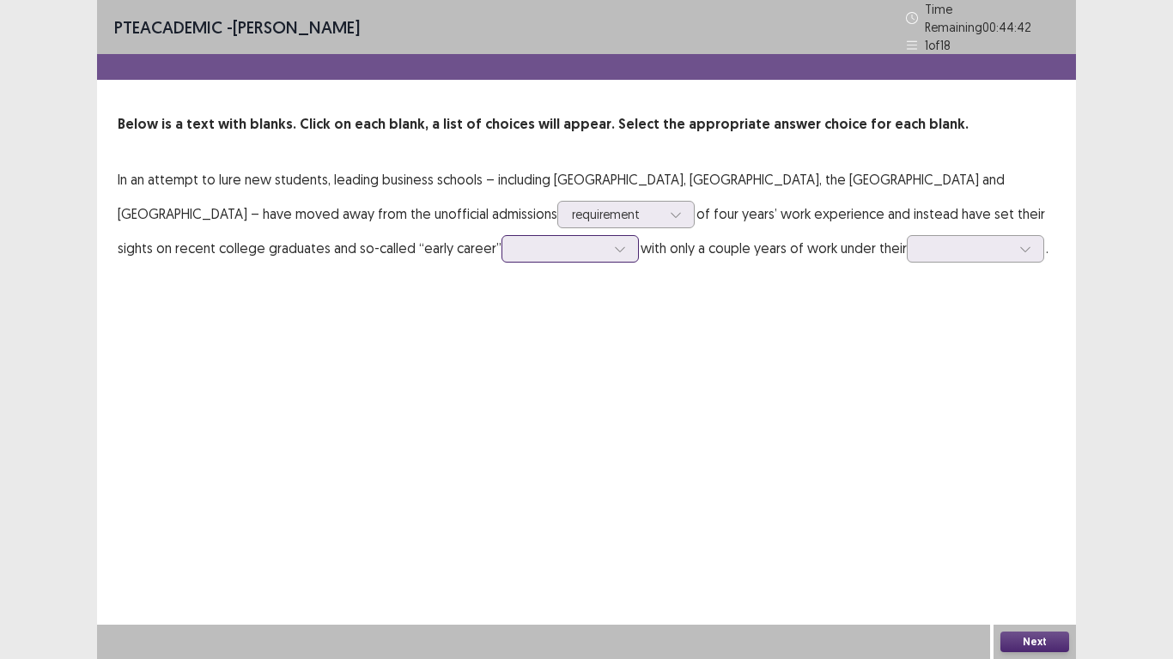
click at [516, 240] on div at bounding box center [560, 248] width 89 height 16
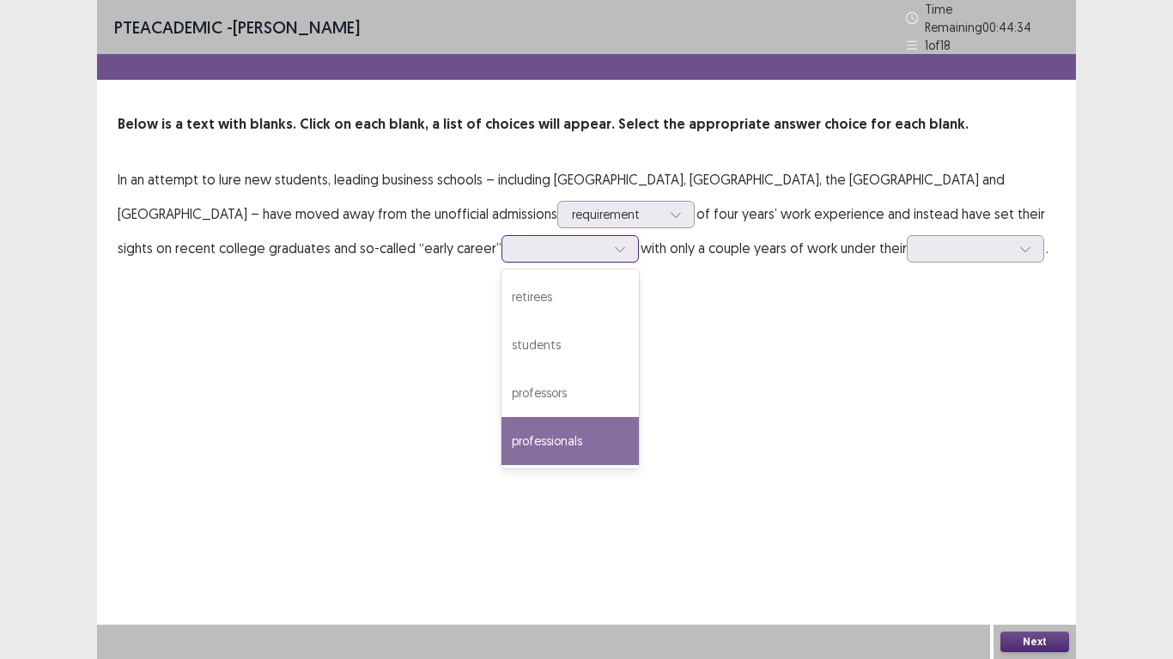
click at [501, 441] on div "professionals" at bounding box center [569, 441] width 137 height 48
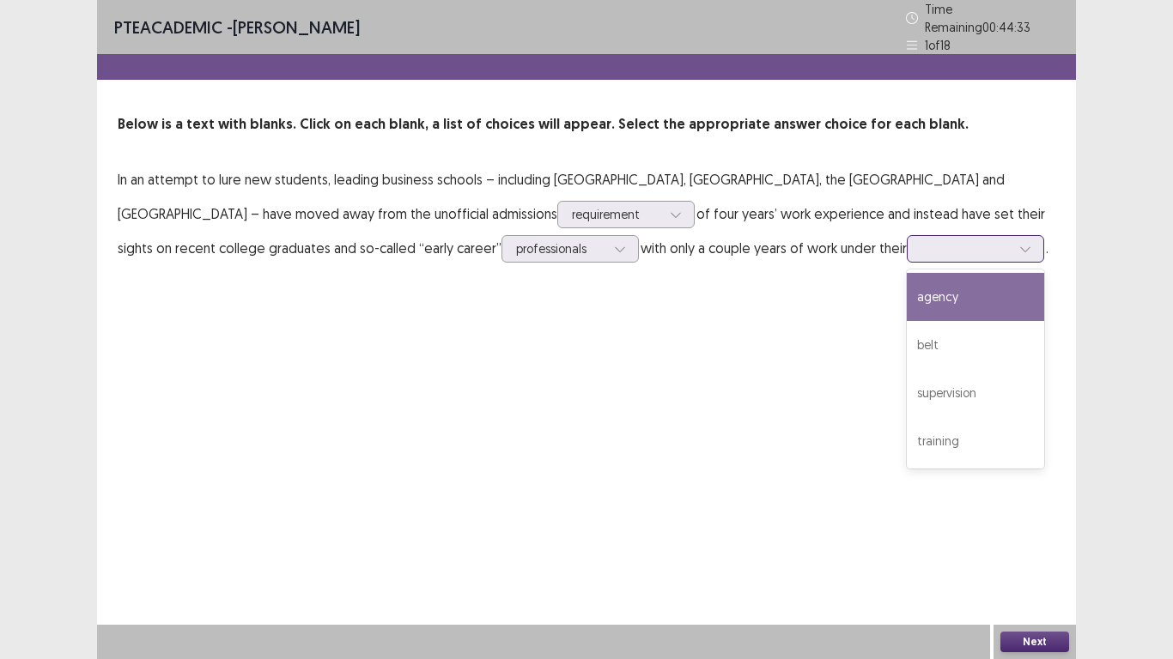
click at [921, 242] on div at bounding box center [965, 248] width 89 height 16
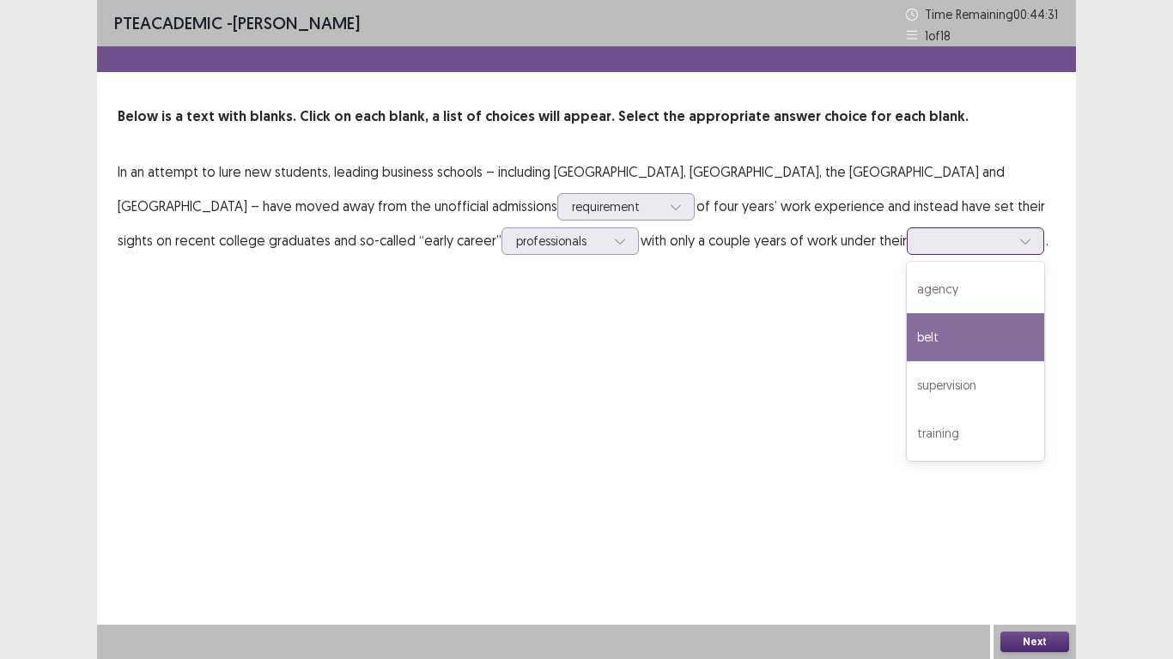
click at [907, 334] on div "belt" at bounding box center [975, 337] width 137 height 48
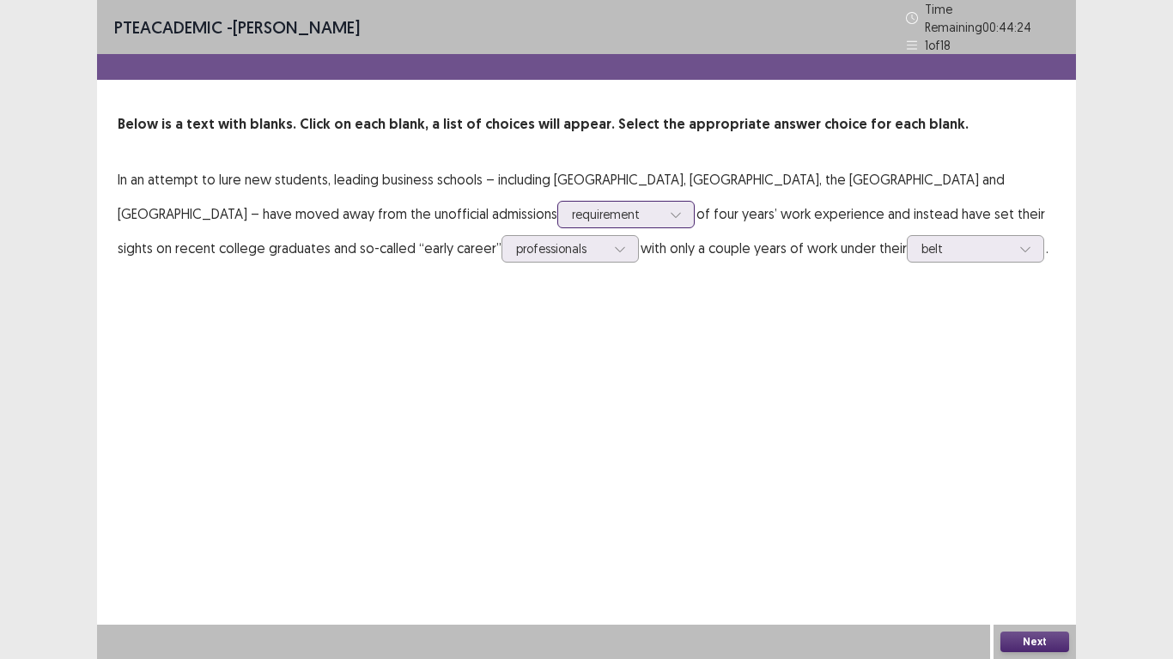
click at [572, 210] on div at bounding box center [616, 214] width 89 height 16
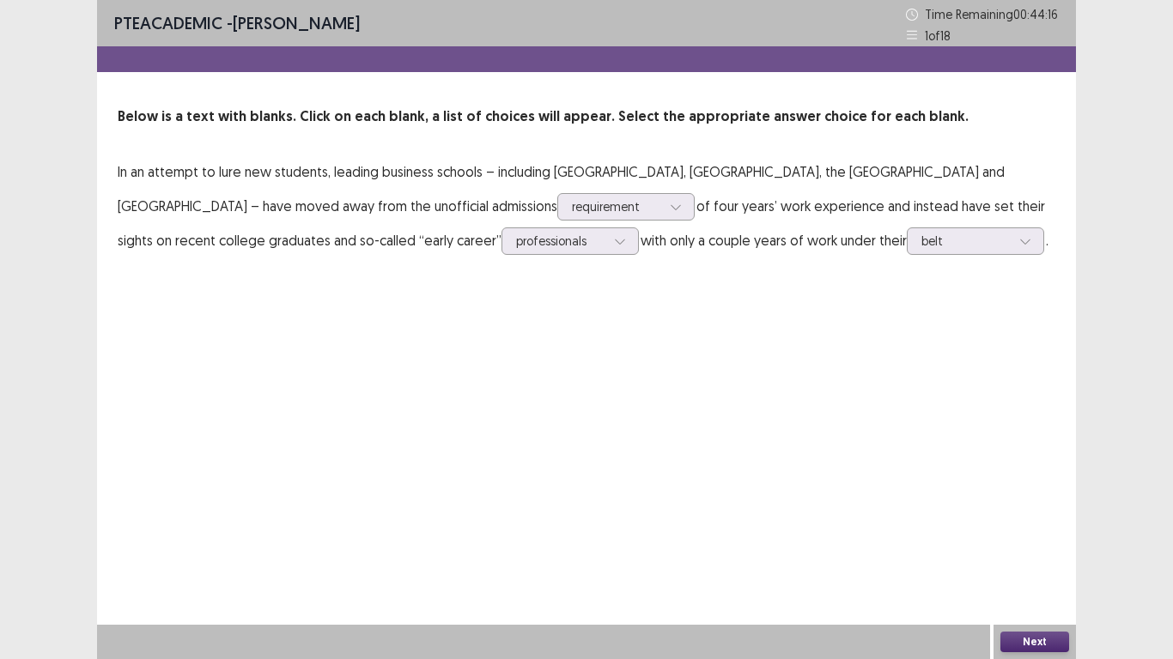
click at [1031, 550] on button "Next" at bounding box center [1034, 642] width 69 height 21
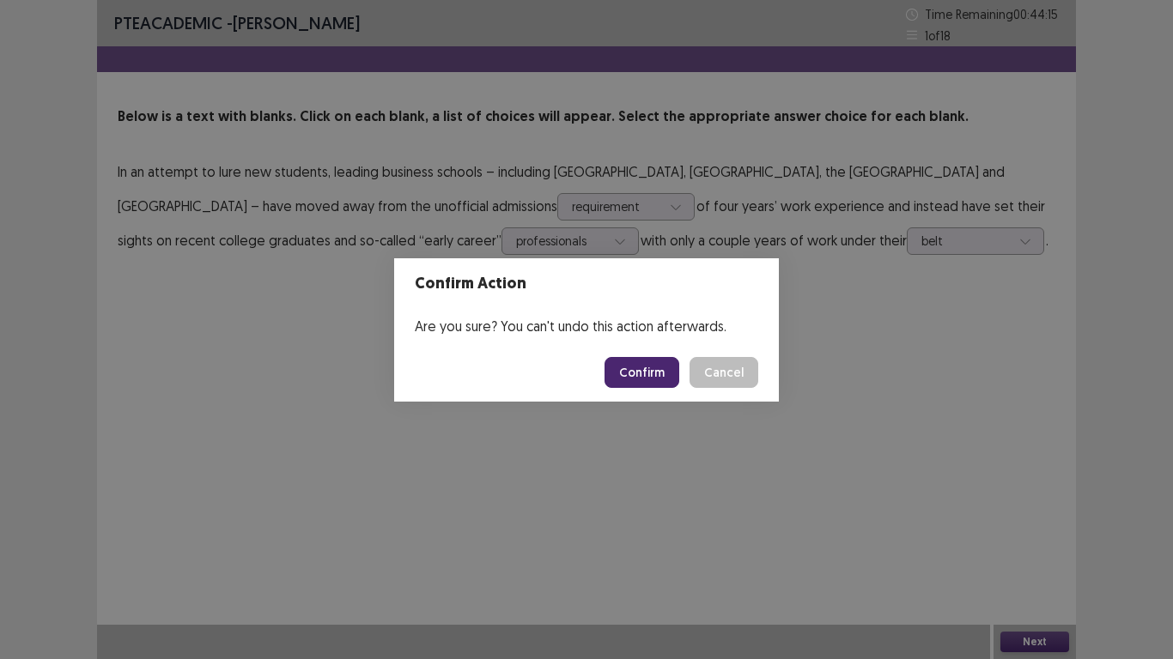
click at [647, 378] on button "Confirm" at bounding box center [641, 372] width 75 height 31
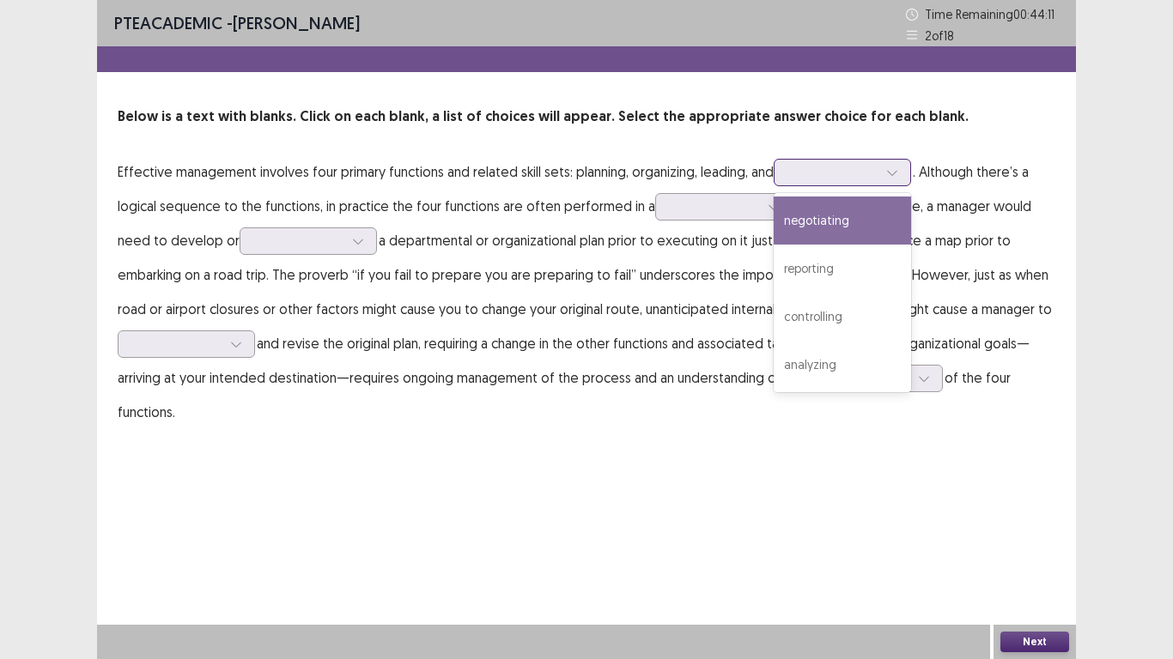
click at [802, 178] on div at bounding box center [832, 172] width 89 height 16
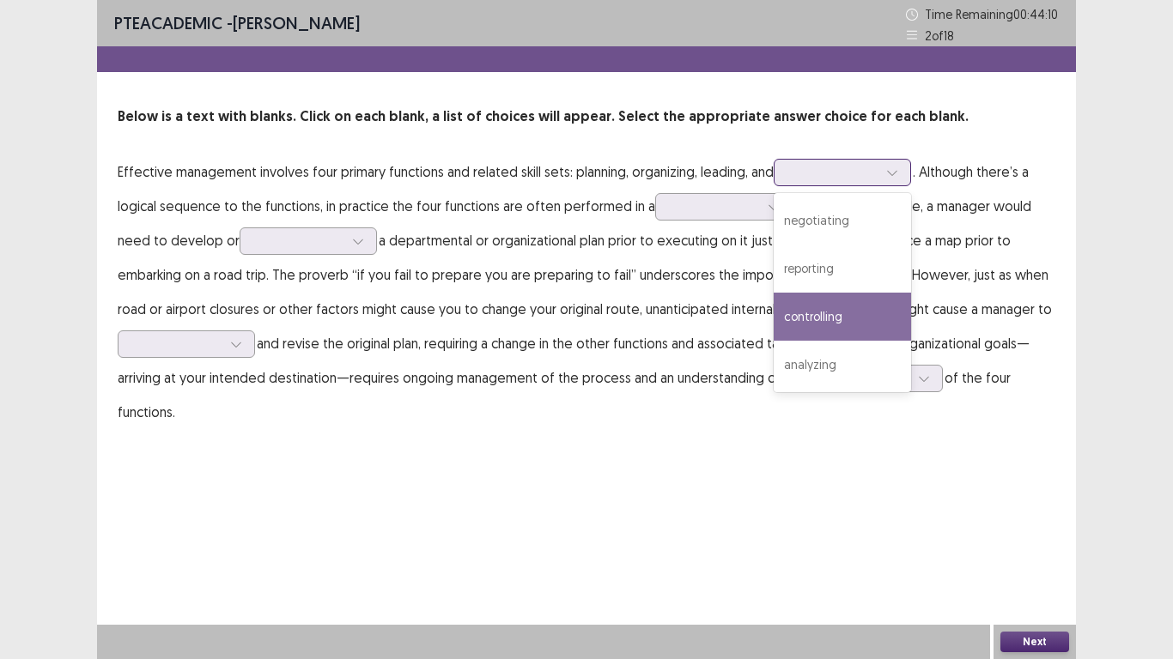
click at [824, 313] on div "controlling" at bounding box center [842, 317] width 137 height 48
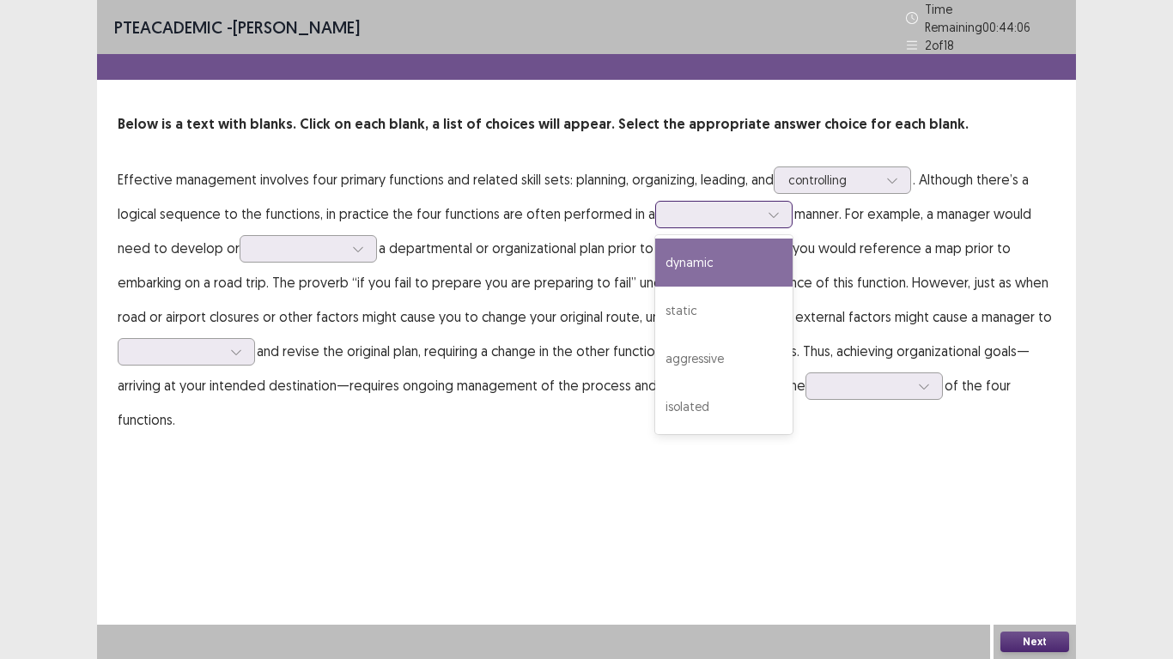
click at [660, 213] on div at bounding box center [723, 214] width 137 height 27
click at [731, 258] on div "dynamic" at bounding box center [723, 263] width 137 height 48
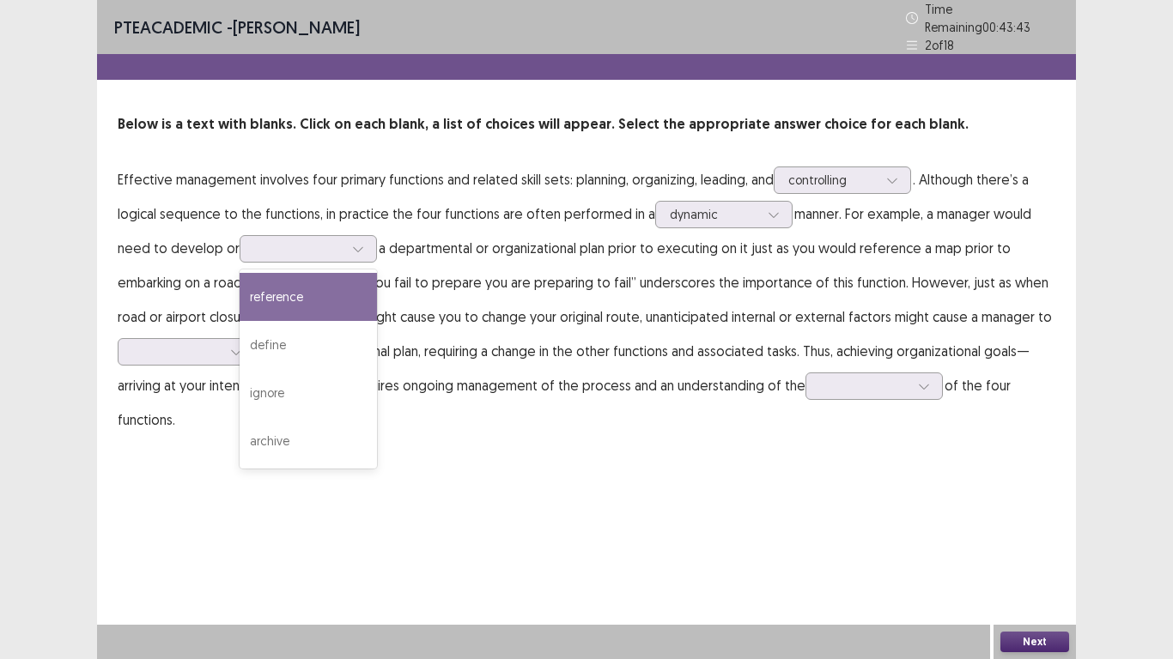
click at [269, 297] on div "reference" at bounding box center [308, 297] width 137 height 48
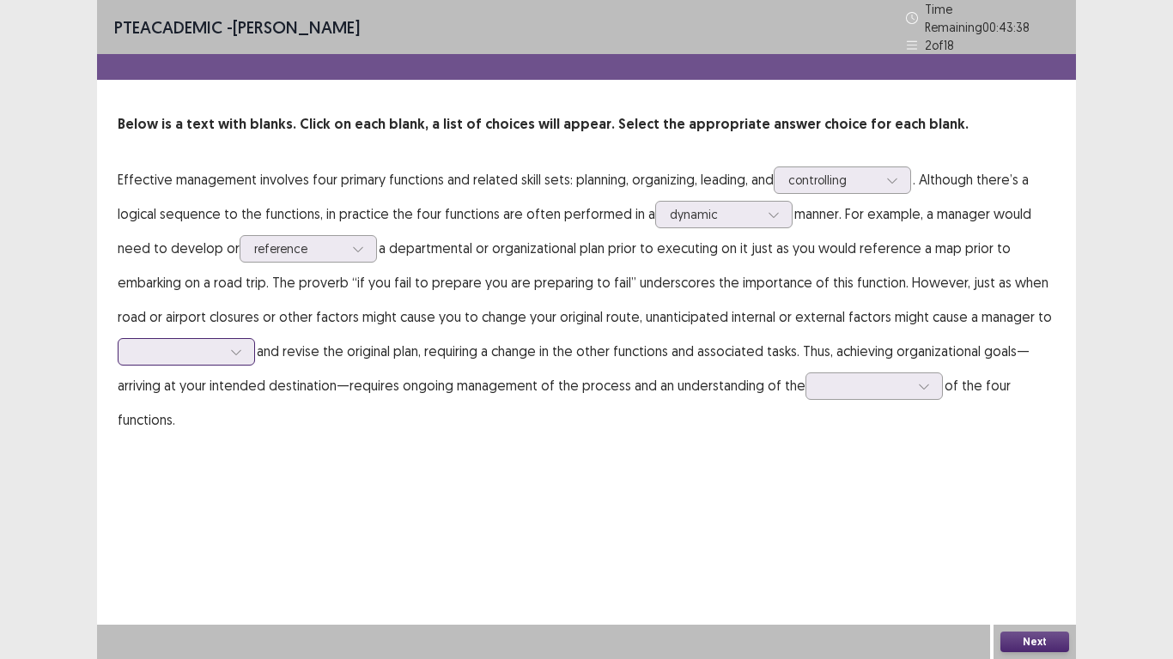
click at [209, 338] on div at bounding box center [186, 351] width 137 height 27
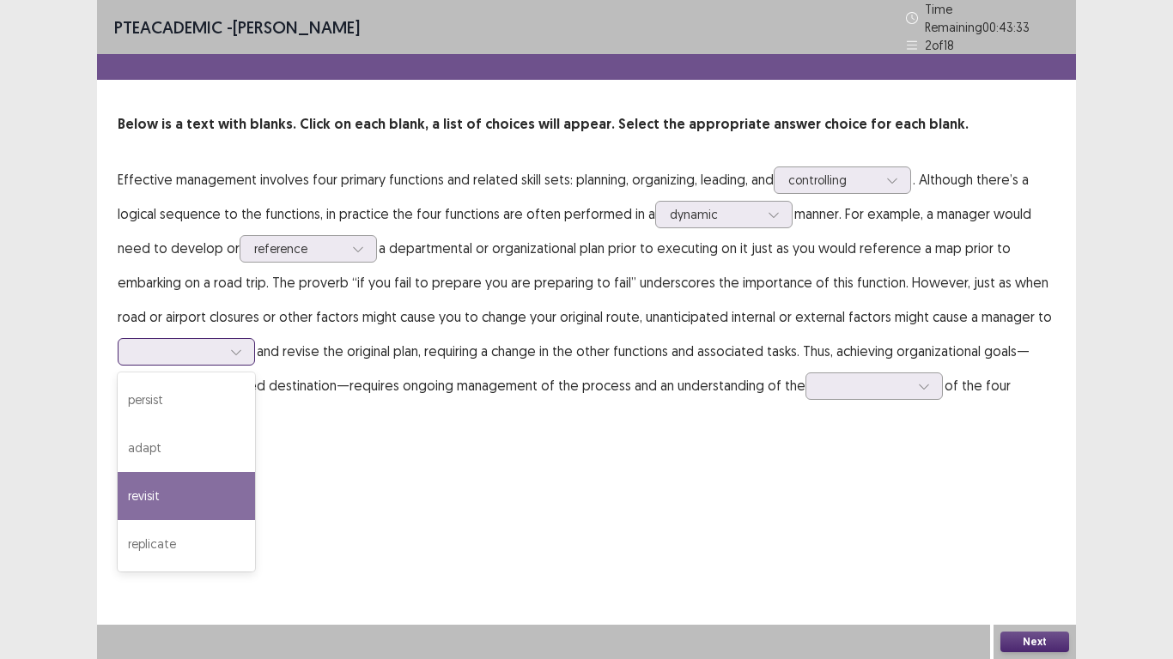
click at [177, 490] on div "revisit" at bounding box center [186, 496] width 137 height 48
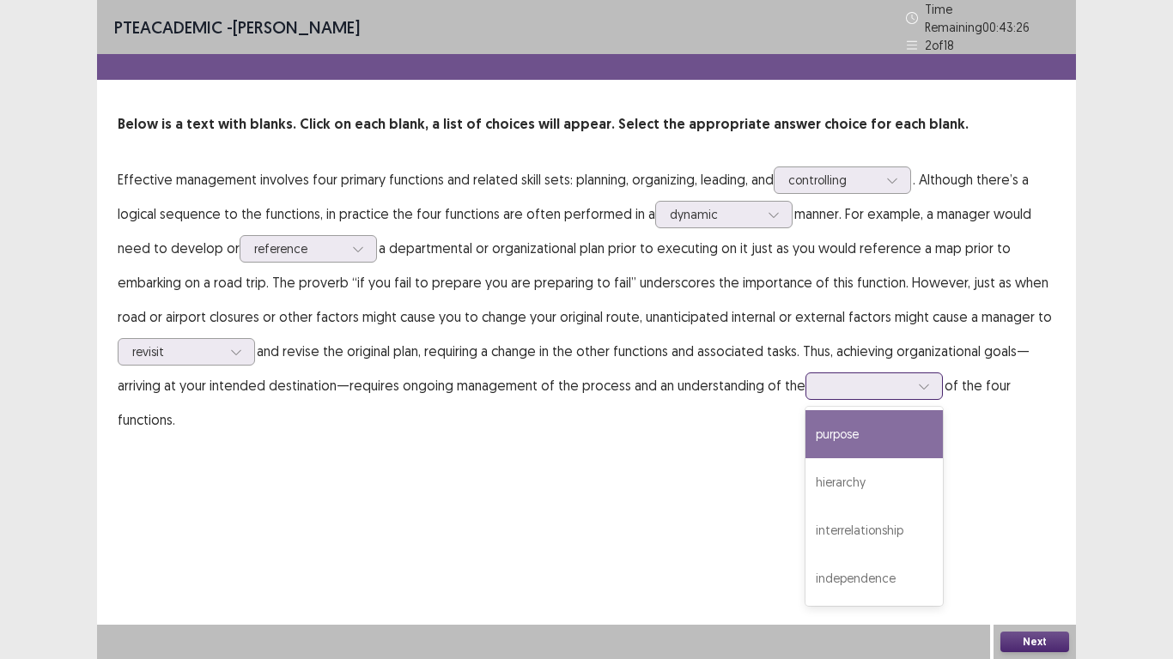
click at [840, 378] on div at bounding box center [864, 386] width 89 height 16
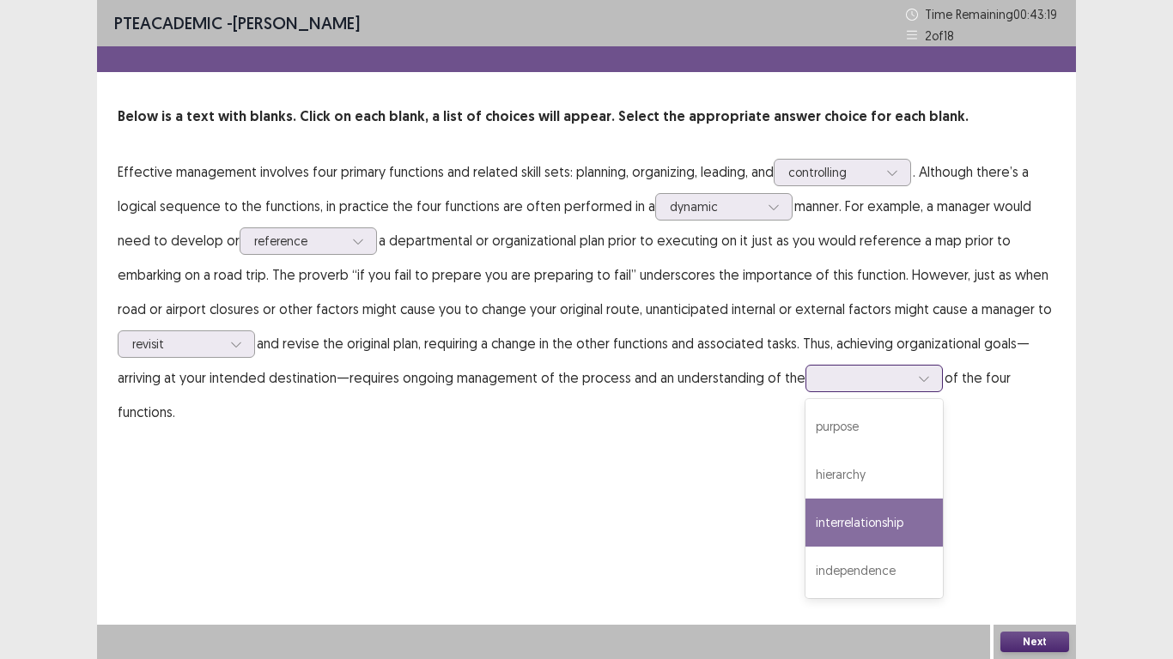
click at [841, 525] on div "interrelationship" at bounding box center [873, 523] width 137 height 48
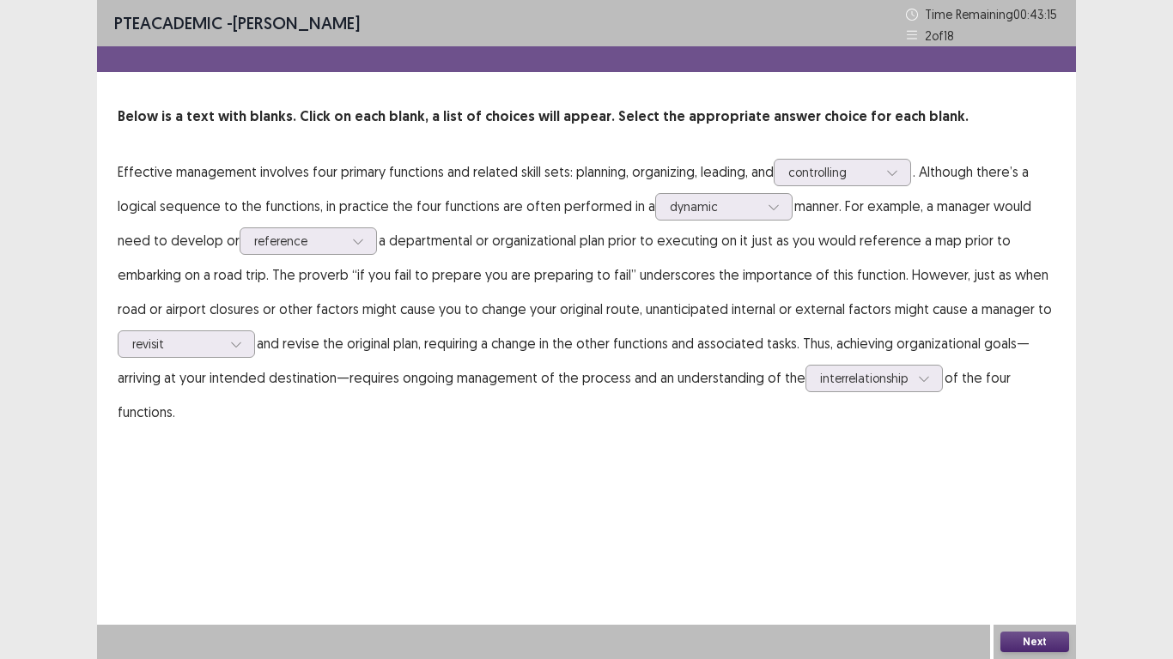
click at [1031, 640] on button "Next" at bounding box center [1034, 642] width 69 height 21
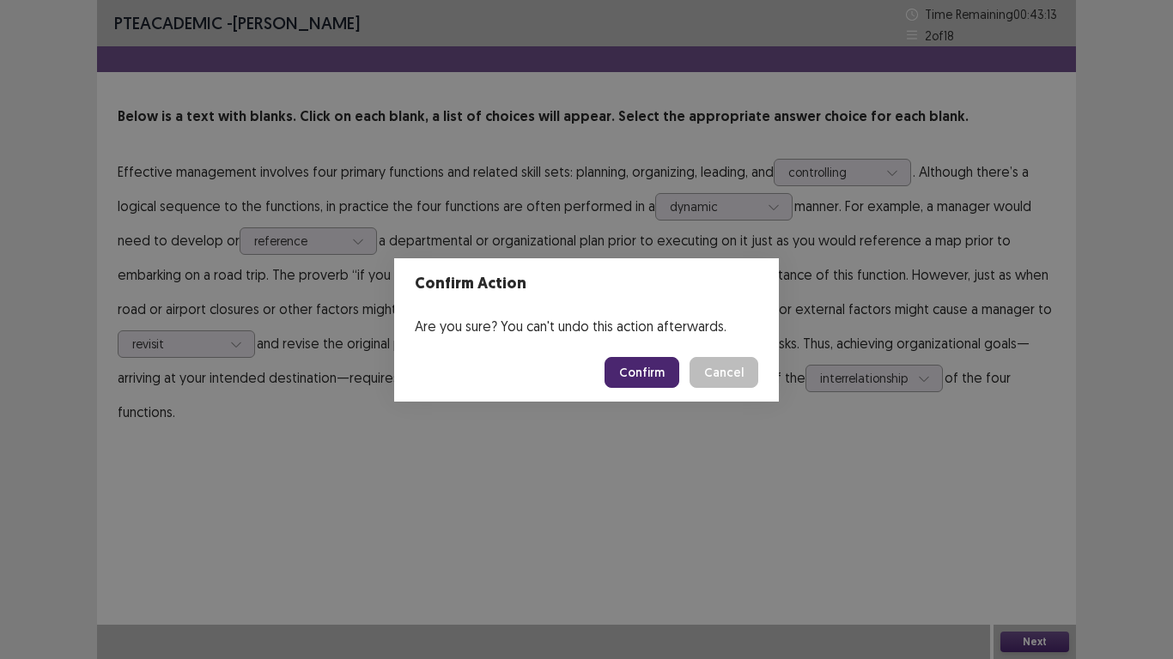
click at [642, 374] on button "Confirm" at bounding box center [641, 372] width 75 height 31
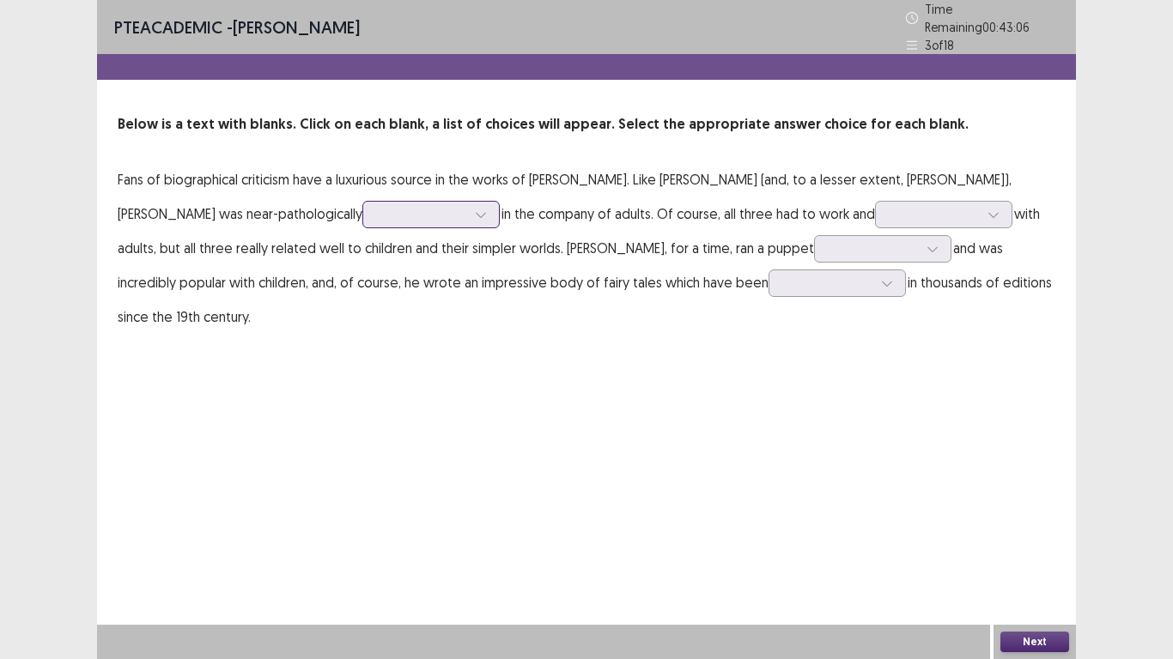
click at [377, 216] on div at bounding box center [421, 214] width 89 height 16
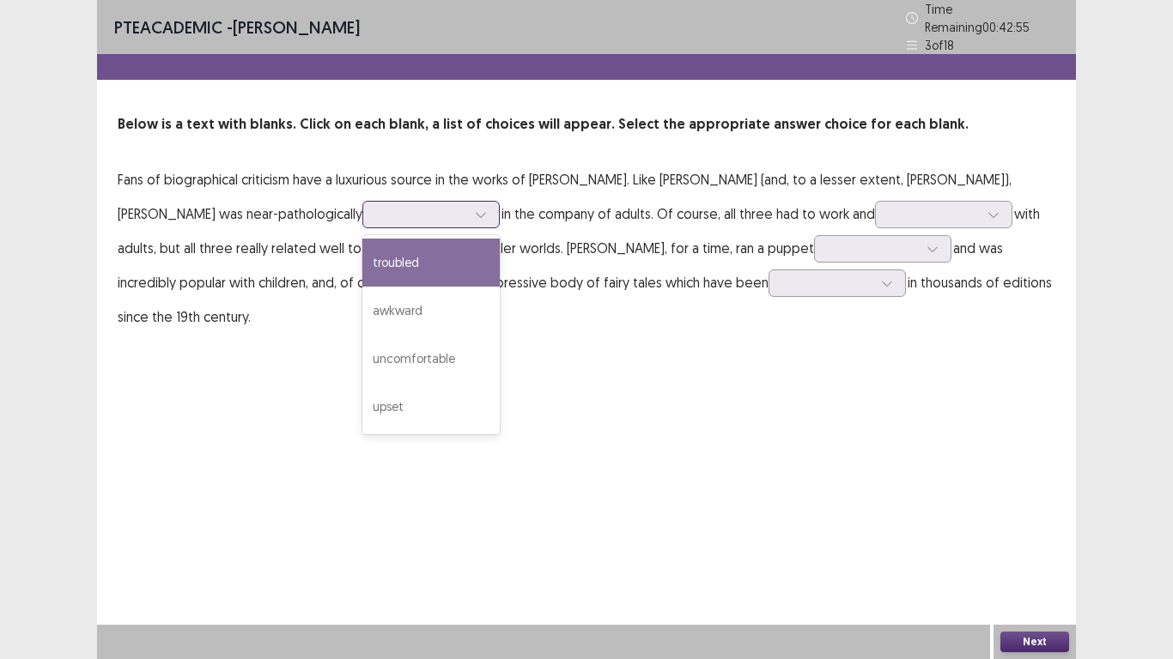
click at [380, 255] on div "troubled" at bounding box center [430, 263] width 137 height 48
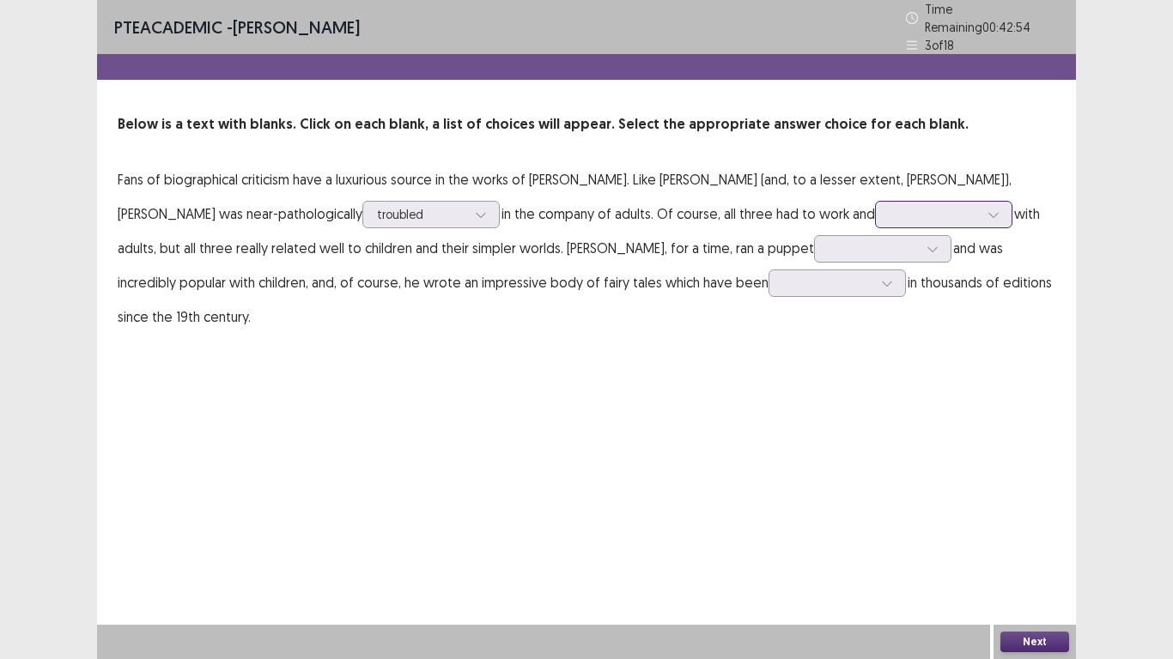
click at [890, 206] on div at bounding box center [934, 214] width 89 height 16
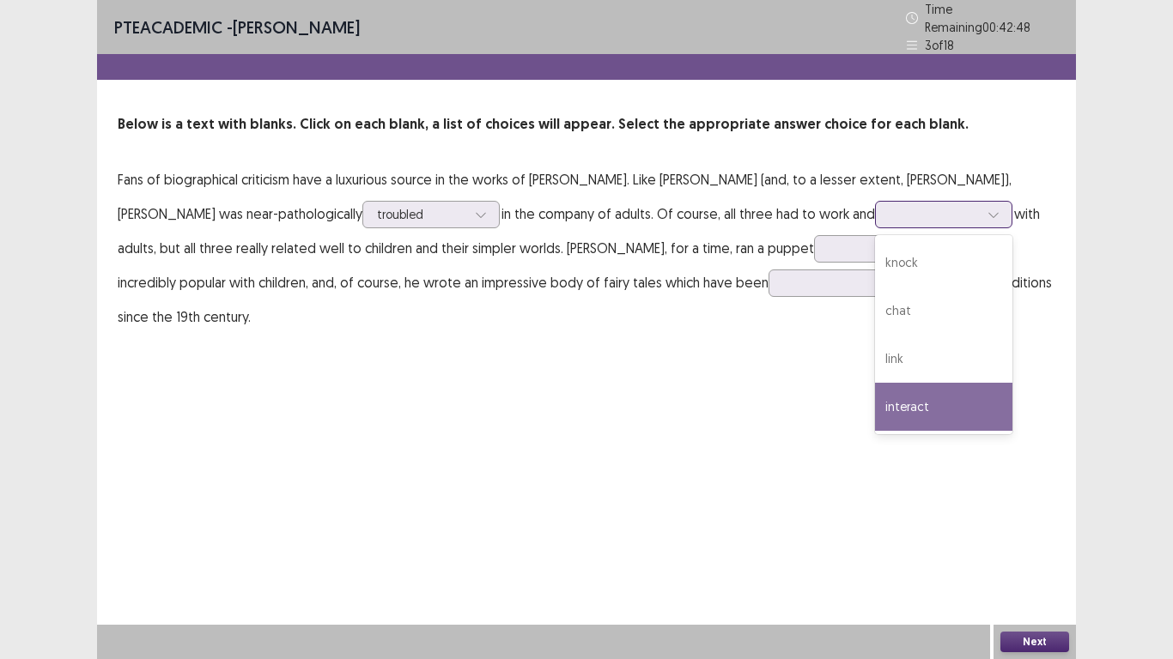
click at [875, 395] on div "interact" at bounding box center [943, 407] width 137 height 48
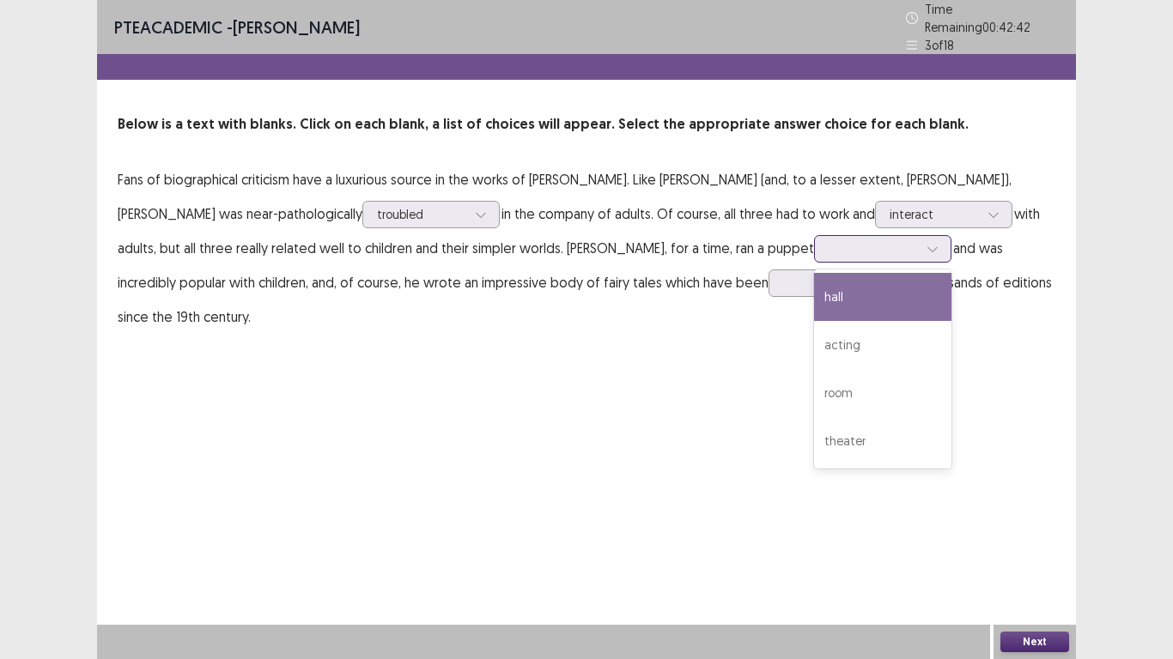
click at [829, 243] on div at bounding box center [873, 248] width 89 height 16
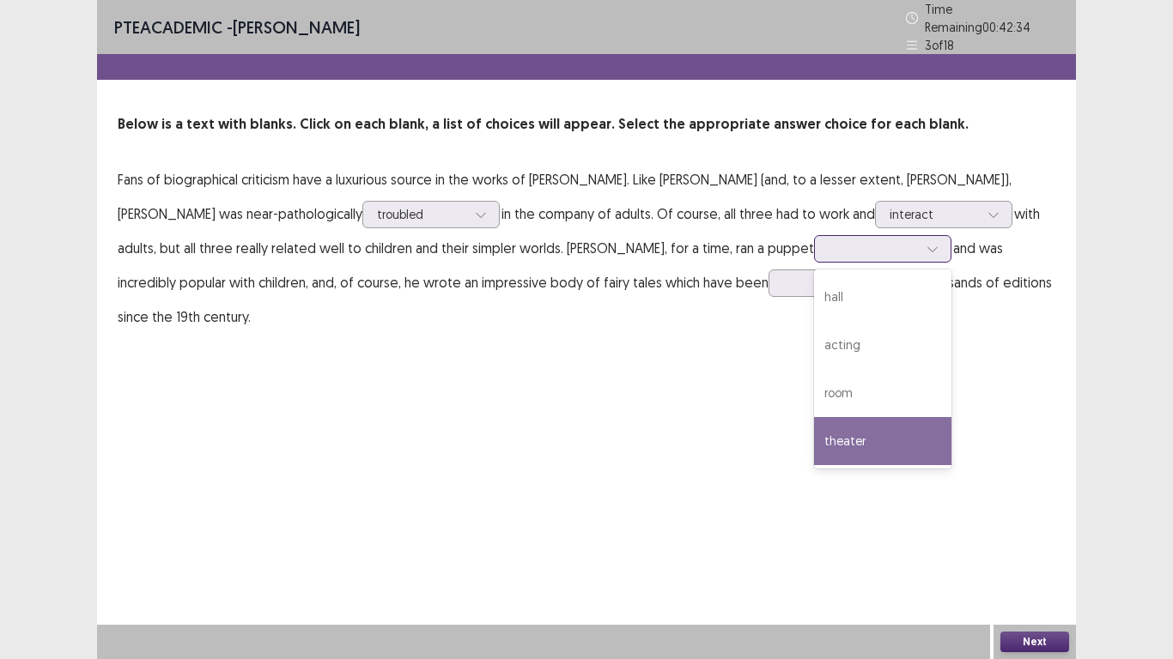
click at [814, 428] on div "theater" at bounding box center [882, 441] width 137 height 48
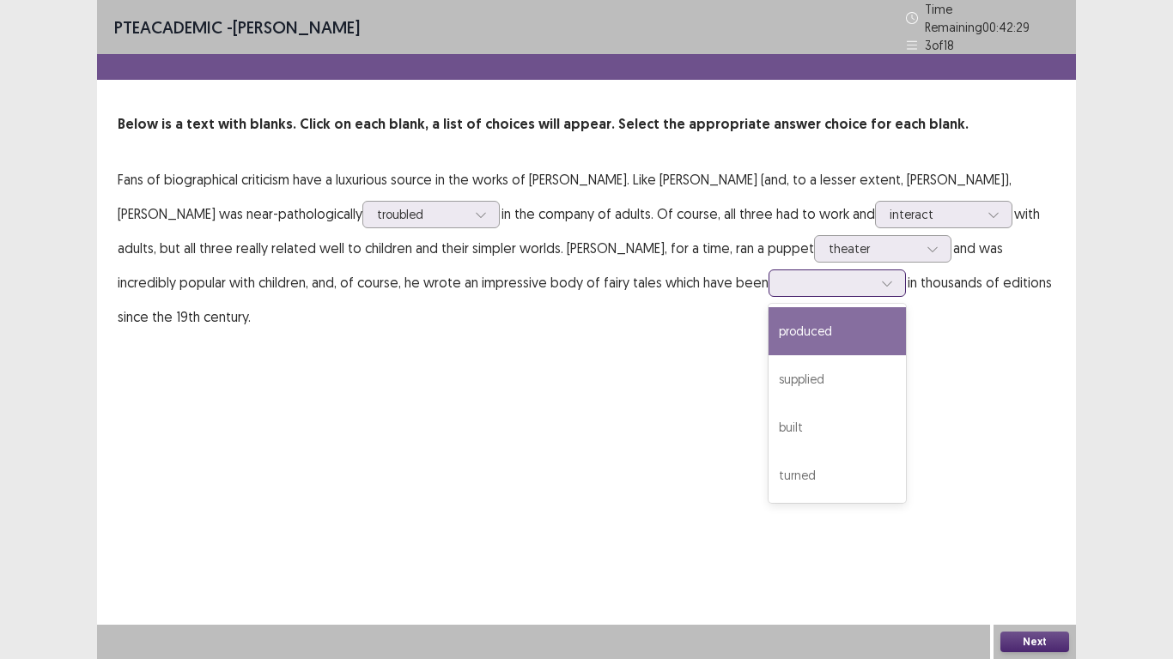
click at [783, 276] on div at bounding box center [827, 283] width 89 height 16
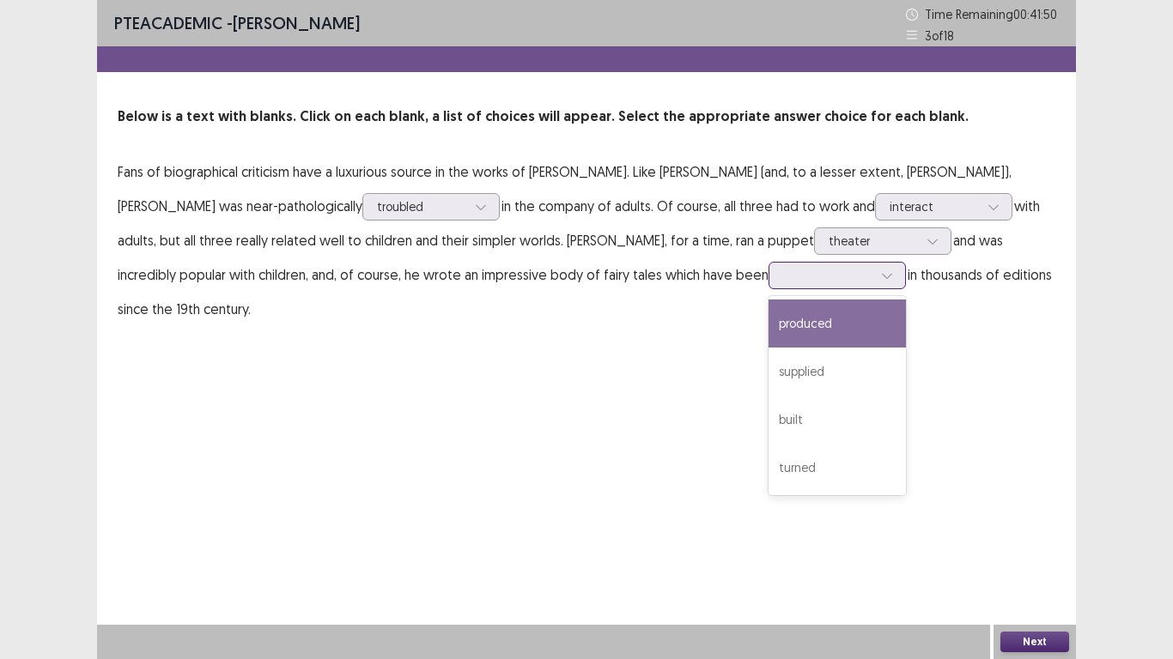
click at [768, 337] on div "produced" at bounding box center [836, 324] width 137 height 48
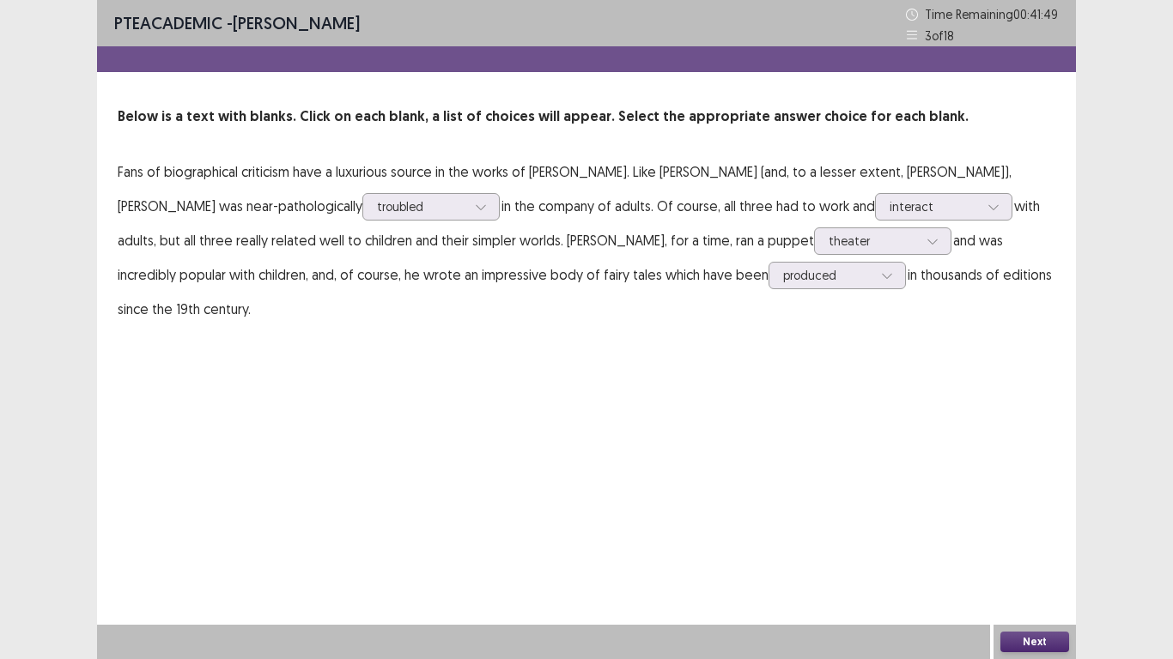
click at [1014, 639] on button "Next" at bounding box center [1034, 642] width 69 height 21
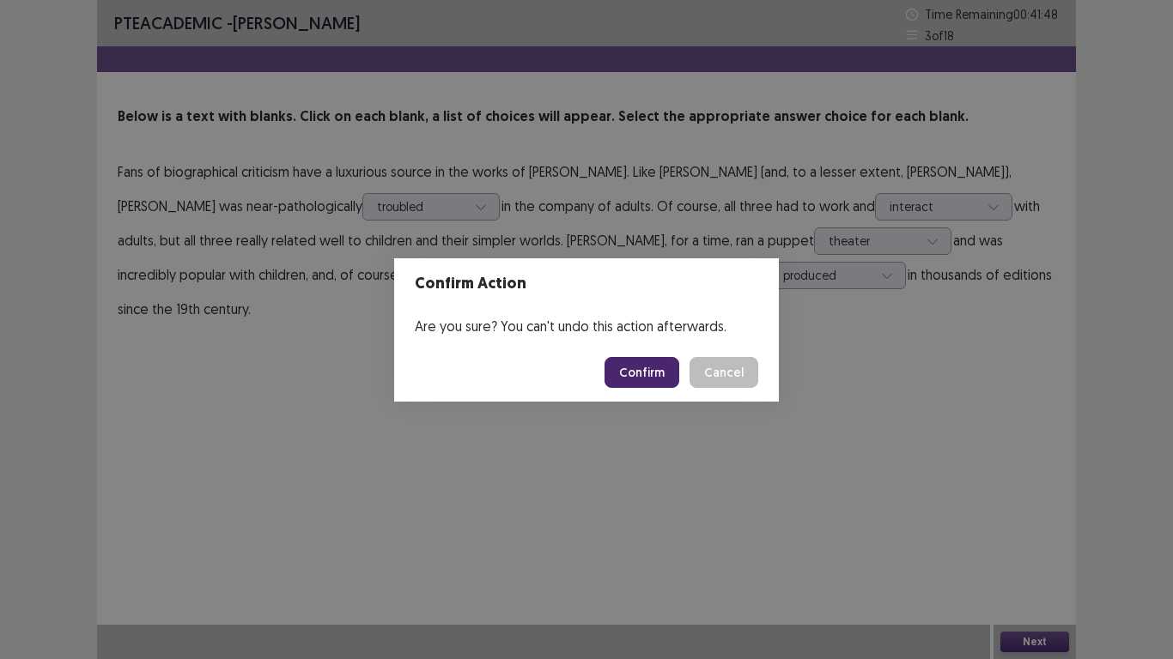
click at [633, 365] on button "Confirm" at bounding box center [641, 372] width 75 height 31
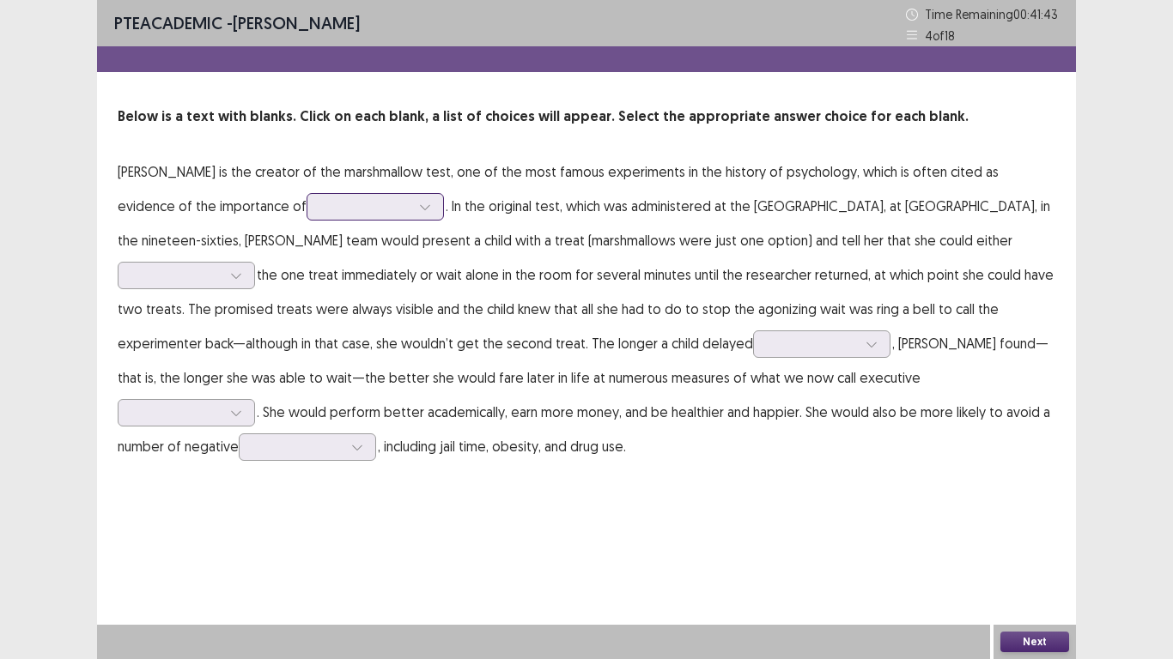
click at [419, 203] on icon at bounding box center [425, 207] width 12 height 12
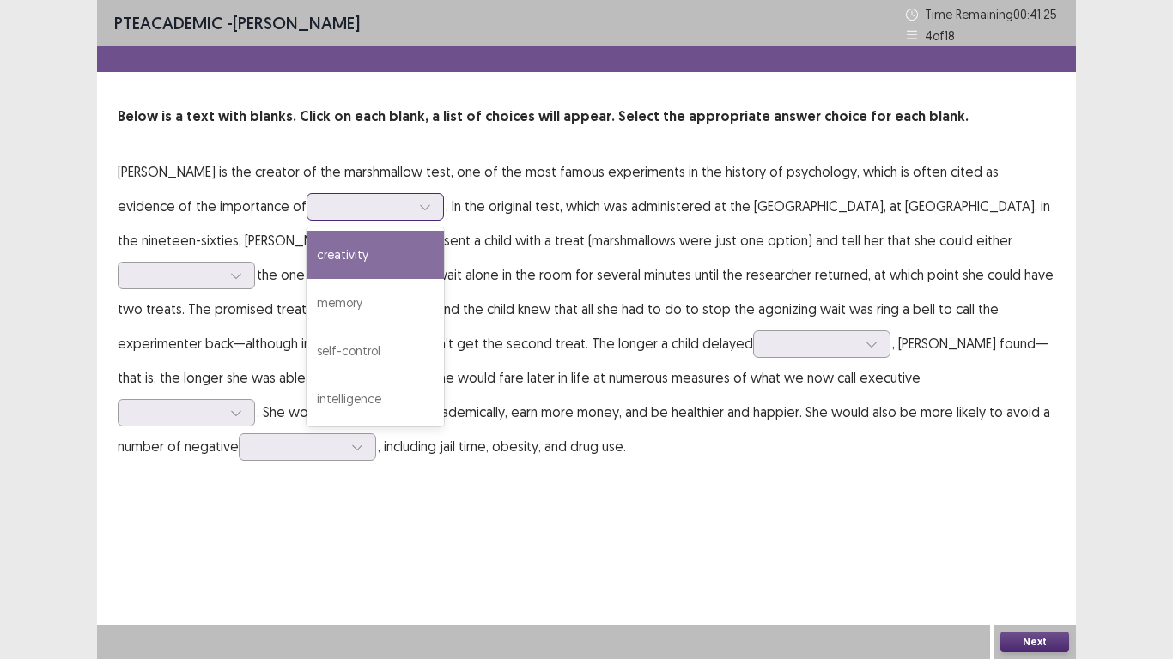
click at [307, 250] on div "creativity" at bounding box center [375, 255] width 137 height 48
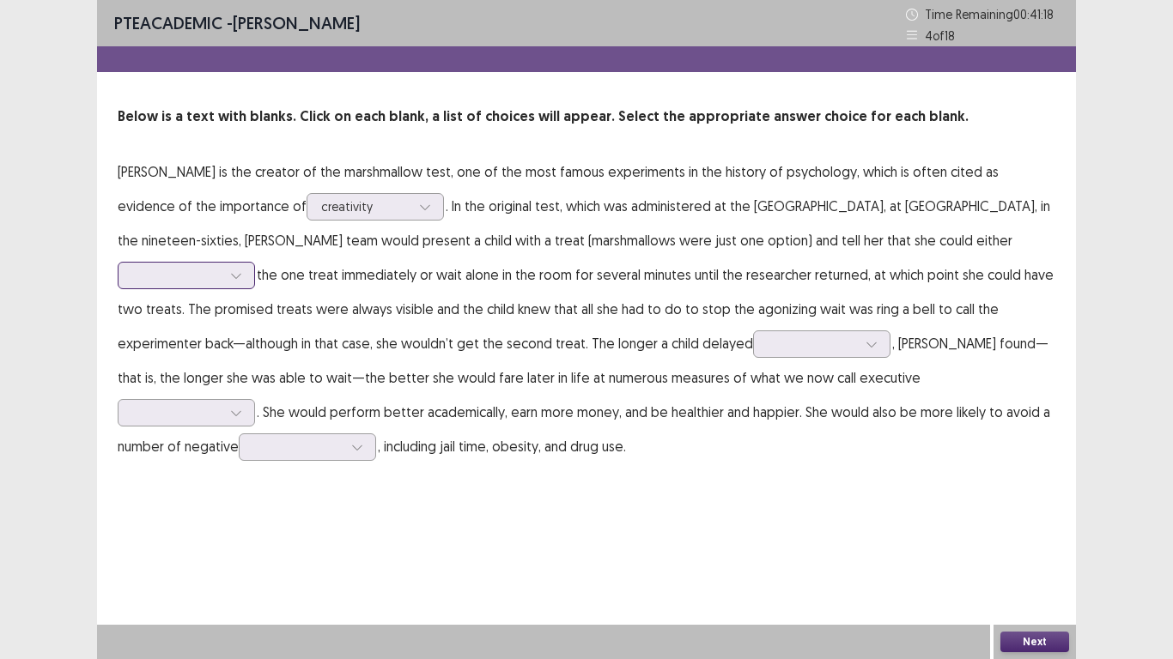
click at [222, 267] on div at bounding box center [176, 275] width 89 height 16
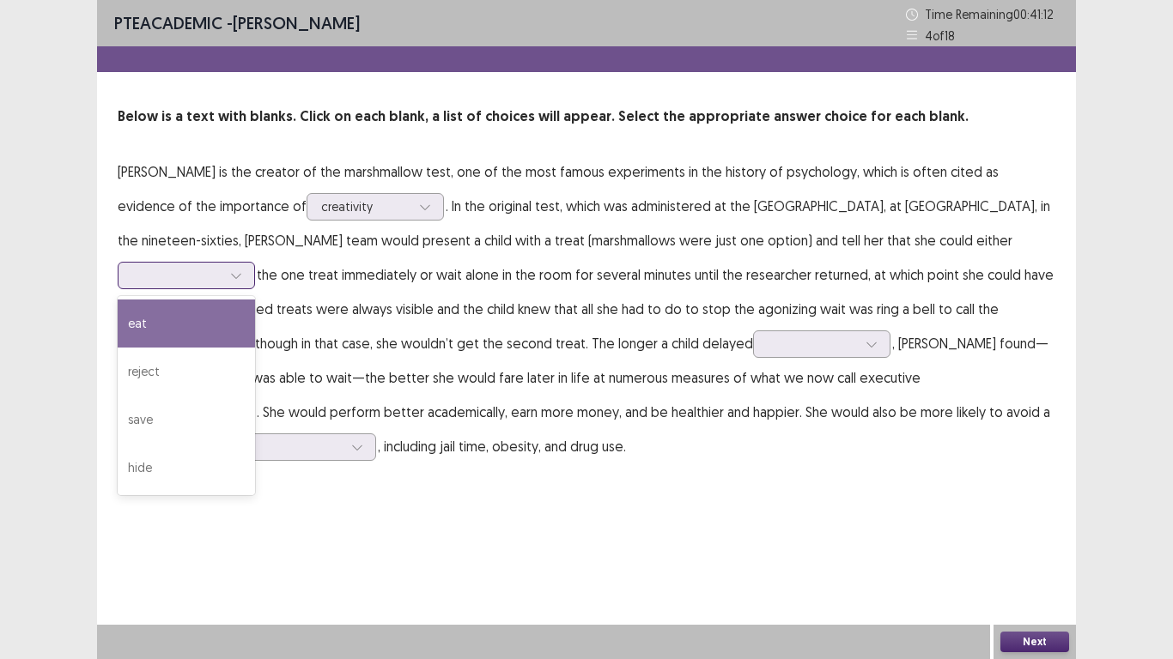
click at [255, 300] on div "eat" at bounding box center [186, 324] width 137 height 48
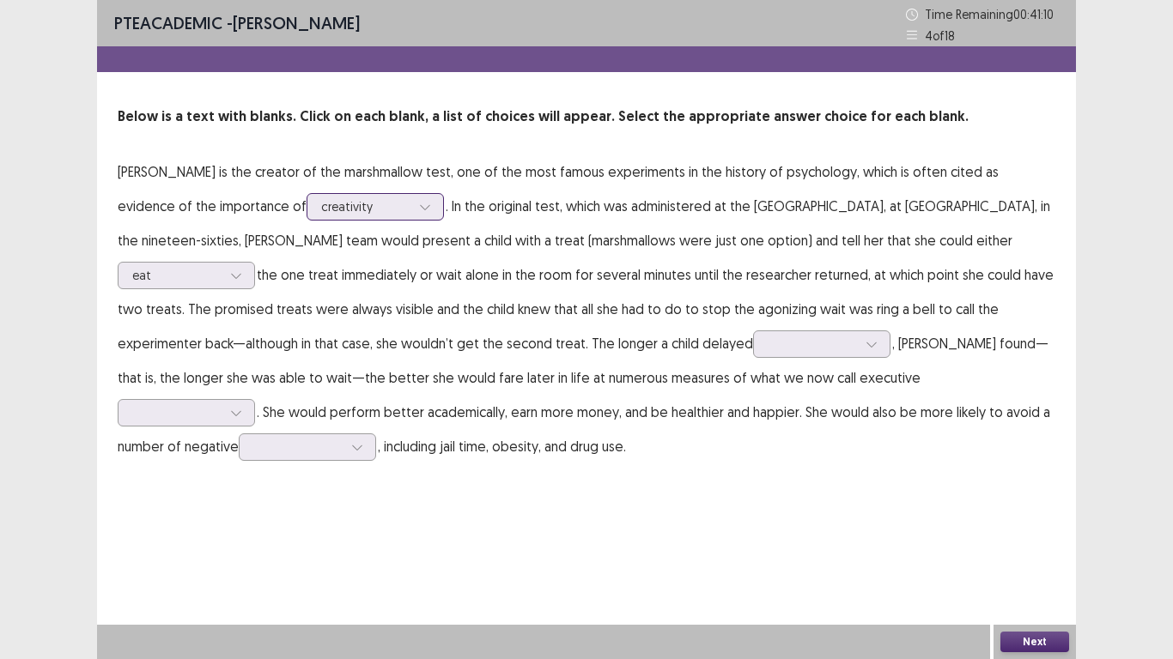
click at [412, 211] on div at bounding box center [425, 207] width 26 height 26
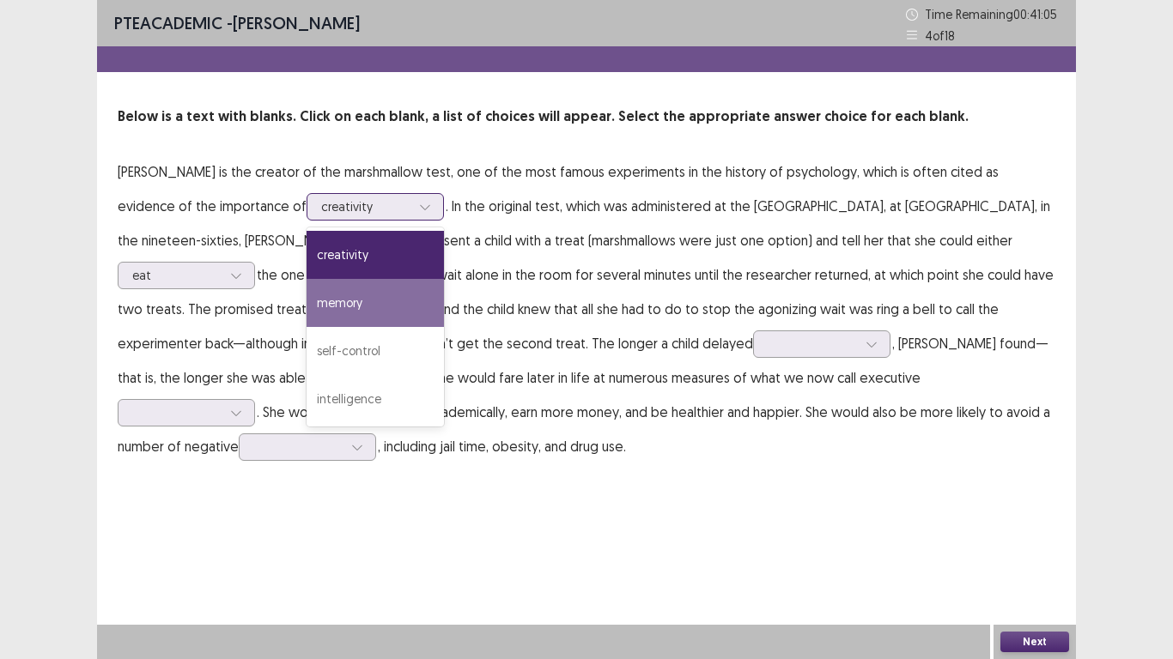
click at [307, 340] on div "self-control" at bounding box center [375, 351] width 137 height 48
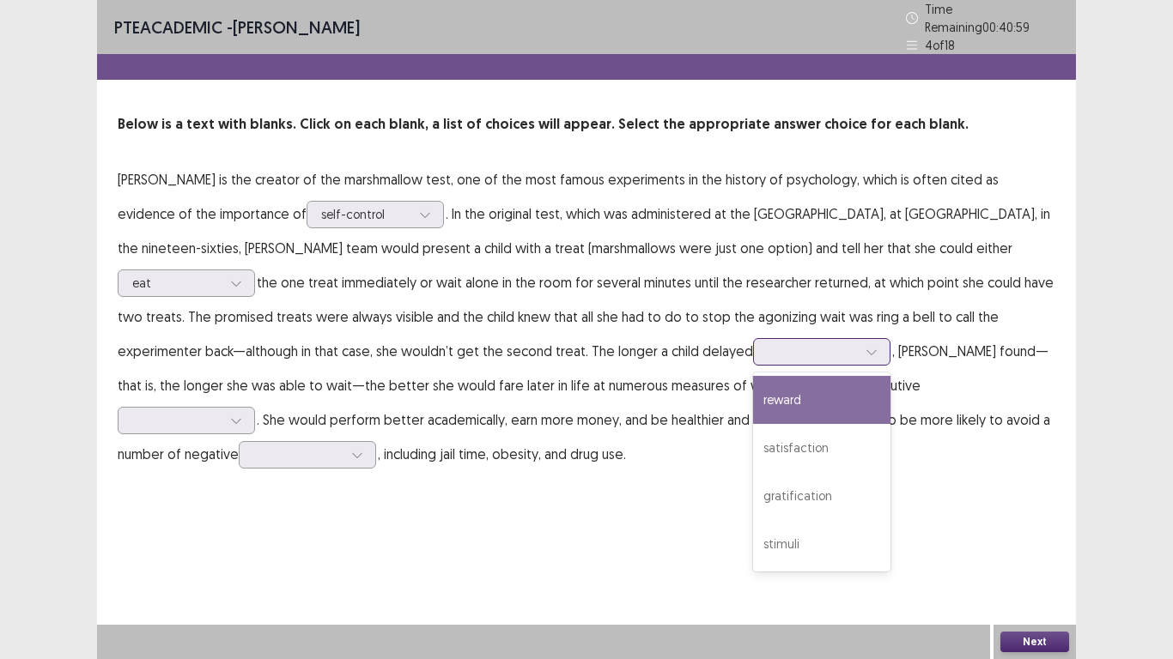
click at [768, 346] on div at bounding box center [812, 351] width 89 height 16
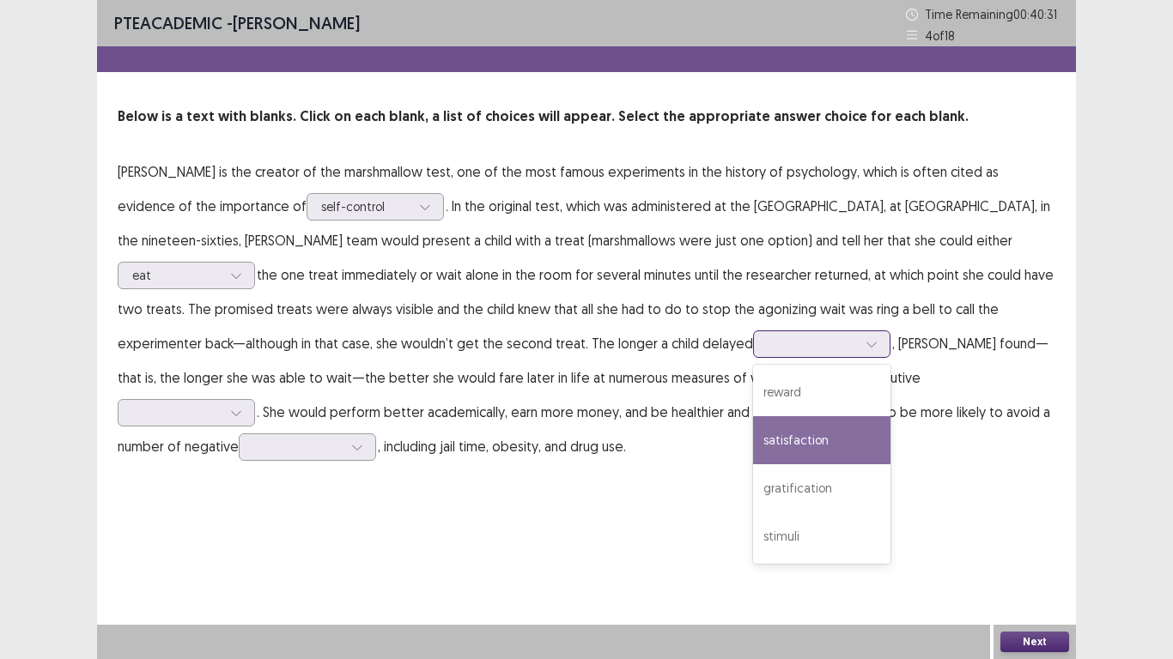
click at [753, 448] on div "satisfaction" at bounding box center [821, 440] width 137 height 48
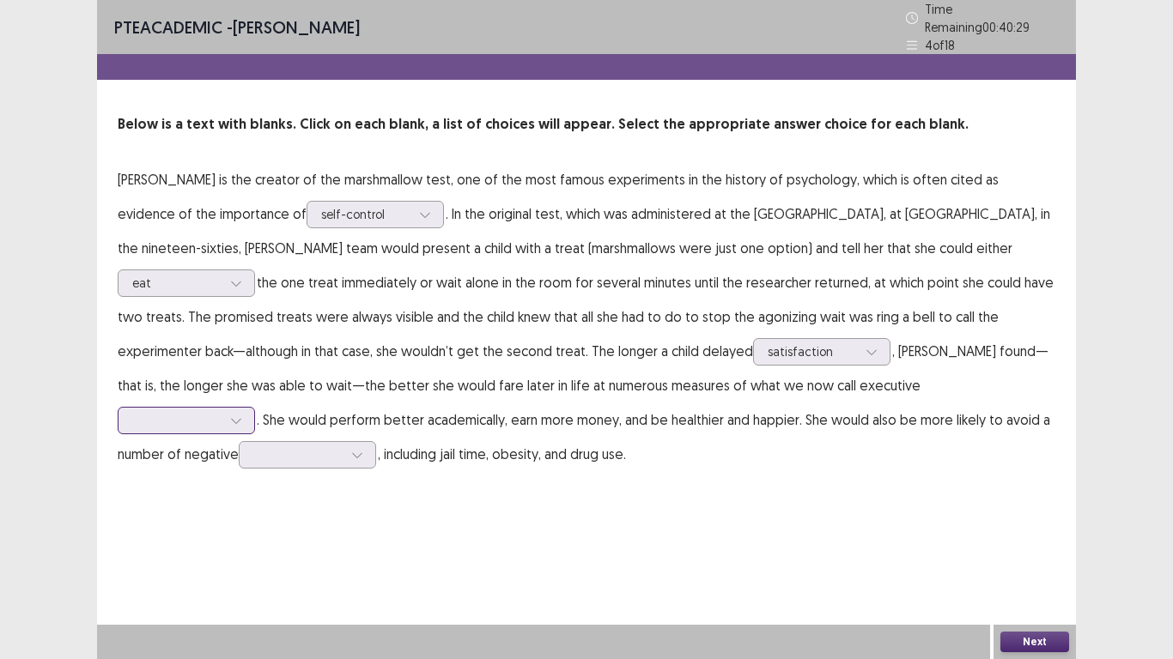
click at [222, 412] on div at bounding box center [176, 420] width 89 height 16
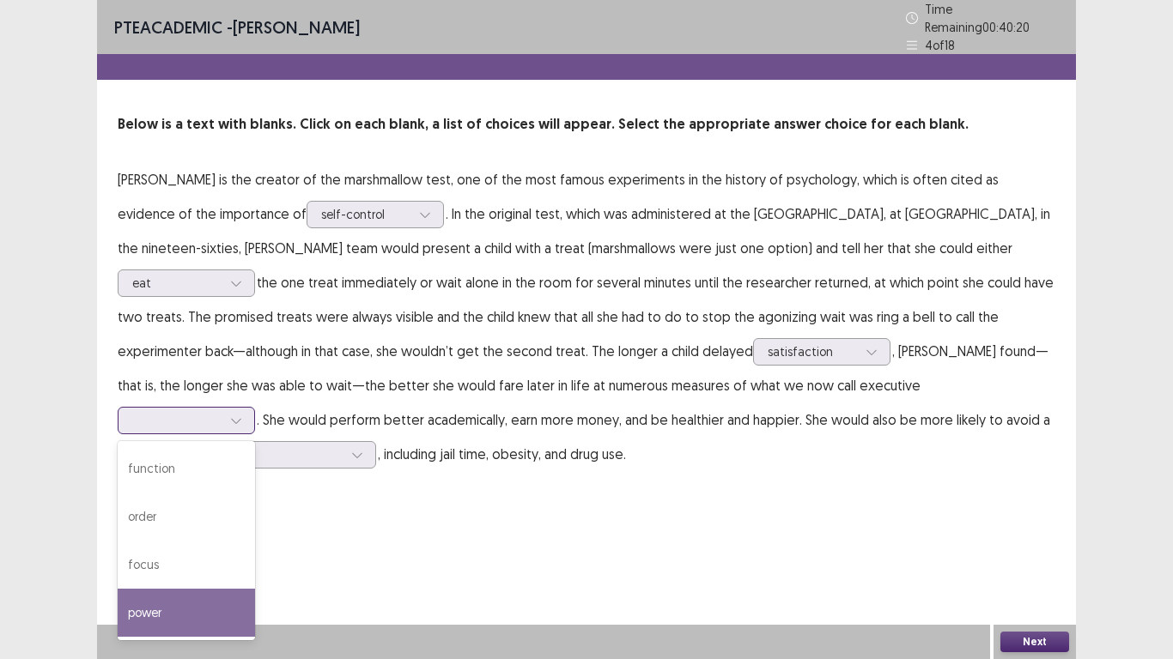
click at [255, 589] on div "power" at bounding box center [186, 613] width 137 height 48
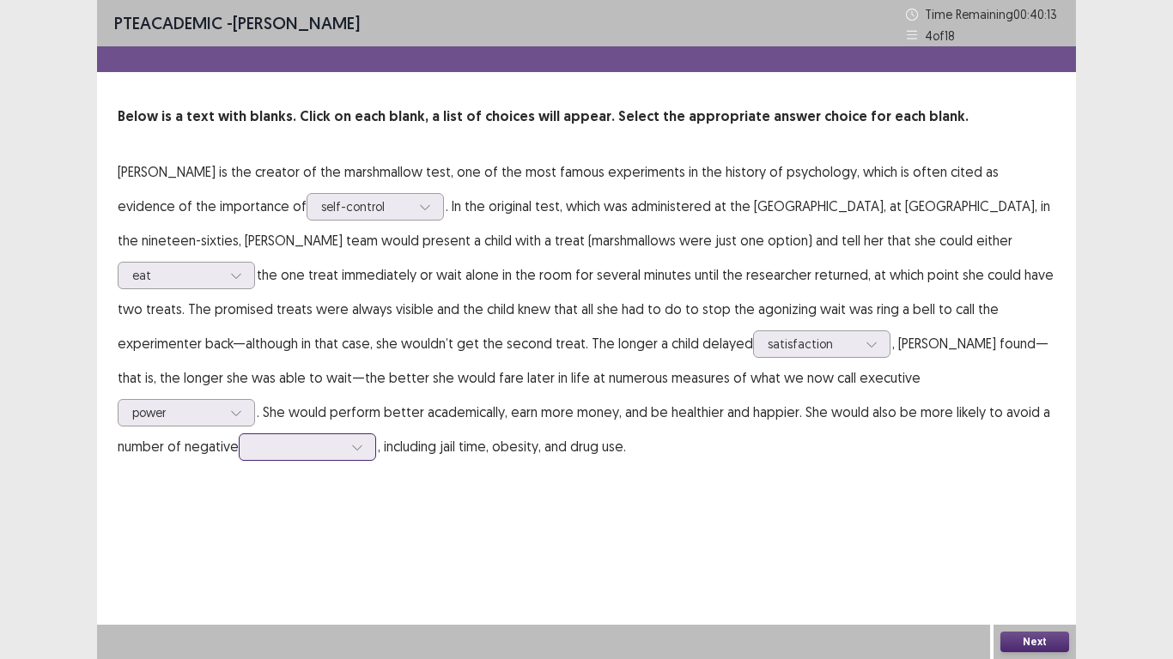
click at [343, 439] on div at bounding box center [297, 447] width 89 height 16
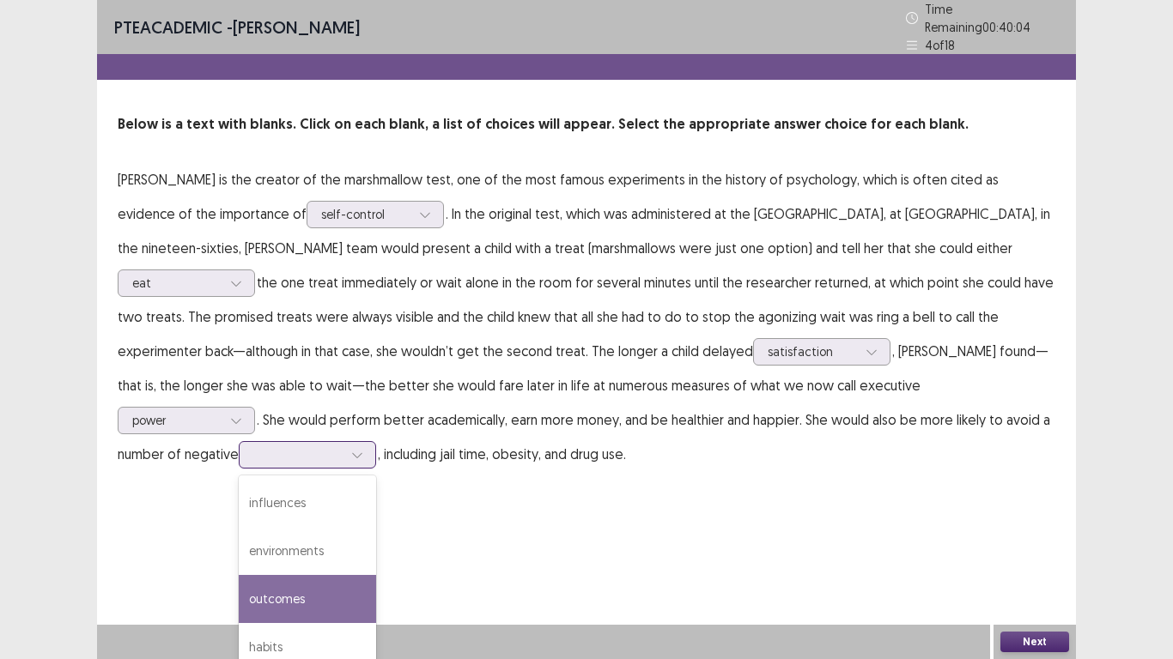
click at [376, 575] on div "outcomes" at bounding box center [307, 599] width 137 height 48
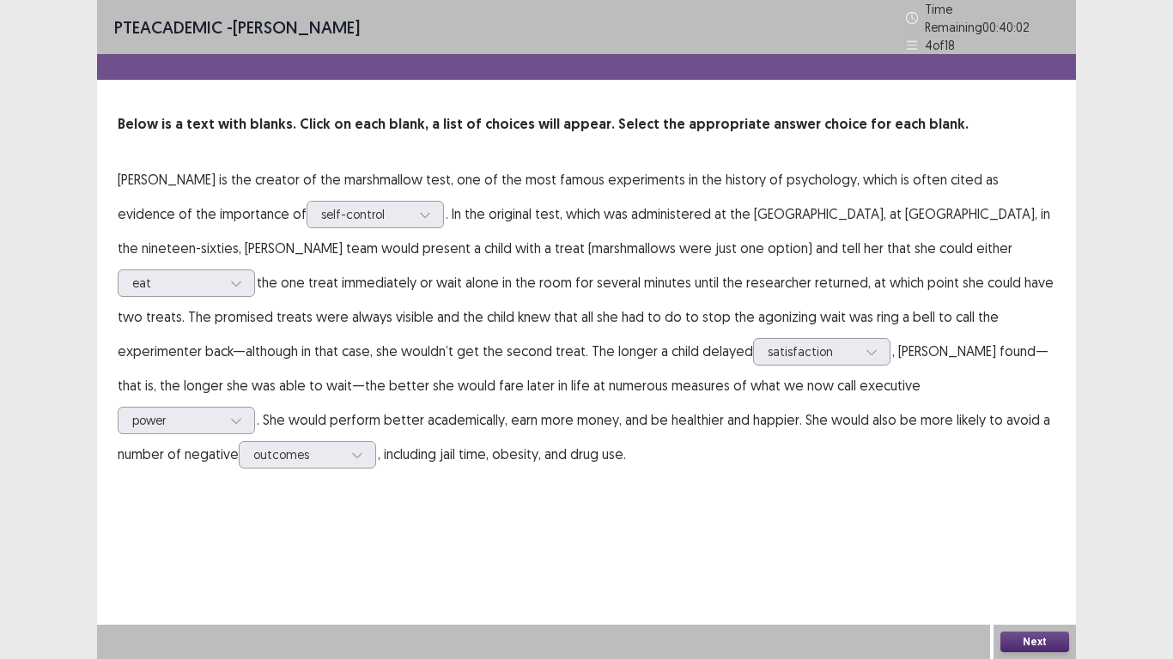
click at [1030, 647] on button "Next" at bounding box center [1034, 642] width 69 height 21
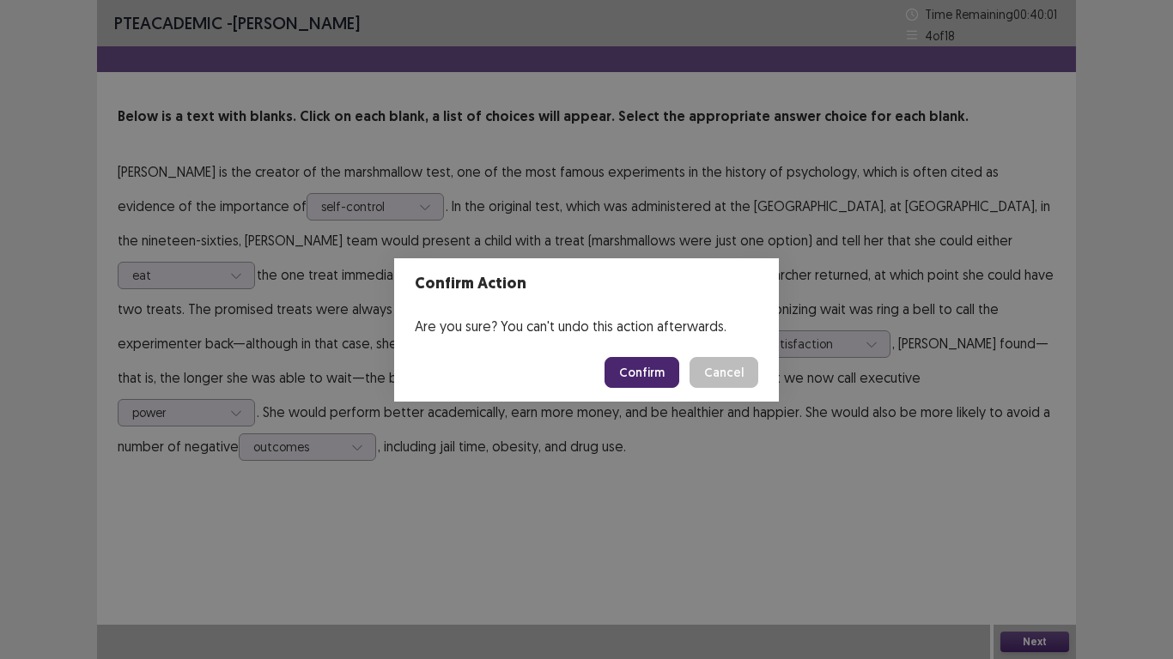
click at [652, 385] on button "Confirm" at bounding box center [641, 372] width 75 height 31
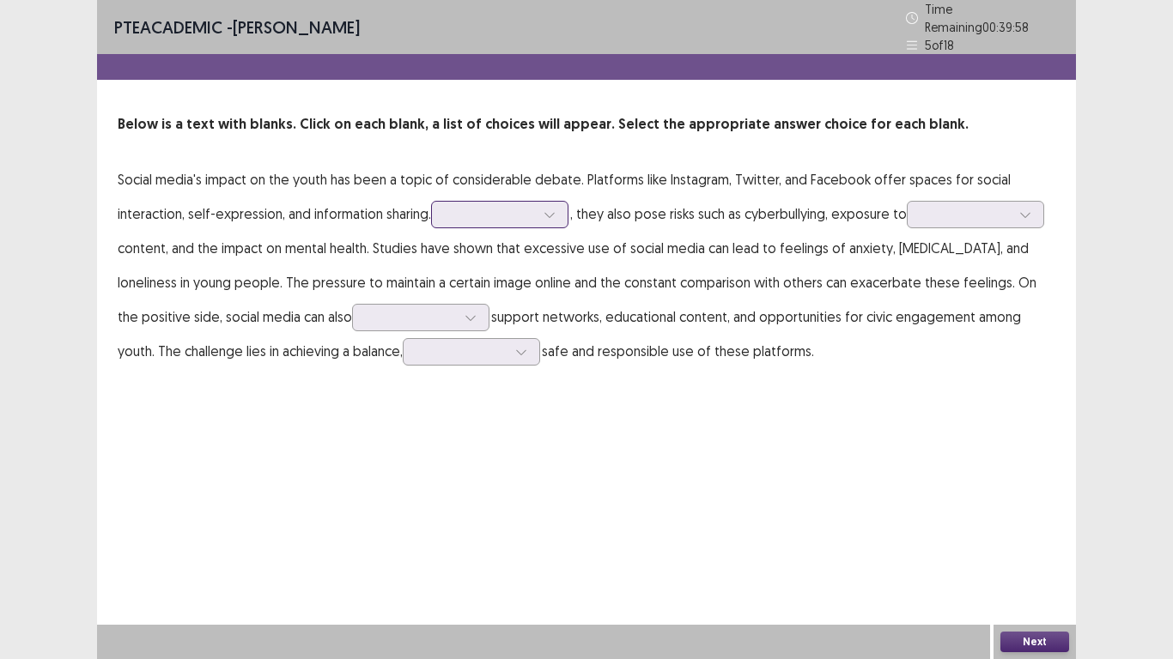
click at [518, 209] on div at bounding box center [490, 214] width 89 height 16
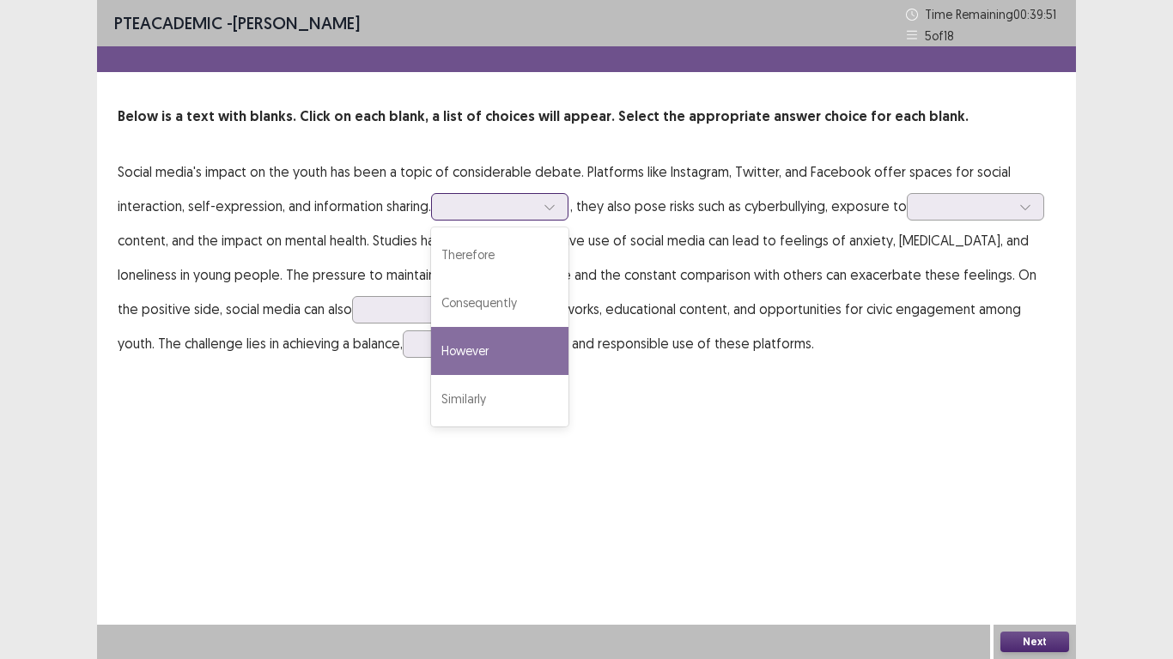
click at [502, 357] on div "However" at bounding box center [499, 351] width 137 height 48
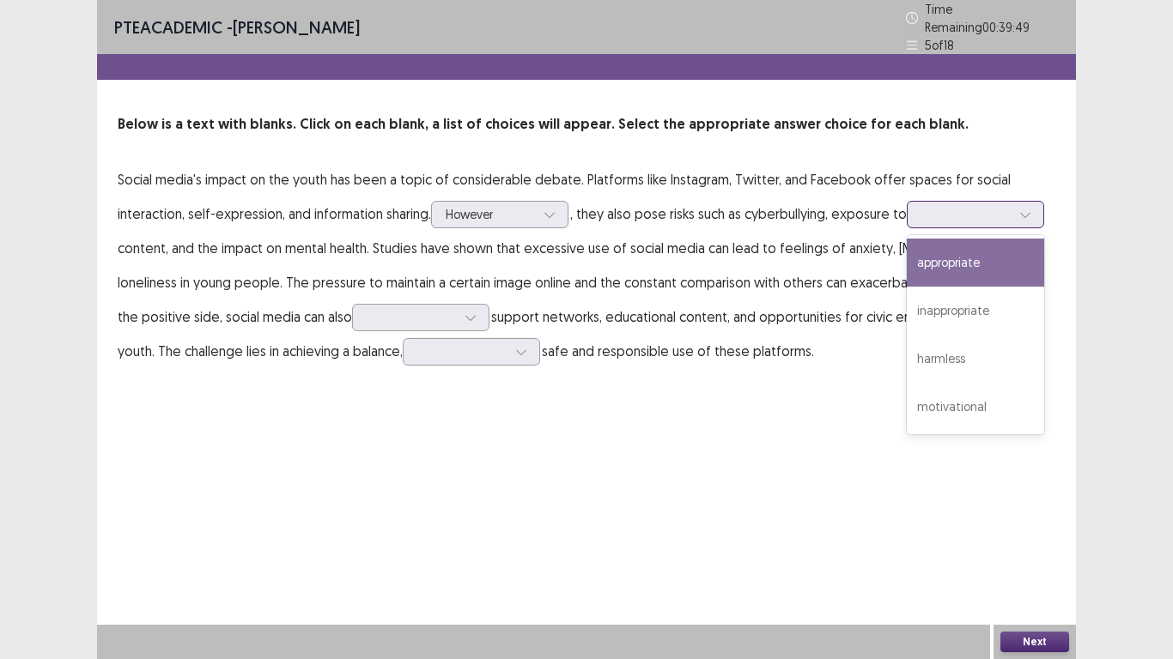
click at [938, 208] on div at bounding box center [965, 214] width 89 height 16
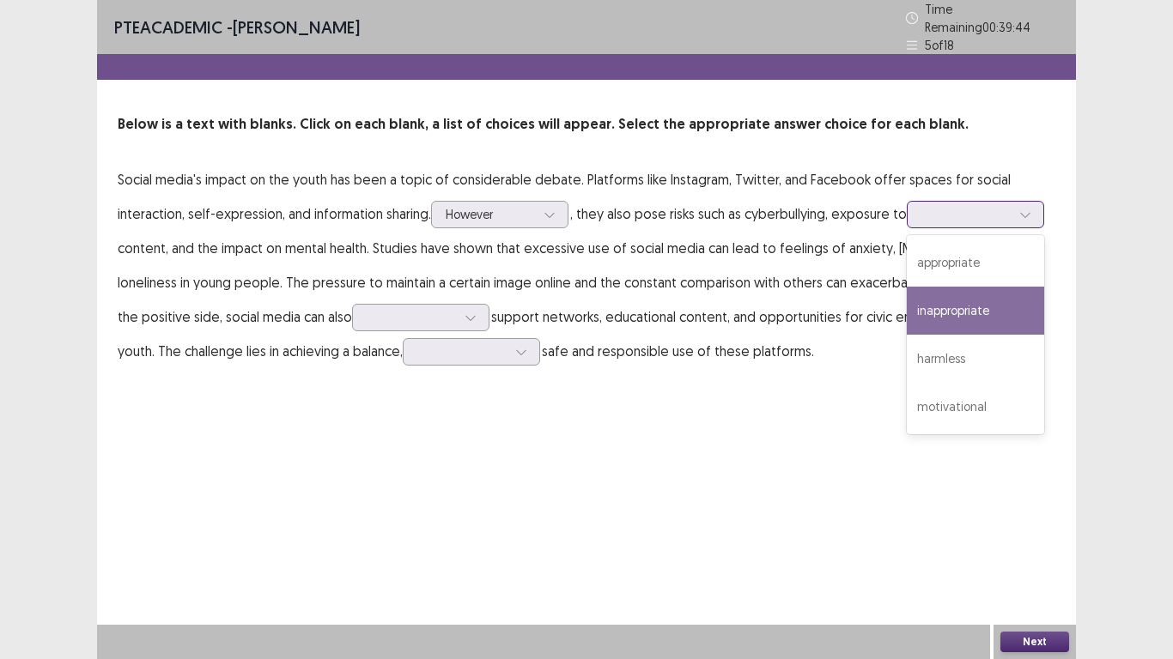
click at [950, 301] on div "inappropriate" at bounding box center [975, 311] width 137 height 48
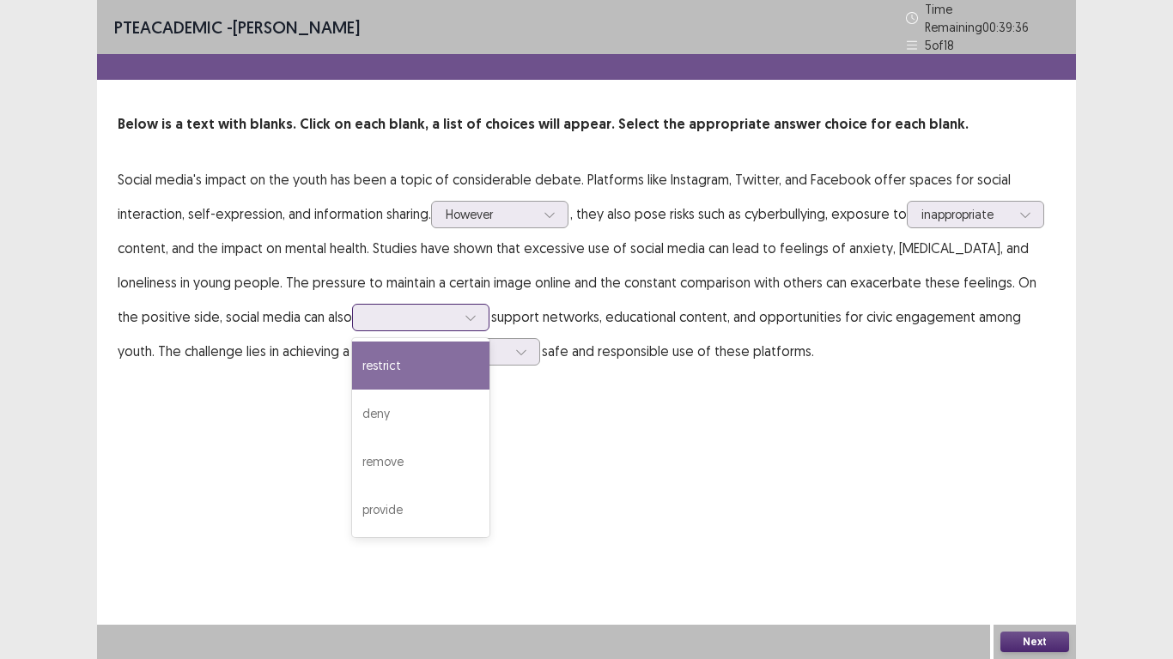
click at [376, 309] on div at bounding box center [411, 317] width 89 height 16
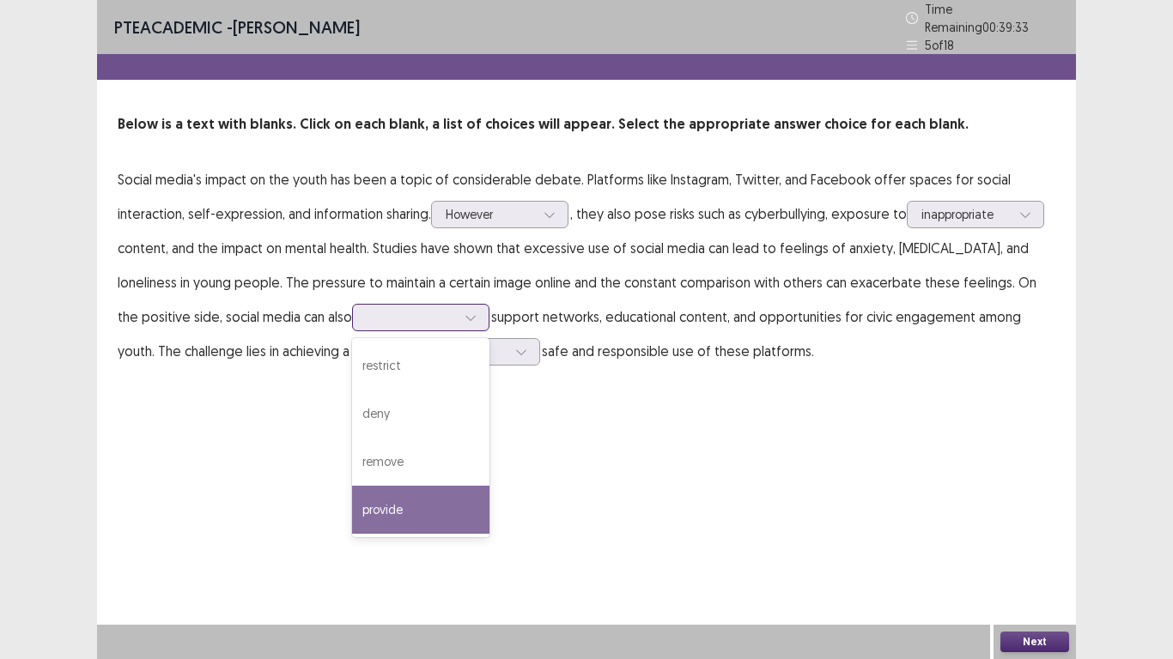
click at [352, 499] on div "provide" at bounding box center [420, 510] width 137 height 48
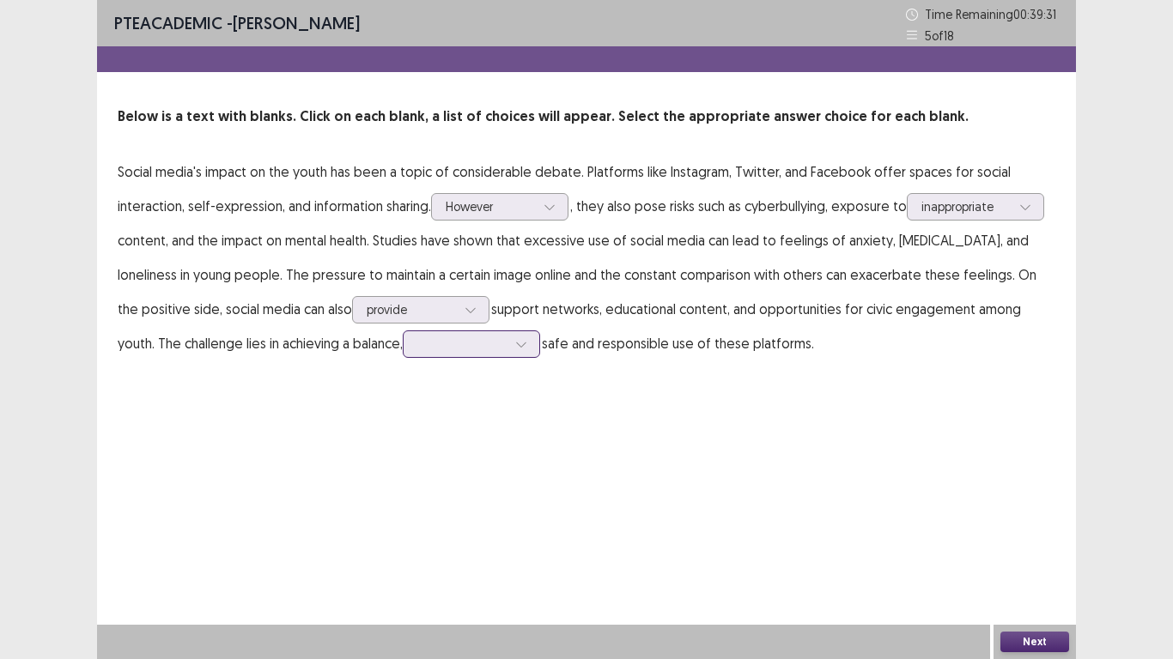
click at [417, 339] on div at bounding box center [461, 344] width 89 height 16
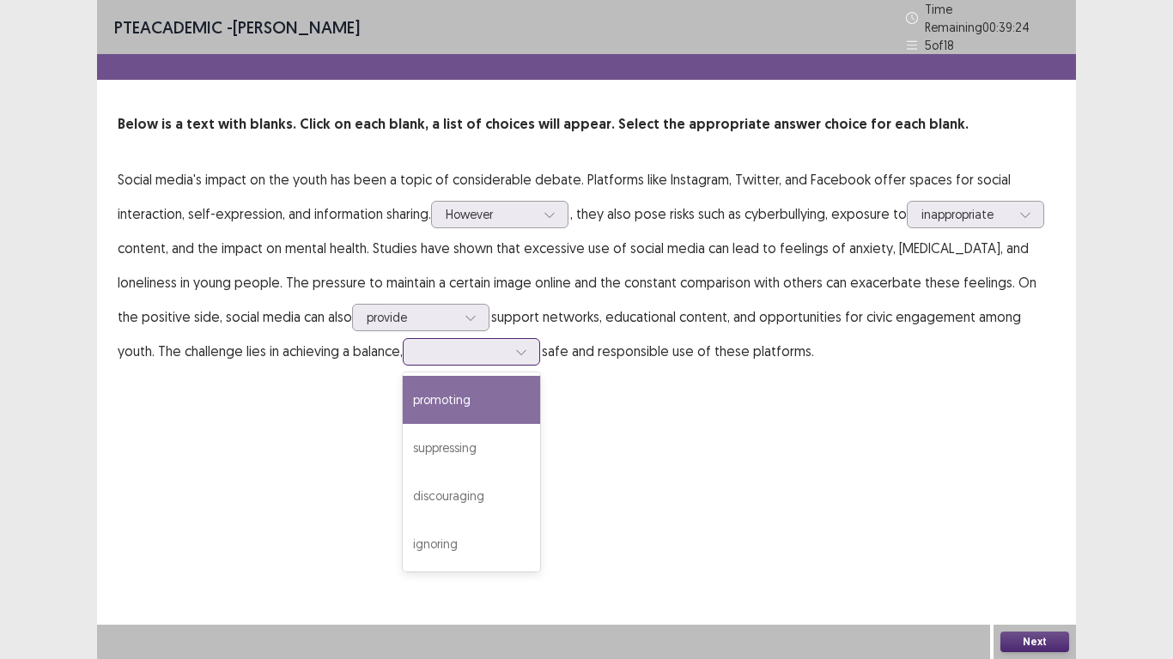
click at [418, 393] on div "promoting" at bounding box center [471, 400] width 137 height 48
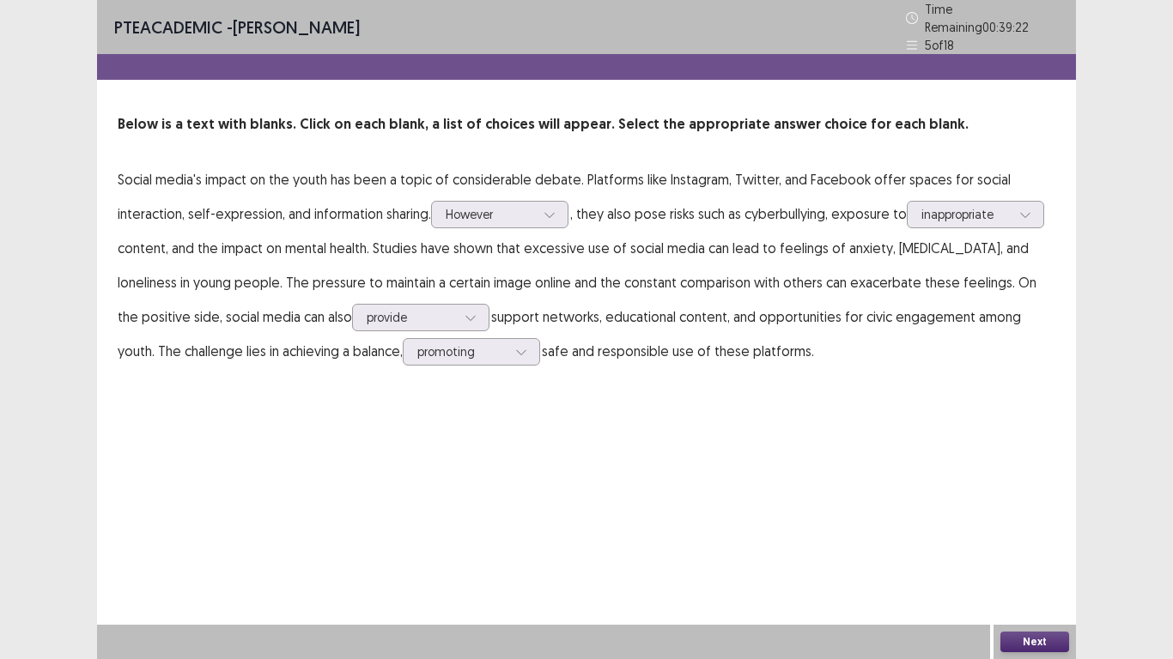
click at [1028, 642] on button "Next" at bounding box center [1034, 642] width 69 height 21
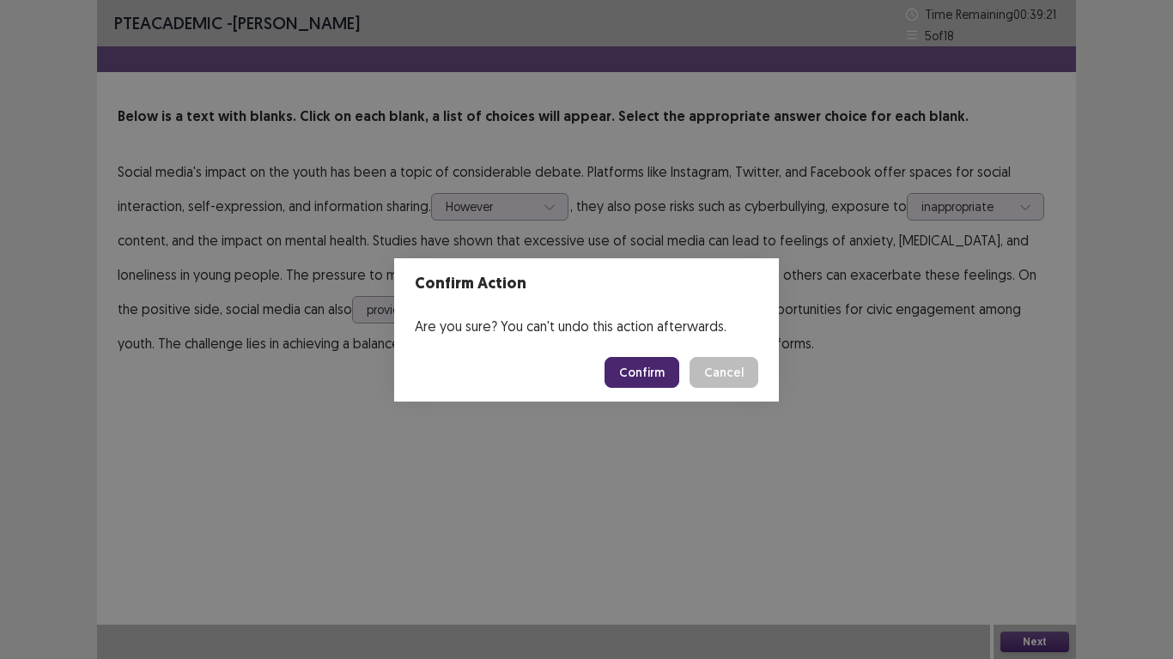
click at [641, 374] on button "Confirm" at bounding box center [641, 372] width 75 height 31
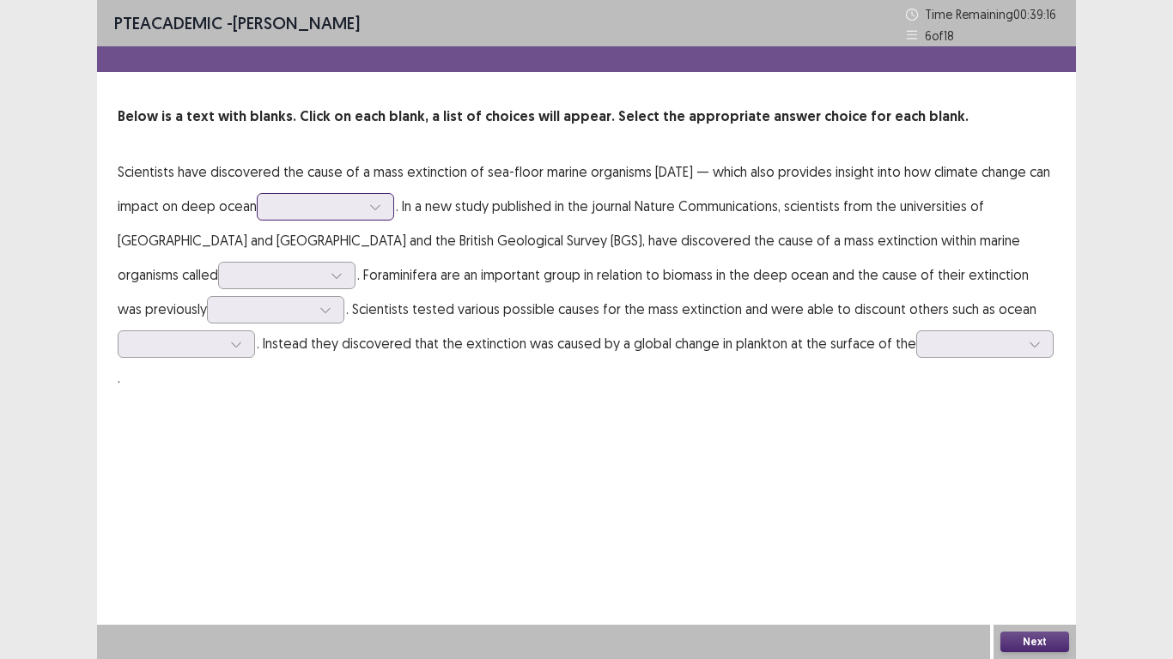
click at [388, 208] on div at bounding box center [375, 207] width 26 height 26
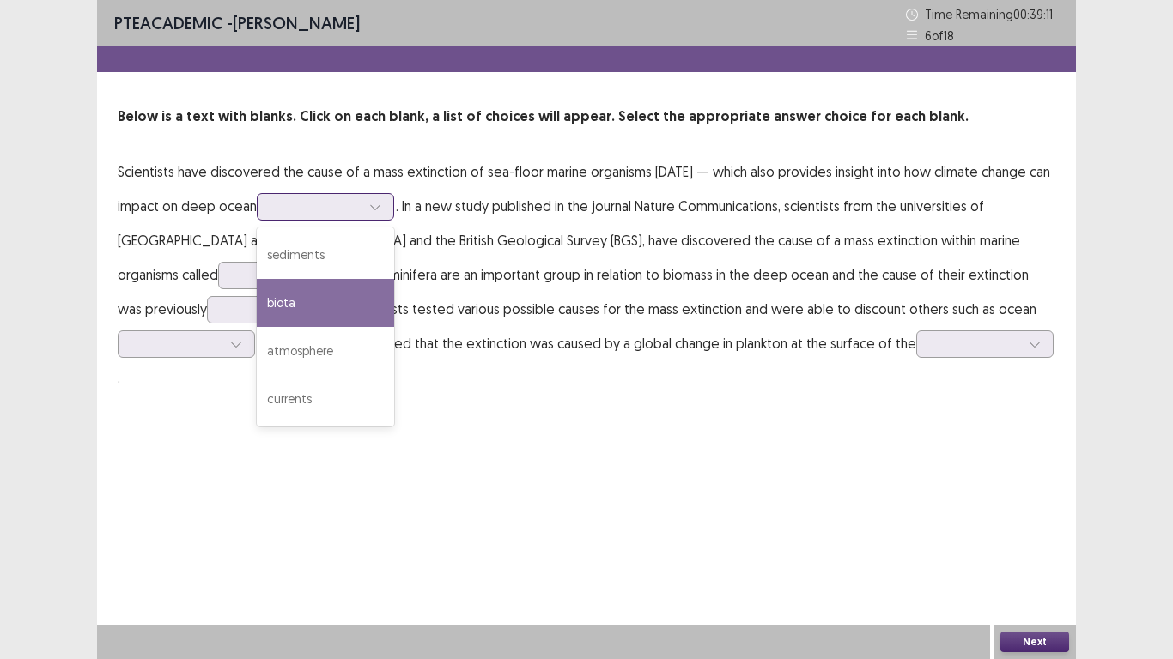
click at [394, 314] on div "biota" at bounding box center [325, 303] width 137 height 48
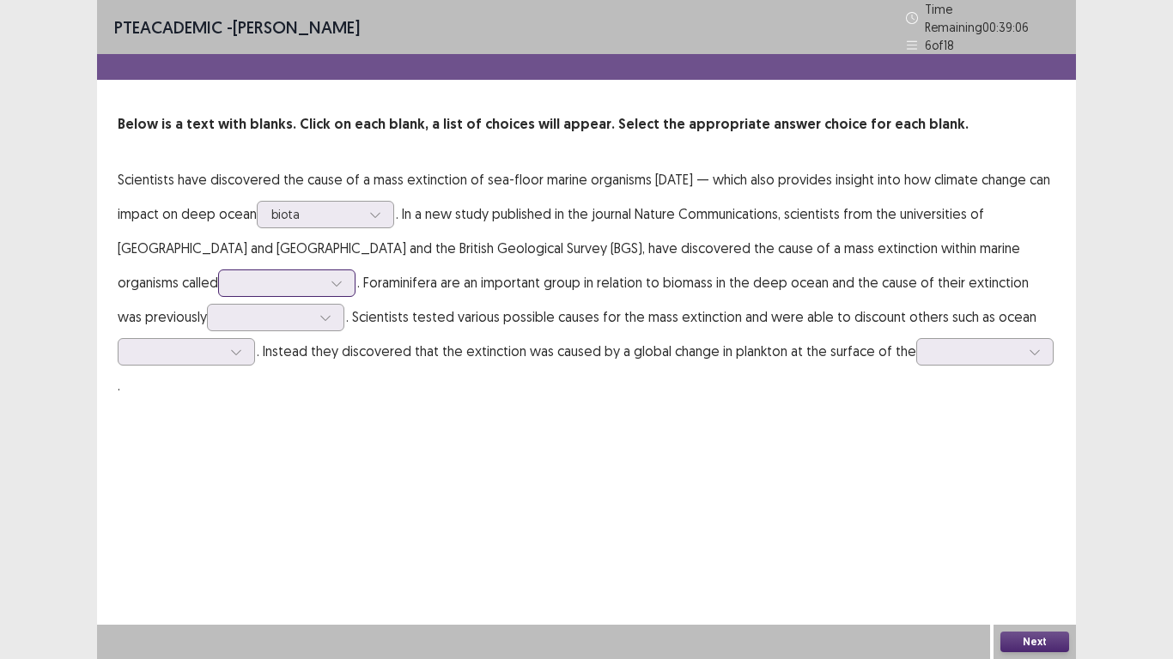
click at [324, 281] on div at bounding box center [337, 283] width 26 height 26
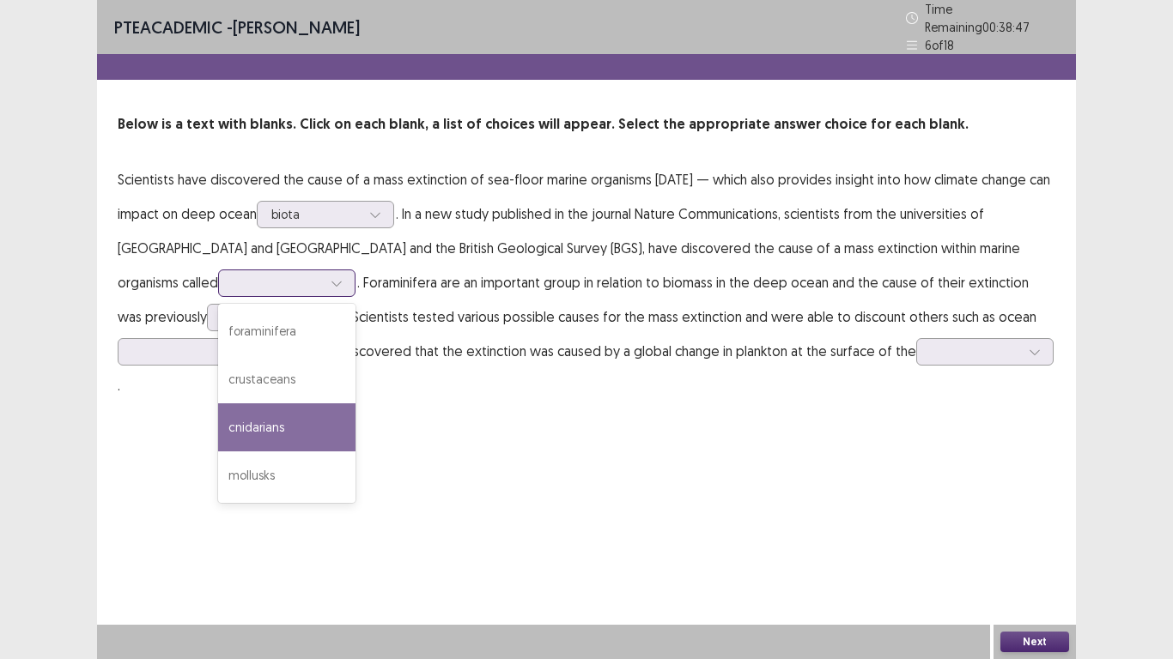
click at [218, 419] on div "cnidarians" at bounding box center [286, 428] width 137 height 48
drag, startPoint x: 197, startPoint y: 277, endPoint x: 180, endPoint y: 337, distance: 62.5
click at [218, 297] on div "option cnidarians, selected. 4 results available. Use Up and Down to choose opt…" at bounding box center [286, 283] width 137 height 27
click at [218, 337] on div "foraminifera" at bounding box center [286, 331] width 137 height 48
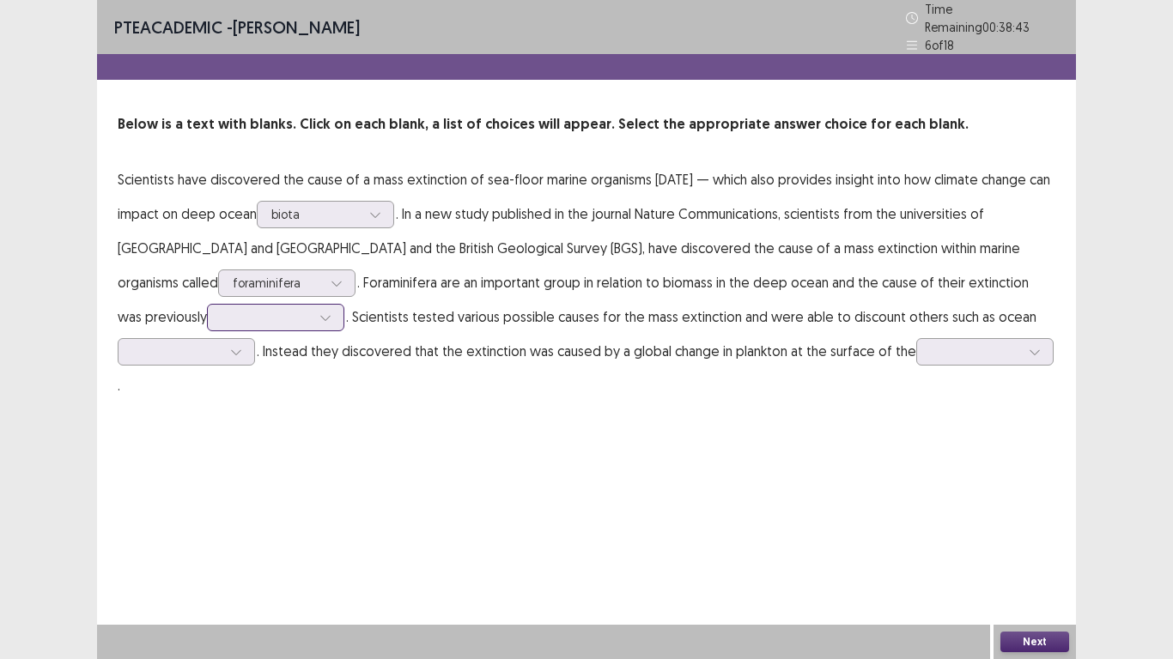
click at [222, 315] on div at bounding box center [266, 317] width 89 height 16
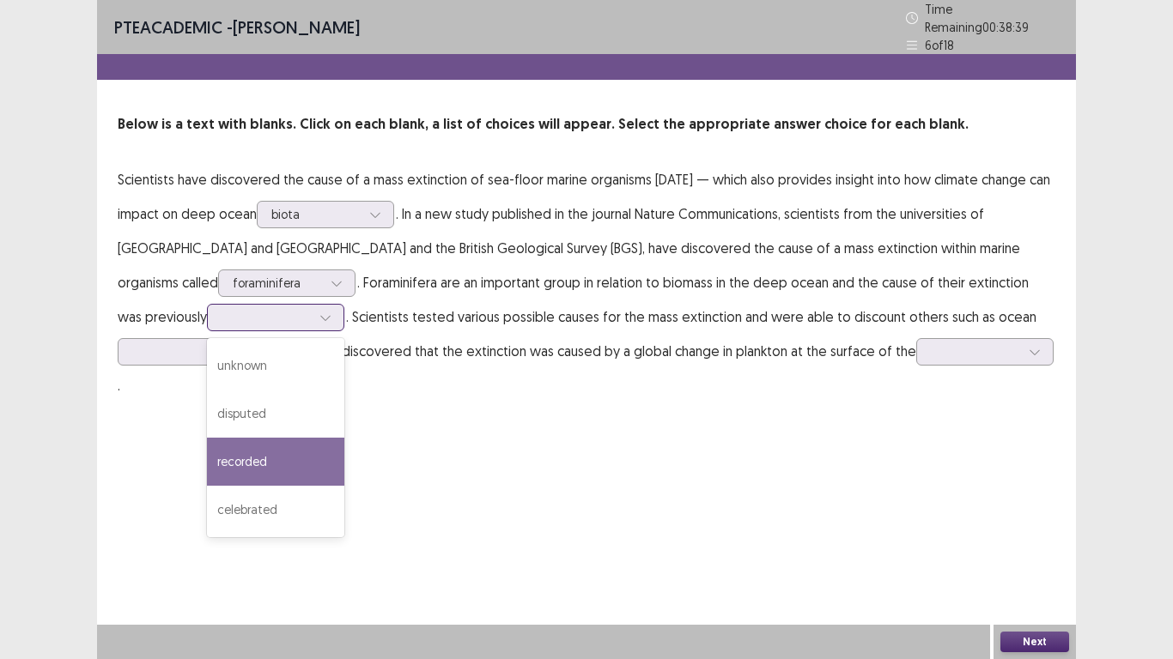
click at [207, 456] on div "recorded" at bounding box center [275, 462] width 137 height 48
click at [222, 321] on div "recorded" at bounding box center [266, 318] width 89 height 26
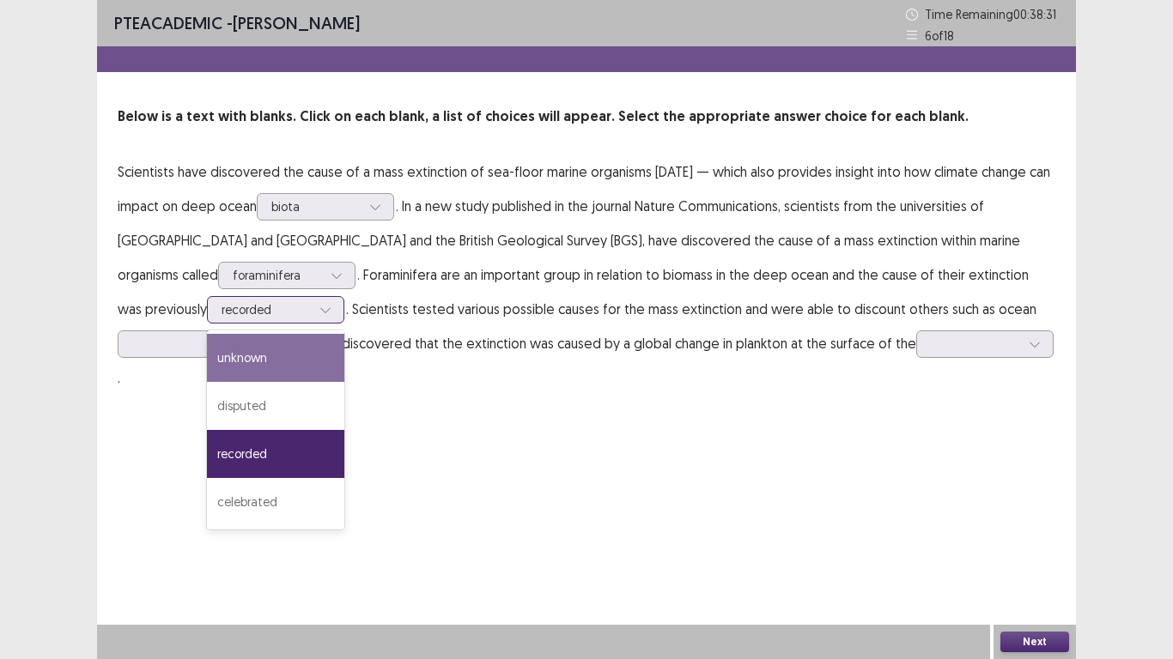
click at [207, 351] on div "unknown" at bounding box center [275, 358] width 137 height 48
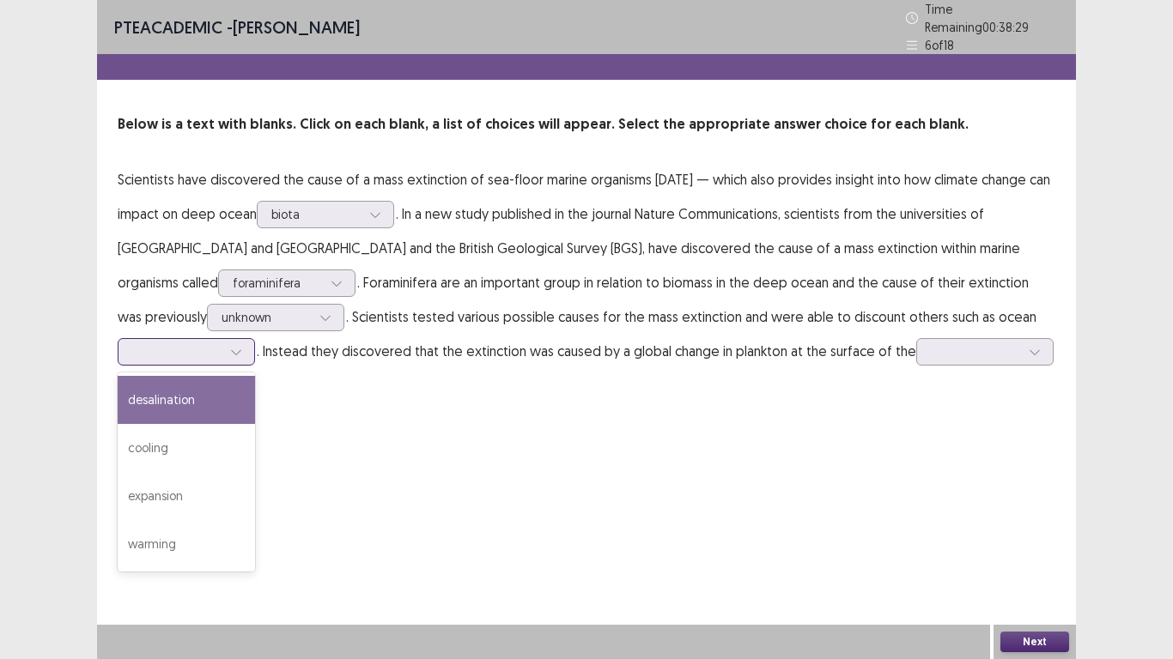
click at [202, 351] on div at bounding box center [176, 351] width 89 height 16
click at [189, 392] on div "desalination" at bounding box center [186, 400] width 137 height 48
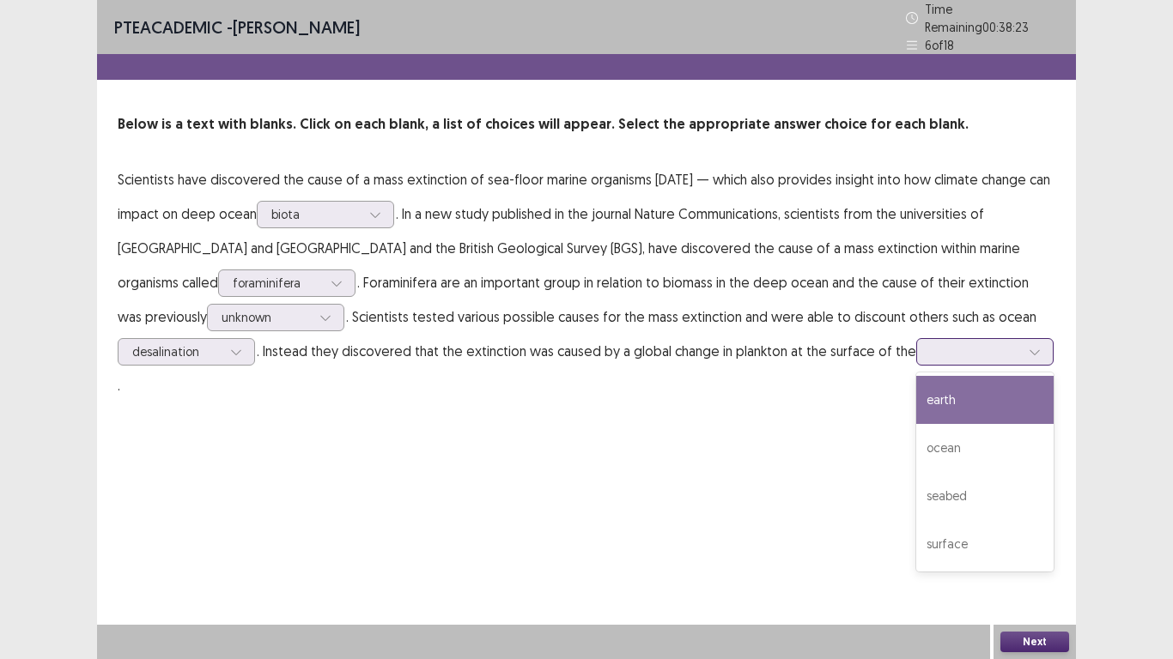
click at [931, 343] on div at bounding box center [975, 351] width 89 height 16
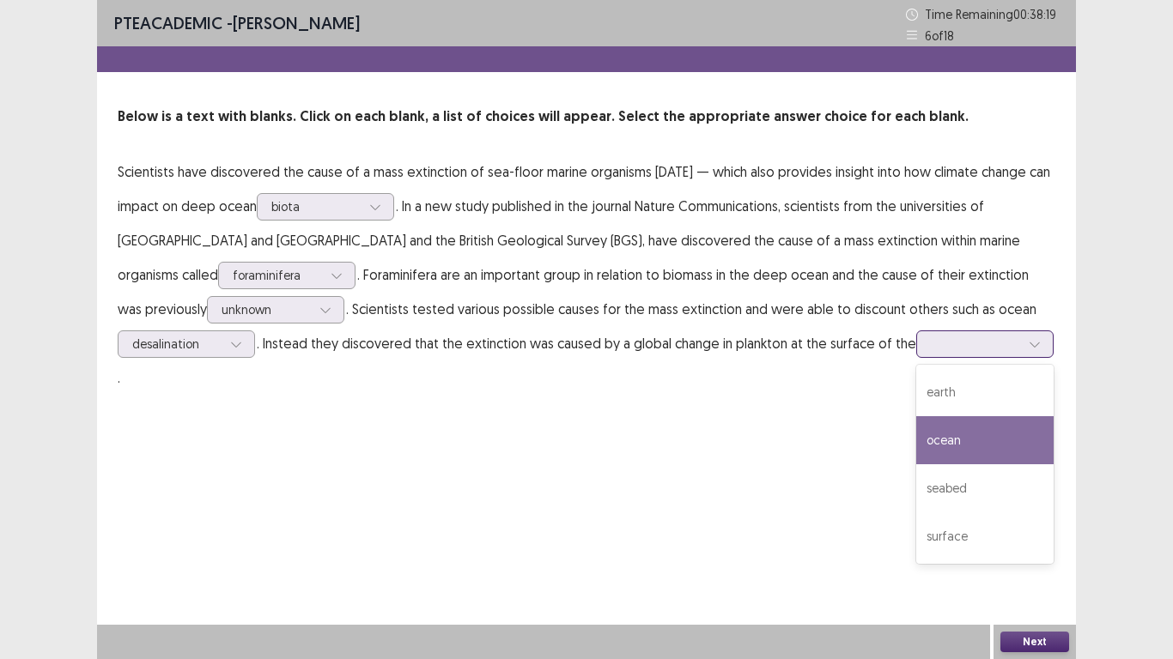
click at [947, 484] on div "seabed" at bounding box center [984, 489] width 137 height 48
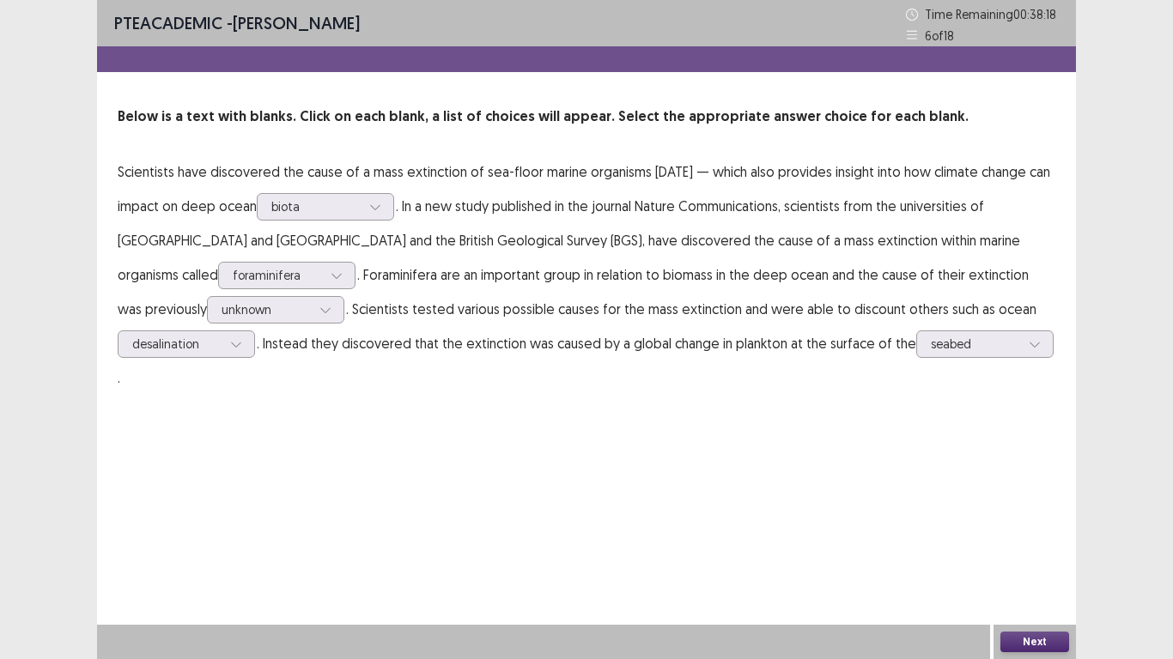
click at [1017, 645] on button "Next" at bounding box center [1034, 642] width 69 height 21
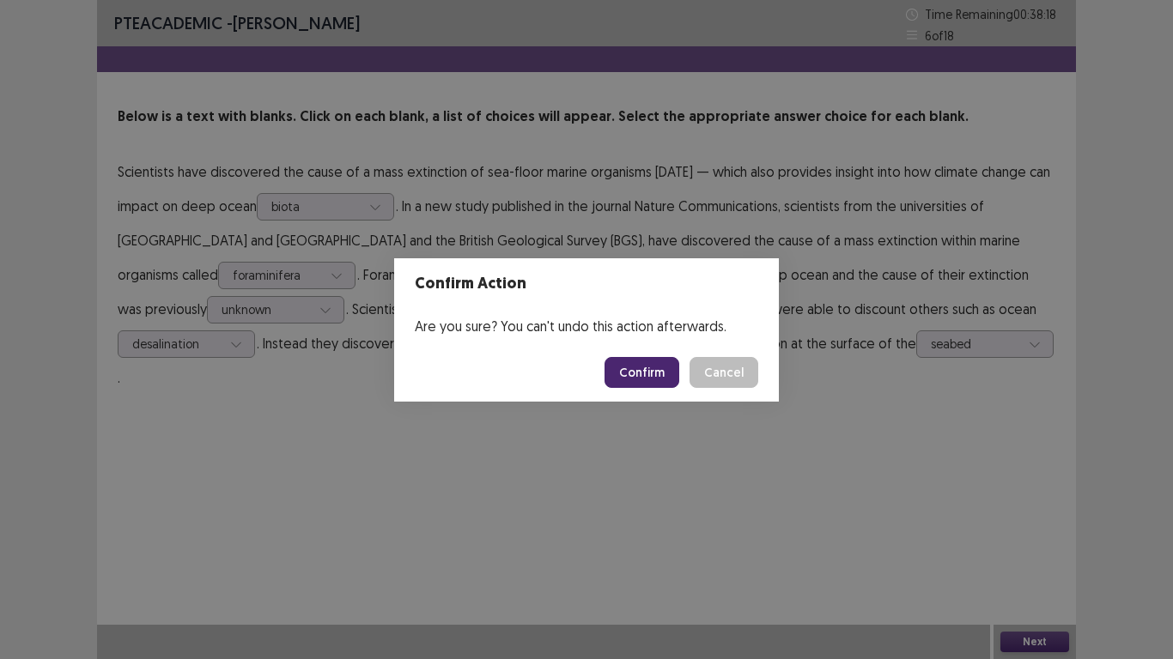
click at [655, 375] on button "Confirm" at bounding box center [641, 372] width 75 height 31
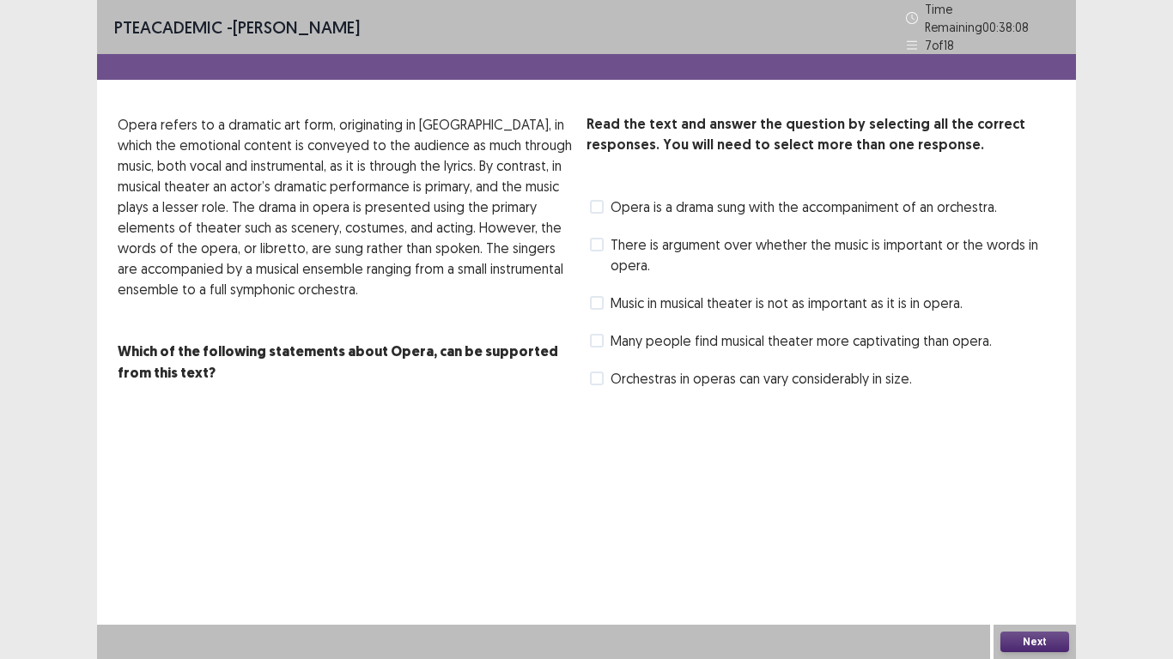
click at [598, 205] on span at bounding box center [597, 207] width 14 height 14
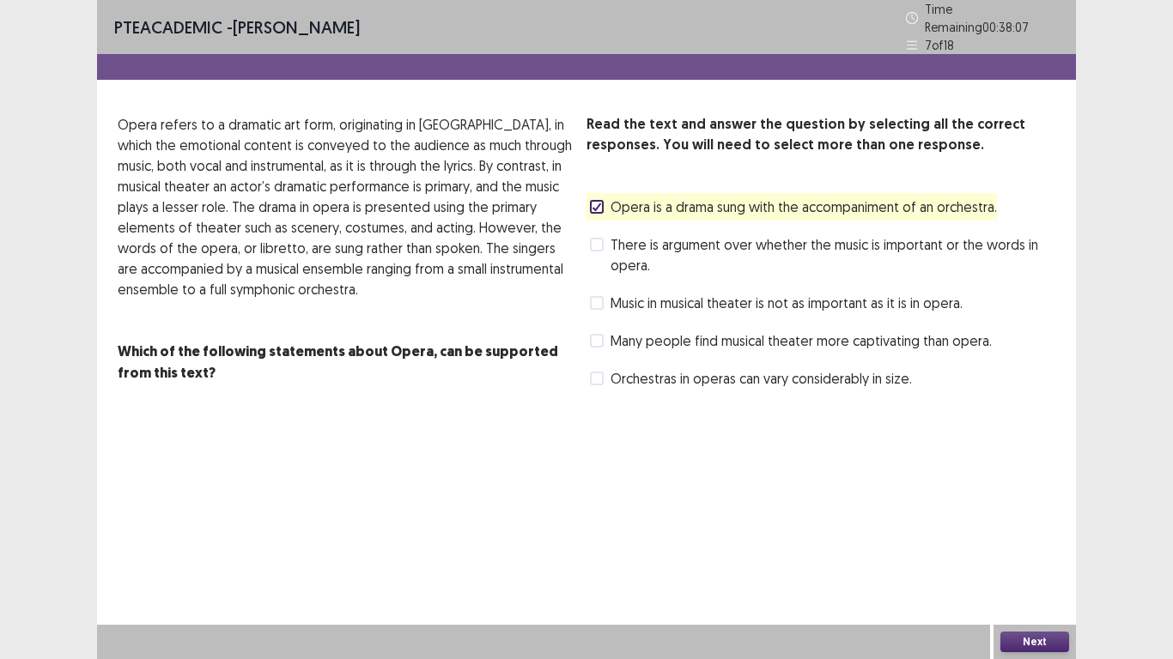
click at [1019, 644] on button "Next" at bounding box center [1034, 642] width 69 height 21
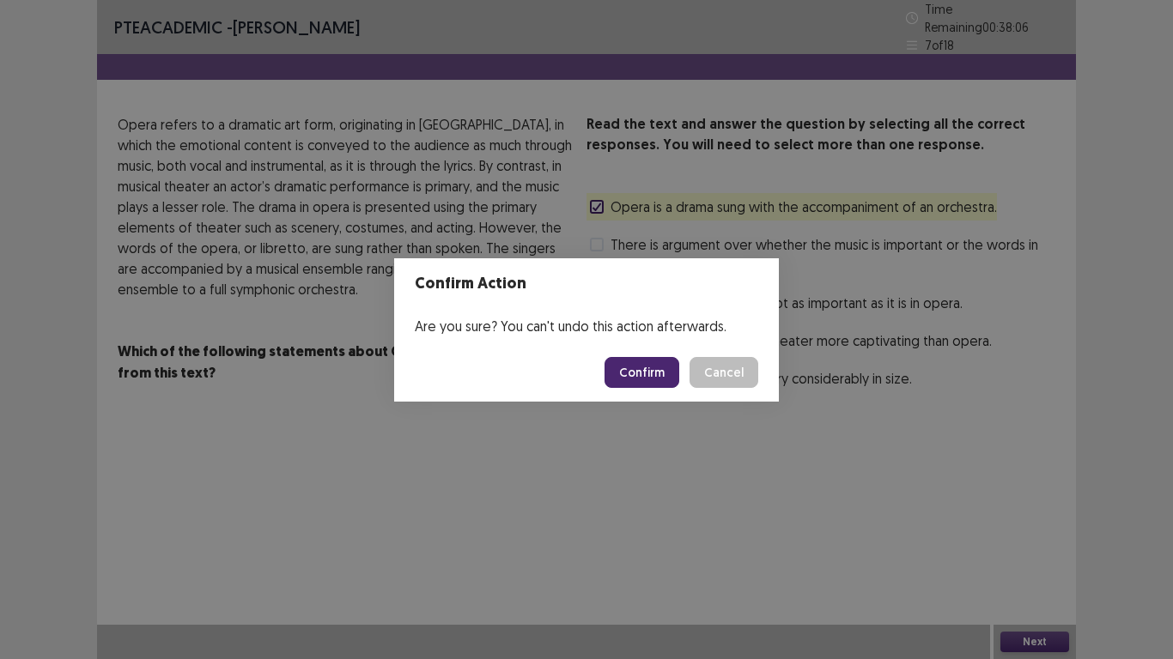
click at [670, 379] on button "Confirm" at bounding box center [641, 372] width 75 height 31
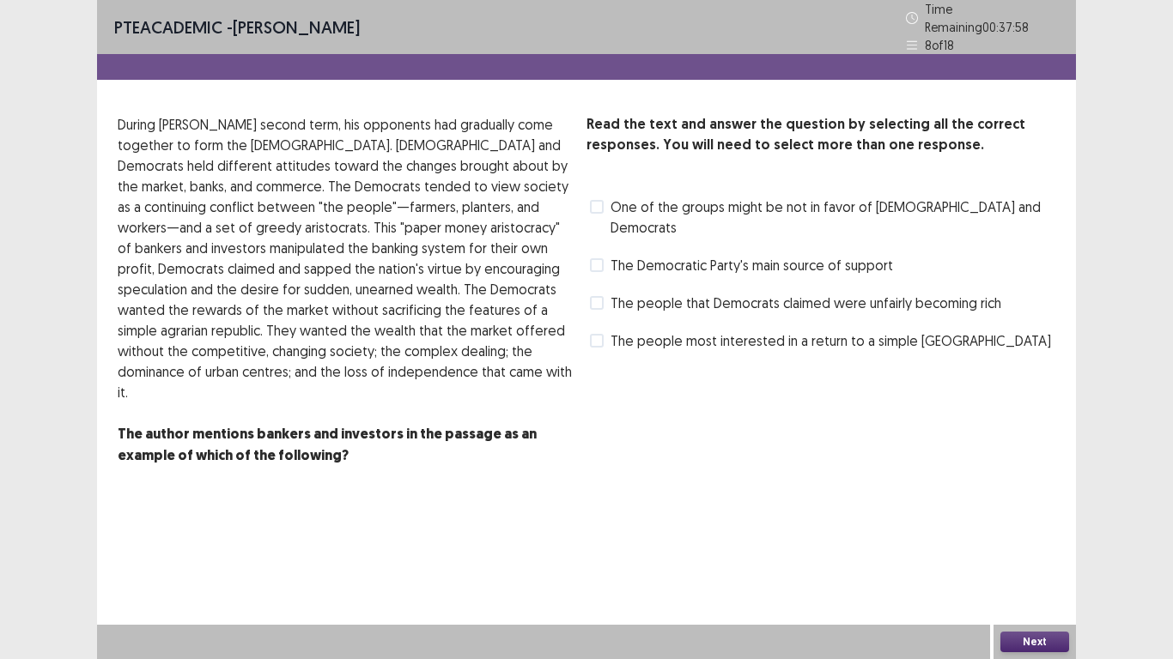
click at [670, 379] on div "Read the text and answer the question by selecting all the correct responses. Y…" at bounding box center [820, 310] width 469 height 393
click at [647, 331] on span "The people most interested in a return to a simple [GEOGRAPHIC_DATA]" at bounding box center [830, 341] width 440 height 21
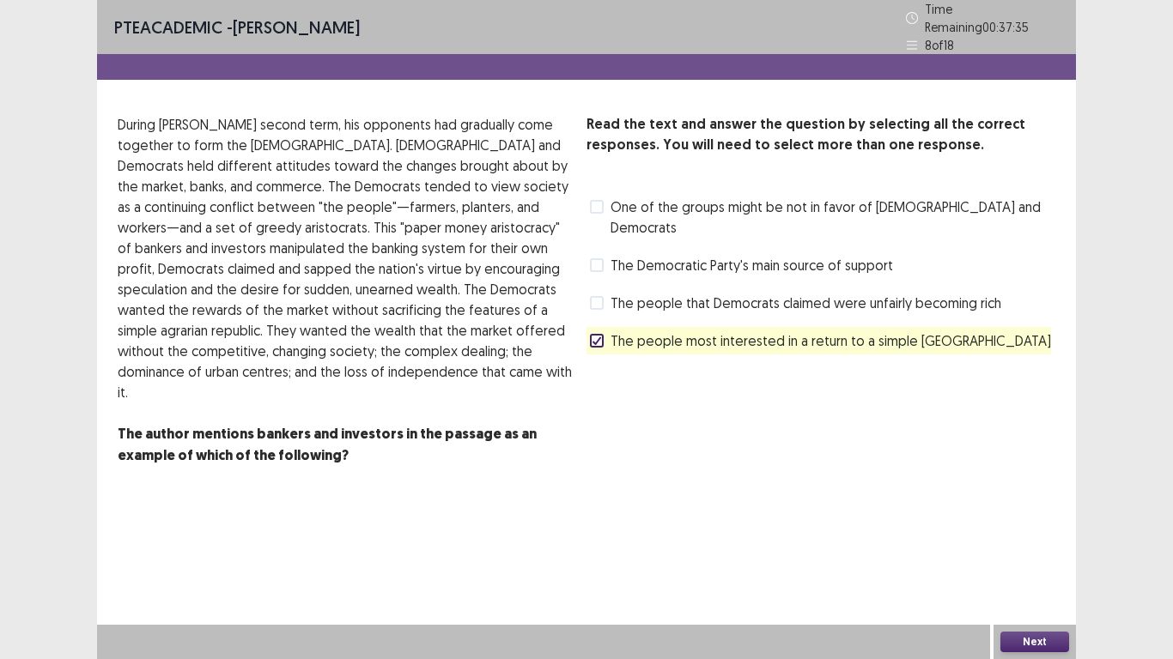
click at [1019, 633] on button "Next" at bounding box center [1034, 642] width 69 height 21
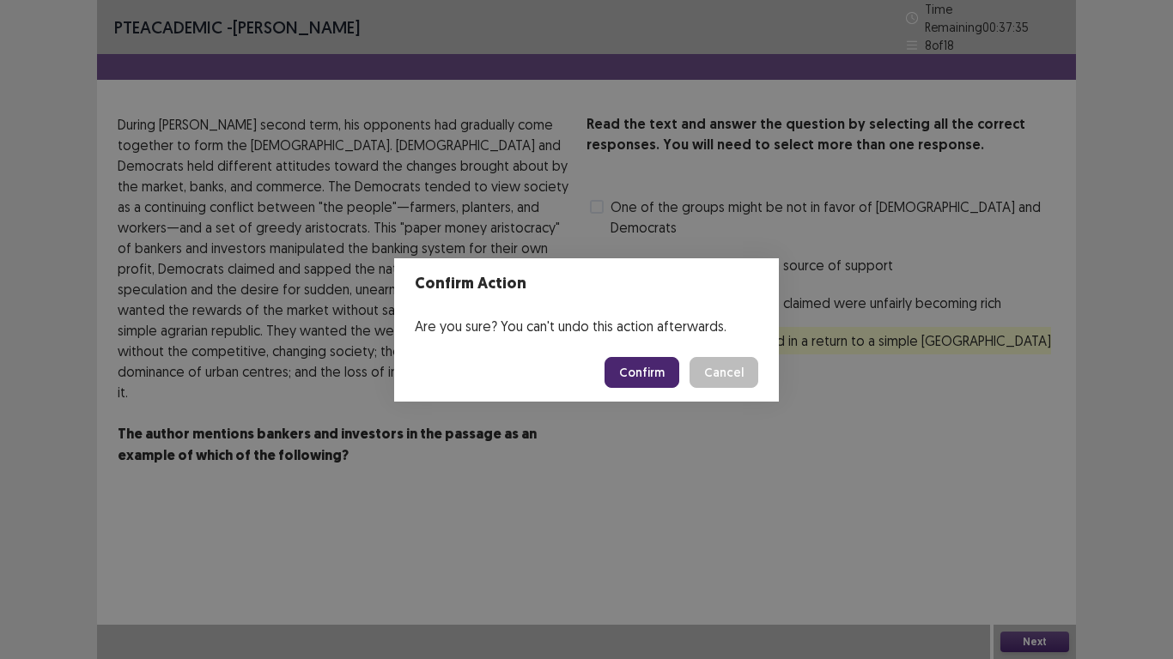
click at [631, 371] on button "Confirm" at bounding box center [641, 372] width 75 height 31
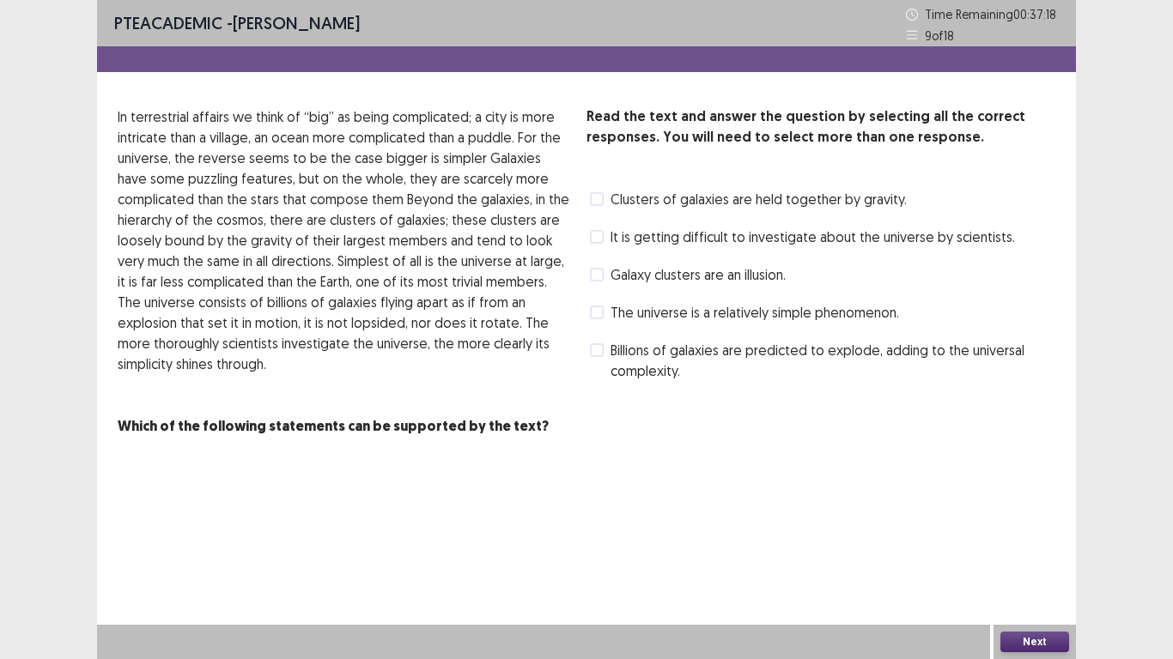
click at [604, 305] on label "The universe is a relatively simple phenomenon." at bounding box center [744, 312] width 309 height 21
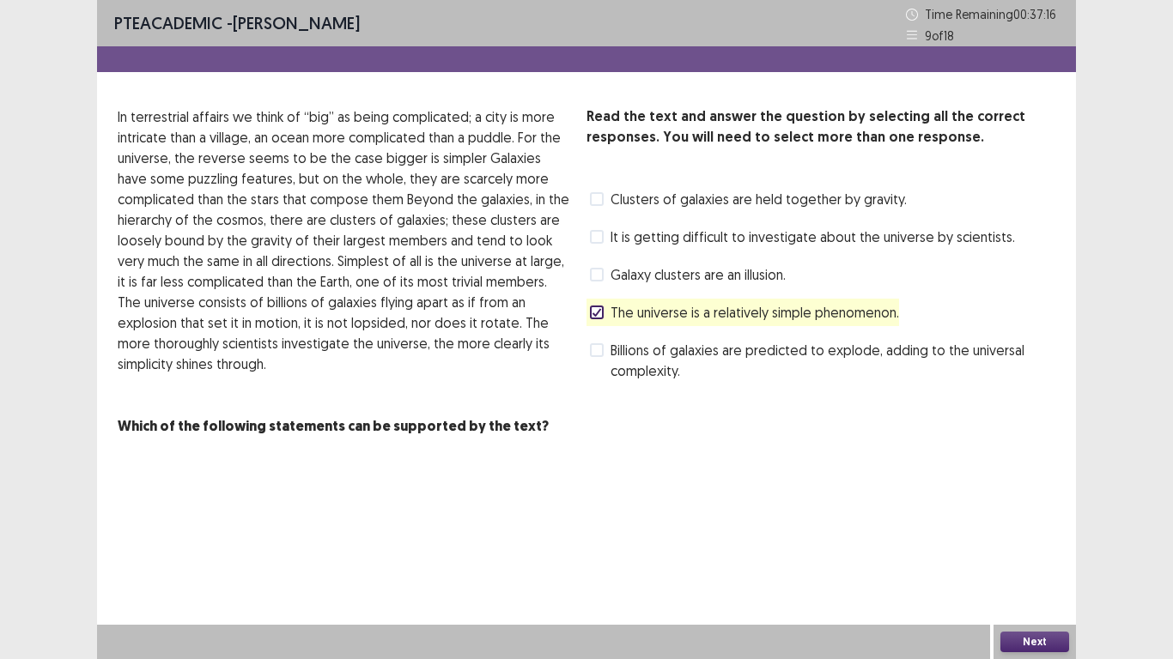
click at [1034, 632] on button "Next" at bounding box center [1034, 642] width 69 height 21
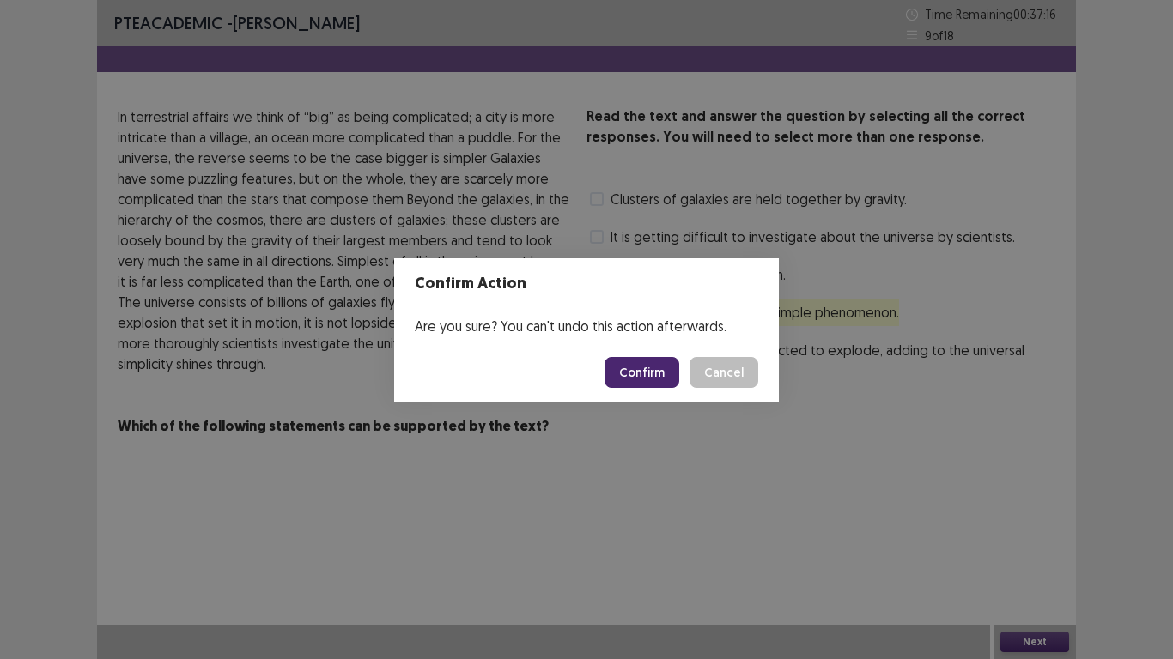
click at [627, 371] on button "Confirm" at bounding box center [641, 372] width 75 height 31
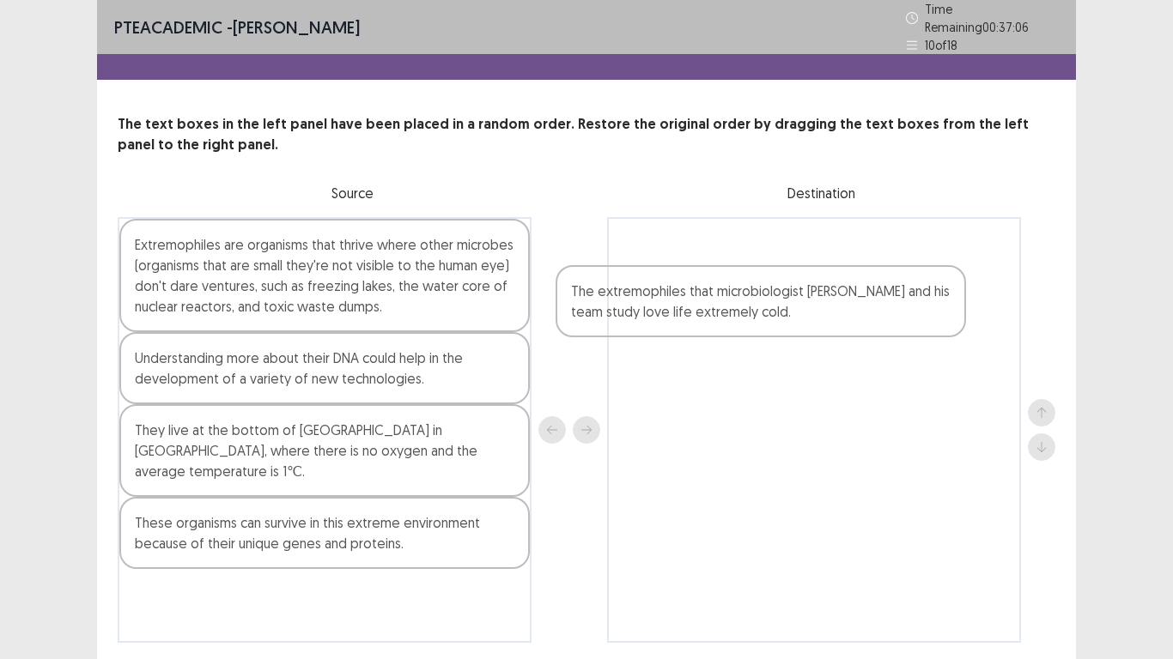
drag, startPoint x: 167, startPoint y: 525, endPoint x: 702, endPoint y: 271, distance: 591.9
click at [702, 271] on div "Extremophiles are organisms that thrive where other microbes (organisms that ar…" at bounding box center [587, 430] width 938 height 426
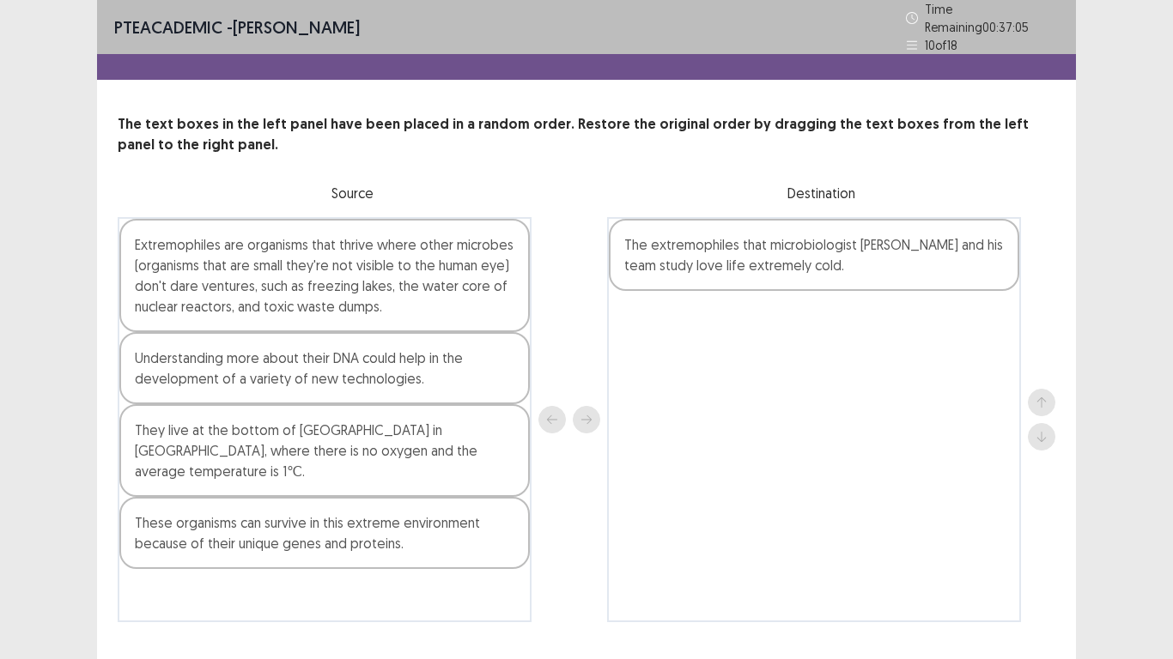
scroll to position [3, 0]
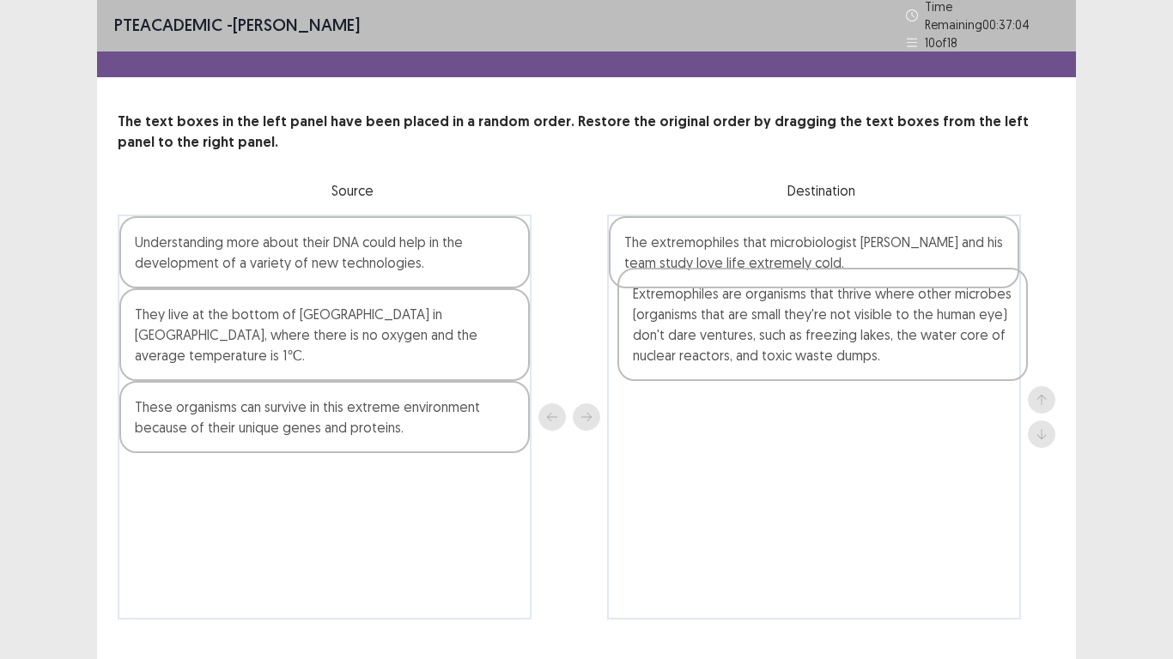
drag, startPoint x: 157, startPoint y: 270, endPoint x: 651, endPoint y: 332, distance: 497.7
click at [651, 332] on div "Extremophiles are organisms that thrive where other microbes (organisms that ar…" at bounding box center [587, 417] width 938 height 405
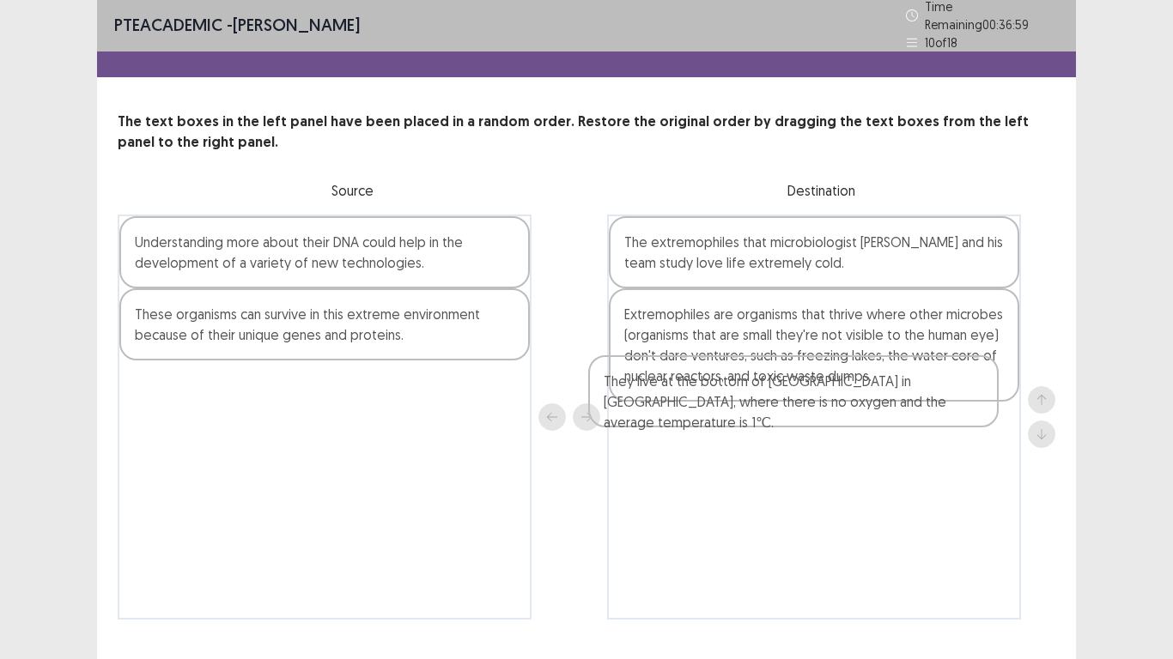
drag, startPoint x: 157, startPoint y: 321, endPoint x: 705, endPoint y: 414, distance: 555.6
click at [705, 414] on div "Understanding more about their DNA could help in the development of a variety o…" at bounding box center [587, 417] width 938 height 405
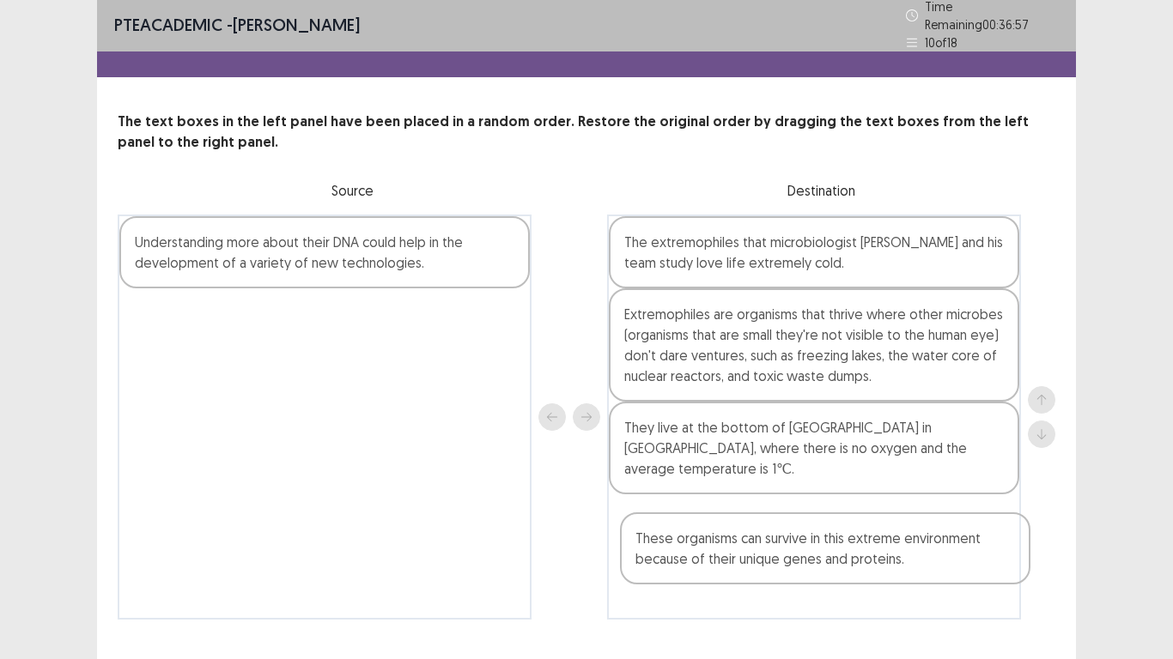
drag, startPoint x: 156, startPoint y: 313, endPoint x: 668, endPoint y: 483, distance: 539.0
click at [668, 483] on div "Understanding more about their DNA could help in the development of a variety o…" at bounding box center [587, 417] width 938 height 405
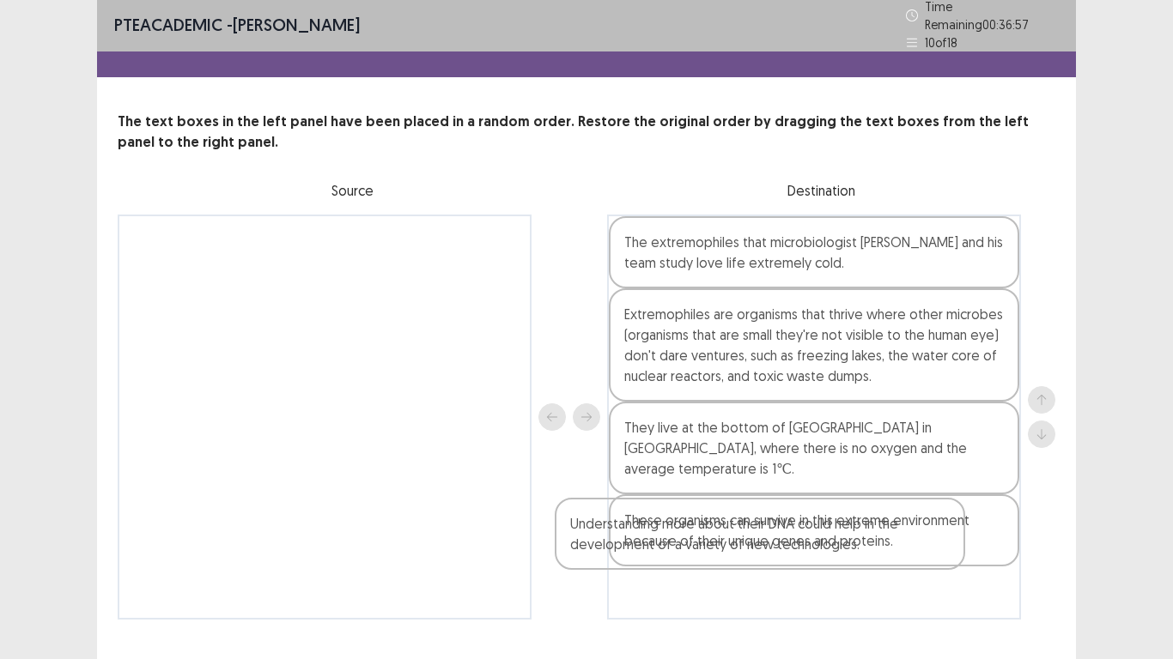
drag, startPoint x: 268, startPoint y: 284, endPoint x: 737, endPoint y: 589, distance: 559.2
click at [737, 589] on div "PTE academic - [PERSON_NAME] Time Remaining 00 : 36 : 57 10 of 18 The text boxe…" at bounding box center [586, 325] width 979 height 657
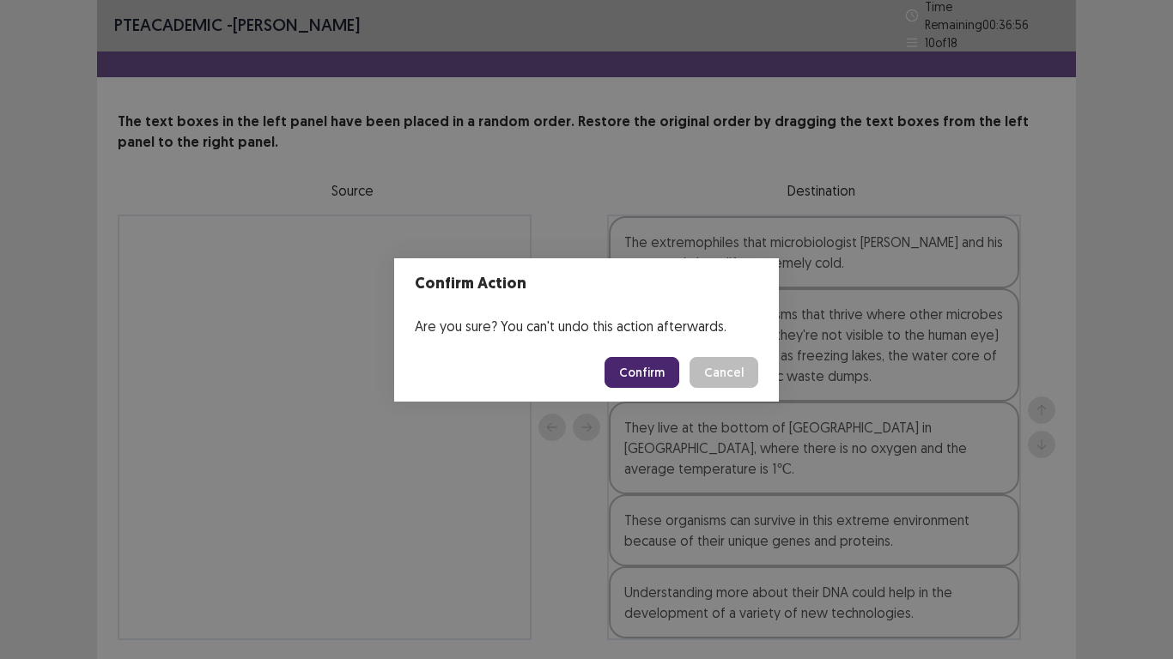
click at [635, 374] on button "Confirm" at bounding box center [641, 372] width 75 height 31
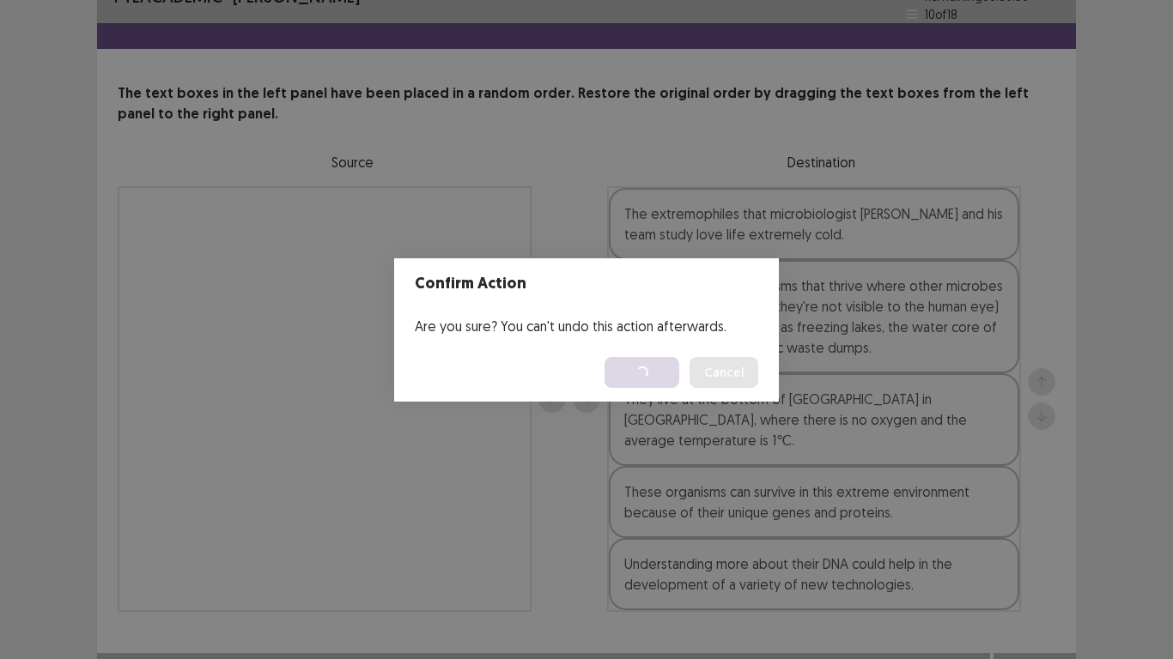
scroll to position [0, 0]
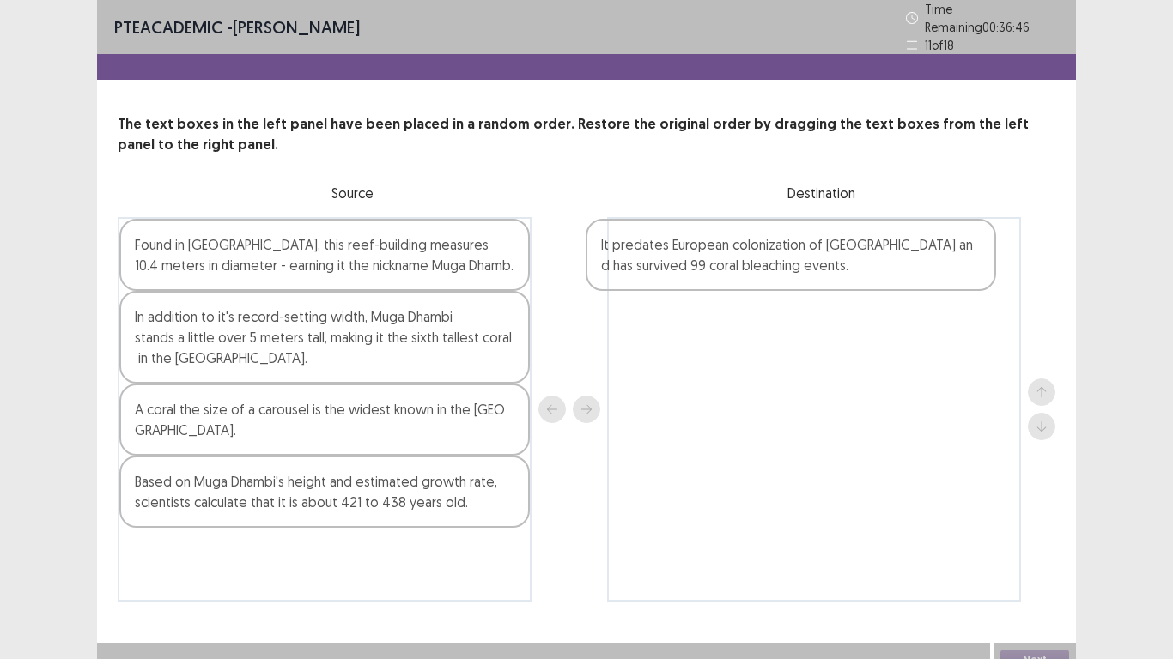
drag, startPoint x: 149, startPoint y: 562, endPoint x: 699, endPoint y: 225, distance: 644.4
click at [699, 225] on div "Found in [GEOGRAPHIC_DATA], this reef-building measures 10.4 meters in diameter…" at bounding box center [587, 409] width 938 height 385
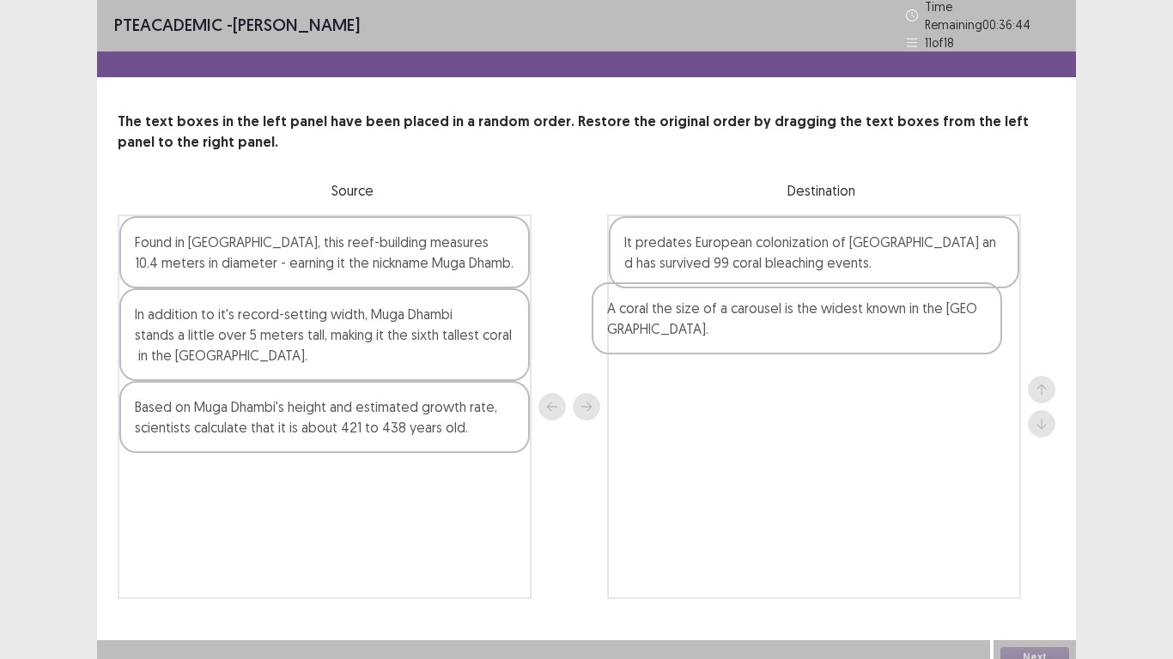
drag, startPoint x: 155, startPoint y: 417, endPoint x: 705, endPoint y: 310, distance: 560.8
click at [705, 310] on div "Found in [GEOGRAPHIC_DATA], this reef-building measures 10.4 meters in diameter…" at bounding box center [587, 407] width 938 height 385
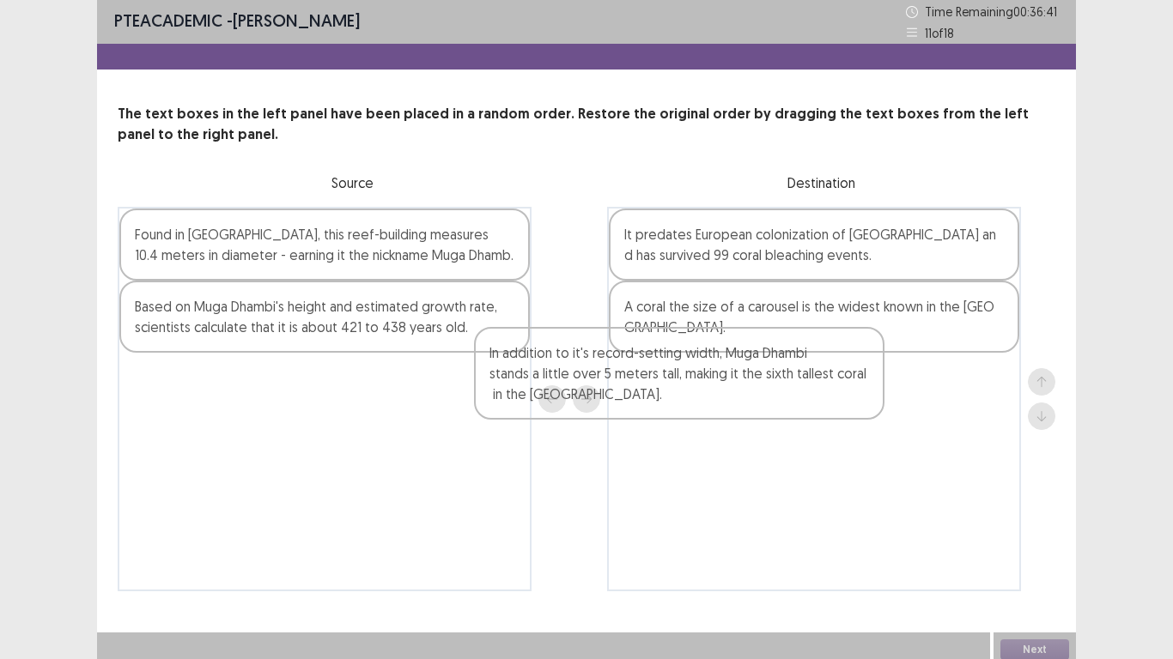
drag, startPoint x: 145, startPoint y: 333, endPoint x: 641, endPoint y: 430, distance: 505.7
click at [641, 430] on div "Found in [GEOGRAPHIC_DATA], this reef-building measures 10.4 meters in diameter…" at bounding box center [587, 399] width 938 height 385
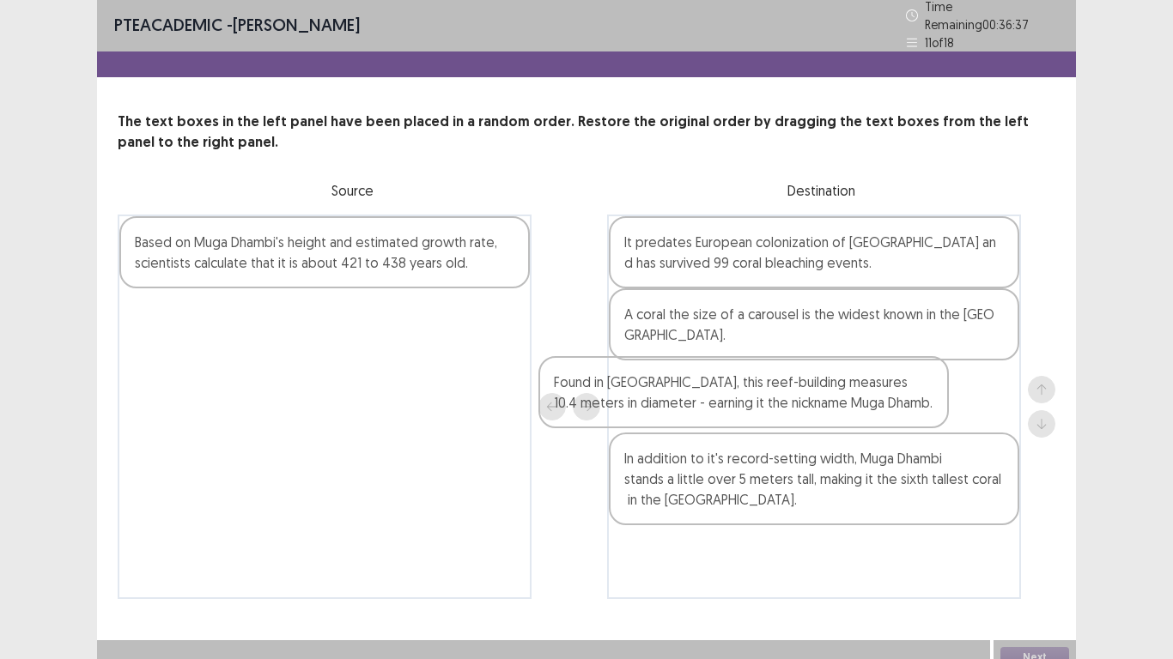
drag, startPoint x: 261, startPoint y: 240, endPoint x: 601, endPoint y: 411, distance: 380.9
click at [724, 427] on div "Found in [GEOGRAPHIC_DATA], this reef-building measures 10.4 meters in diameter…" at bounding box center [587, 407] width 938 height 385
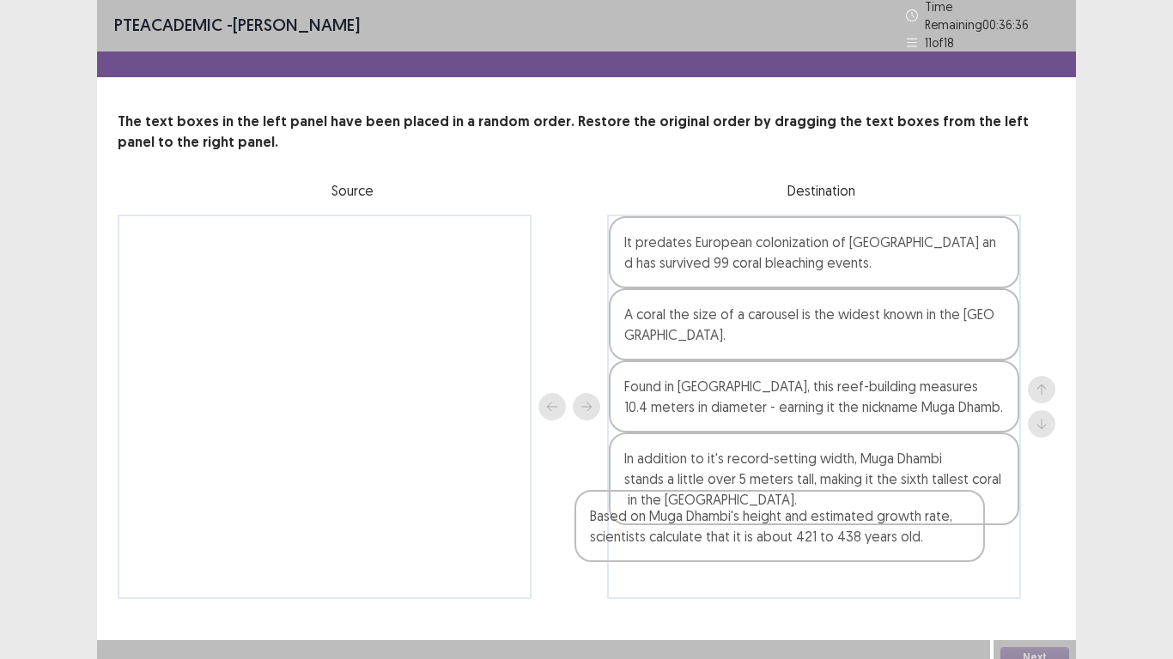
drag, startPoint x: 167, startPoint y: 246, endPoint x: 633, endPoint y: 538, distance: 550.1
click at [633, 538] on div "Based on Muga Dhambi's height and estimated growth rate, scientists calculate t…" at bounding box center [587, 407] width 938 height 385
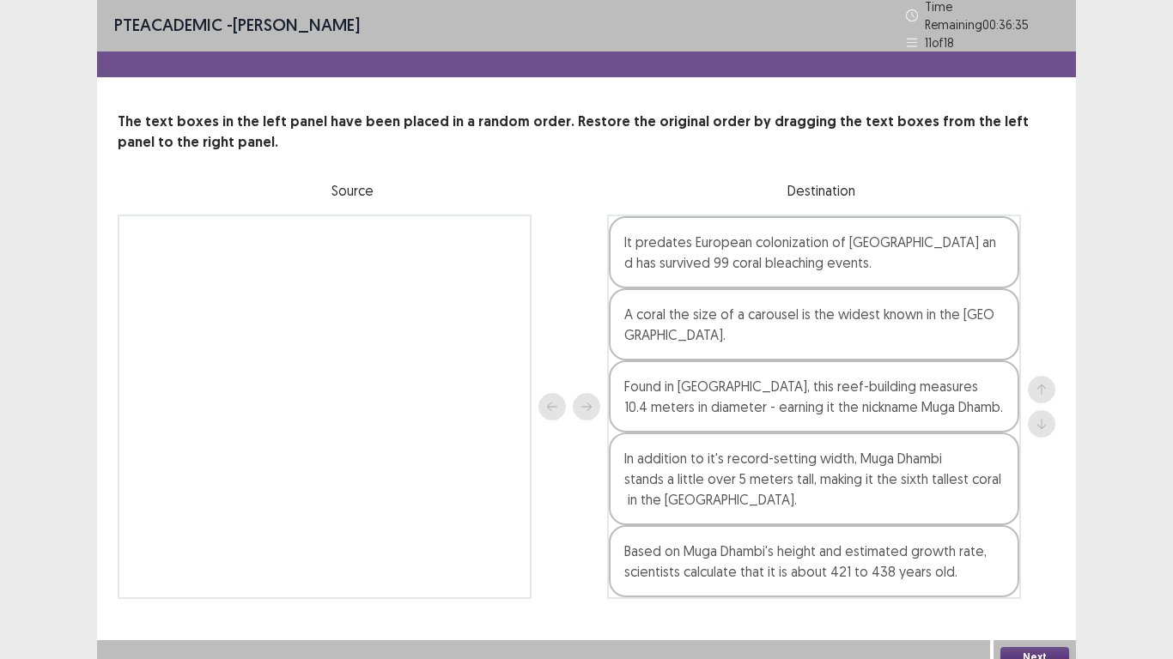
scroll to position [10, 0]
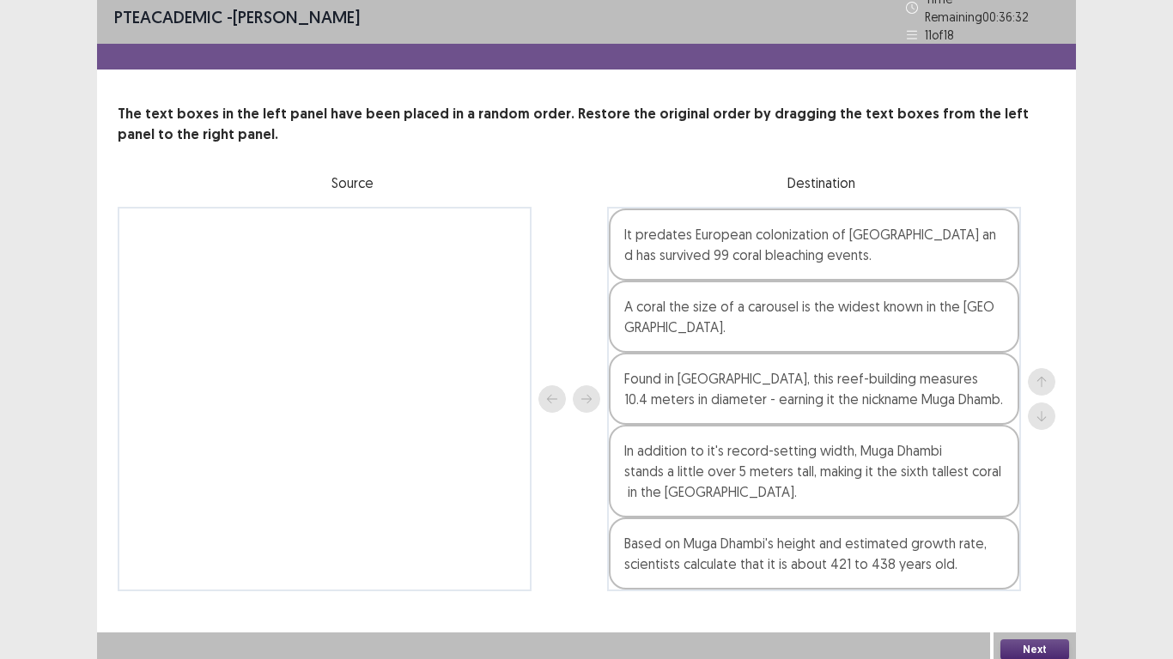
click at [1021, 640] on button "Next" at bounding box center [1034, 650] width 69 height 21
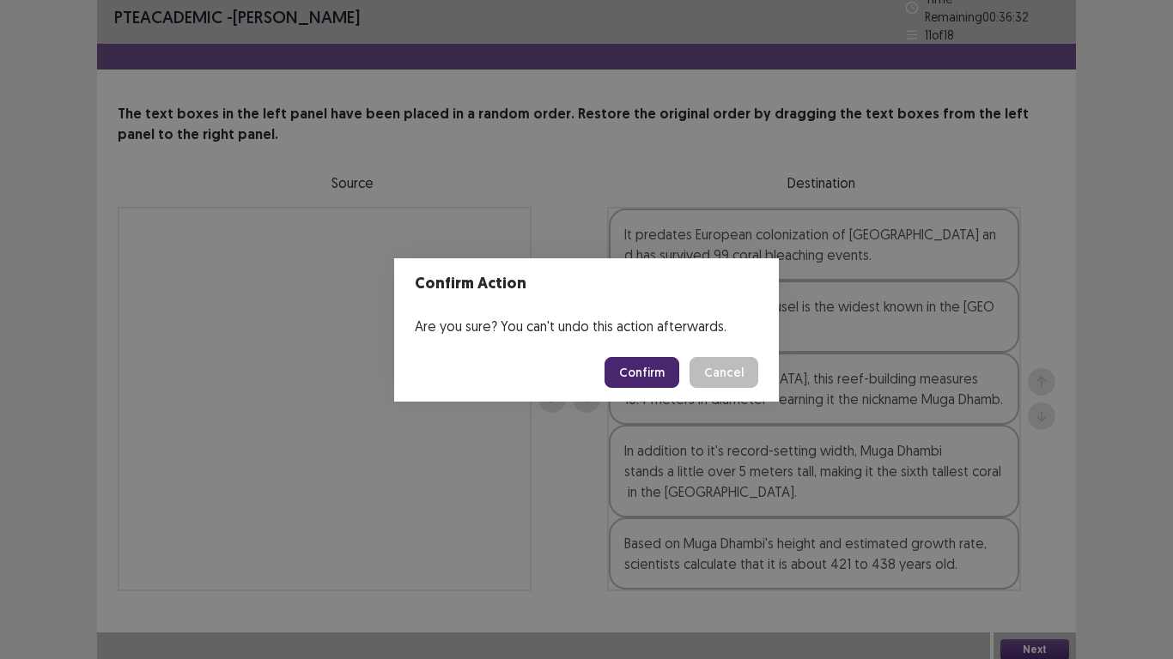
click at [649, 379] on button "Confirm" at bounding box center [641, 372] width 75 height 31
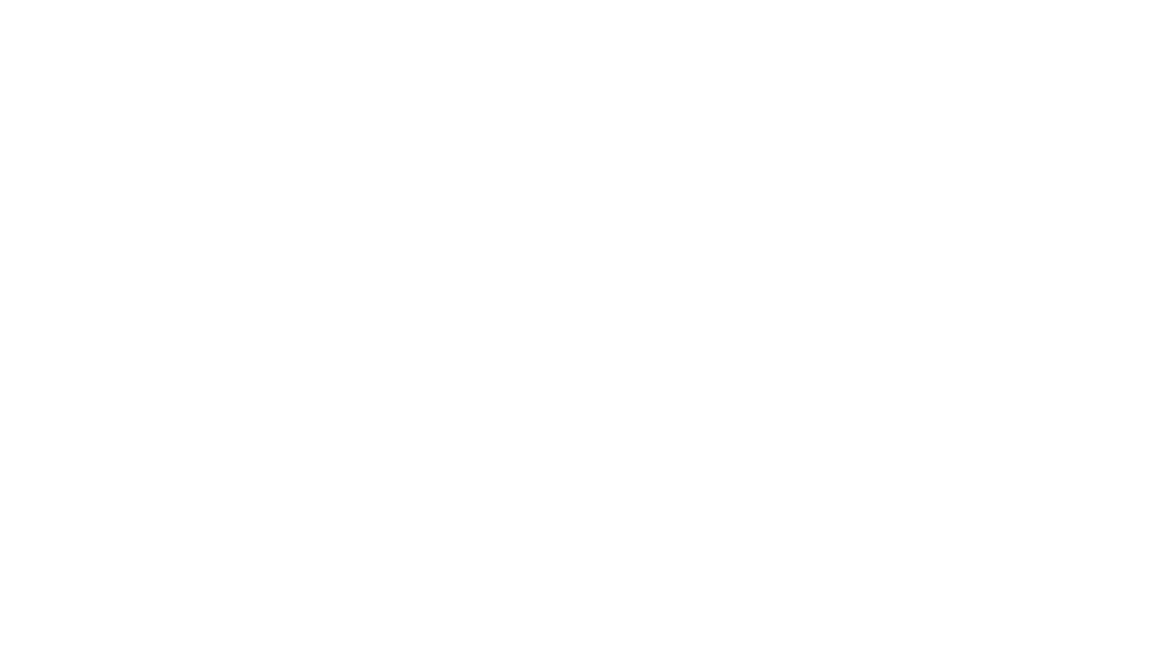
scroll to position [0, 0]
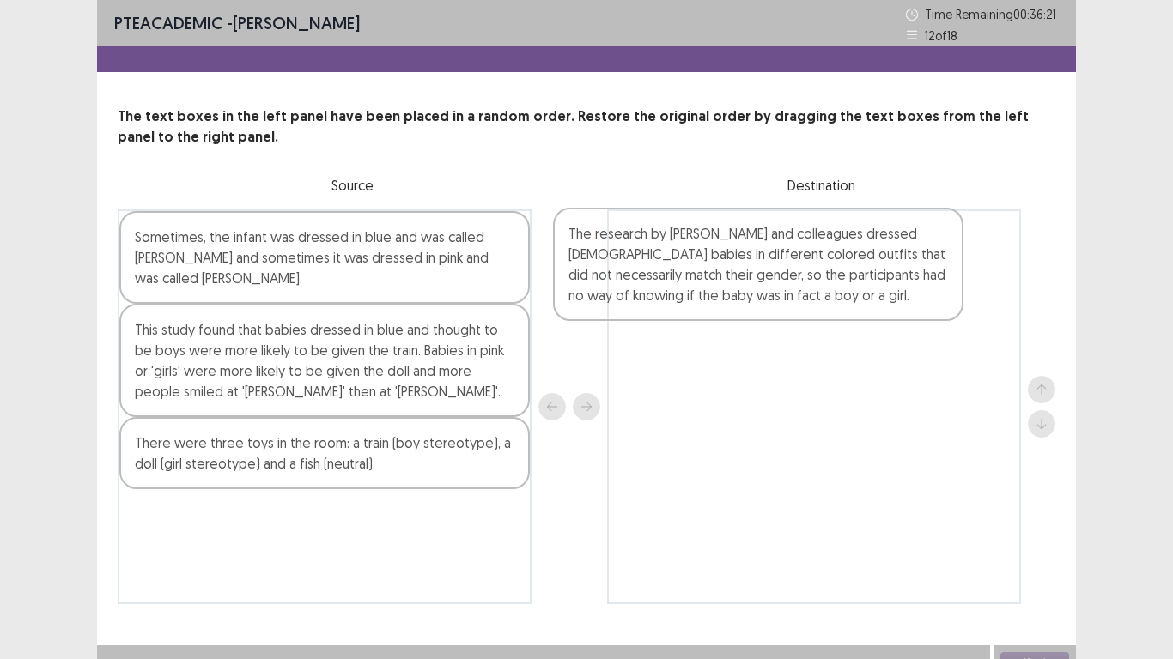
drag, startPoint x: 167, startPoint y: 278, endPoint x: 695, endPoint y: 293, distance: 527.4
click at [695, 293] on div "The research by [PERSON_NAME] and colleagues dressed [DEMOGRAPHIC_DATA] babies …" at bounding box center [587, 407] width 938 height 395
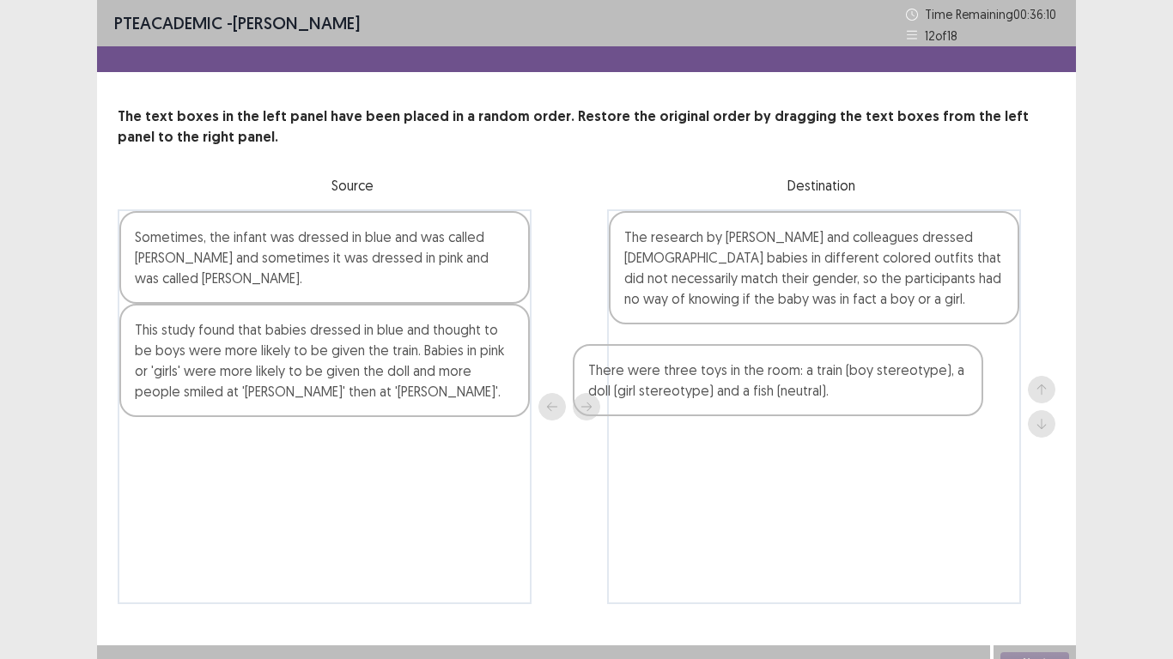
drag, startPoint x: 137, startPoint y: 458, endPoint x: 425, endPoint y: 341, distance: 311.2
click at [610, 379] on div "Sometimes, the infant was dressed in blue and was called [PERSON_NAME] and some…" at bounding box center [587, 407] width 938 height 395
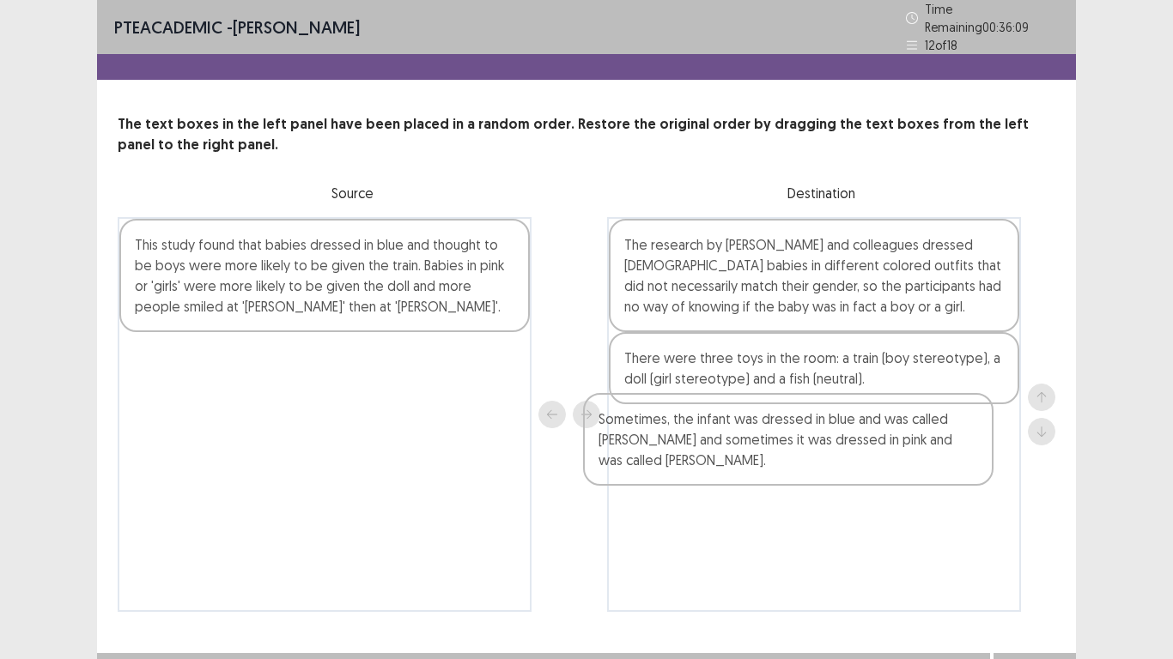
drag, startPoint x: 143, startPoint y: 251, endPoint x: 652, endPoint y: 443, distance: 544.3
click at [652, 443] on div "Sometimes, the infant was dressed in blue and was called [PERSON_NAME] and some…" at bounding box center [587, 414] width 938 height 395
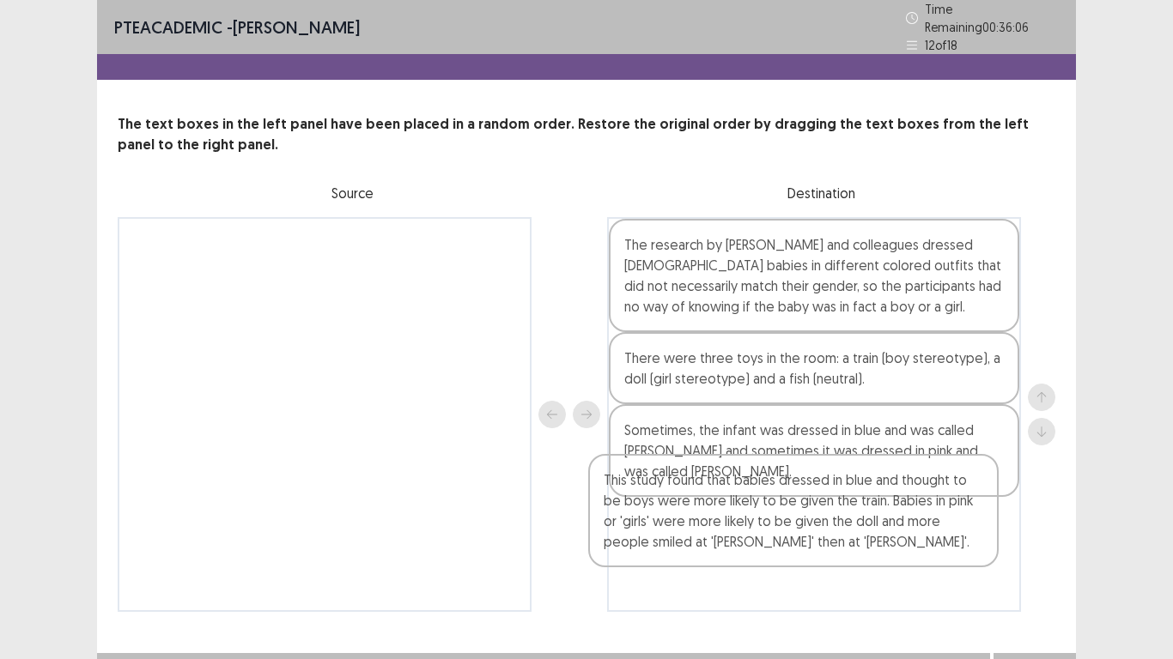
drag, startPoint x: 228, startPoint y: 296, endPoint x: 704, endPoint y: 555, distance: 541.4
click at [704, 555] on div "This study found that babies dressed in blue and thought to be boys were more l…" at bounding box center [587, 414] width 938 height 395
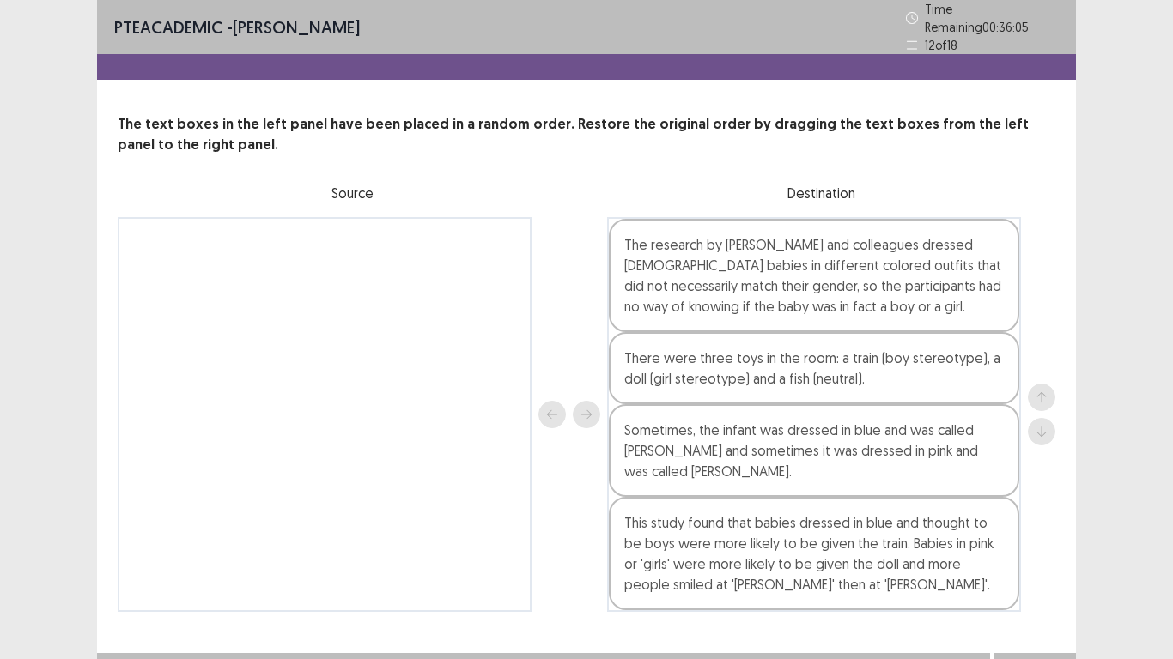
scroll to position [21, 0]
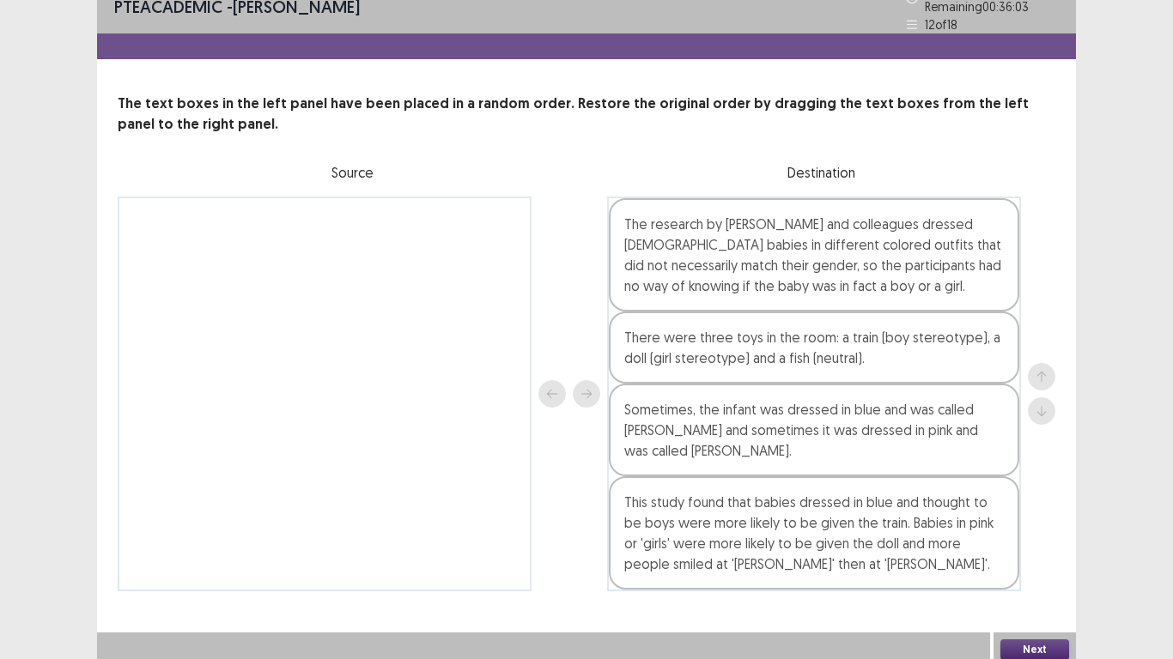
click at [1022, 640] on button "Next" at bounding box center [1034, 650] width 69 height 21
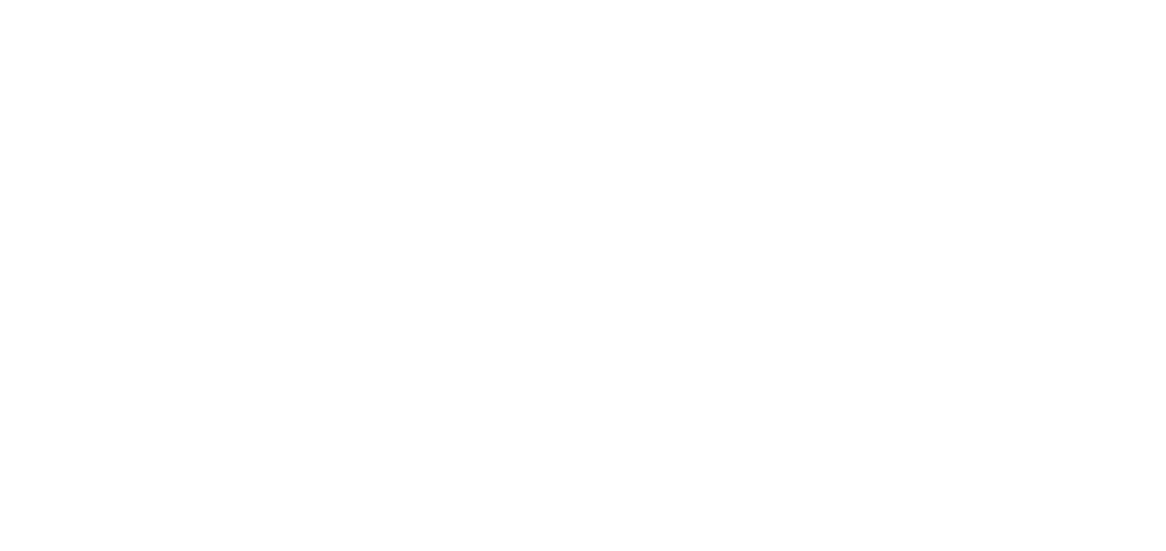
scroll to position [0, 0]
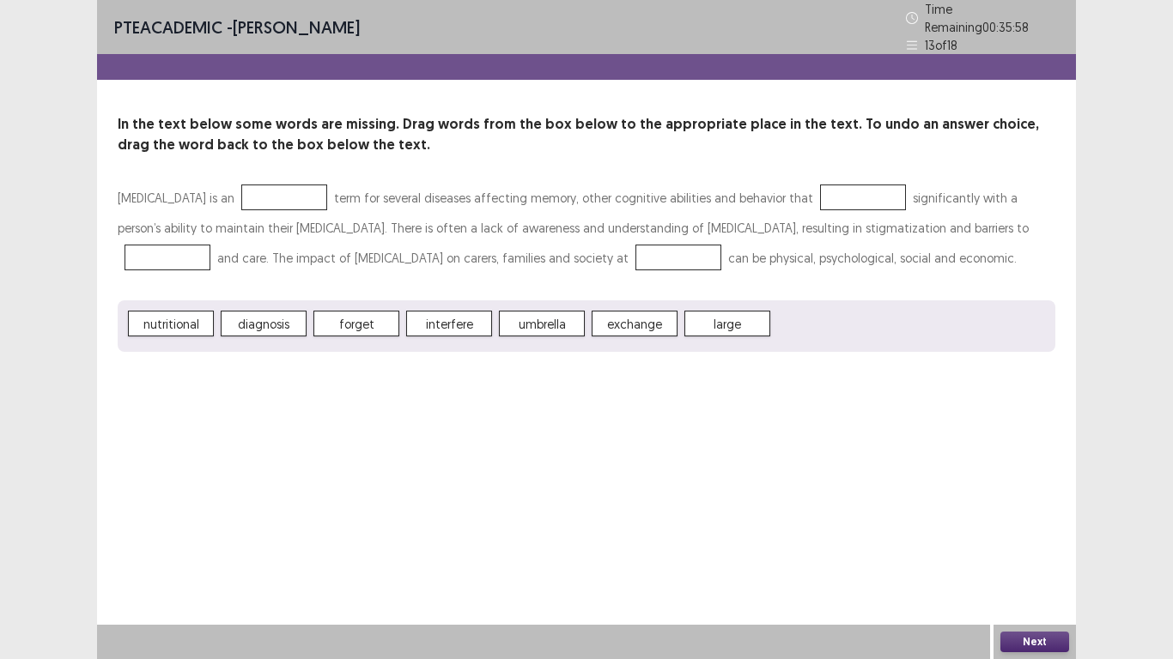
drag, startPoint x: 264, startPoint y: 319, endPoint x: 240, endPoint y: 187, distance: 133.6
drag, startPoint x: 272, startPoint y: 319, endPoint x: 258, endPoint y: 191, distance: 129.6
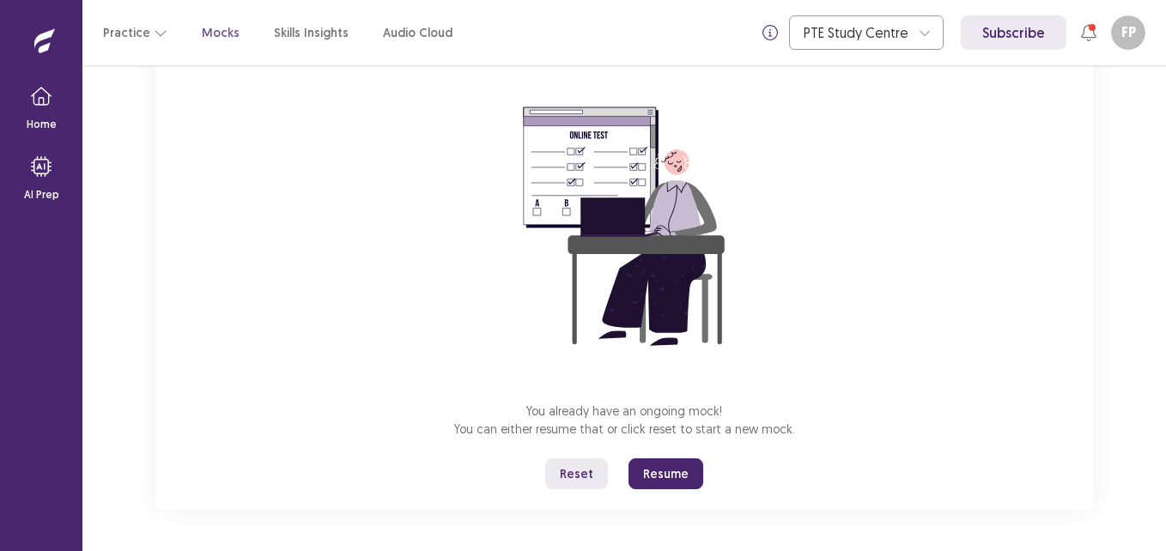
click at [650, 467] on button "Resume" at bounding box center [666, 474] width 75 height 31
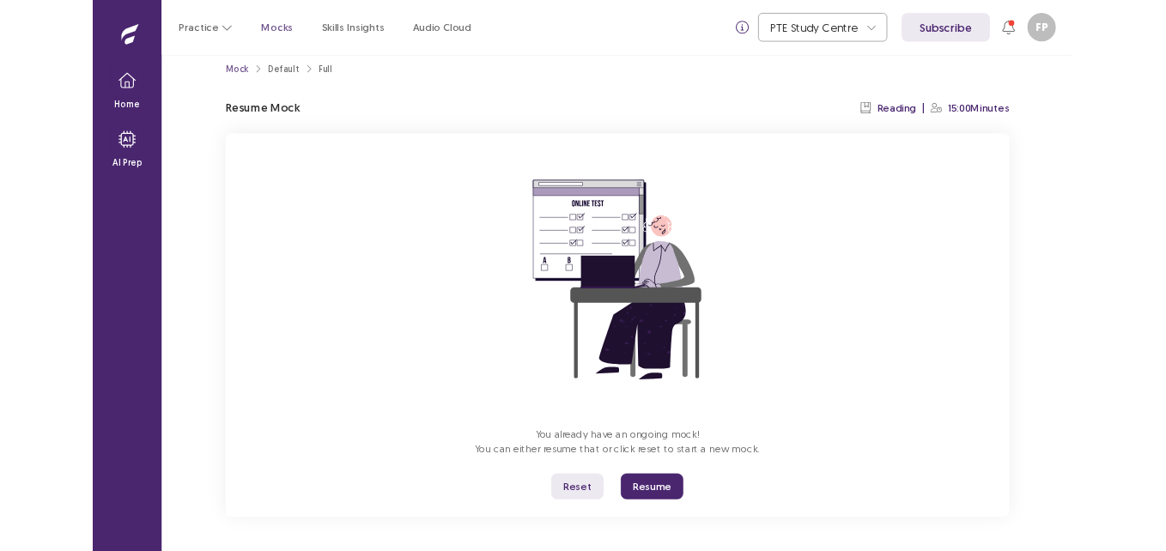
scroll to position [19, 0]
